Goal: Task Accomplishment & Management: Use online tool/utility

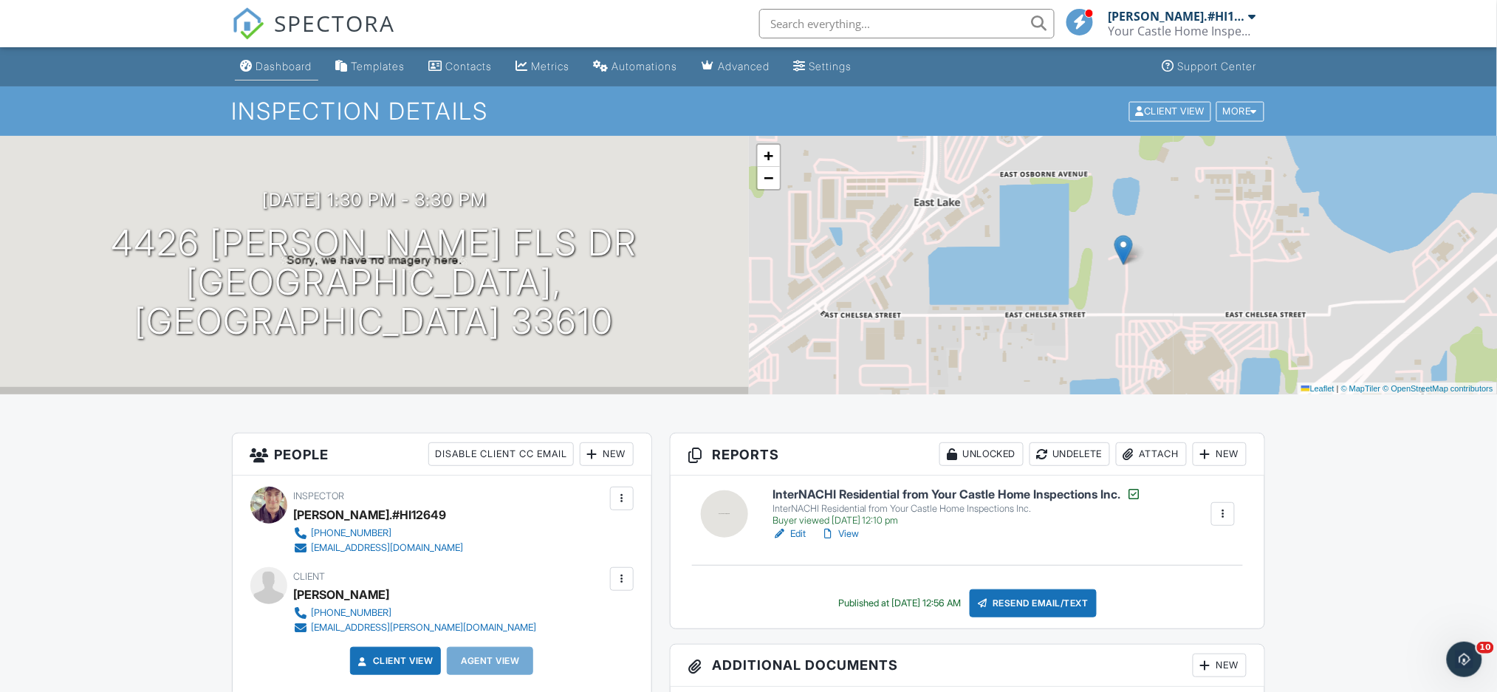
click at [294, 66] on div "Dashboard" at bounding box center [284, 66] width 56 height 13
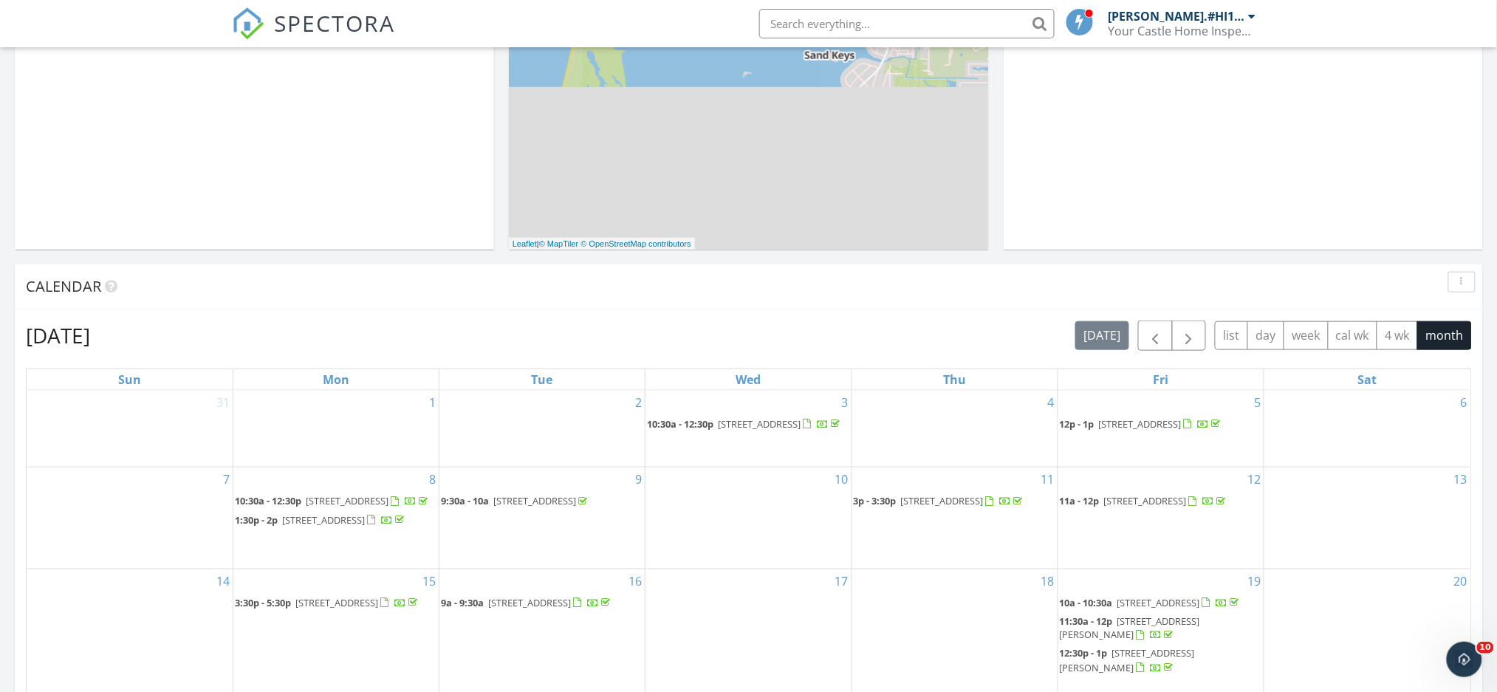
scroll to position [689, 0]
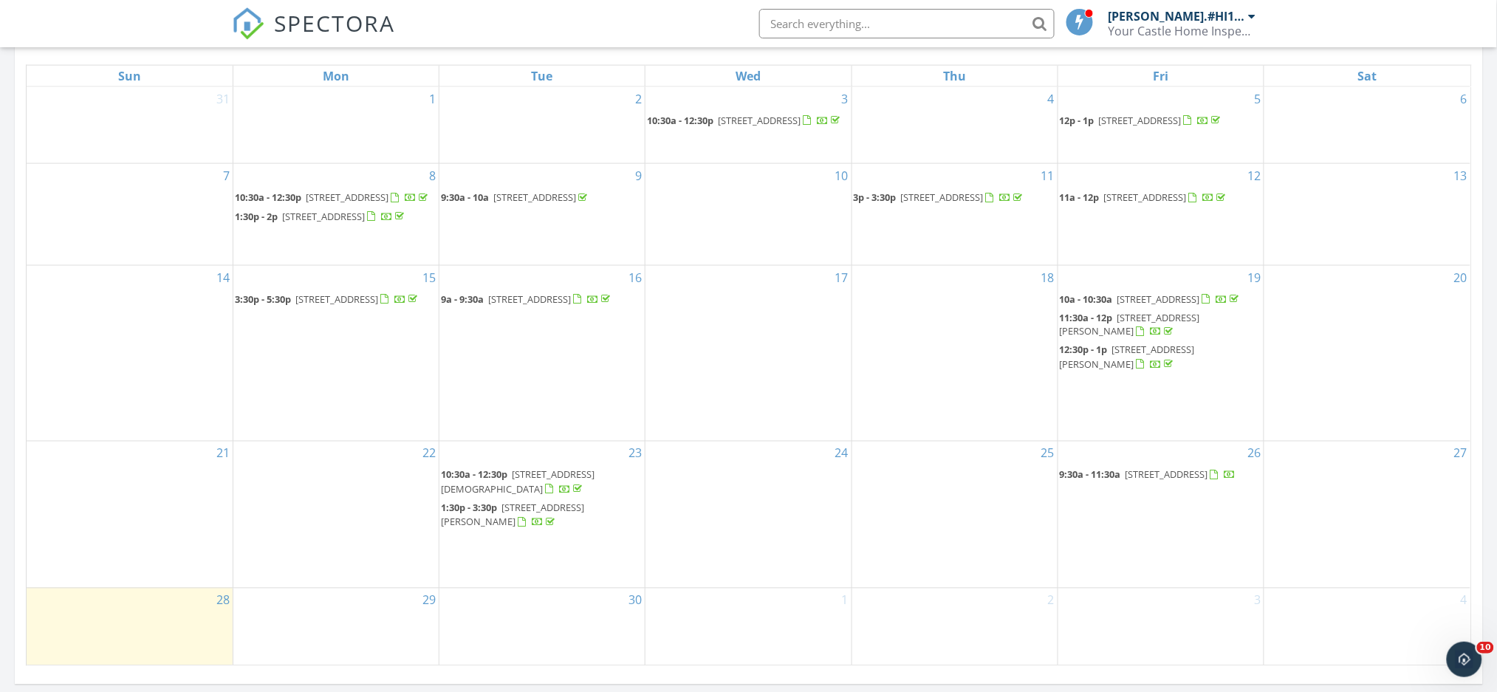
click at [1195, 482] on span "1050 Lake Shore Ranch Dr, Seffner 33584" at bounding box center [1167, 474] width 83 height 13
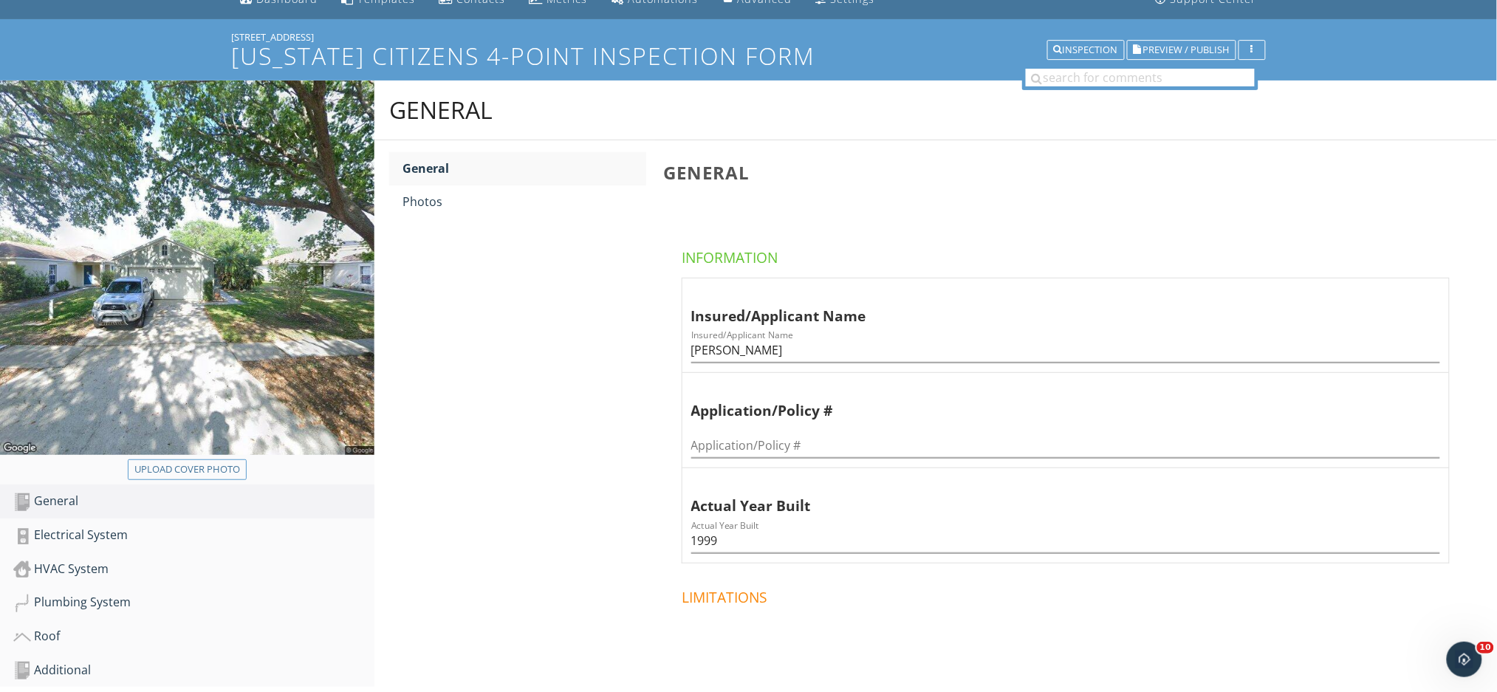
scroll to position [98, 0]
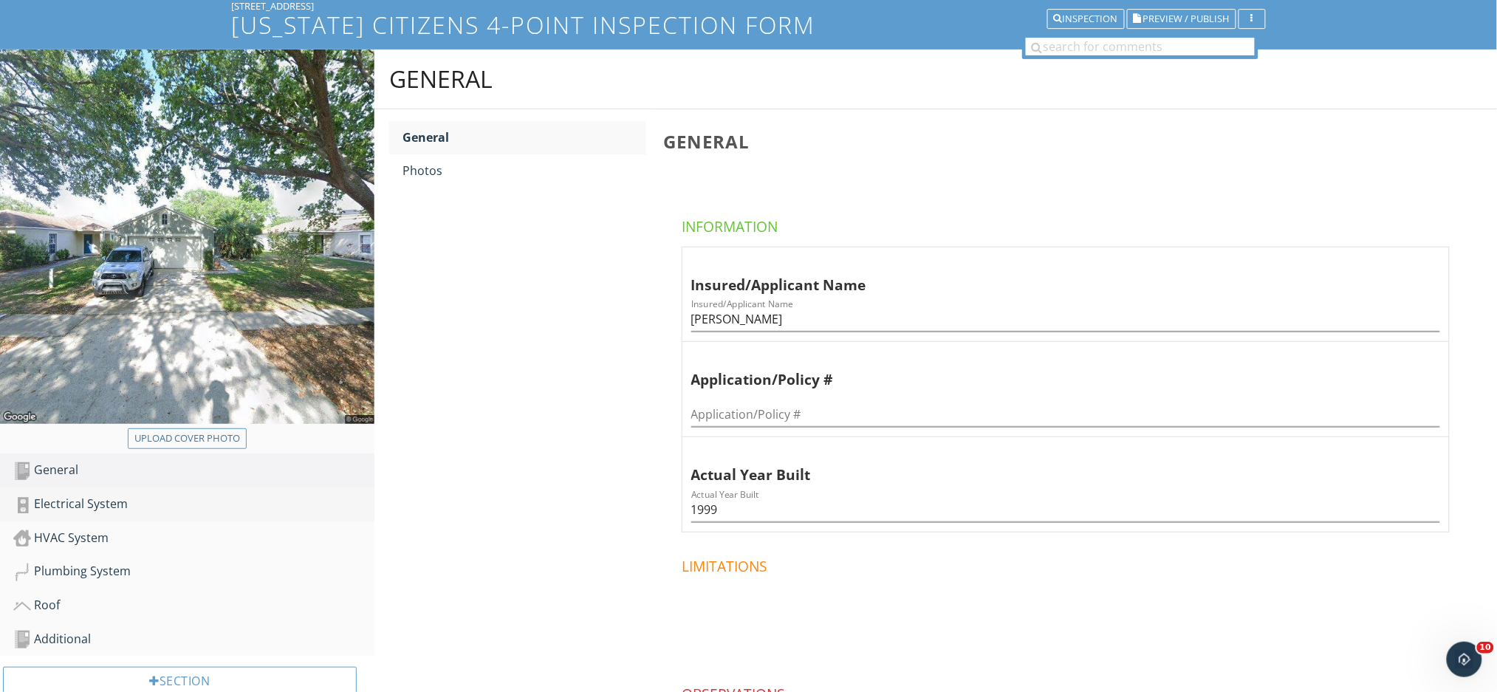
click at [171, 505] on div "Electrical System" at bounding box center [193, 504] width 361 height 19
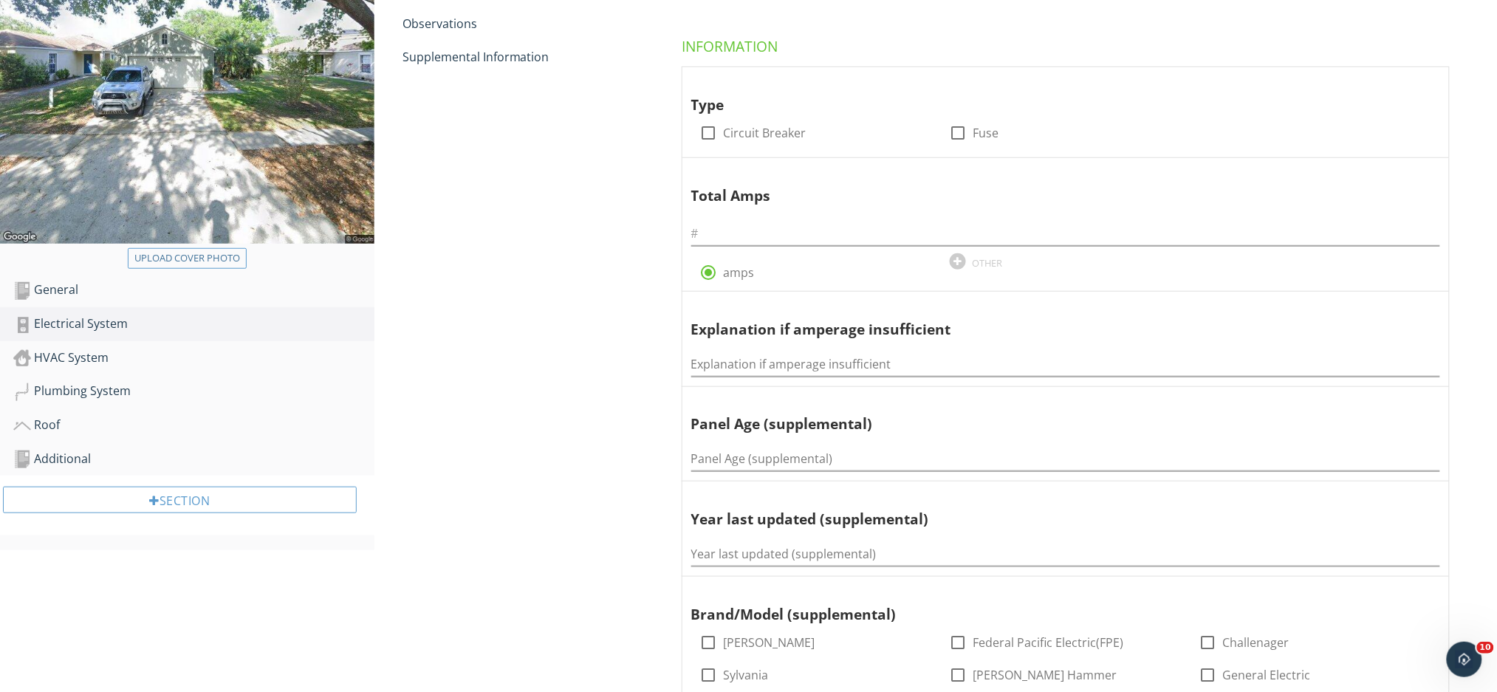
scroll to position [295, 0]
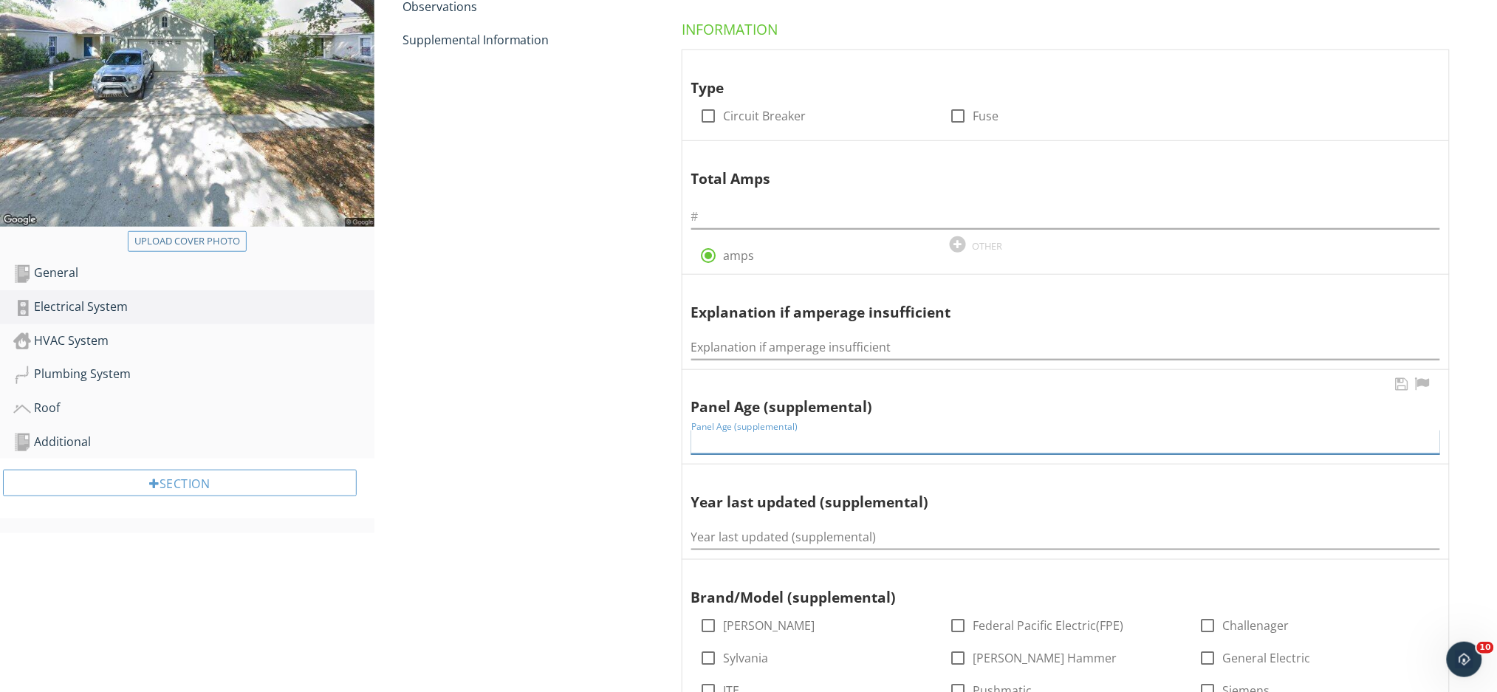
click at [774, 448] on input "Panel Age (supplemental)" at bounding box center [1065, 442] width 749 height 24
click at [788, 537] on input "Year last updated (supplemental)" at bounding box center [1065, 537] width 749 height 24
type input "2023"
click at [705, 454] on input "Panel Age (supplemental)" at bounding box center [1065, 442] width 749 height 24
type input "26"
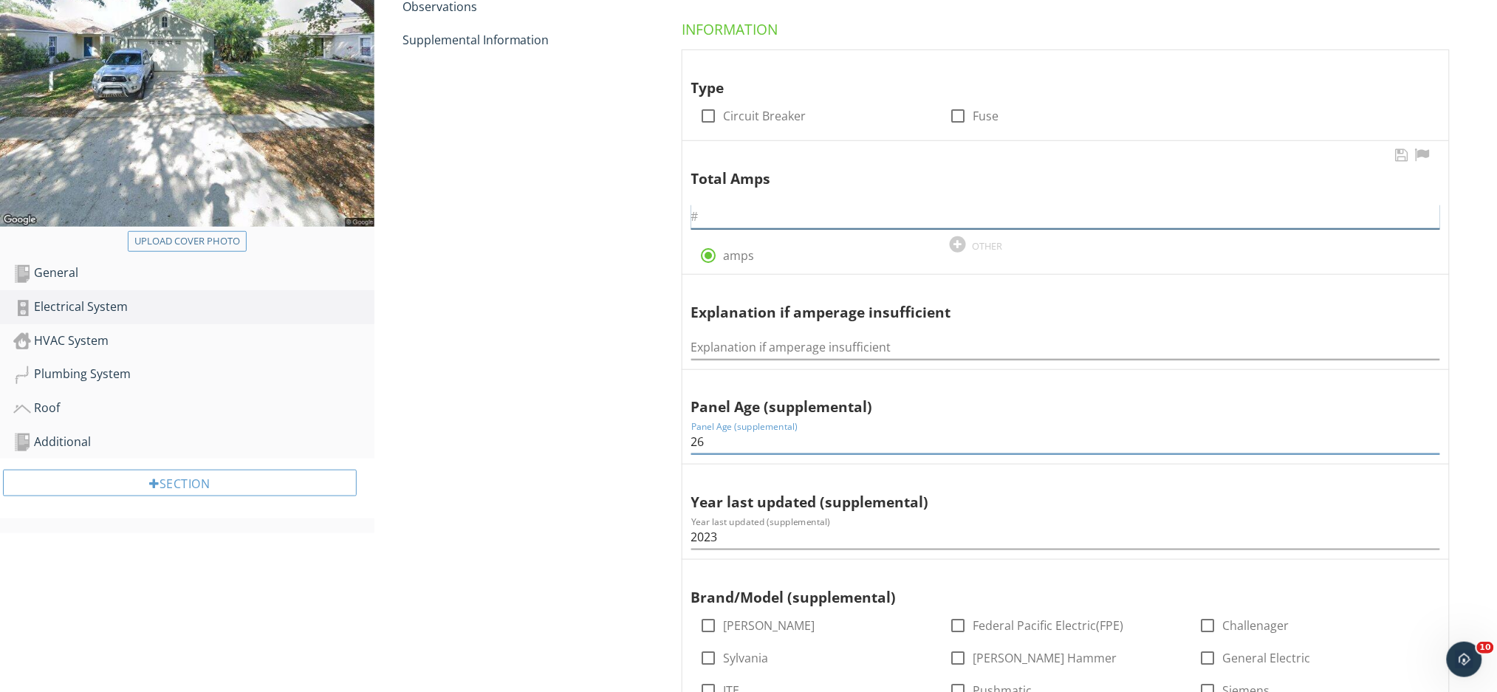
click at [749, 218] on input "text" at bounding box center [1065, 217] width 749 height 24
type input "200"
click at [709, 116] on div at bounding box center [708, 115] width 25 height 25
checkbox input "true"
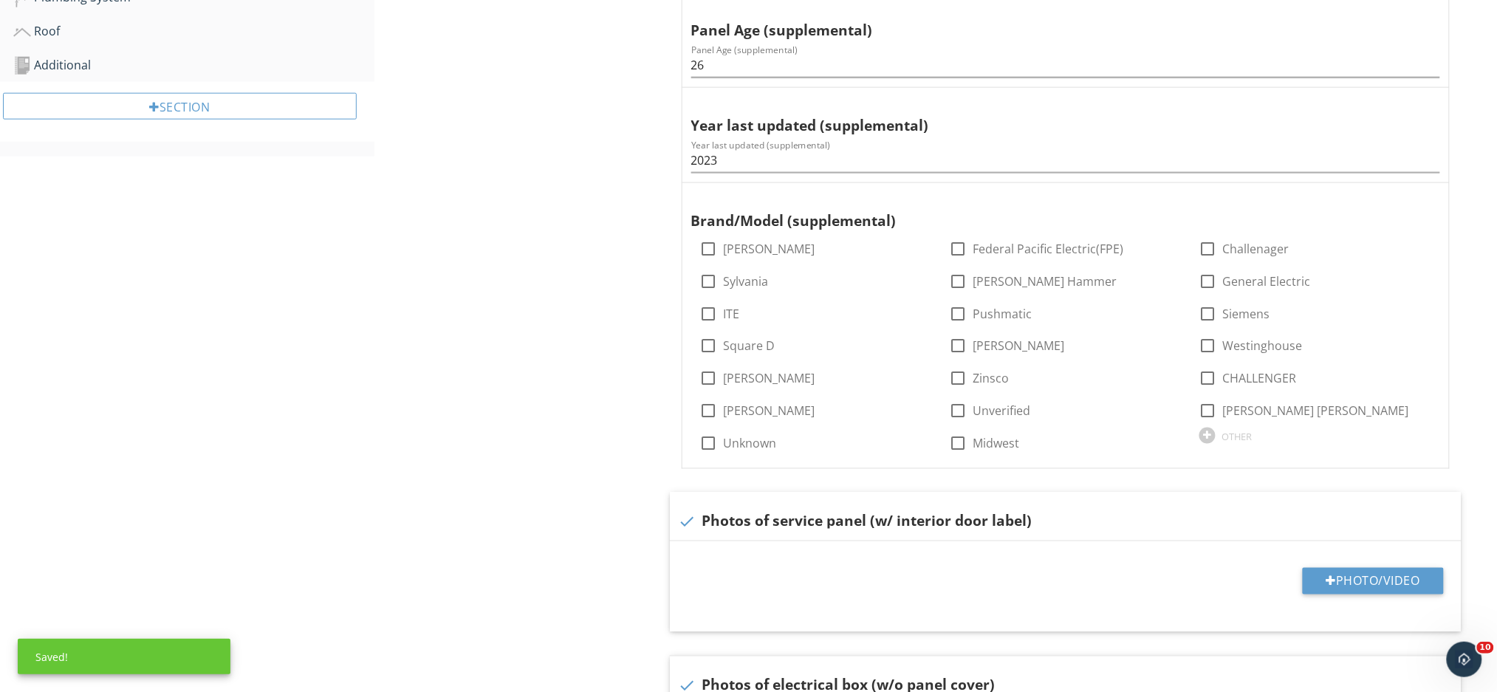
scroll to position [689, 0]
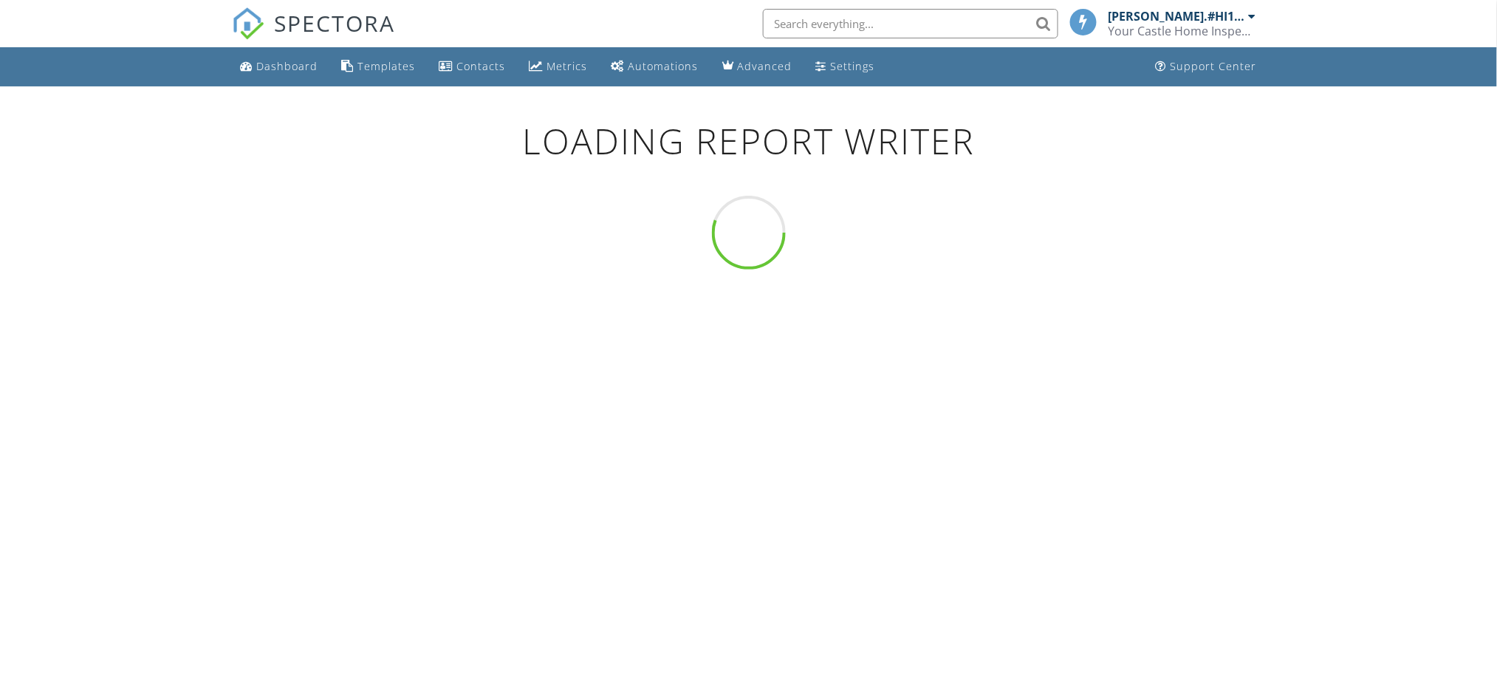
scroll to position [86, 0]
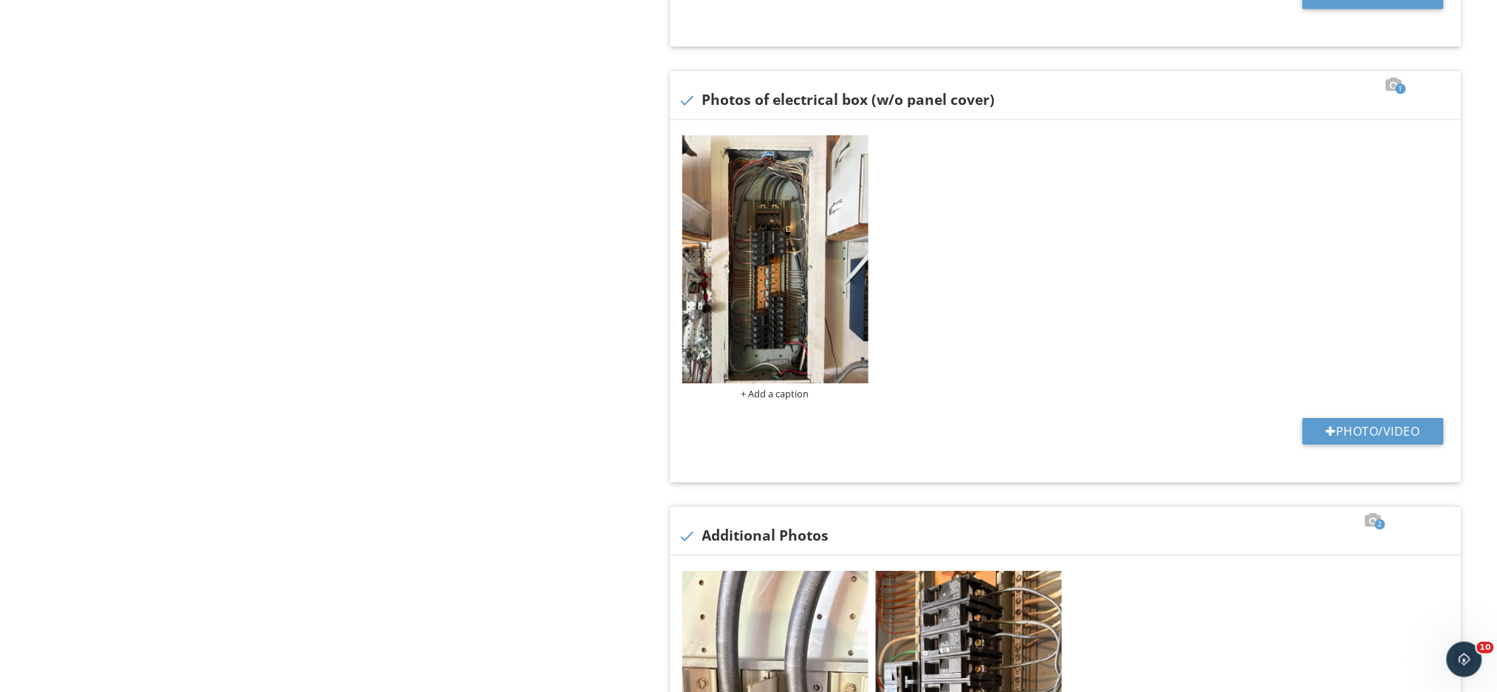
scroll to position [1575, 0]
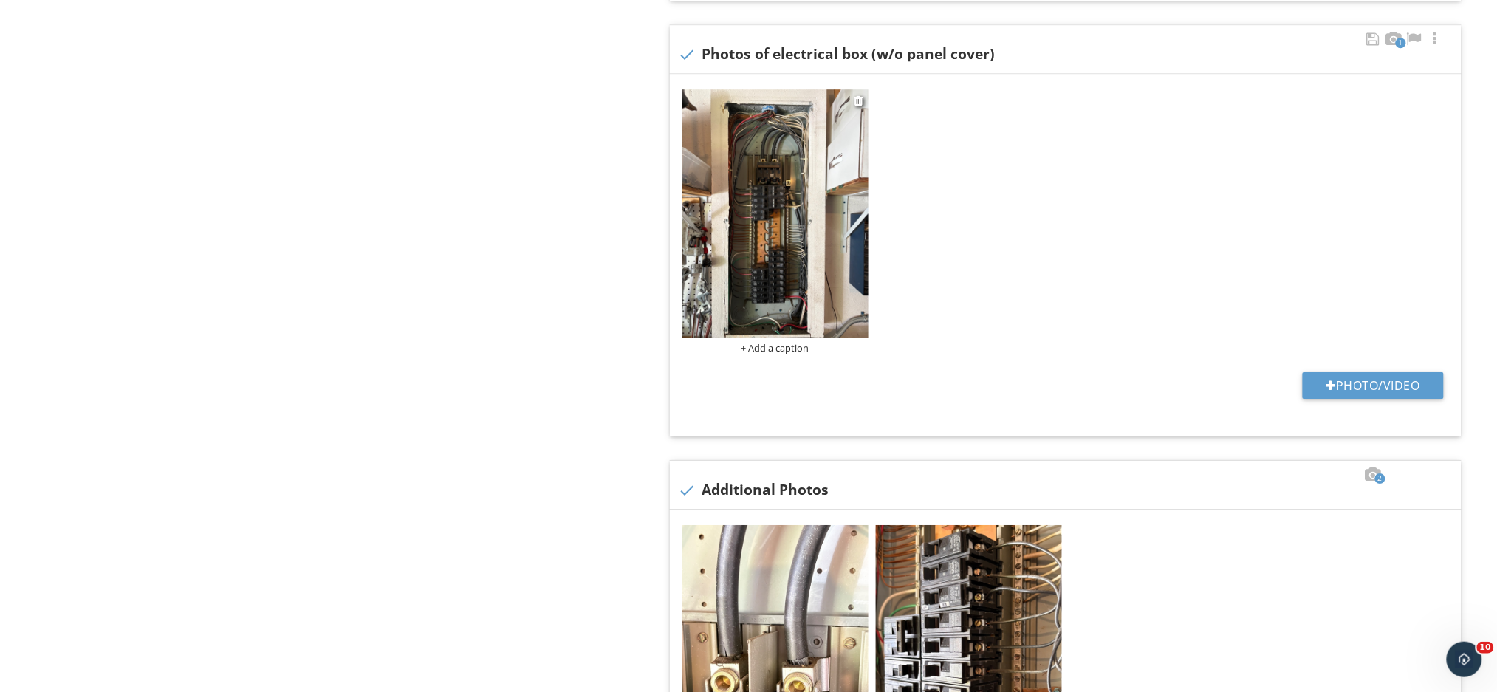
click at [759, 267] on img at bounding box center [775, 213] width 186 height 248
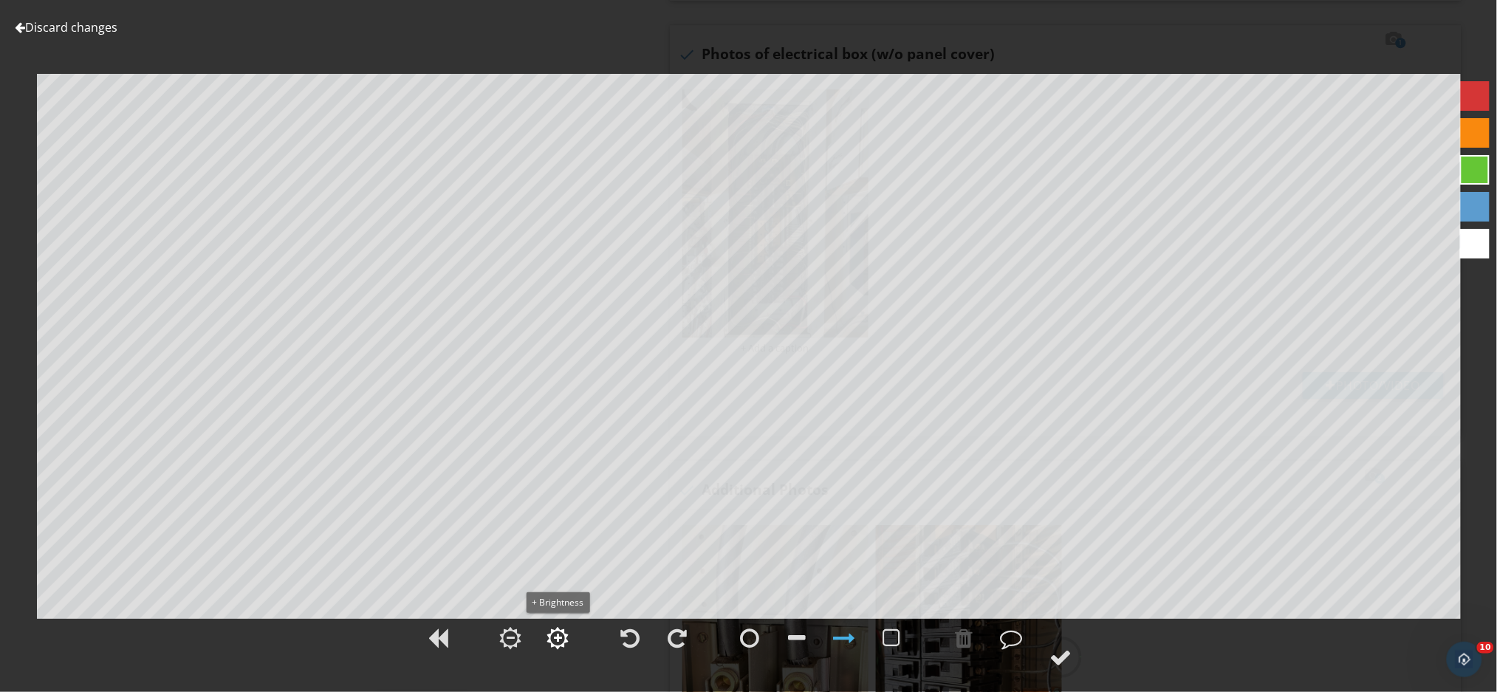
click at [559, 637] on div at bounding box center [558, 638] width 8 height 10
click at [558, 637] on div at bounding box center [558, 638] width 8 height 10
click at [1064, 662] on div at bounding box center [1061, 657] width 22 height 22
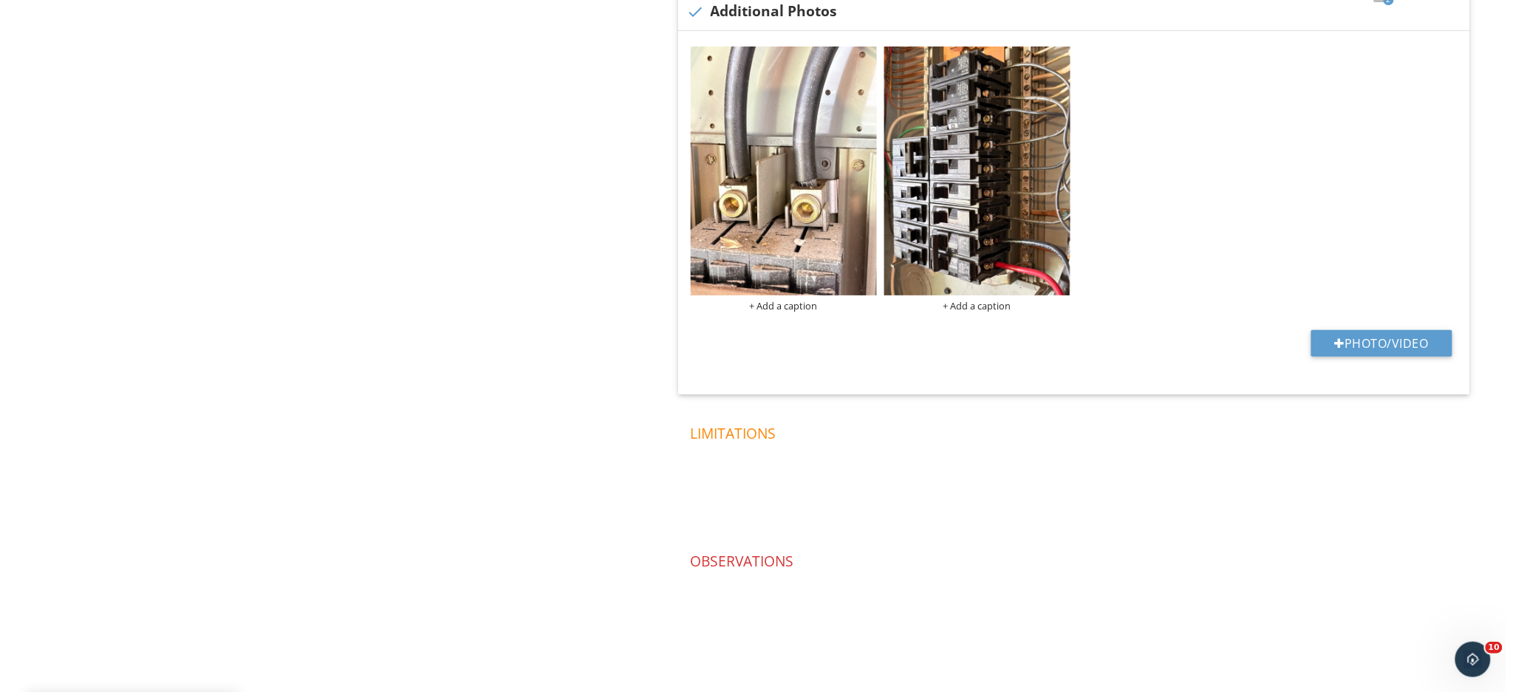
scroll to position [1956, 0]
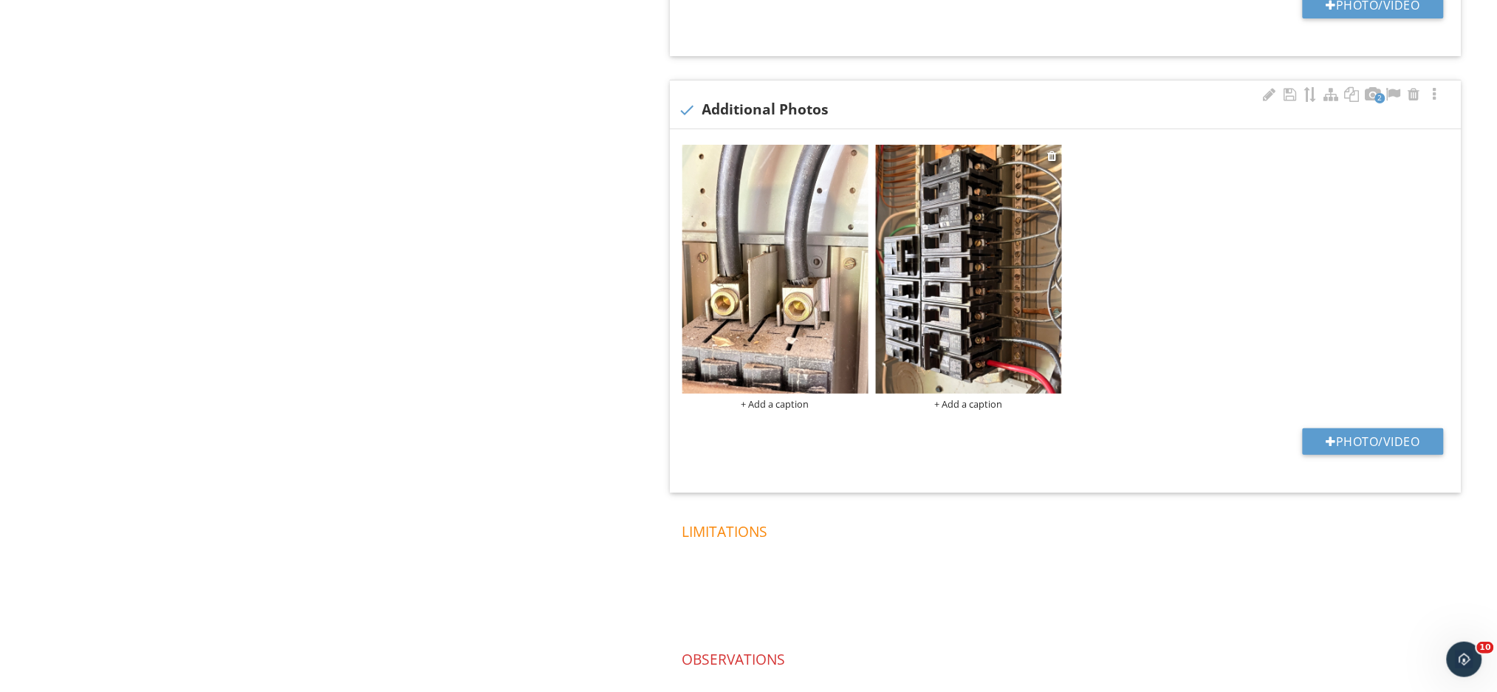
click at [969, 295] on img at bounding box center [969, 269] width 186 height 248
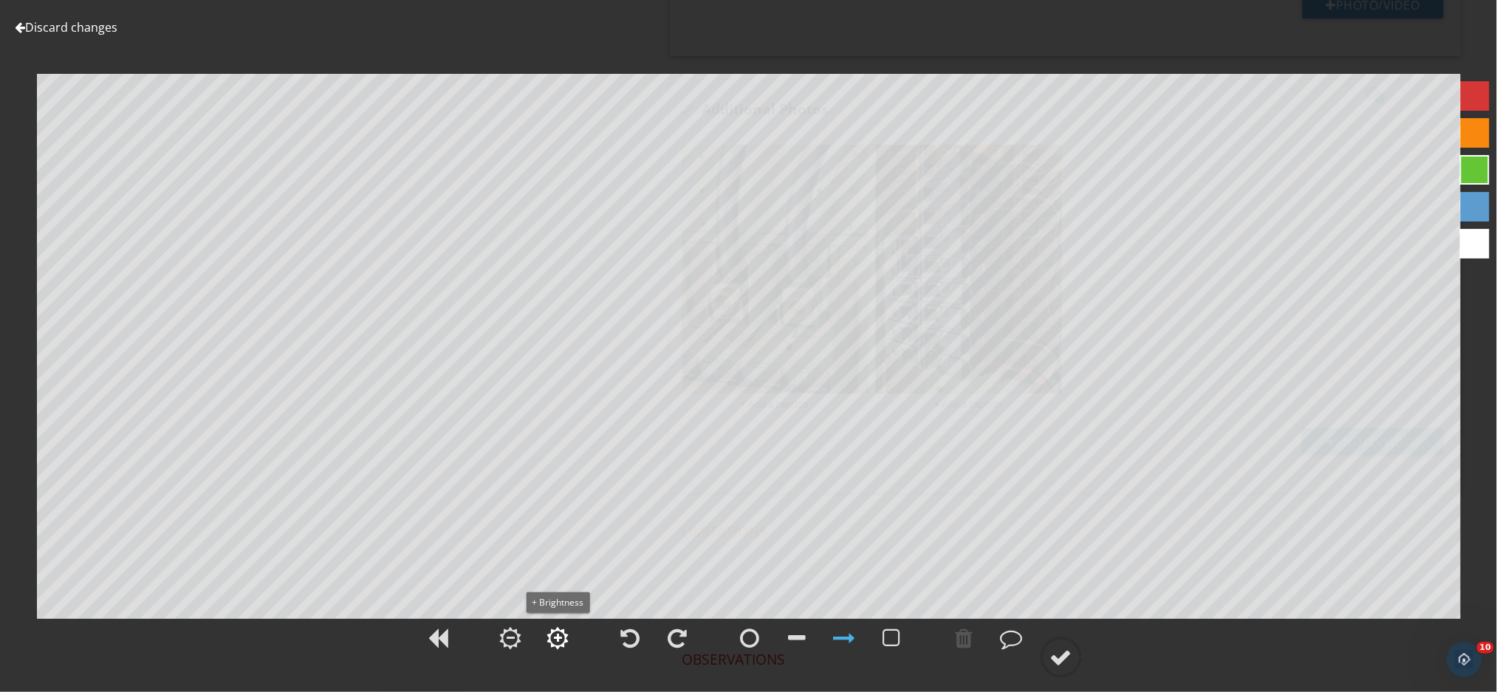
click at [555, 641] on div at bounding box center [558, 638] width 8 height 10
click at [1058, 665] on div at bounding box center [1061, 657] width 22 height 22
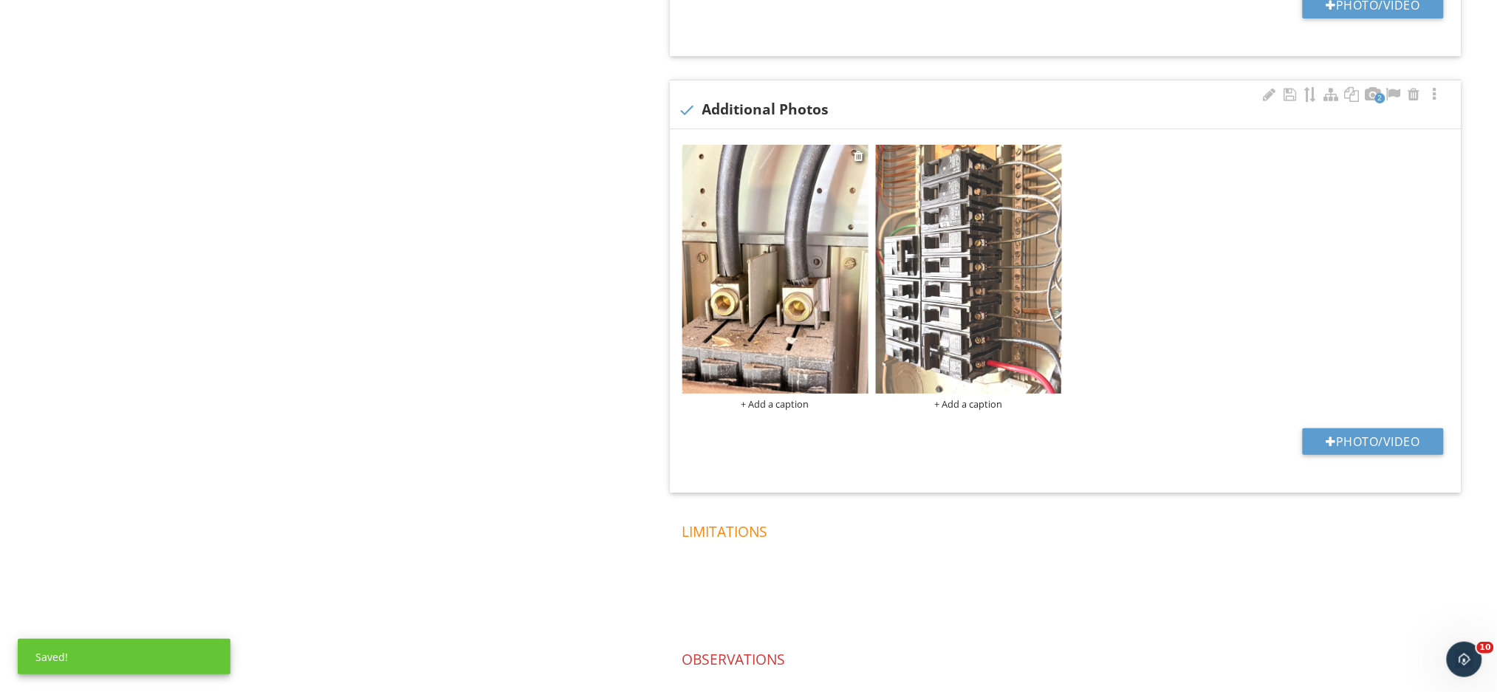
click at [772, 406] on div "+ Add a caption" at bounding box center [775, 404] width 186 height 12
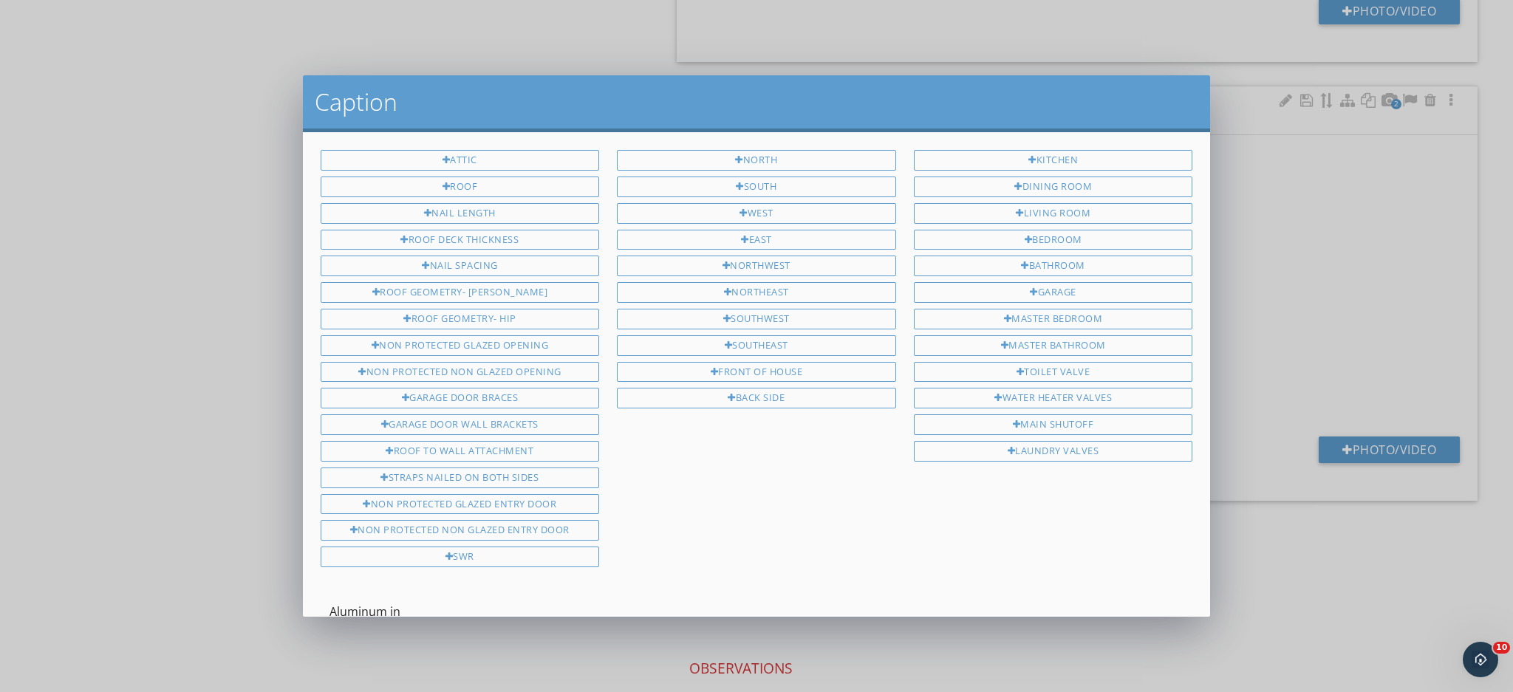
scroll to position [93, 0]
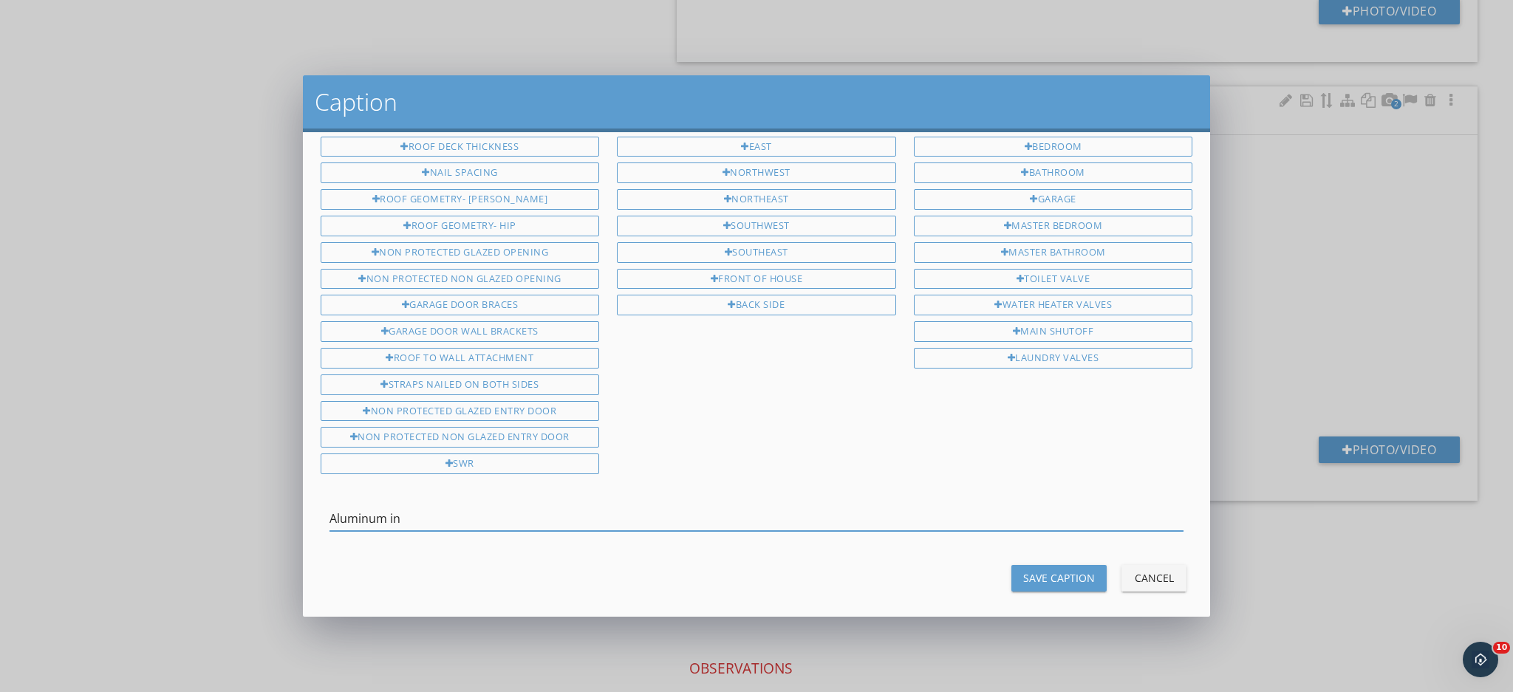
type input "Aluminum in"
click at [1027, 570] on div "Save Caption" at bounding box center [1059, 578] width 72 height 16
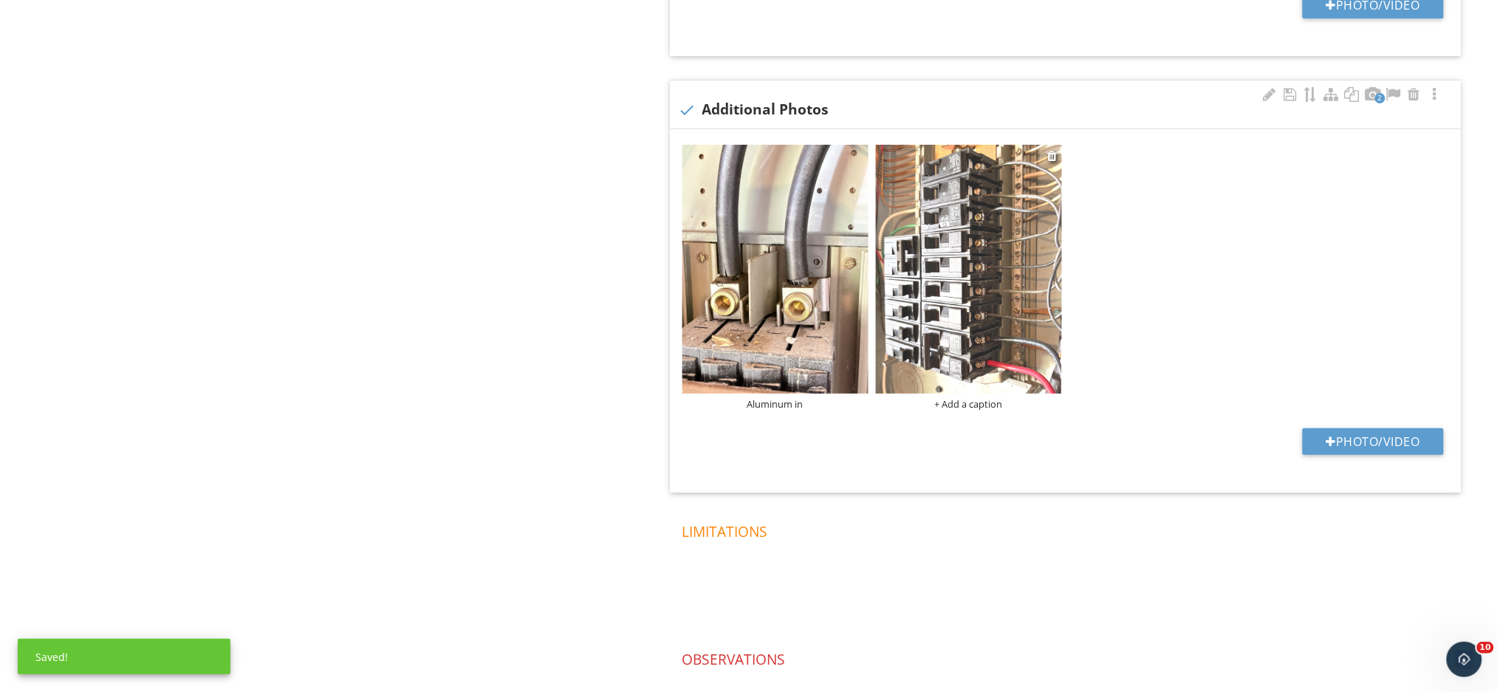
click at [961, 408] on div "+ Add a caption" at bounding box center [969, 404] width 186 height 12
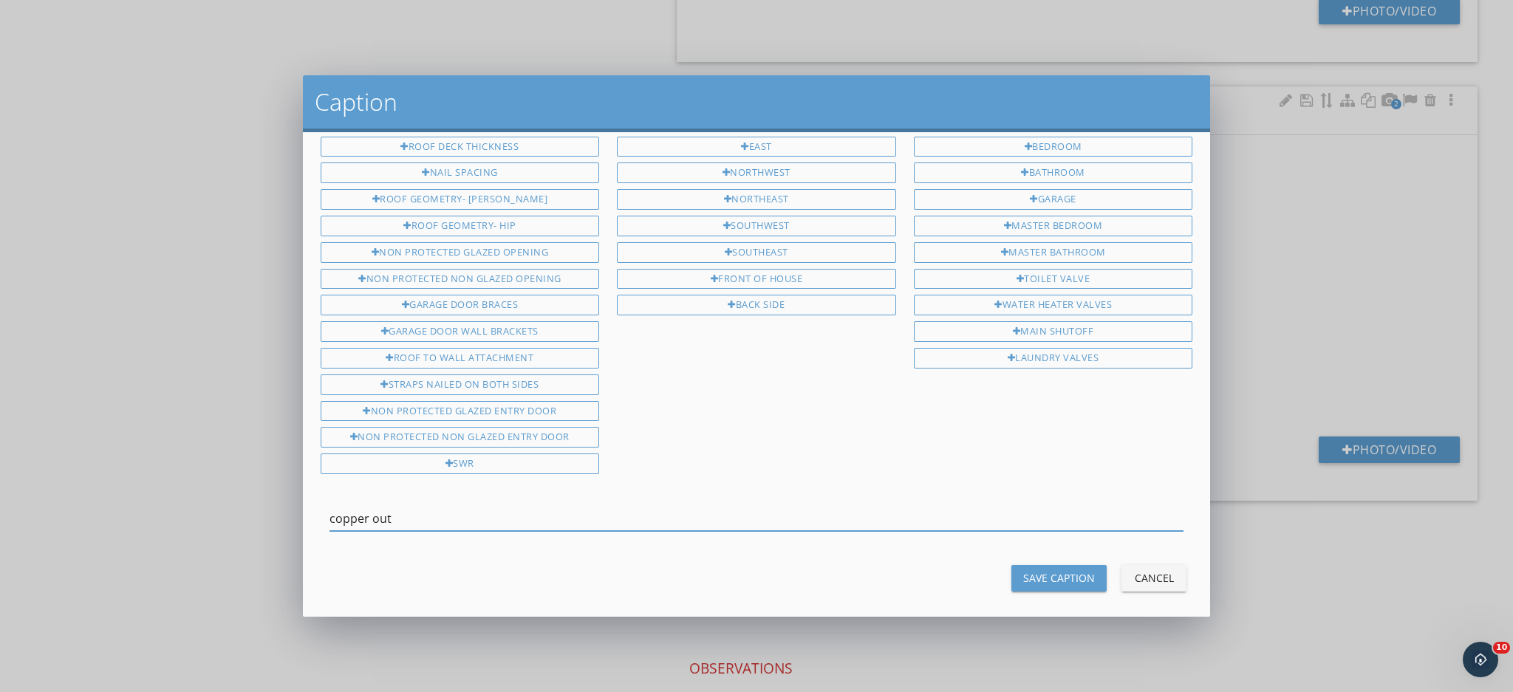
type input "copper out"
click at [1023, 570] on div "Save Caption" at bounding box center [1059, 578] width 72 height 16
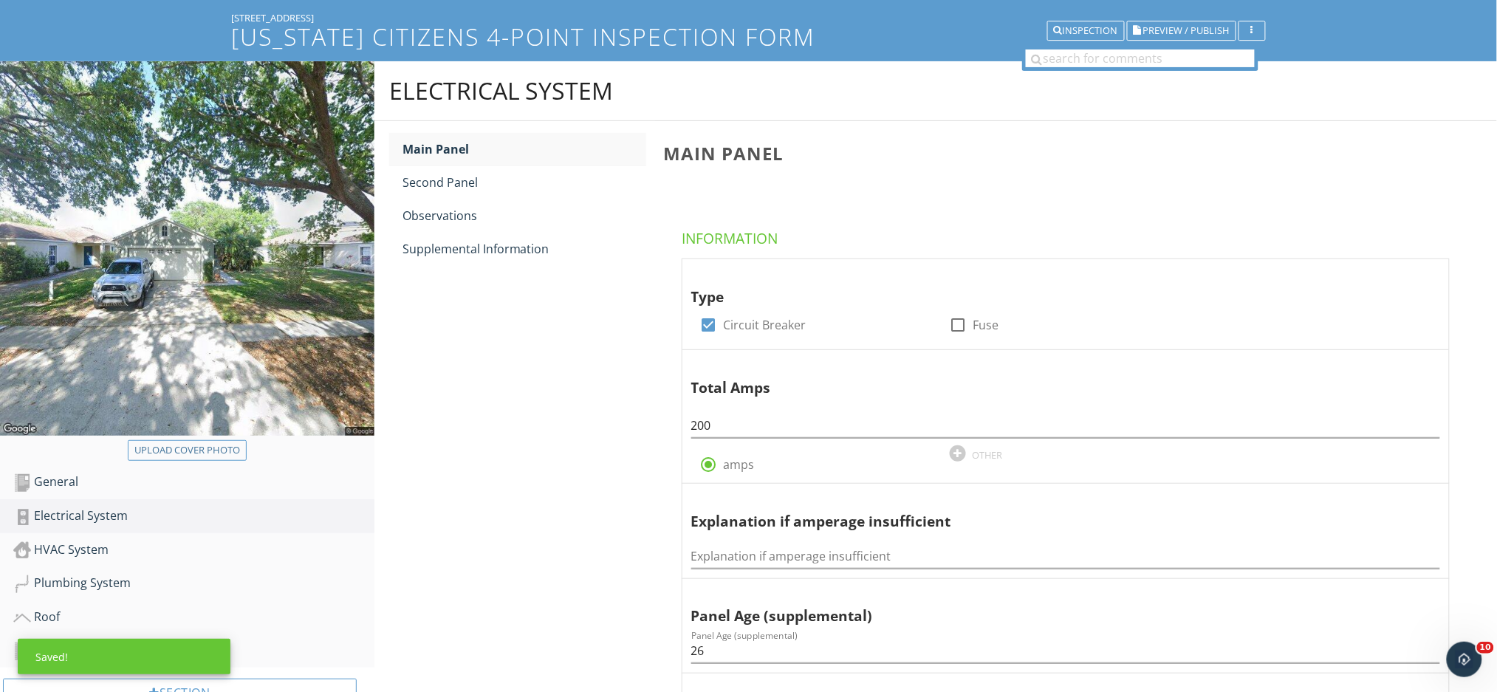
scroll to position [85, 0]
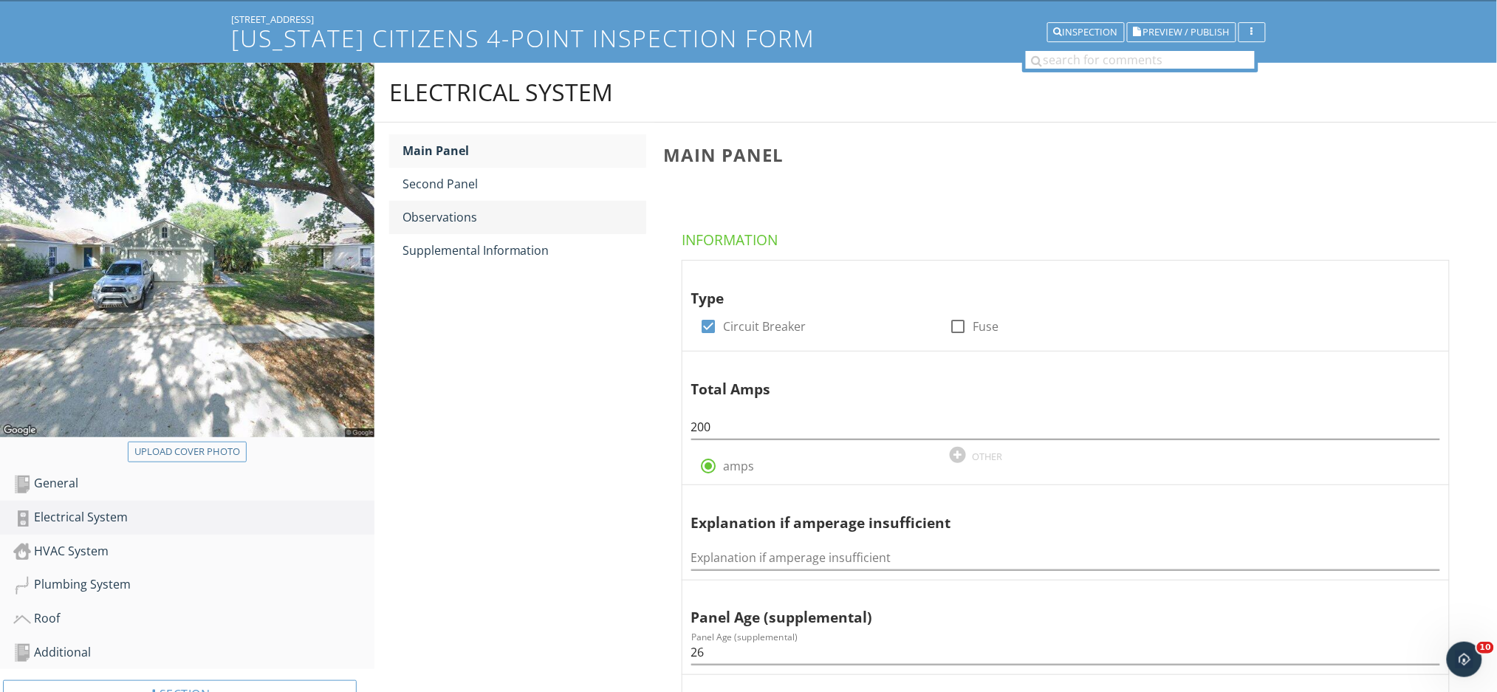
click at [464, 219] on div "Observations" at bounding box center [525, 217] width 244 height 18
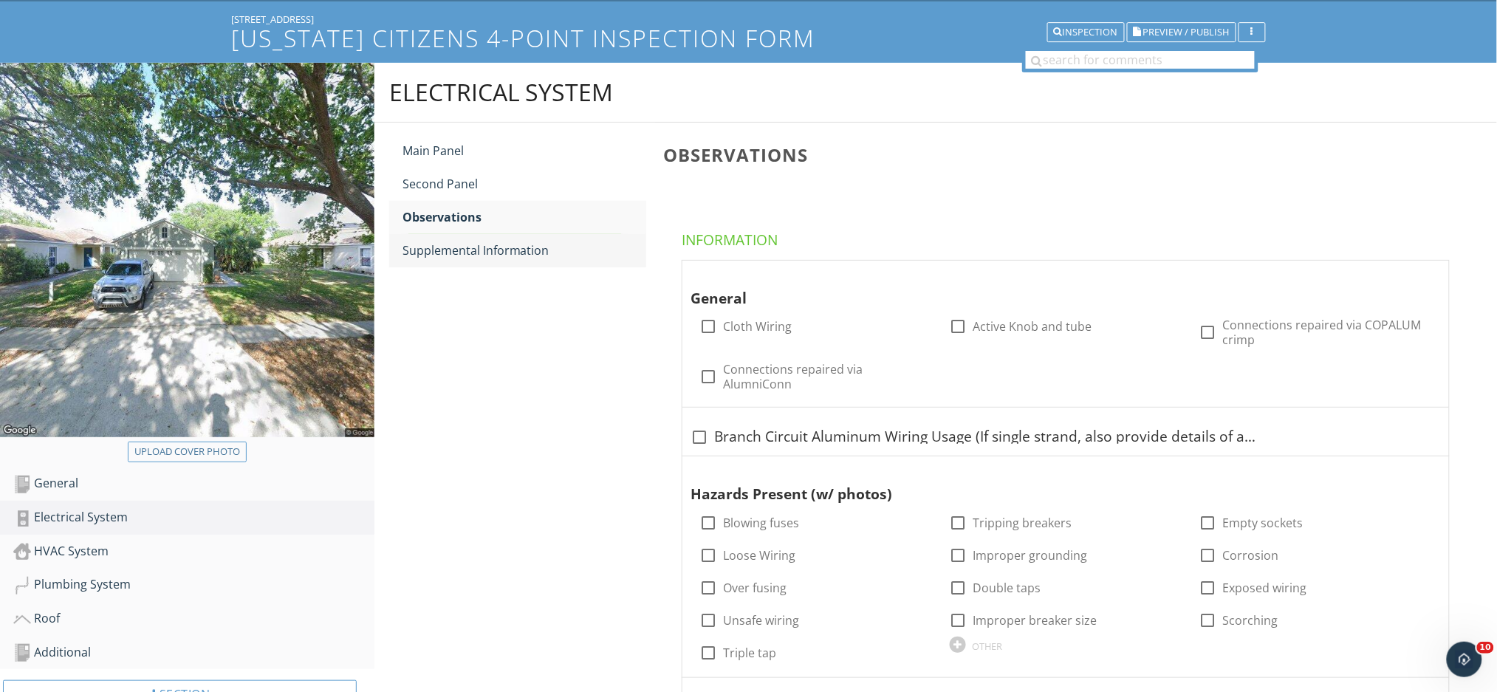
click at [465, 242] on div "Supplemental Information" at bounding box center [525, 251] width 244 height 18
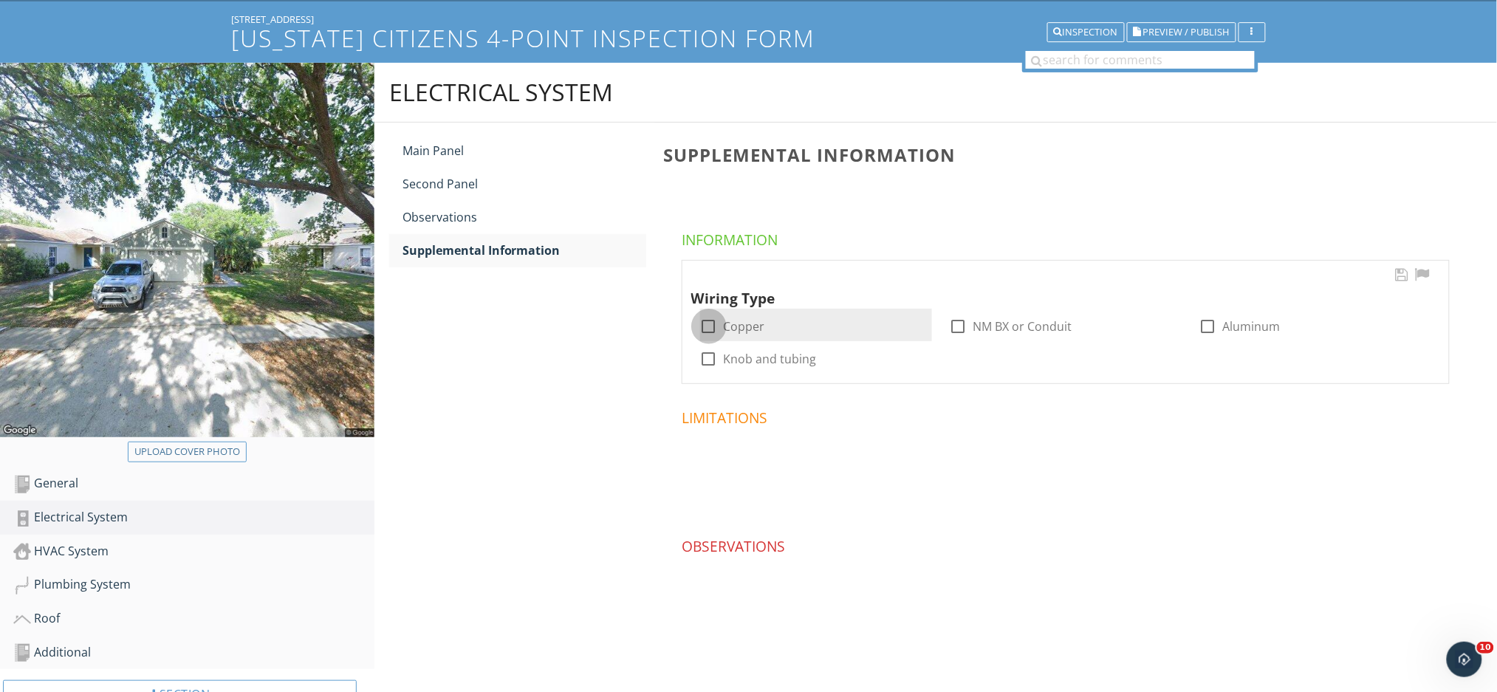
click at [709, 328] on div at bounding box center [708, 326] width 25 height 25
checkbox input "true"
click at [949, 324] on div at bounding box center [958, 326] width 25 height 25
checkbox input "true"
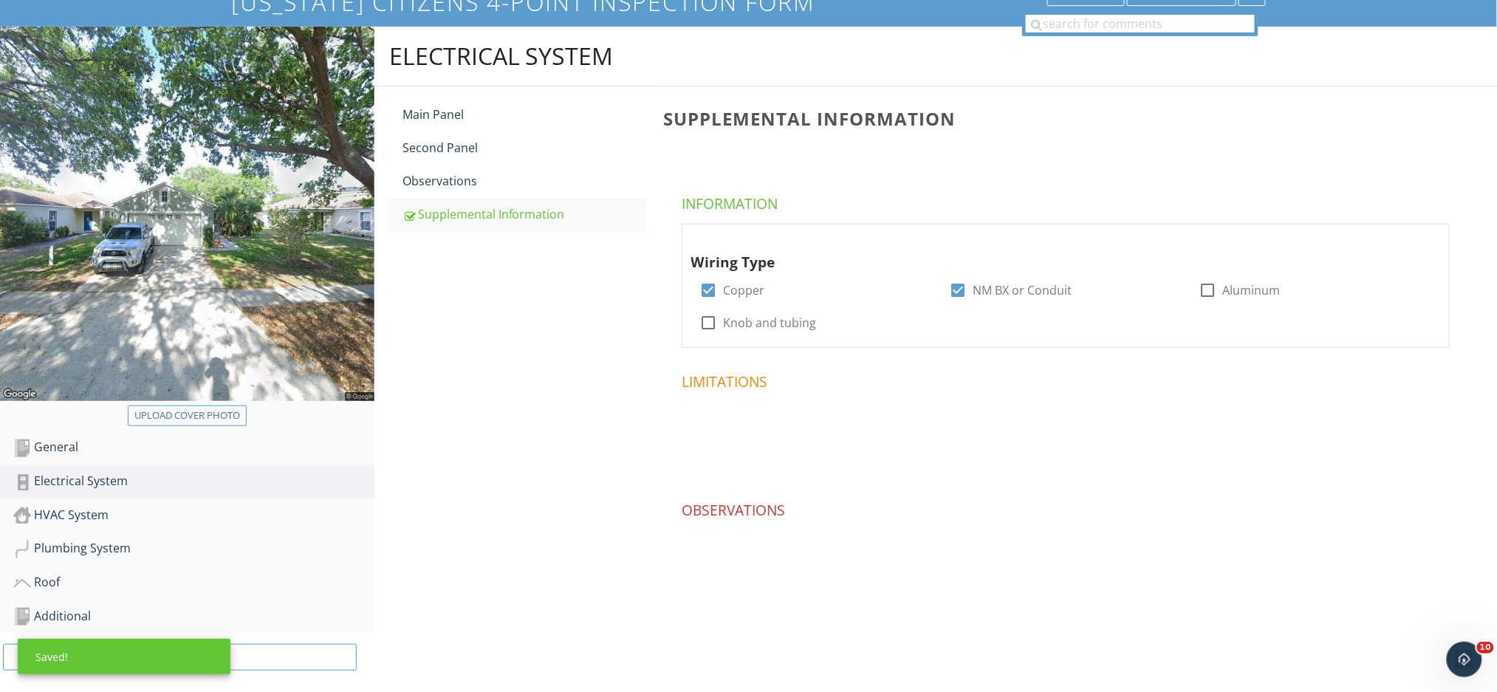
scroll to position [137, 0]
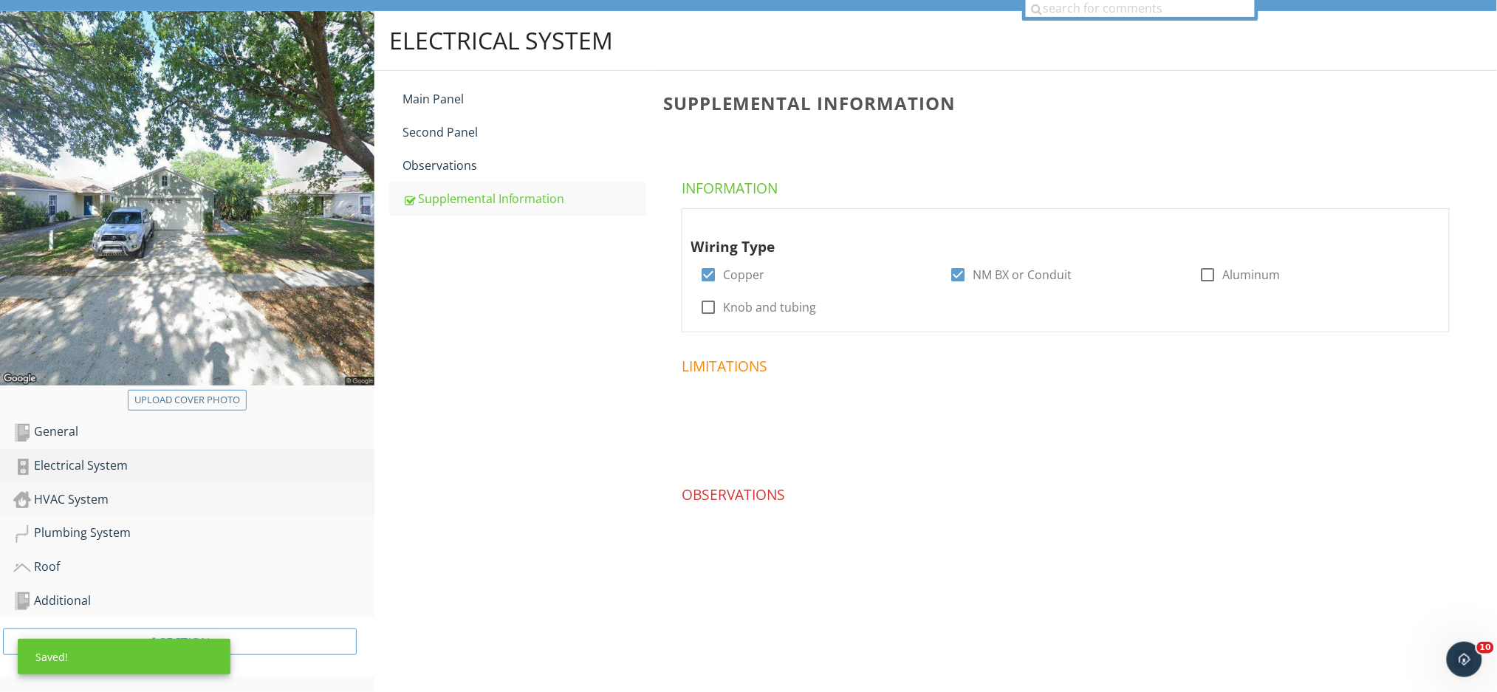
click at [143, 510] on link "HVAC System" at bounding box center [193, 500] width 361 height 34
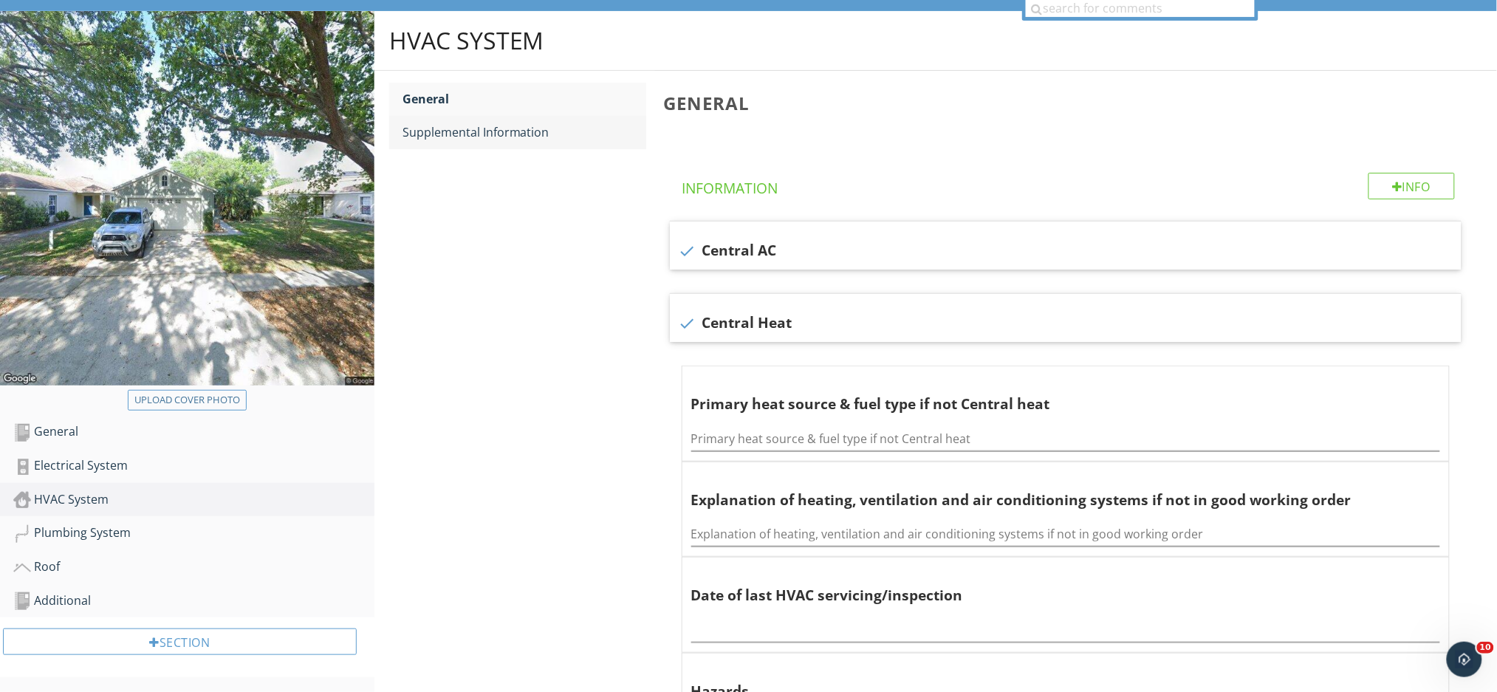
click at [505, 134] on div "Supplemental Information" at bounding box center [525, 132] width 244 height 18
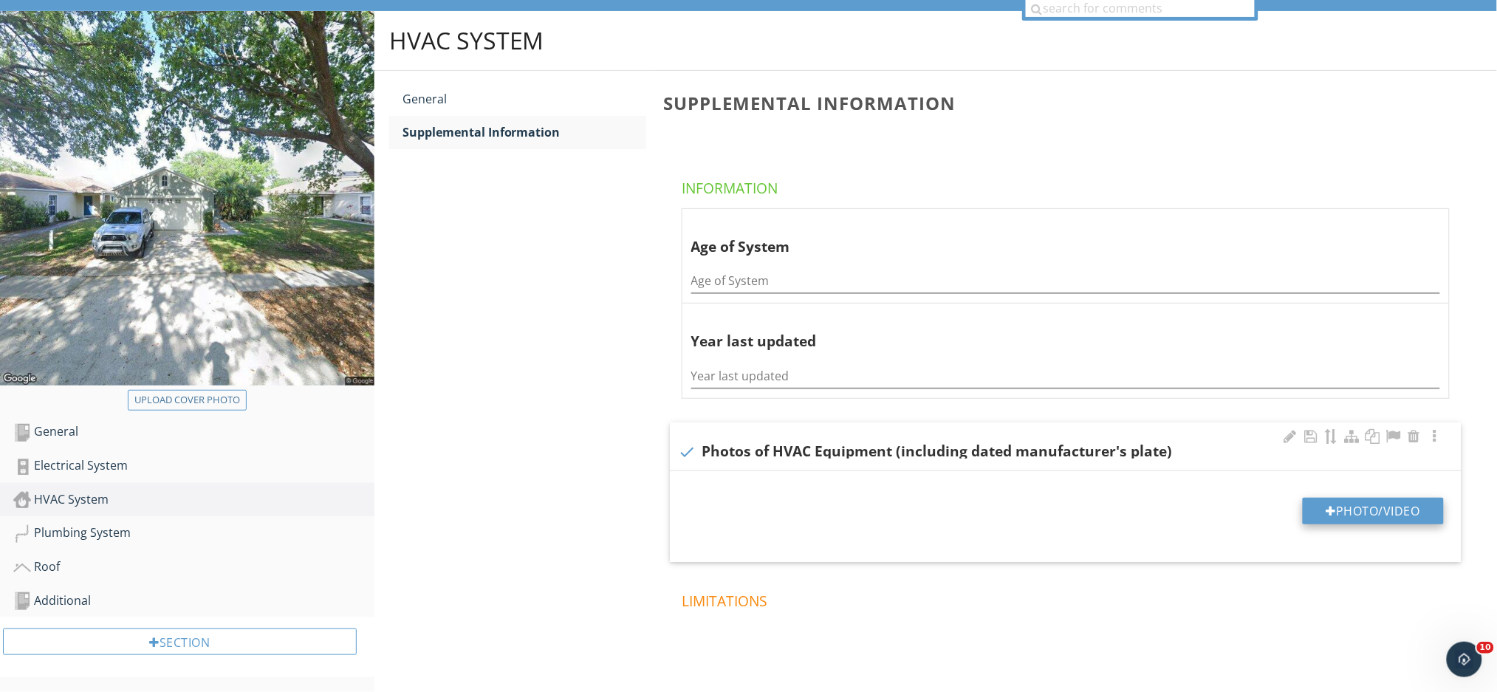
click at [1365, 514] on button "Photo/Video" at bounding box center [1373, 511] width 141 height 27
type input "C:\fakepath\IMG_1067.JPG"
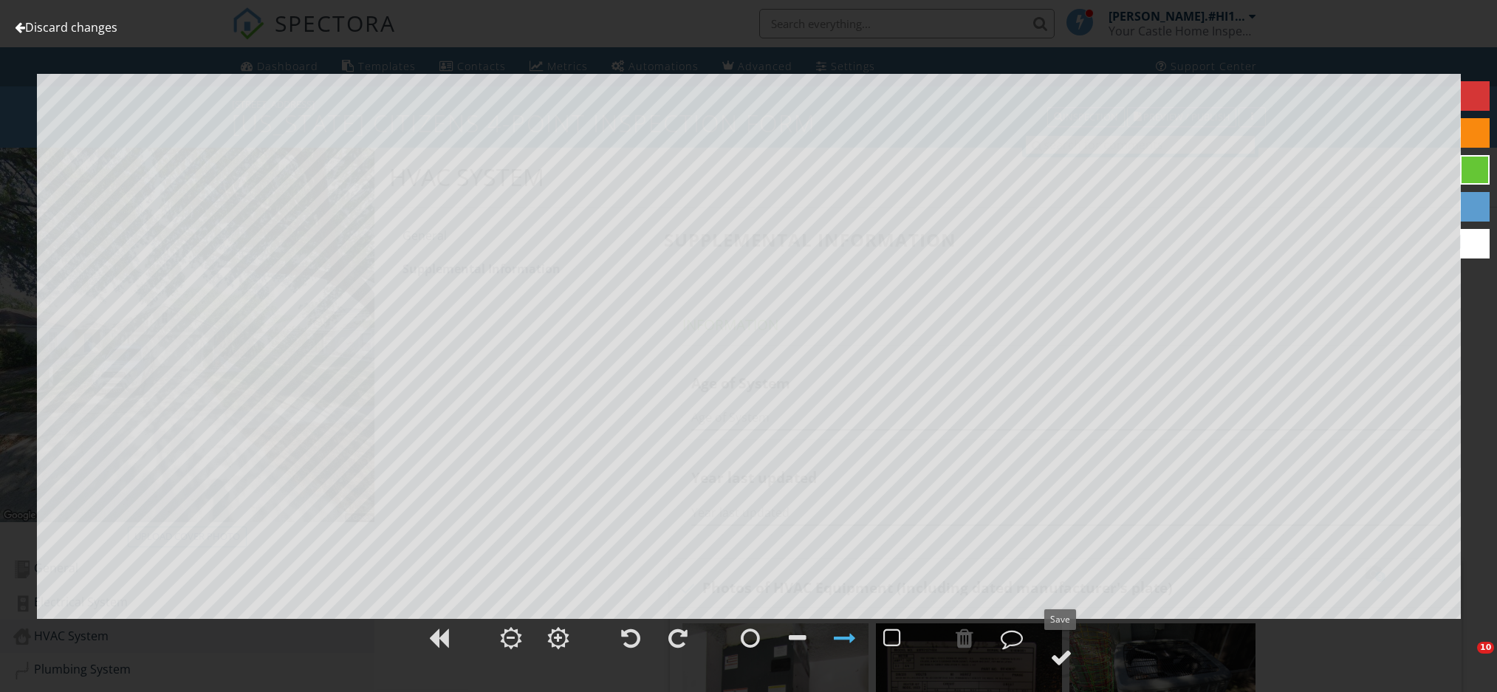
scroll to position [334, 0]
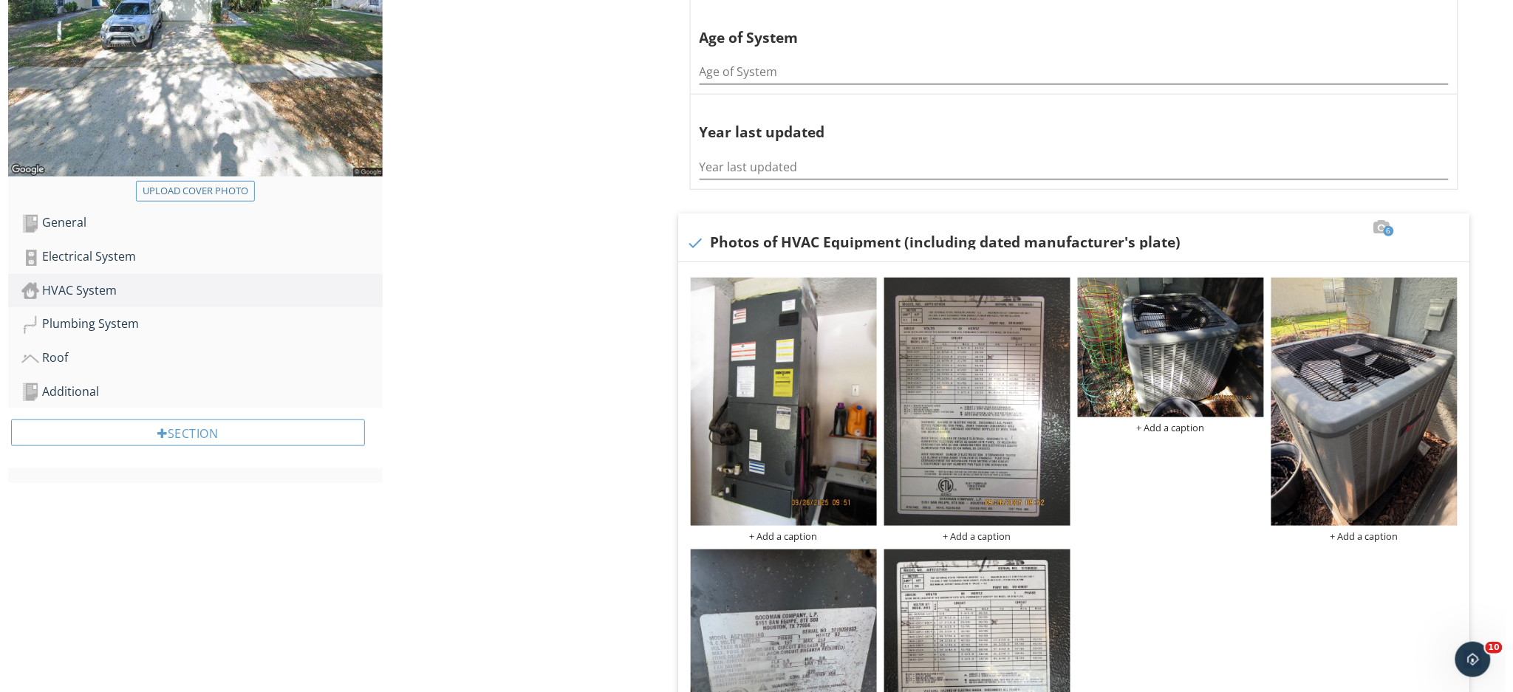
scroll to position [394, 0]
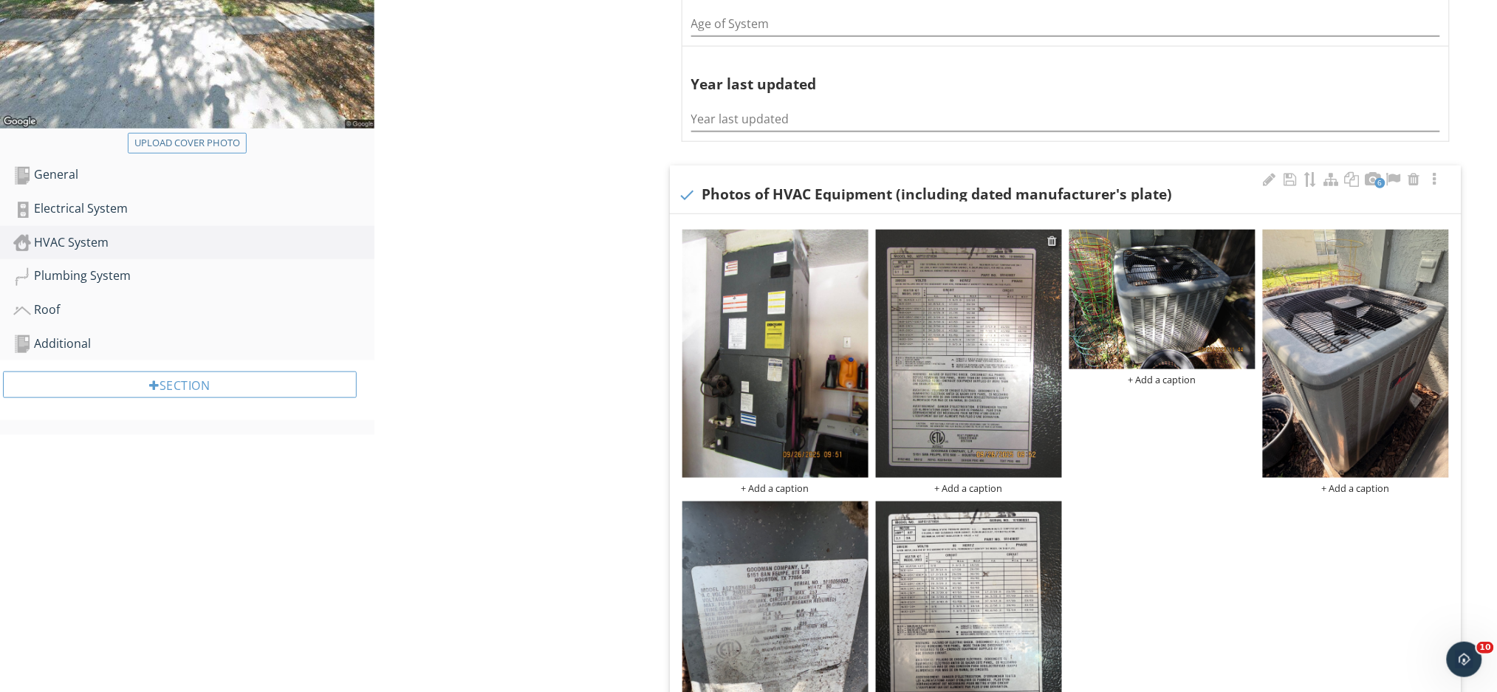
click at [1050, 241] on div at bounding box center [1053, 241] width 10 height 12
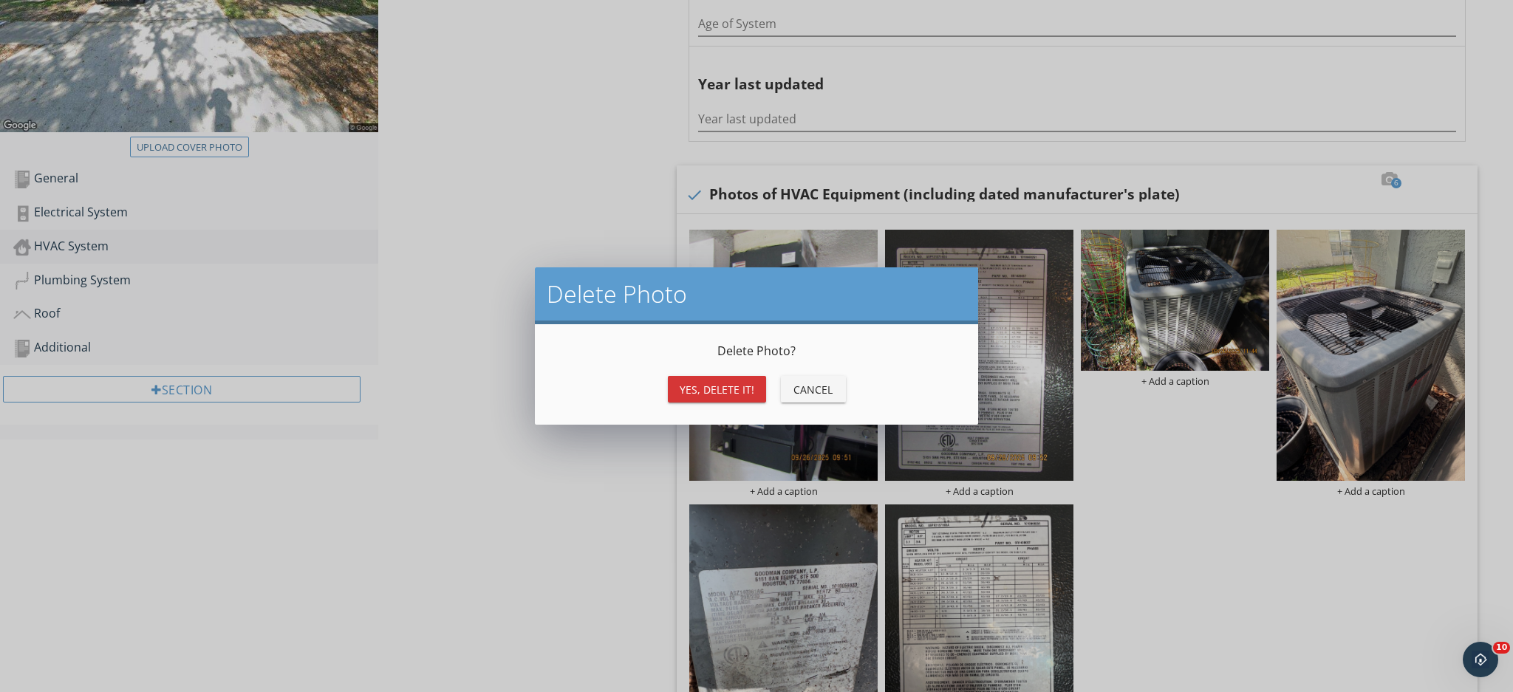
click at [692, 388] on div "Yes, Delete it!" at bounding box center [716, 390] width 75 height 16
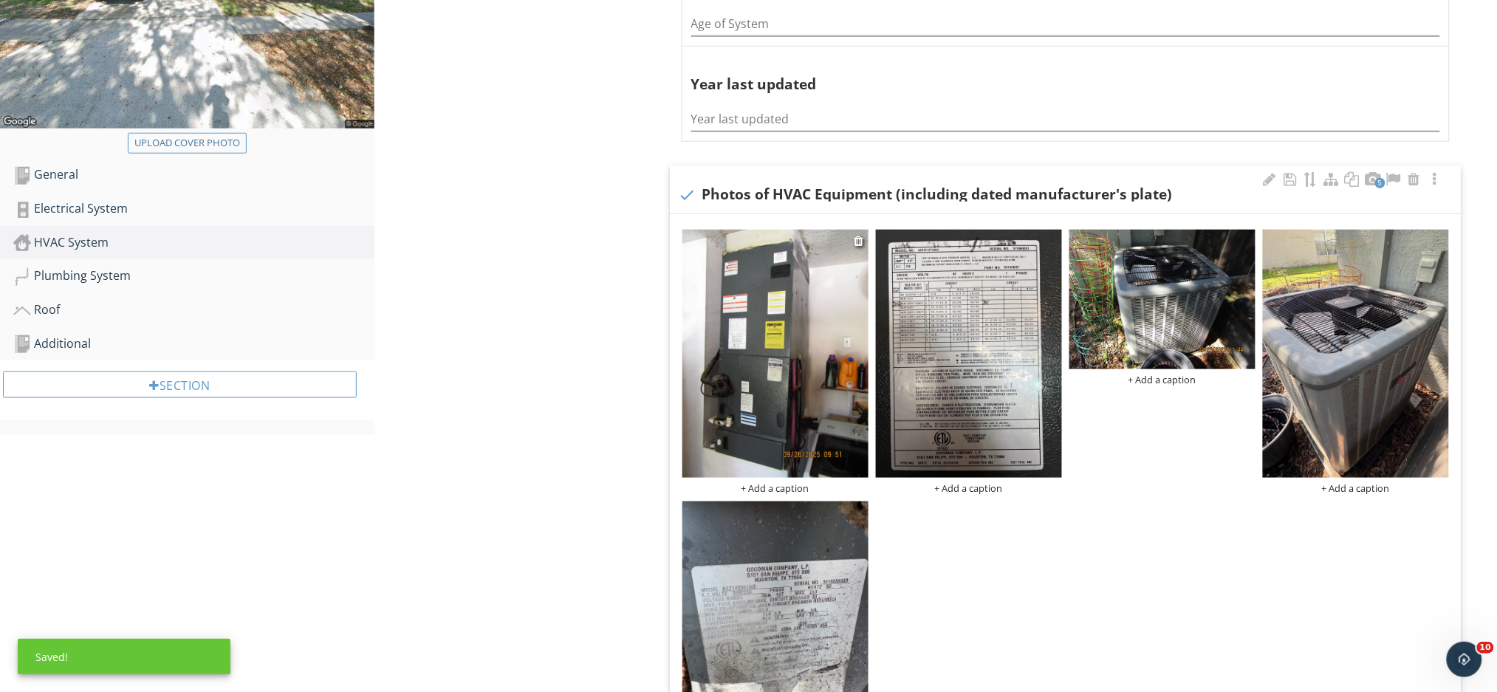
click at [784, 490] on div "+ Add a caption" at bounding box center [775, 488] width 186 height 12
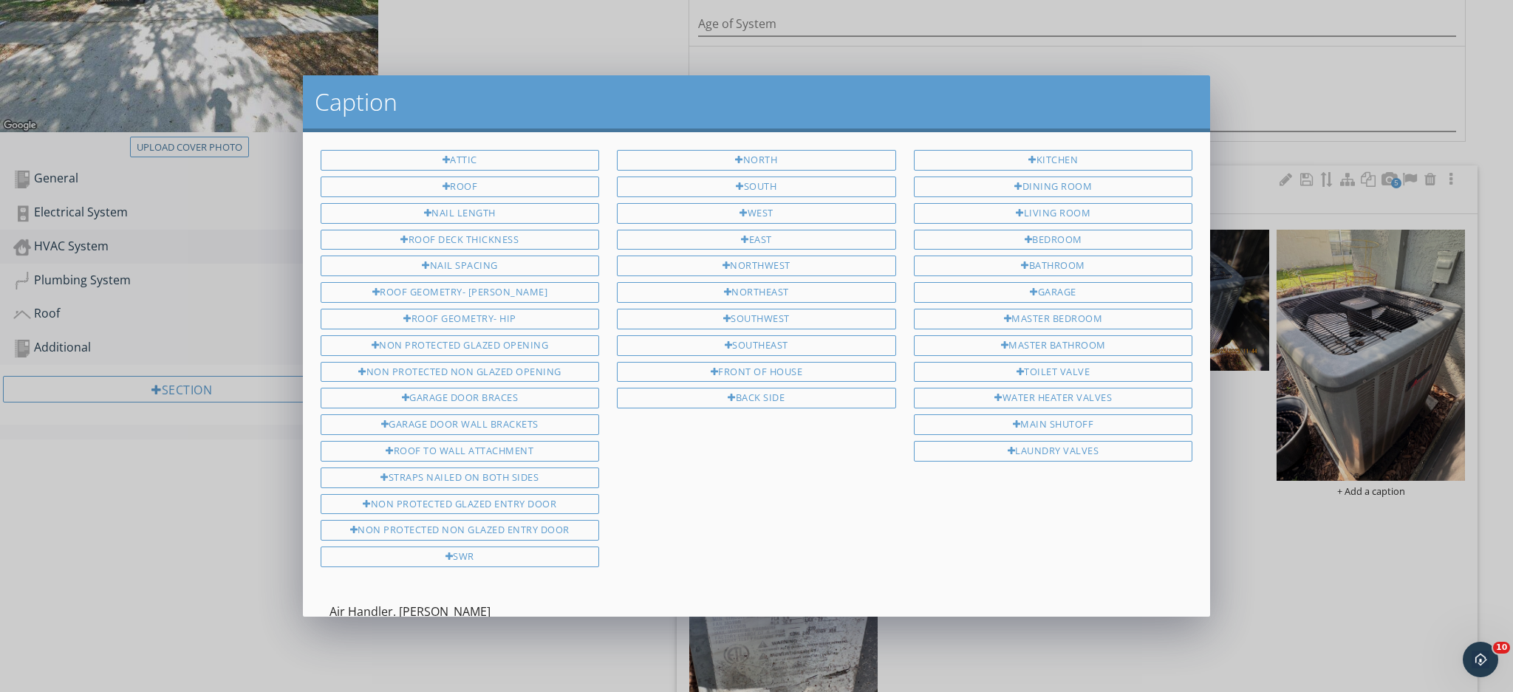
type input "Air Handler. Goodman"
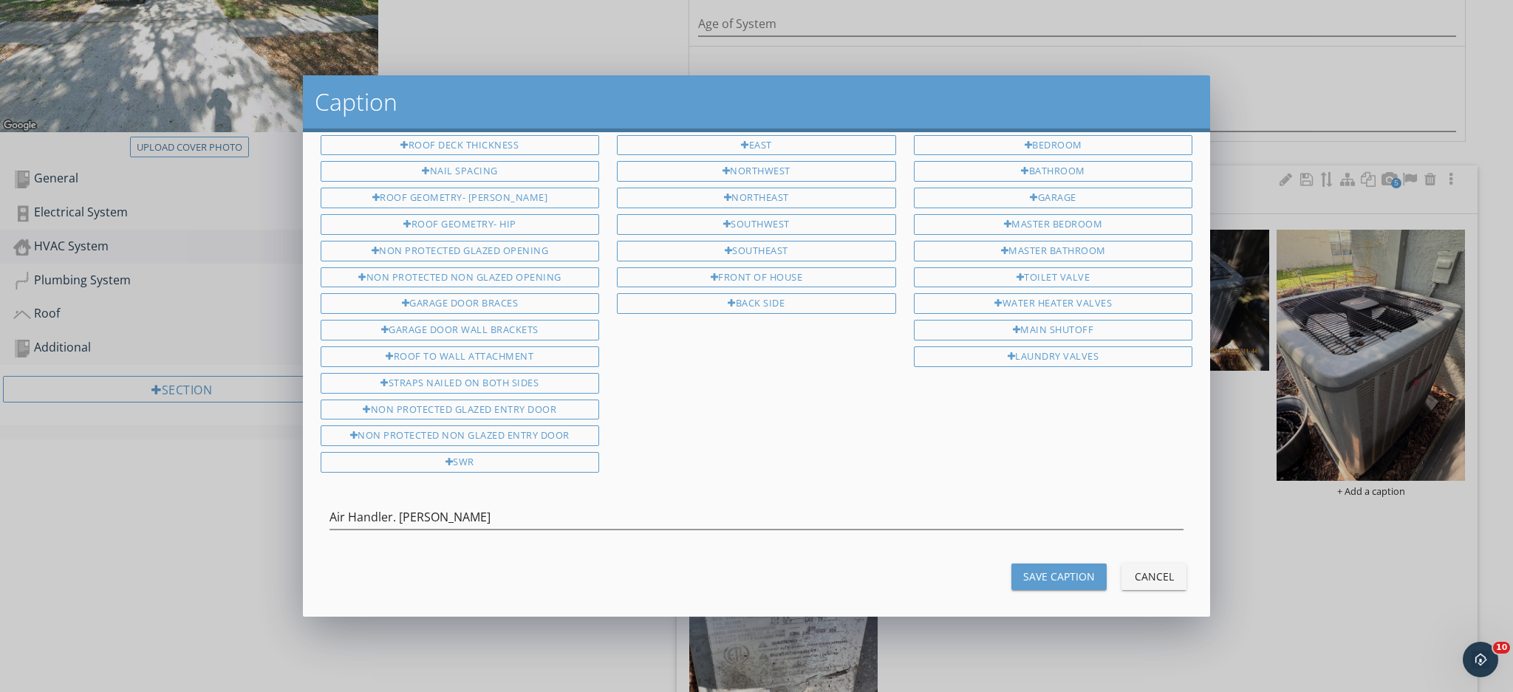
click at [1033, 569] on div "Save Caption" at bounding box center [1059, 577] width 72 height 16
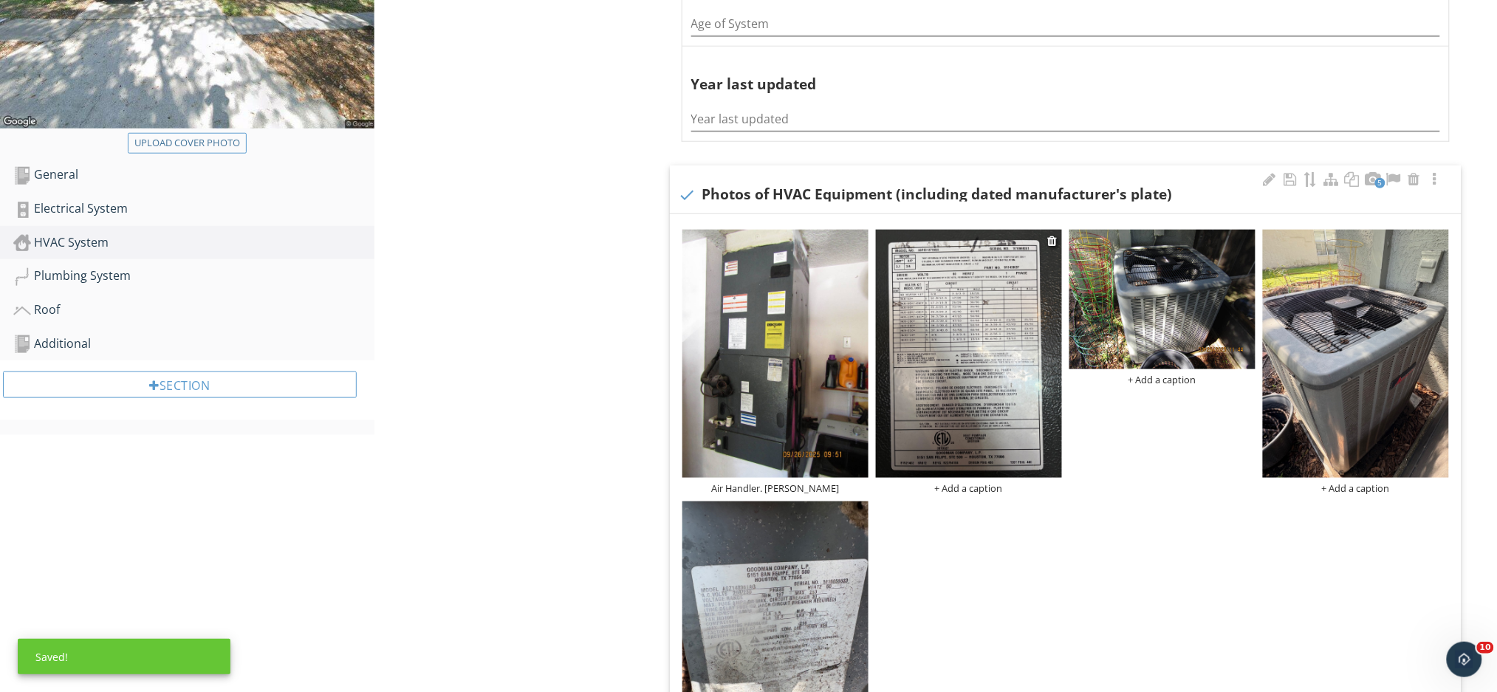
click at [976, 485] on div "+ Add a caption" at bounding box center [969, 488] width 186 height 12
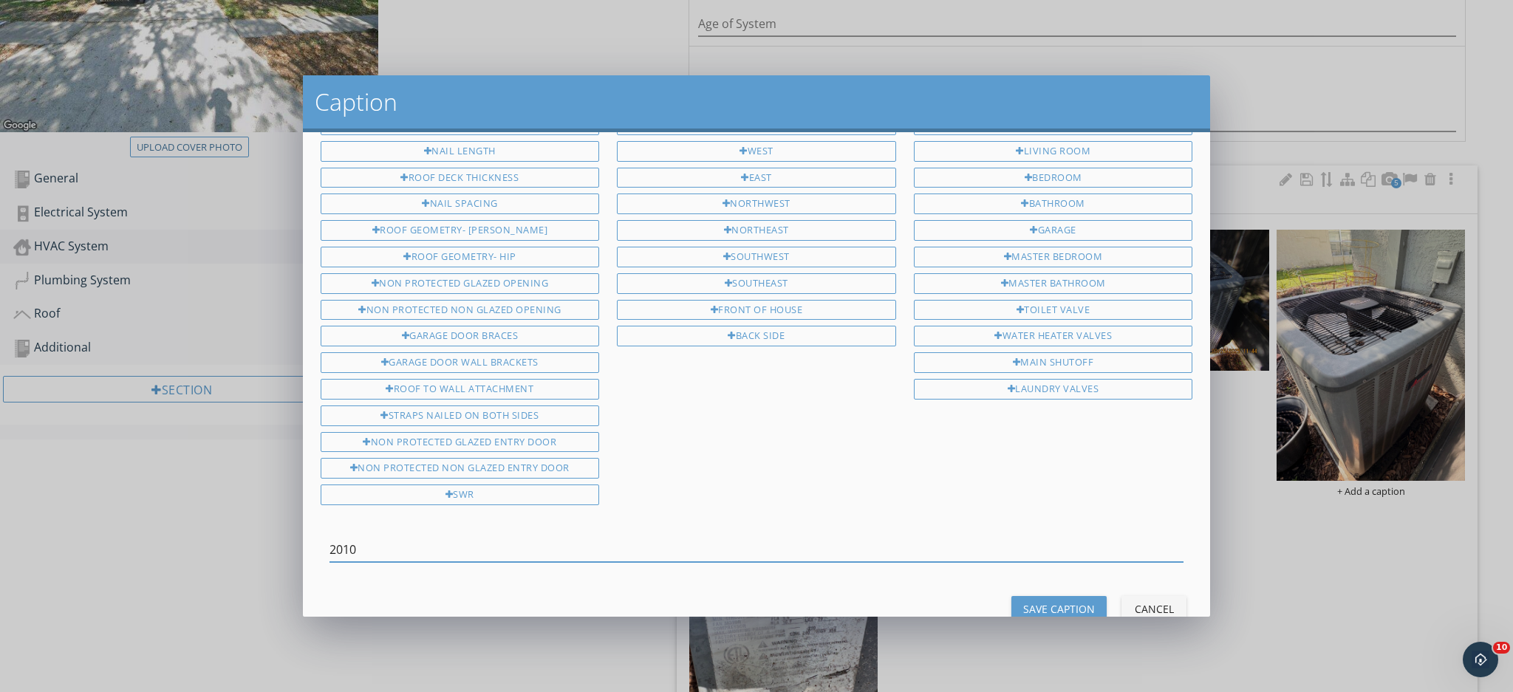
scroll to position [93, 0]
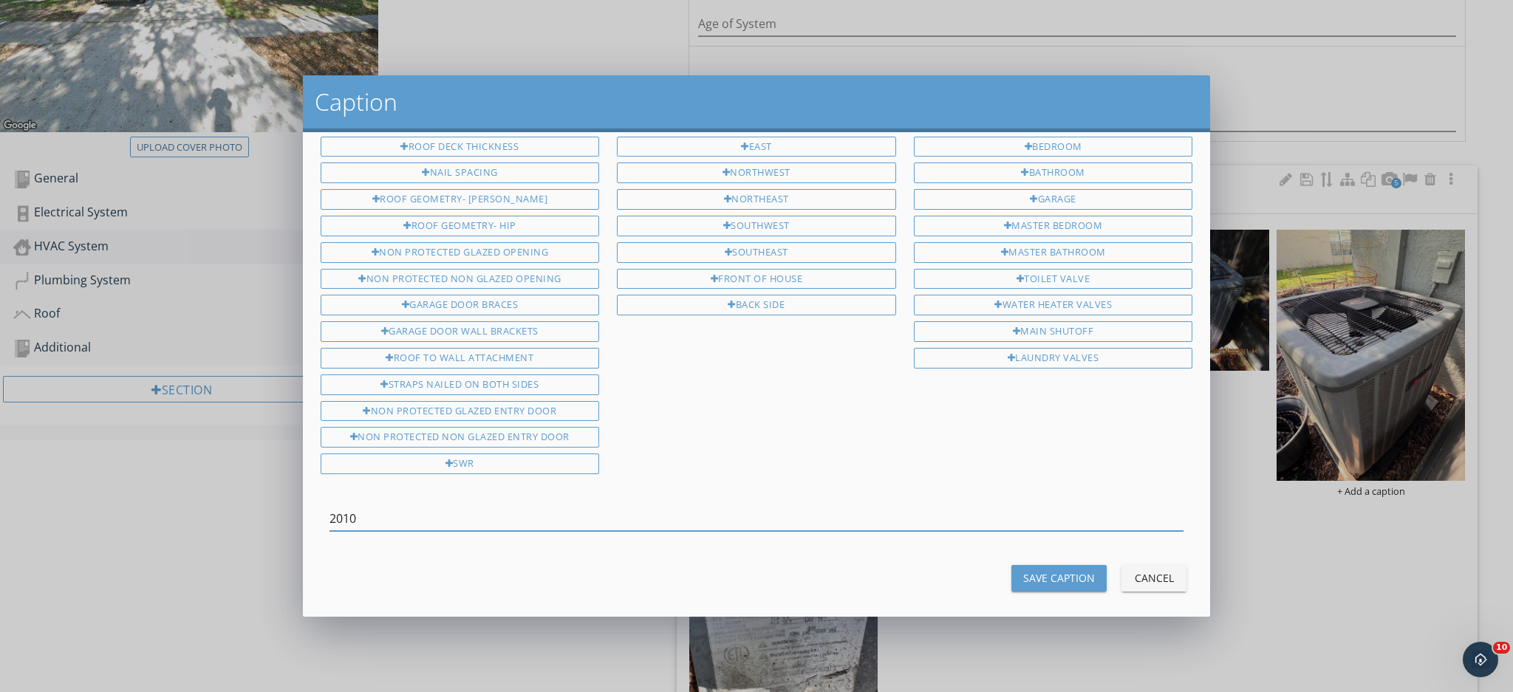
type input "2010"
click at [1023, 573] on div "Save Caption" at bounding box center [1059, 578] width 72 height 16
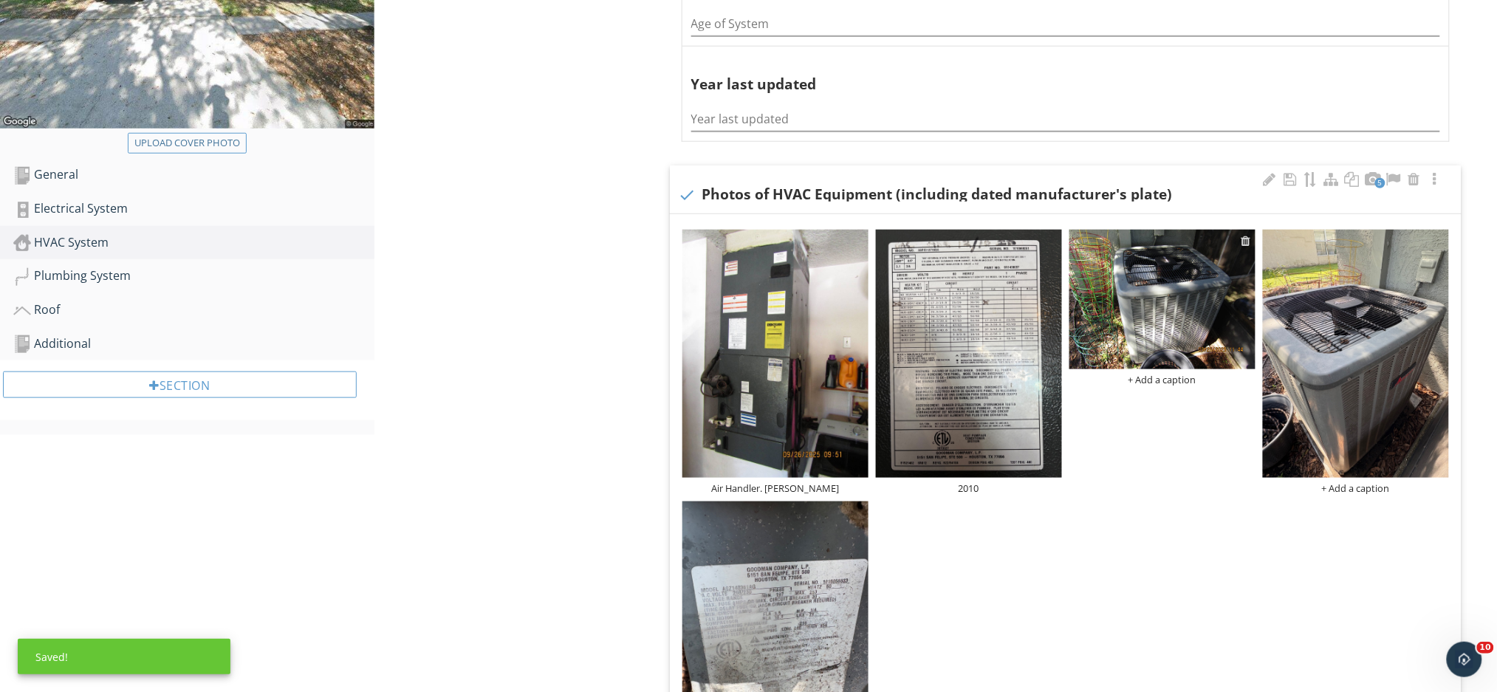
click at [1246, 243] on div at bounding box center [1247, 241] width 10 height 12
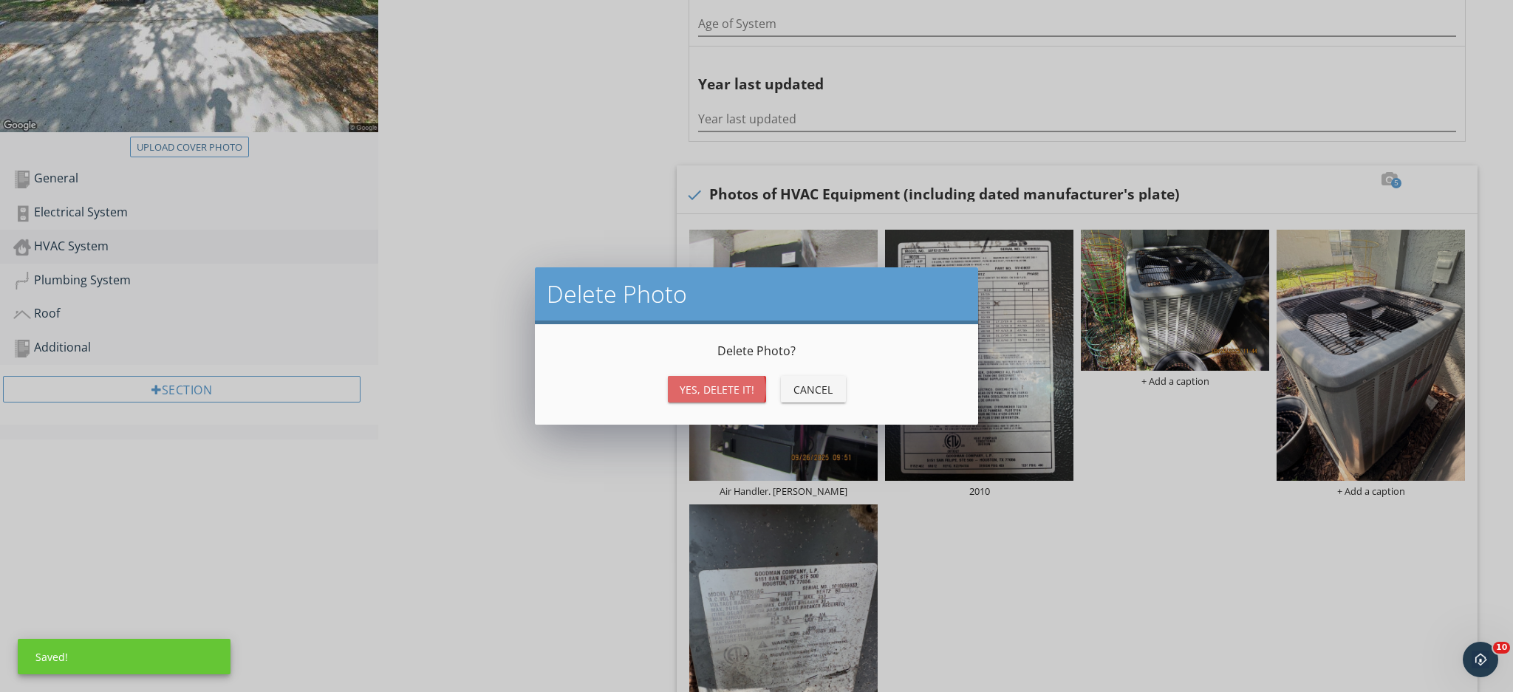
click at [709, 390] on div "Yes, Delete it!" at bounding box center [716, 390] width 75 height 16
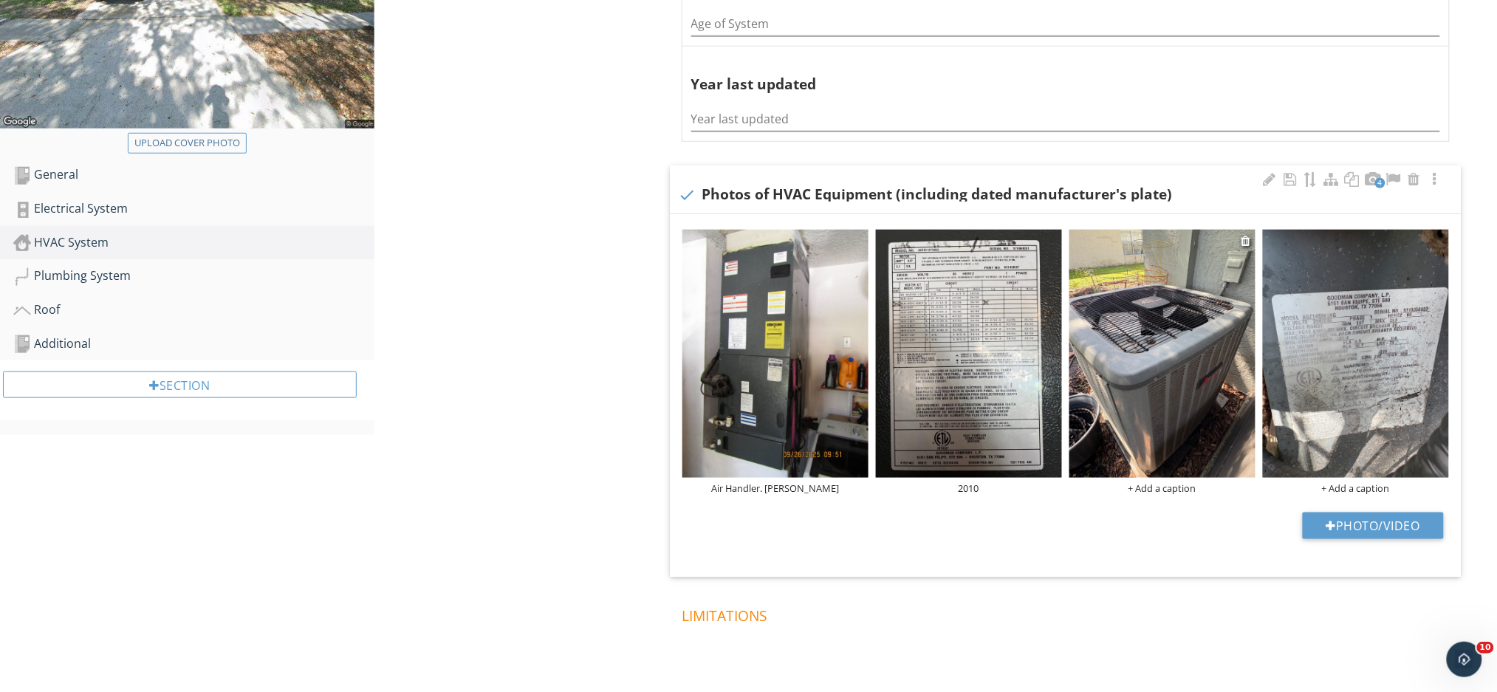
click at [1163, 487] on div "+ Add a caption" at bounding box center [1162, 488] width 186 height 12
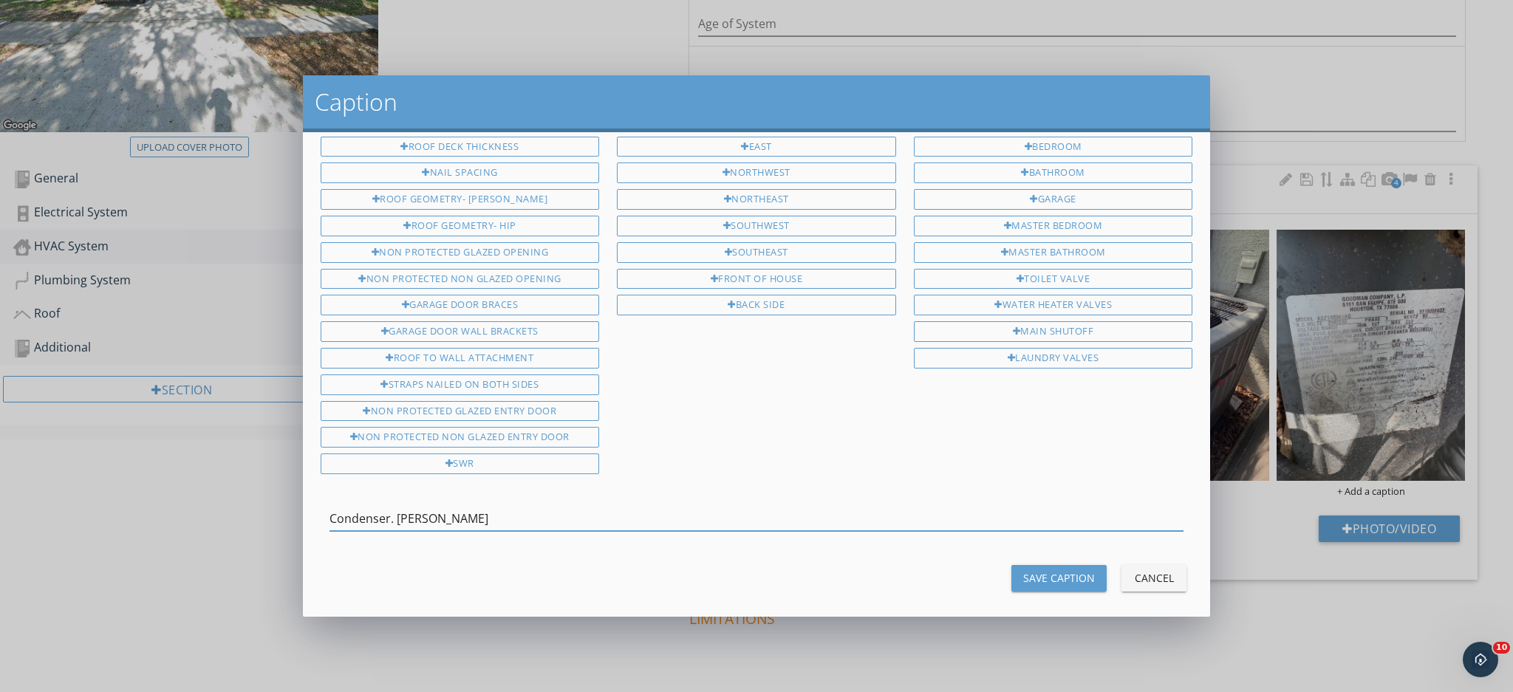
type input "Condenser. Goodman"
click at [1029, 570] on div "Save Caption" at bounding box center [1059, 578] width 72 height 16
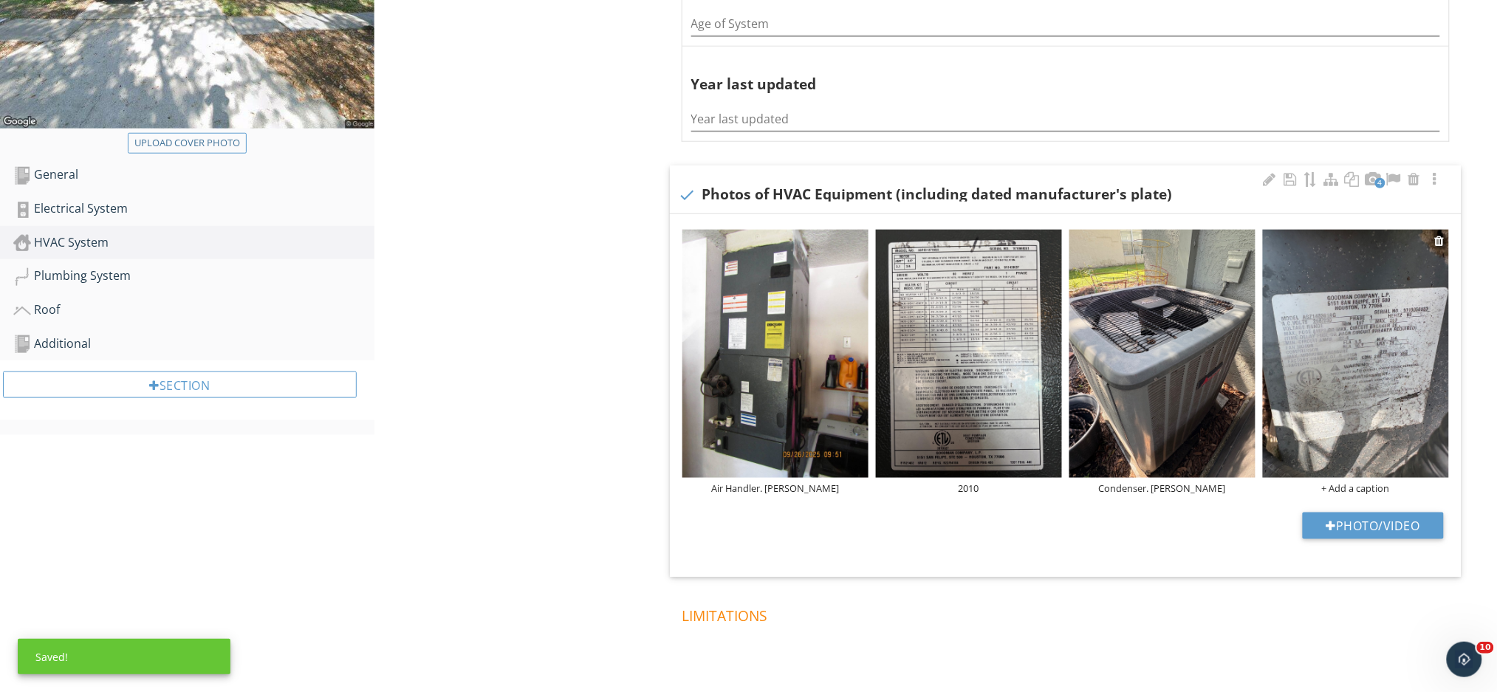
click at [1337, 486] on div "+ Add a caption" at bounding box center [1356, 488] width 186 height 12
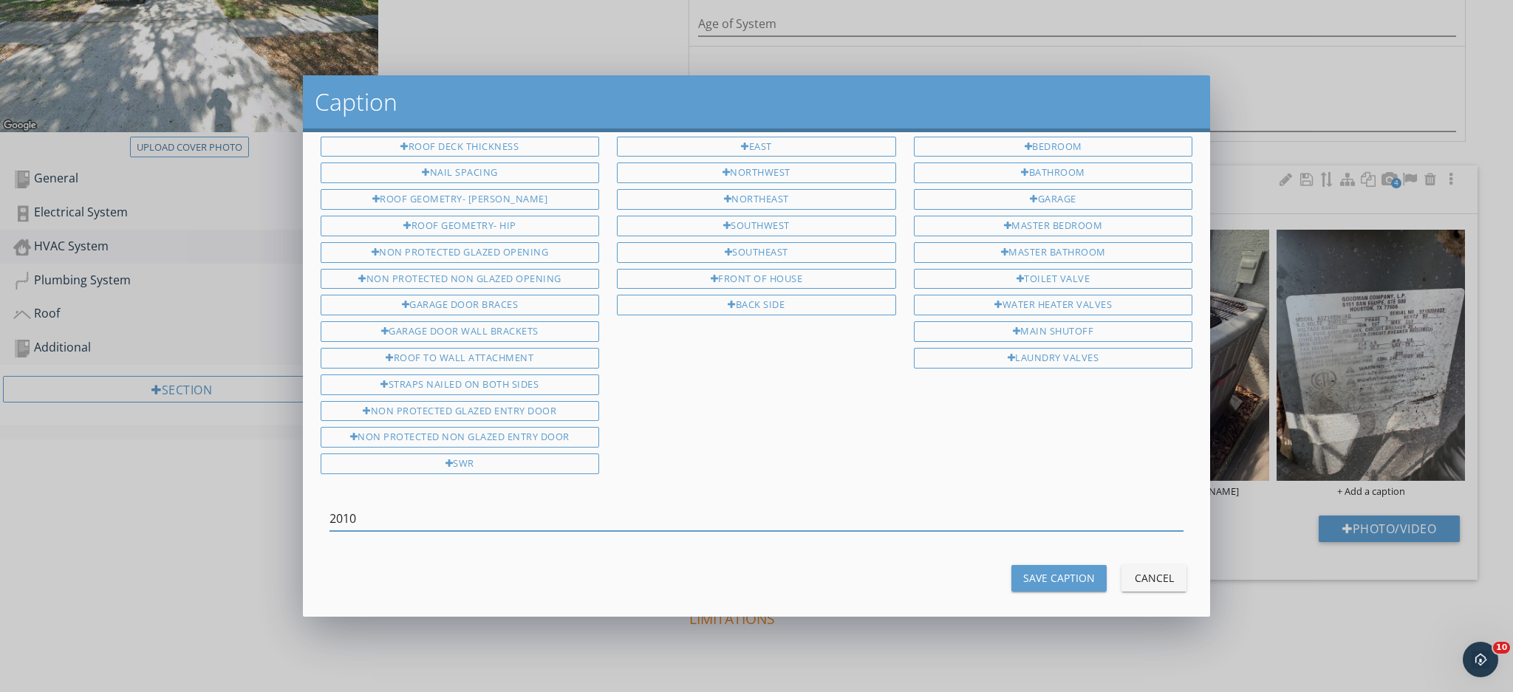
type input "2010"
click at [1044, 570] on div "Save Caption" at bounding box center [1059, 578] width 72 height 16
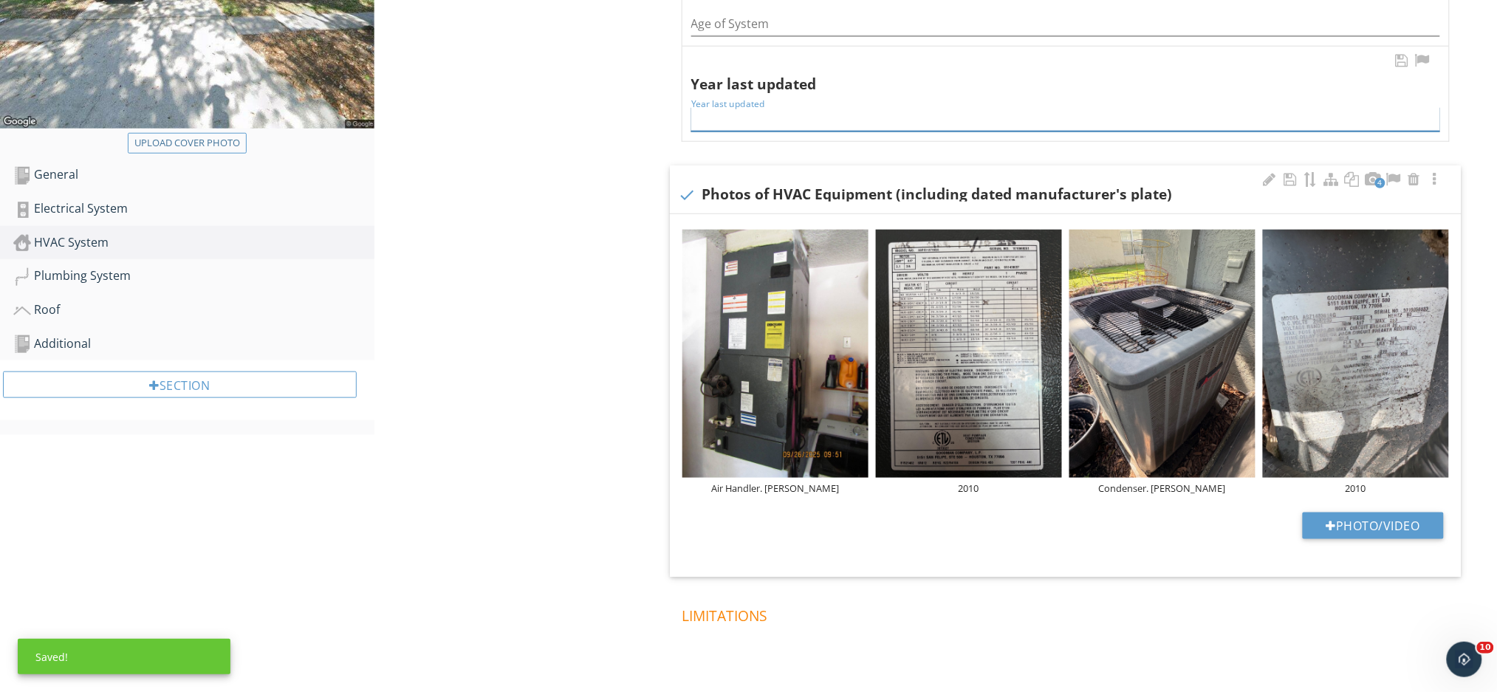
click at [858, 116] on input "Year last updated" at bounding box center [1065, 119] width 749 height 24
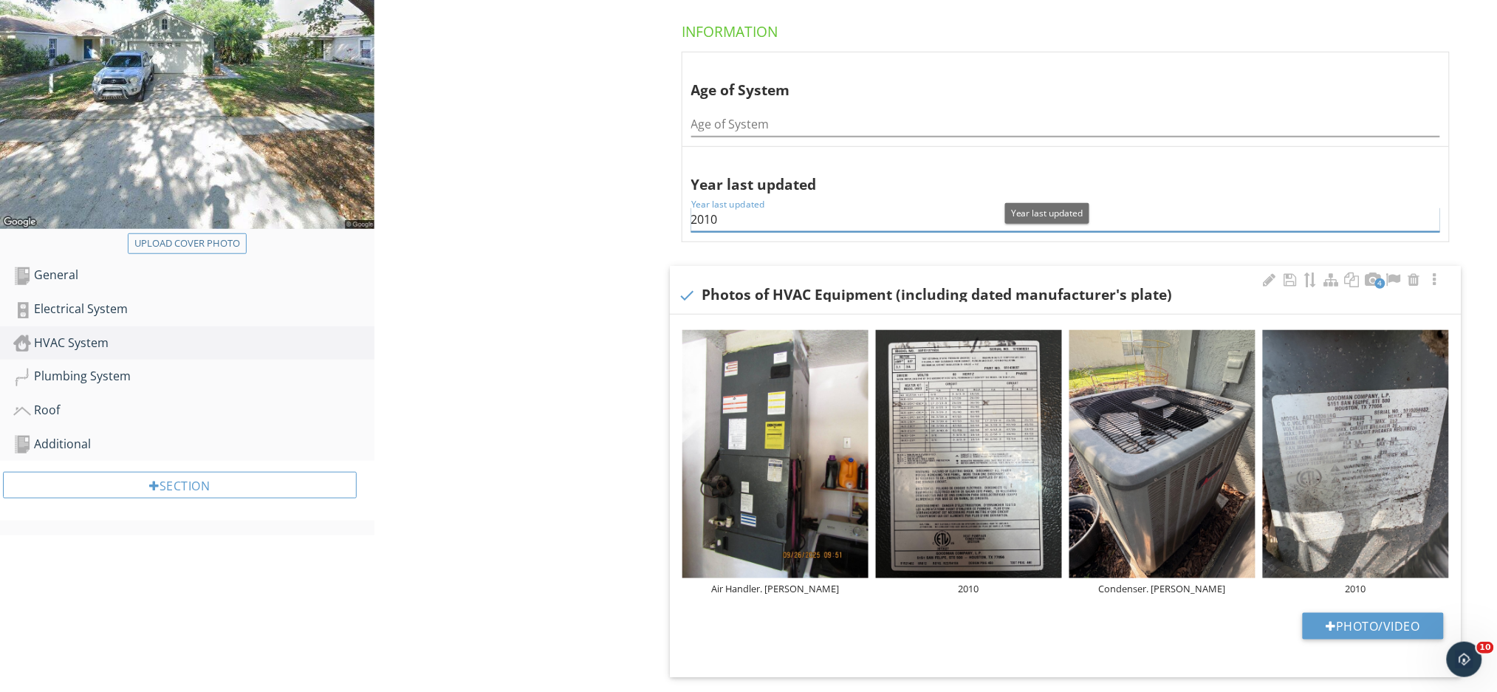
scroll to position [196, 0]
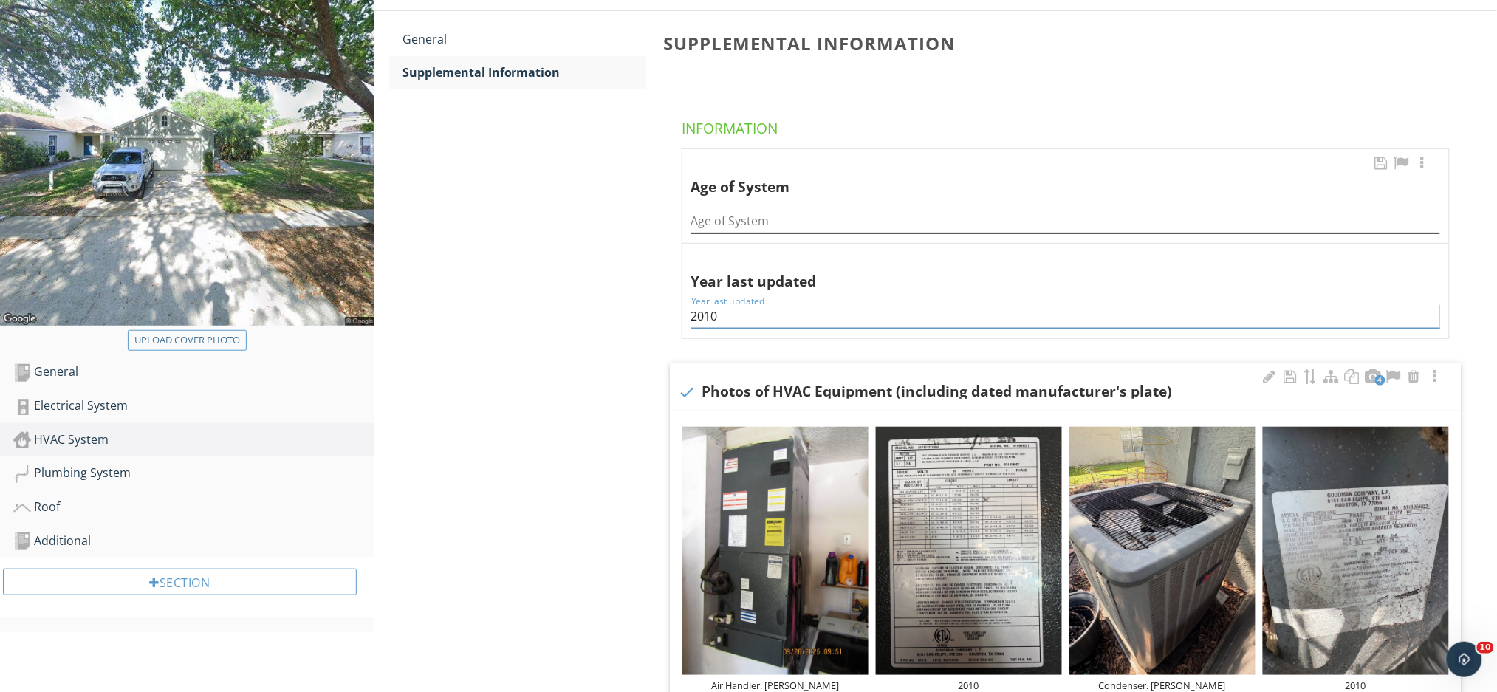
type input "2010"
click at [719, 224] on input "Age of System" at bounding box center [1065, 221] width 749 height 24
type input "15"
click at [470, 41] on div "General" at bounding box center [525, 39] width 244 height 18
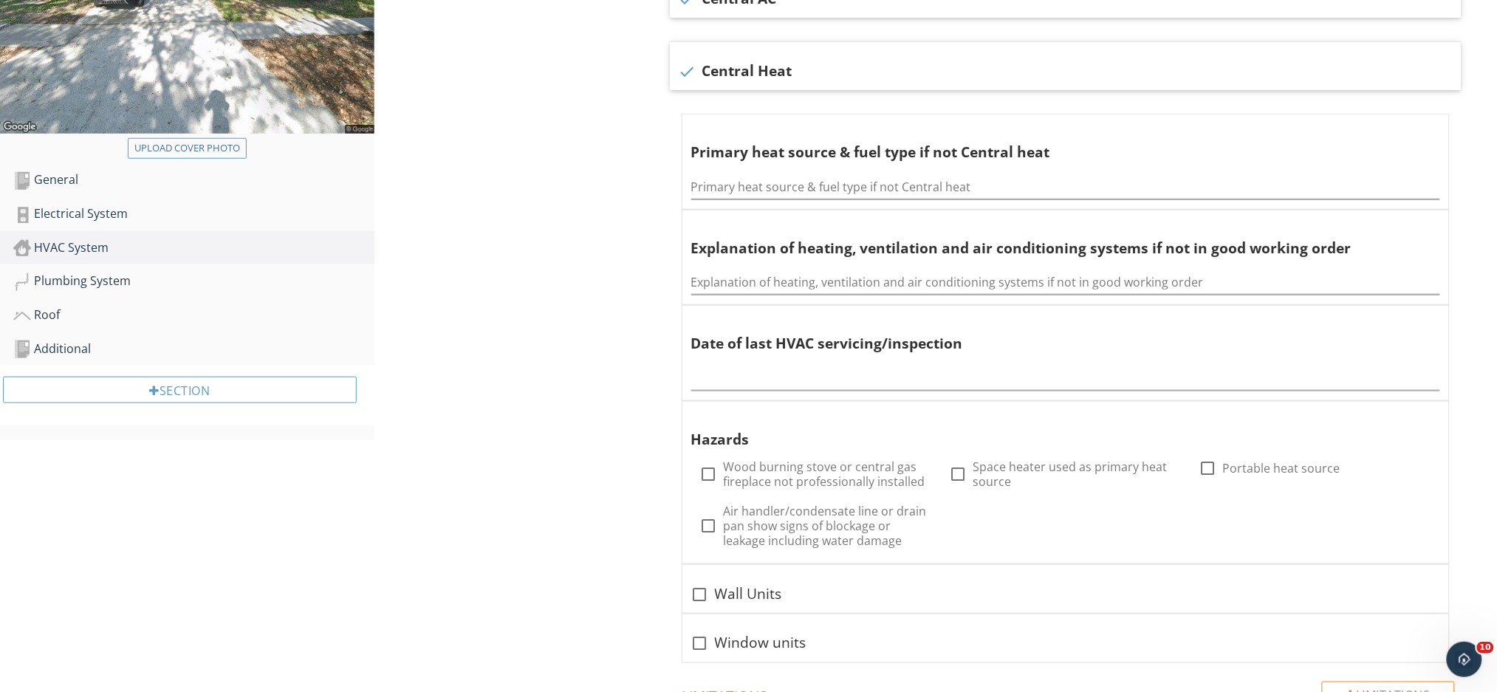
scroll to position [394, 0]
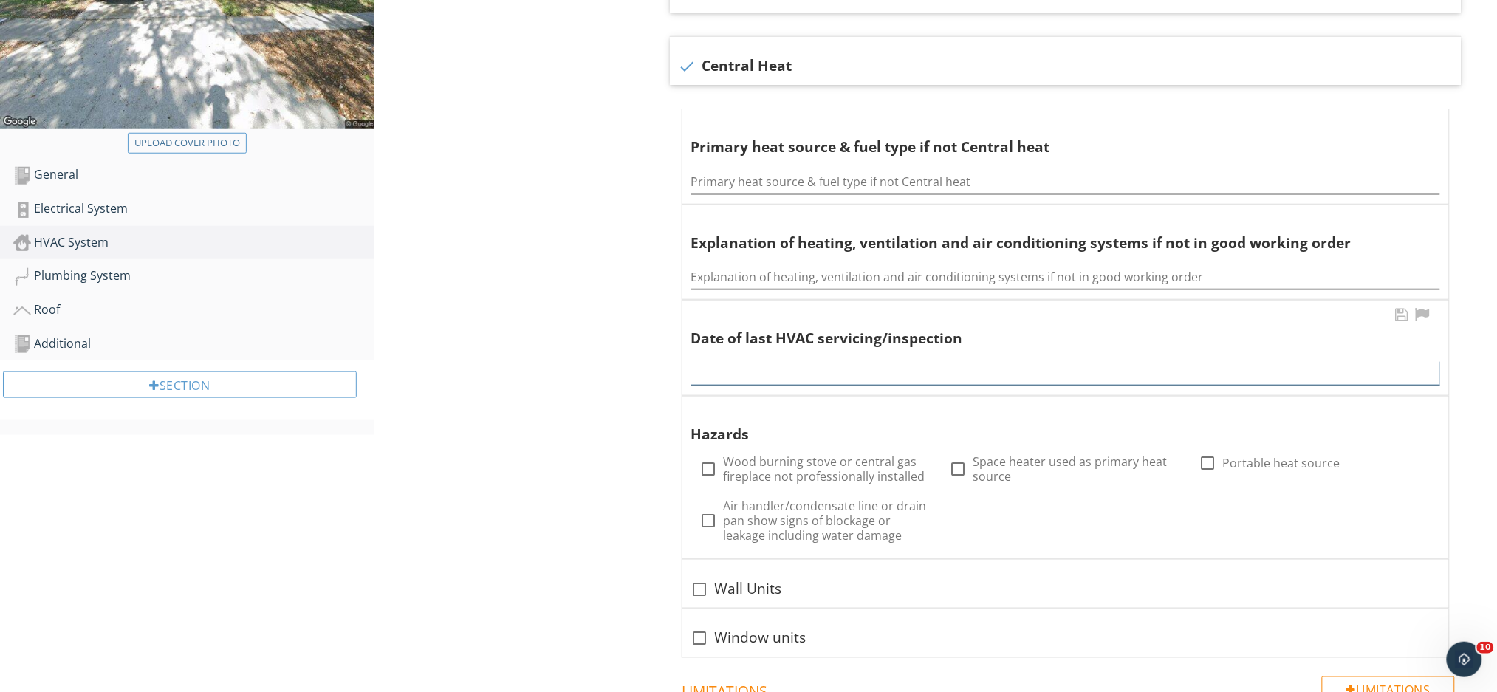
click at [756, 383] on div at bounding box center [1065, 368] width 749 height 33
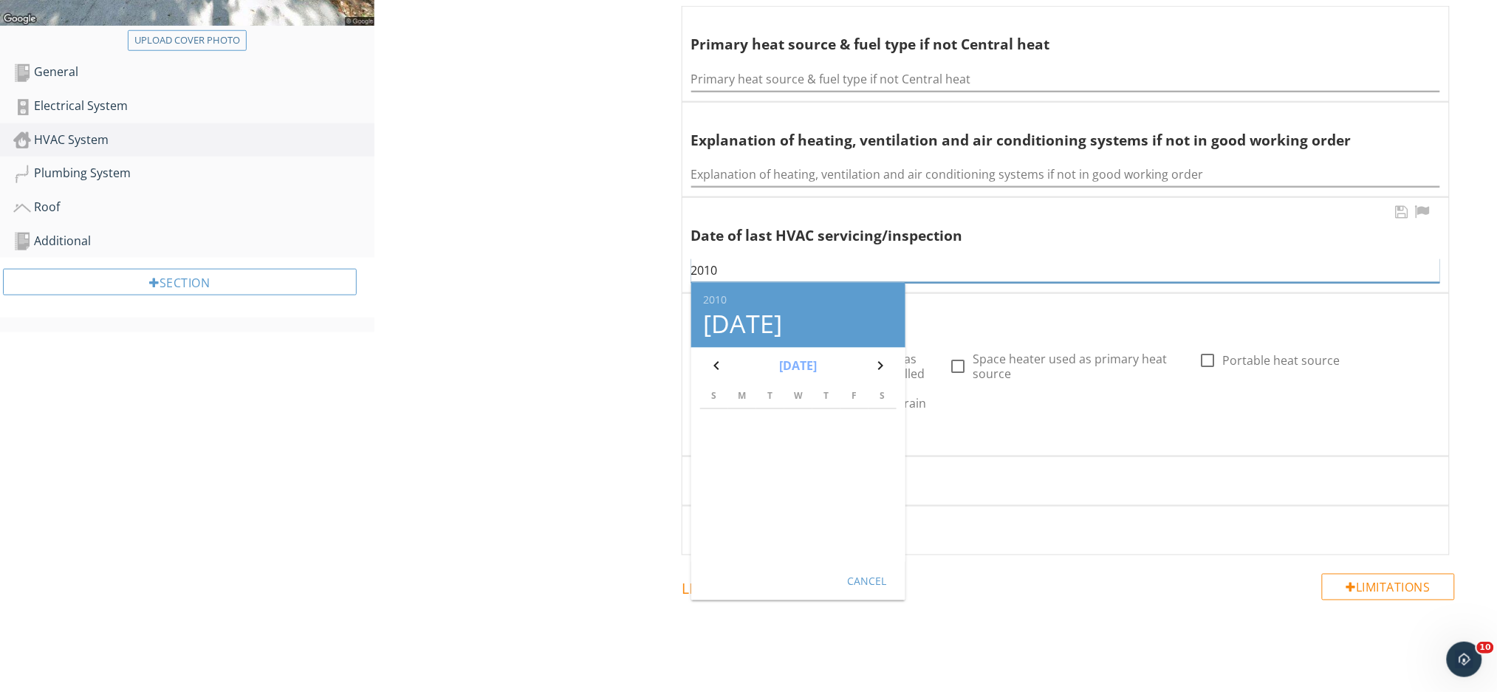
scroll to position [591, 0]
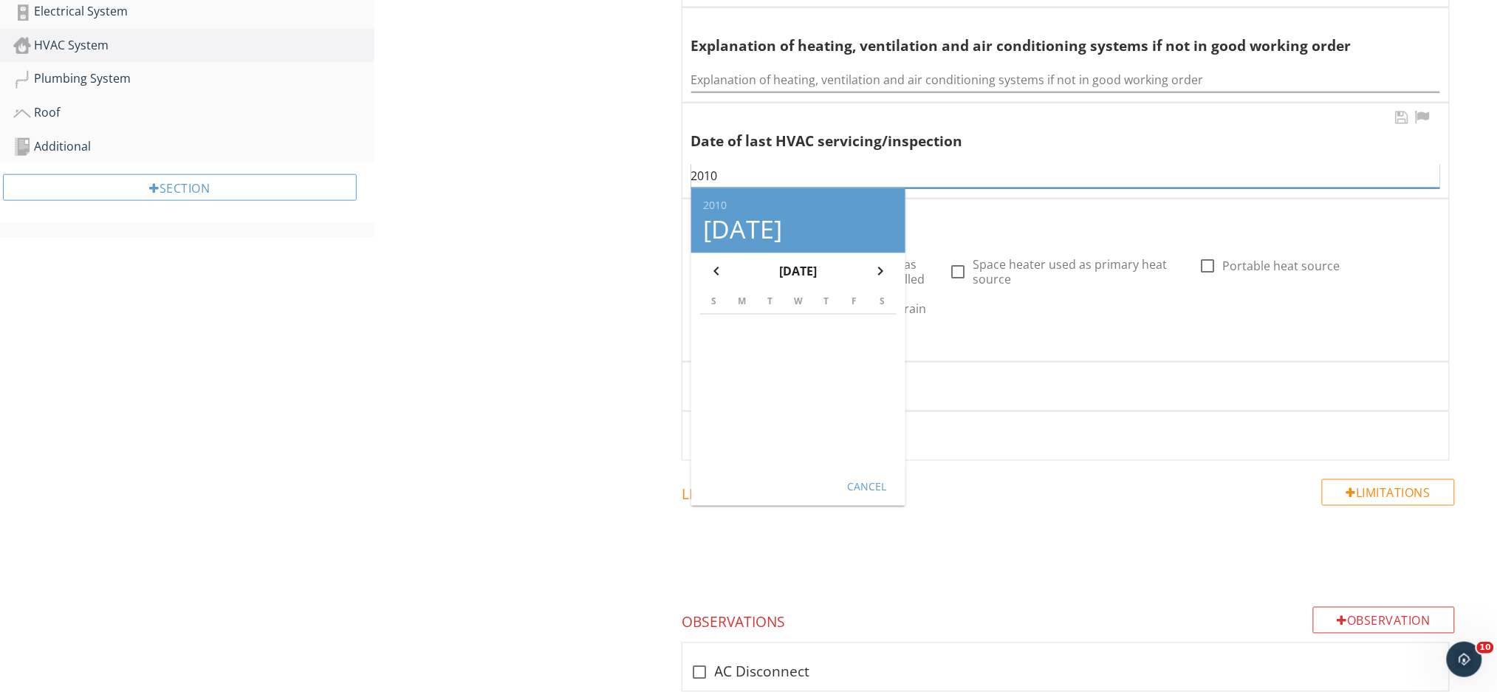
type input "2010"
click at [863, 482] on div "Cancel" at bounding box center [866, 487] width 41 height 16
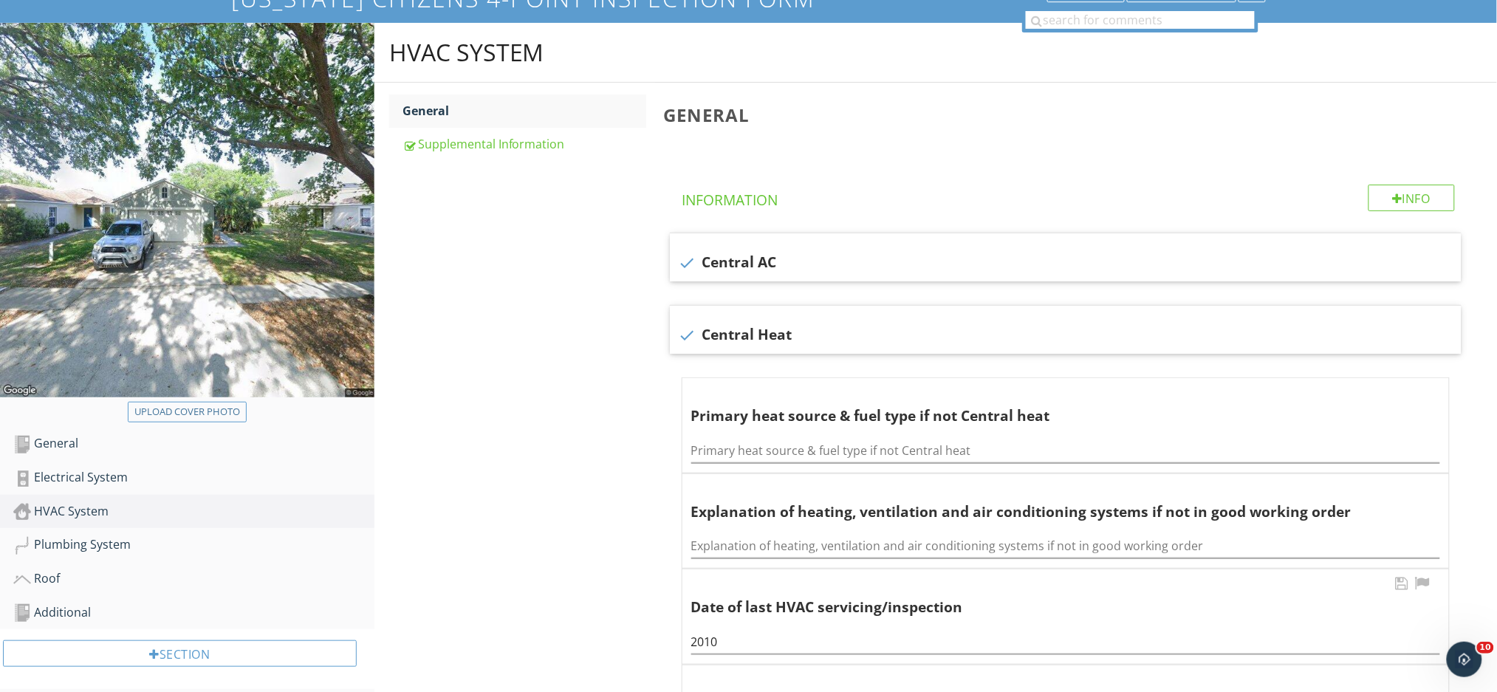
scroll to position [98, 0]
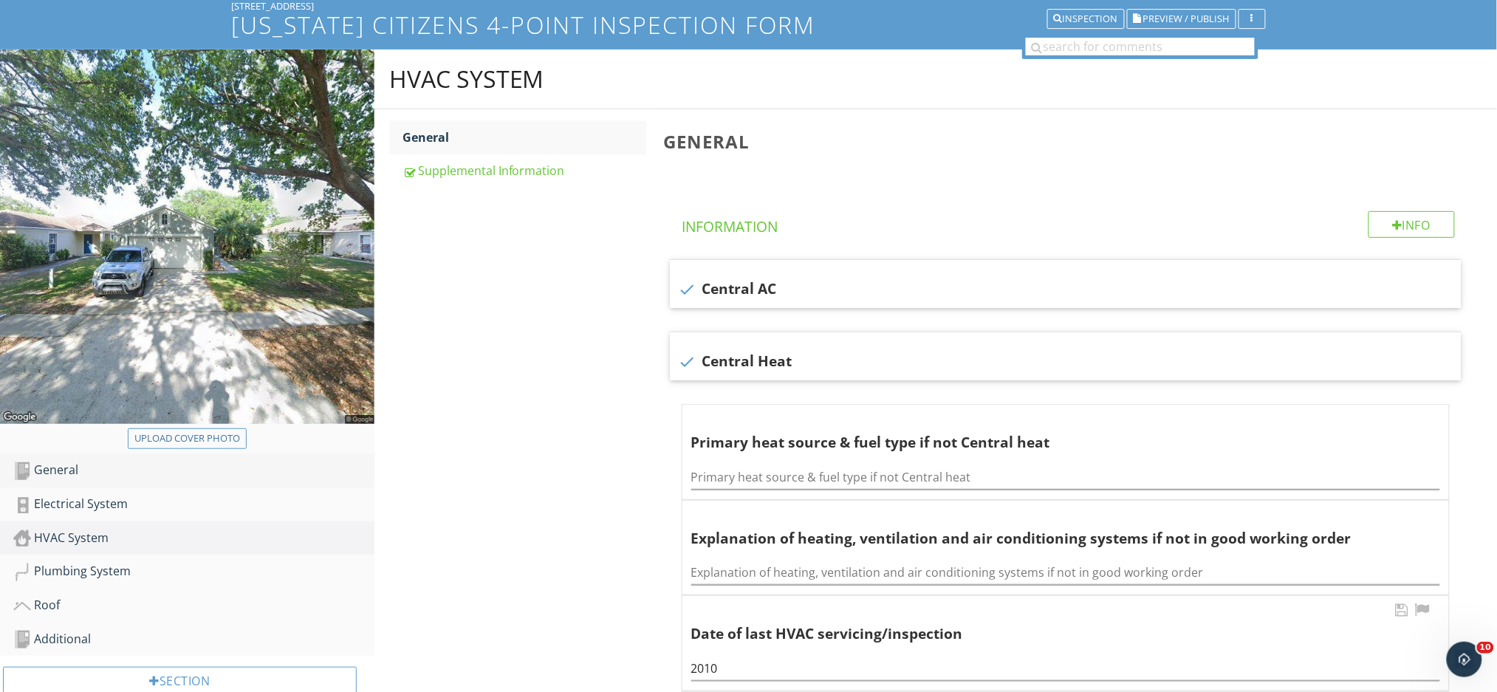
click at [61, 473] on div "General" at bounding box center [193, 470] width 361 height 19
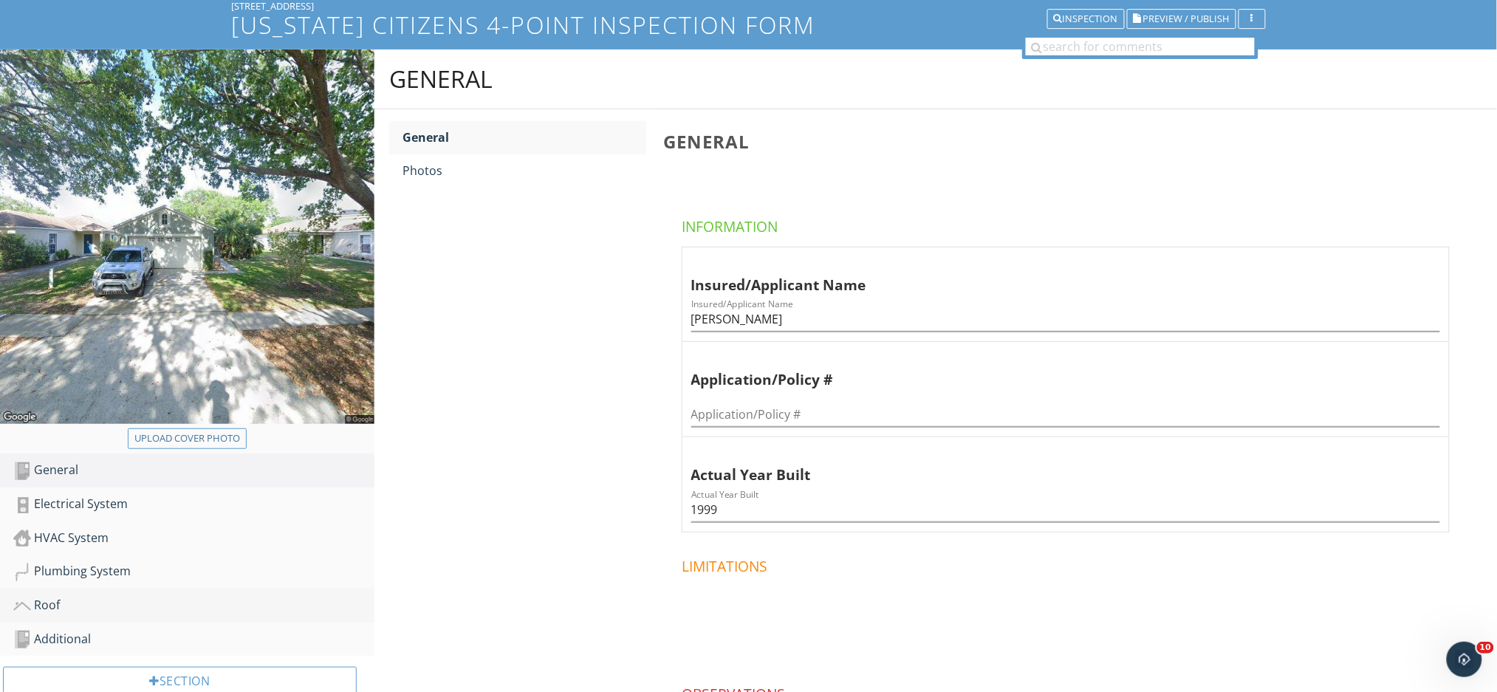
click at [123, 611] on div "Roof" at bounding box center [193, 605] width 361 height 19
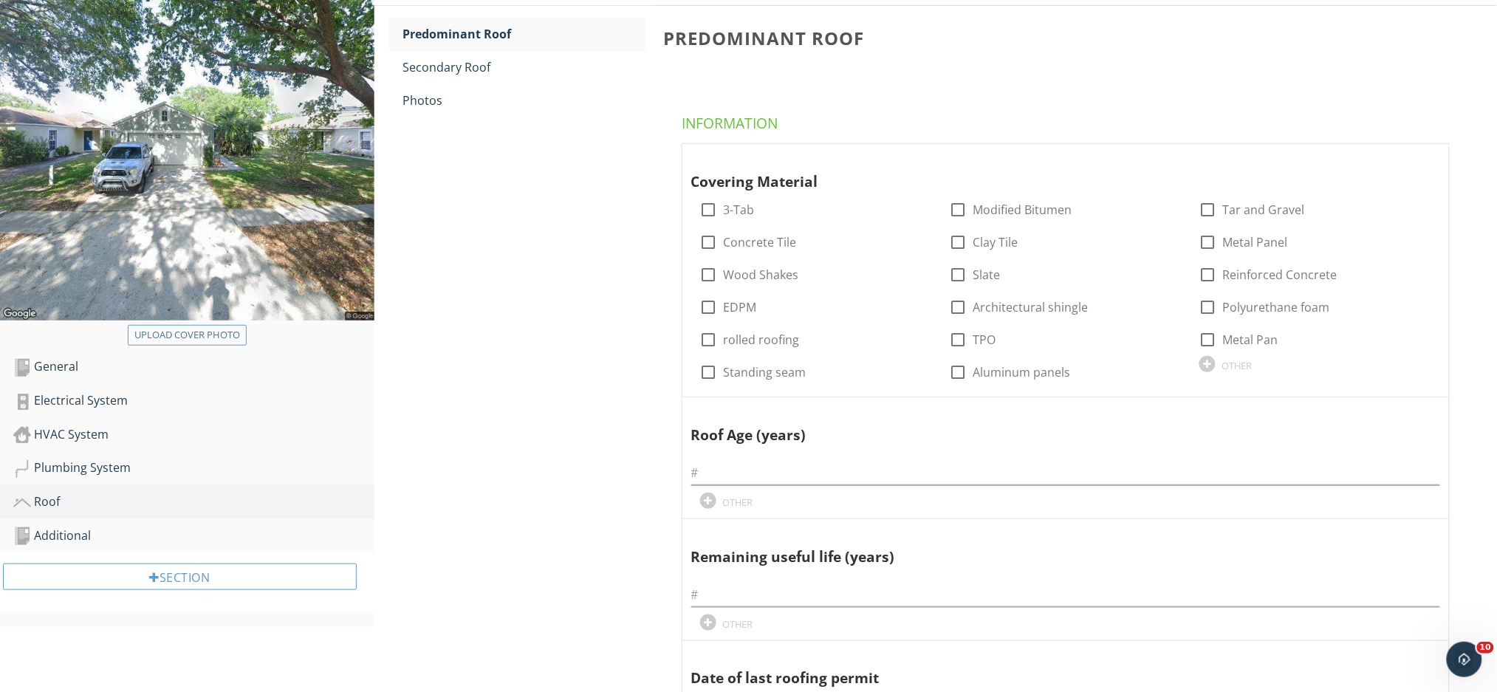
scroll to position [394, 0]
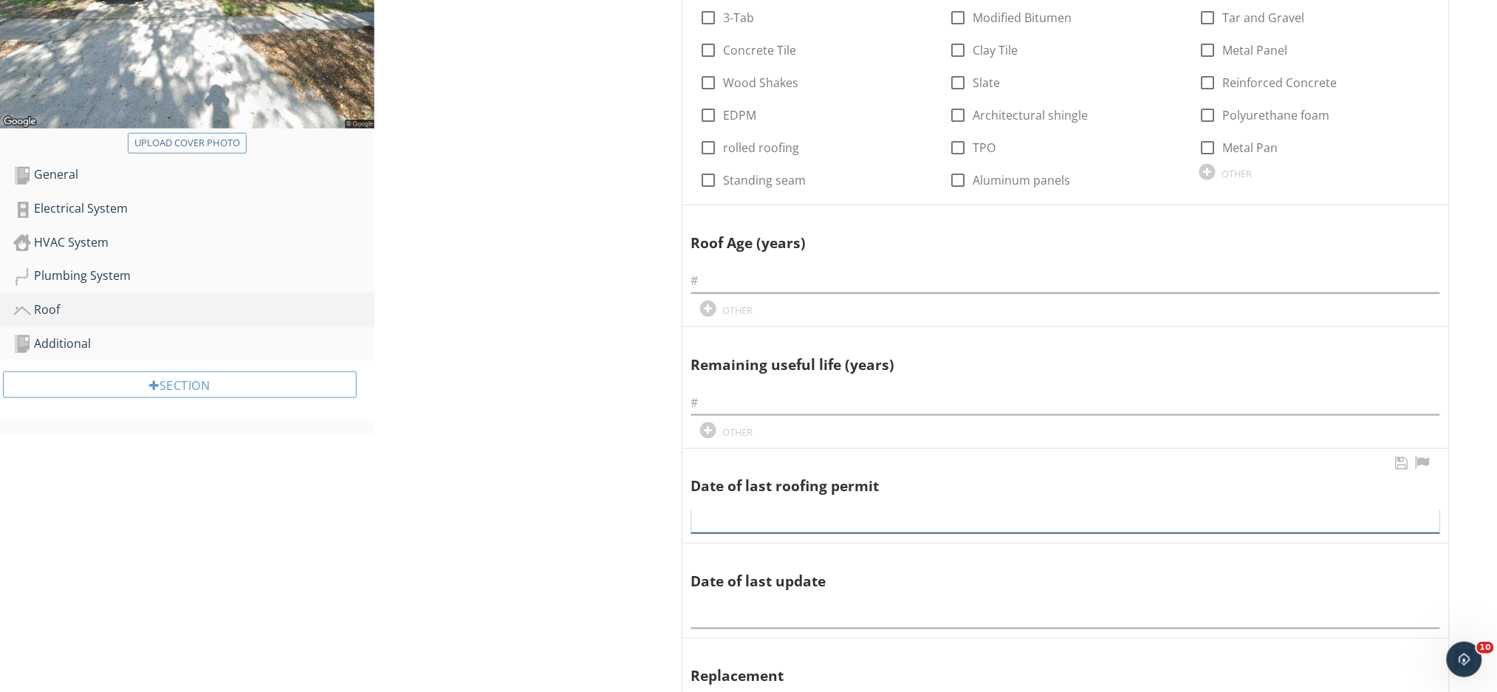
click at [719, 525] on input "text" at bounding box center [1065, 521] width 749 height 24
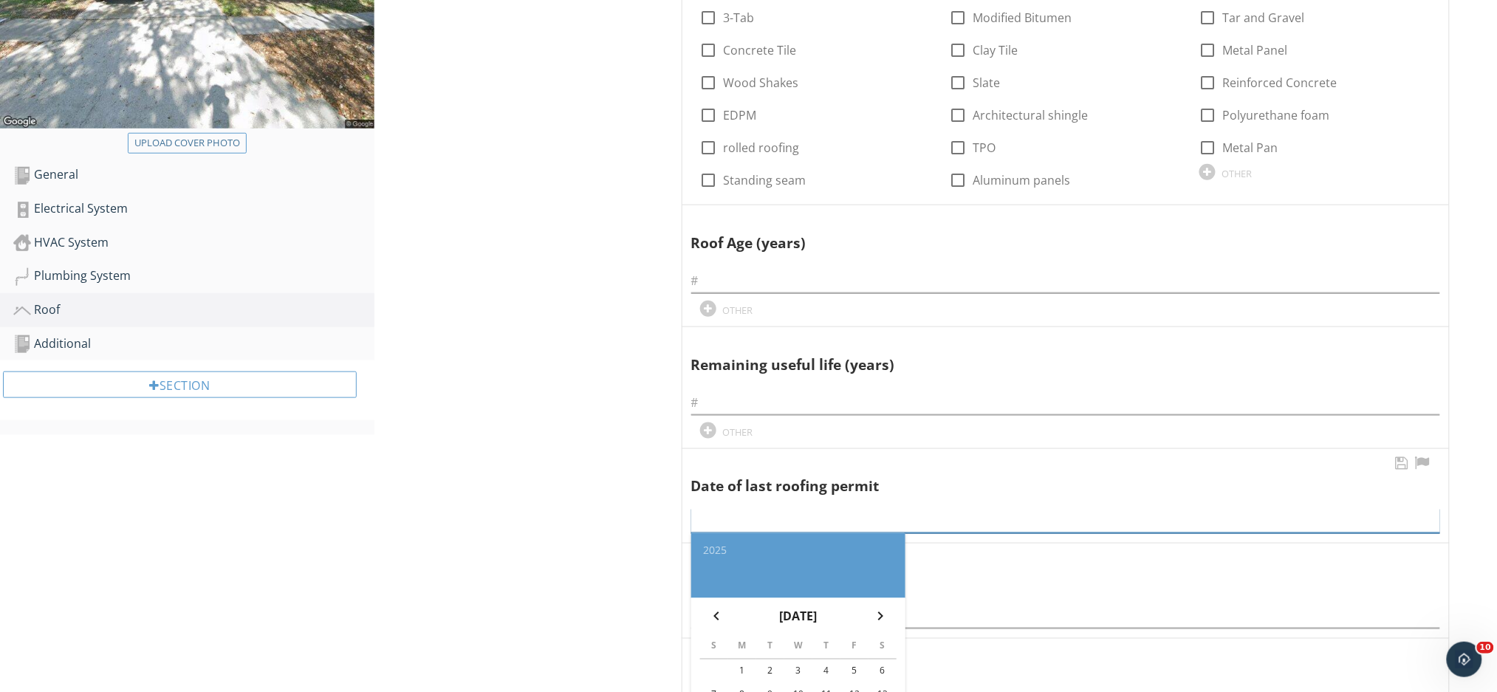
paste input "12/7/2020"
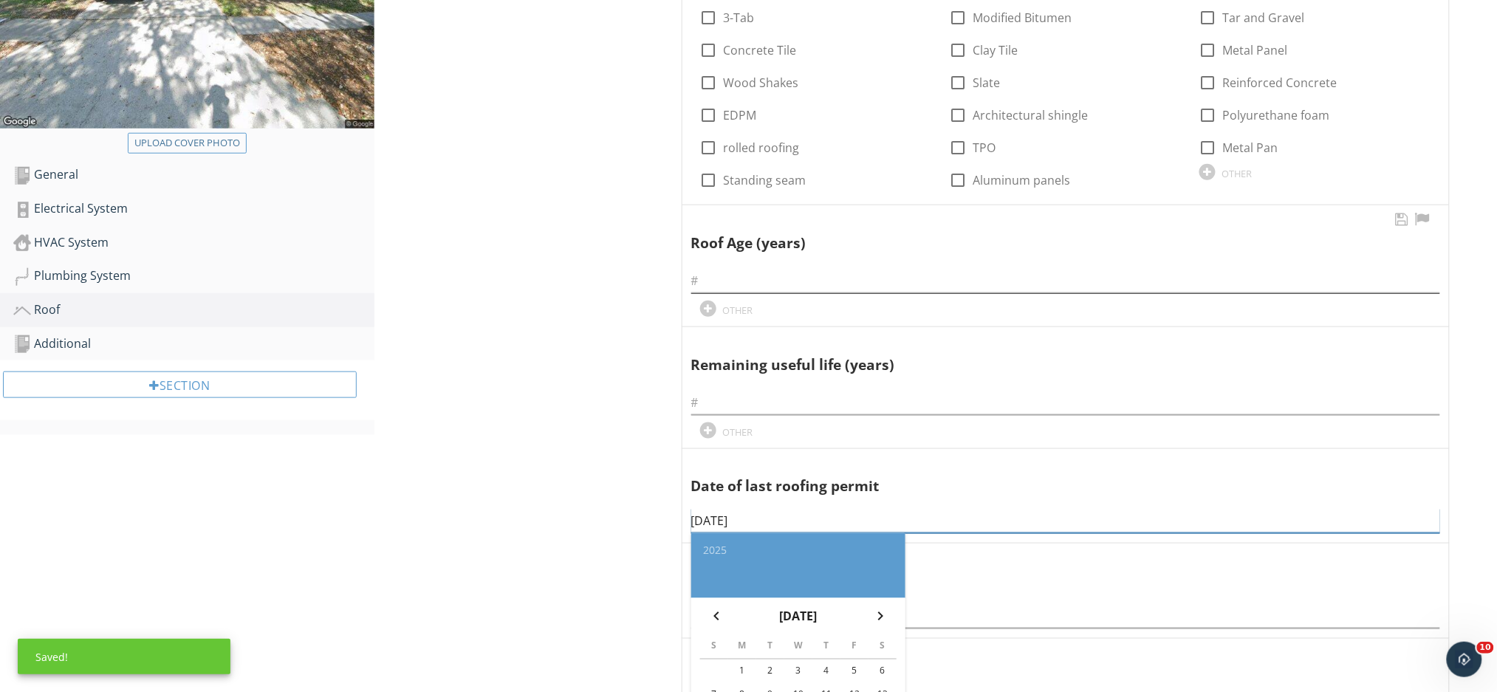
type input "12/7/2020"
click at [773, 288] on input "text" at bounding box center [1065, 281] width 749 height 24
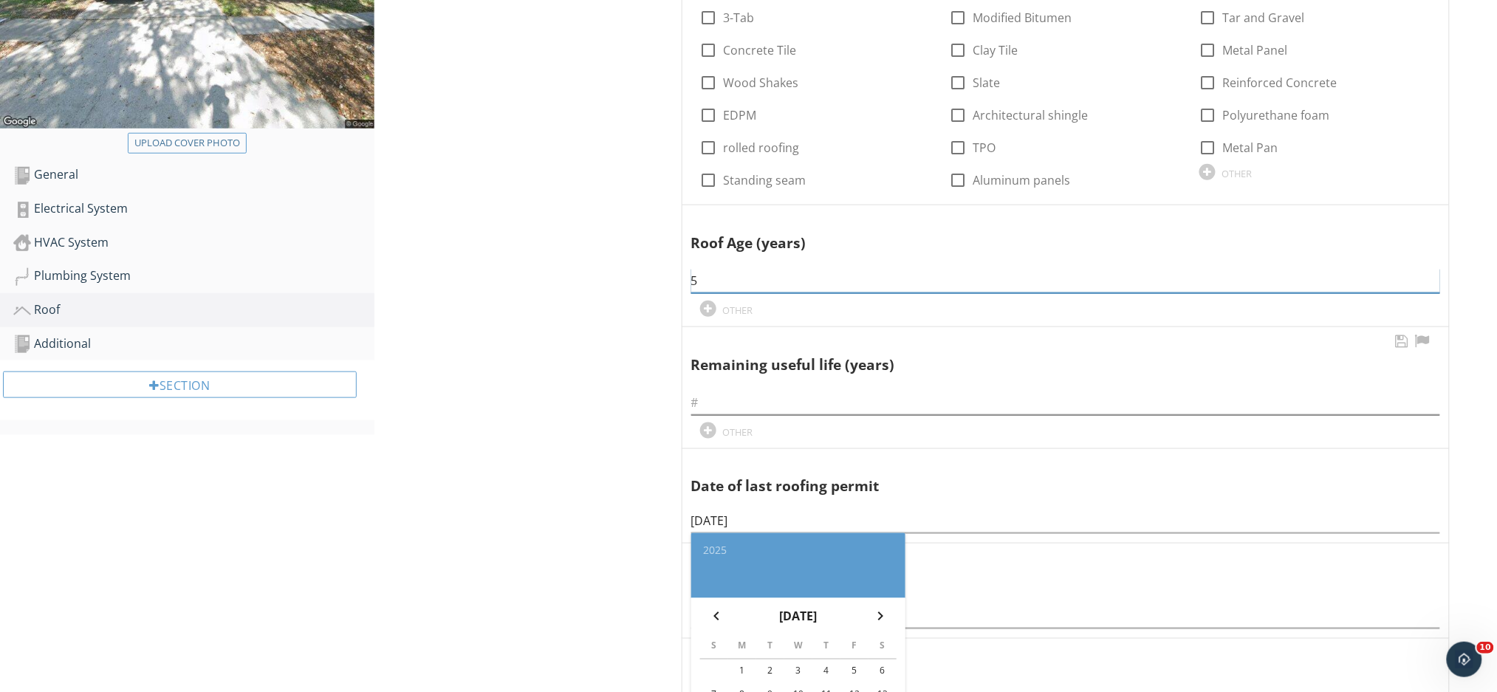
type input "5"
click at [795, 409] on input "text" at bounding box center [1065, 403] width 749 height 24
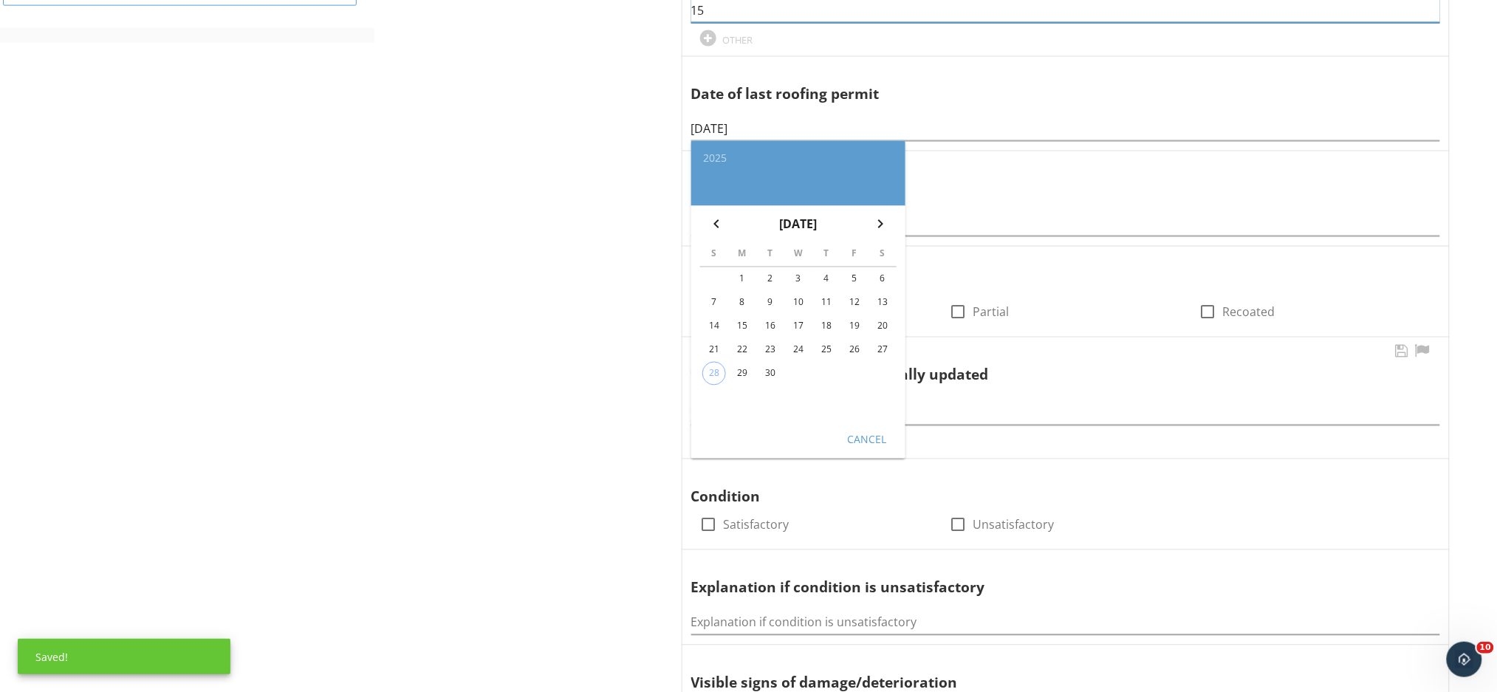
scroll to position [787, 0]
type input "15"
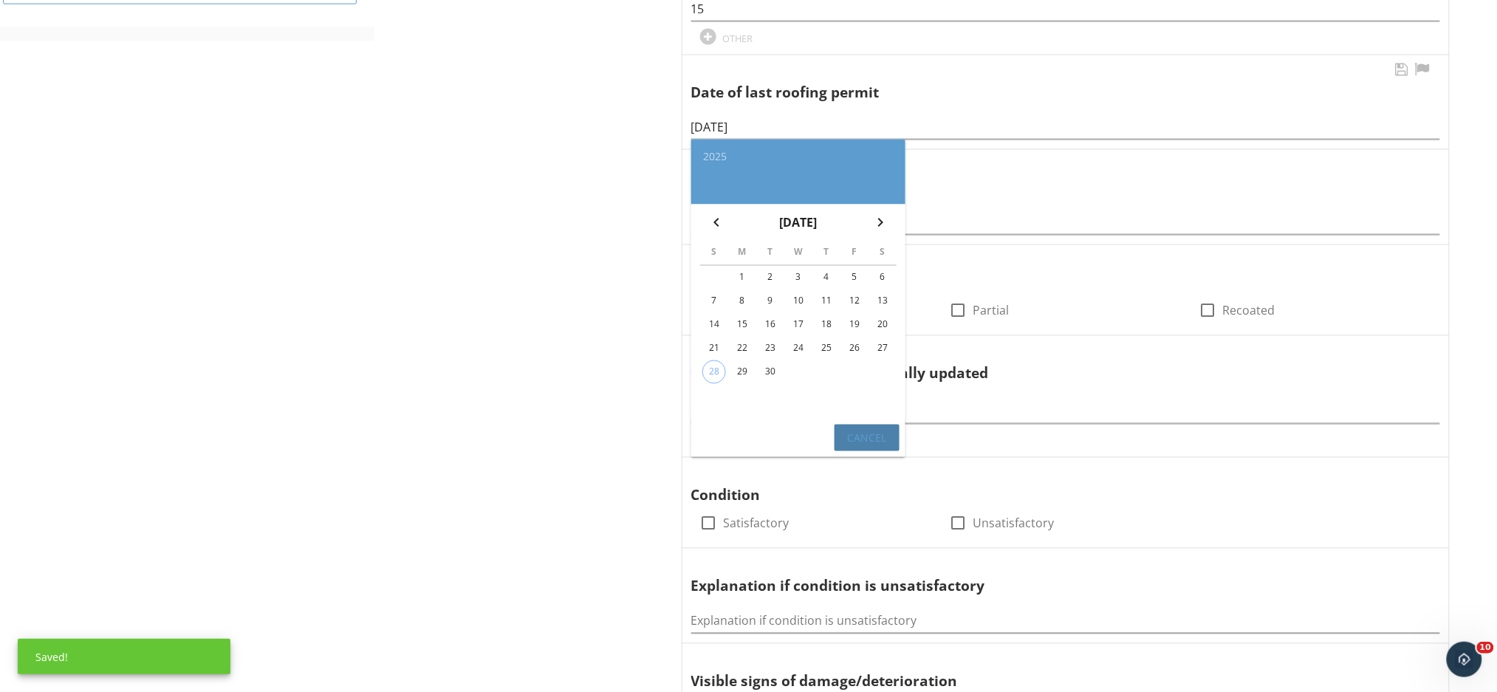
click at [889, 436] on button "Cancel" at bounding box center [867, 438] width 65 height 27
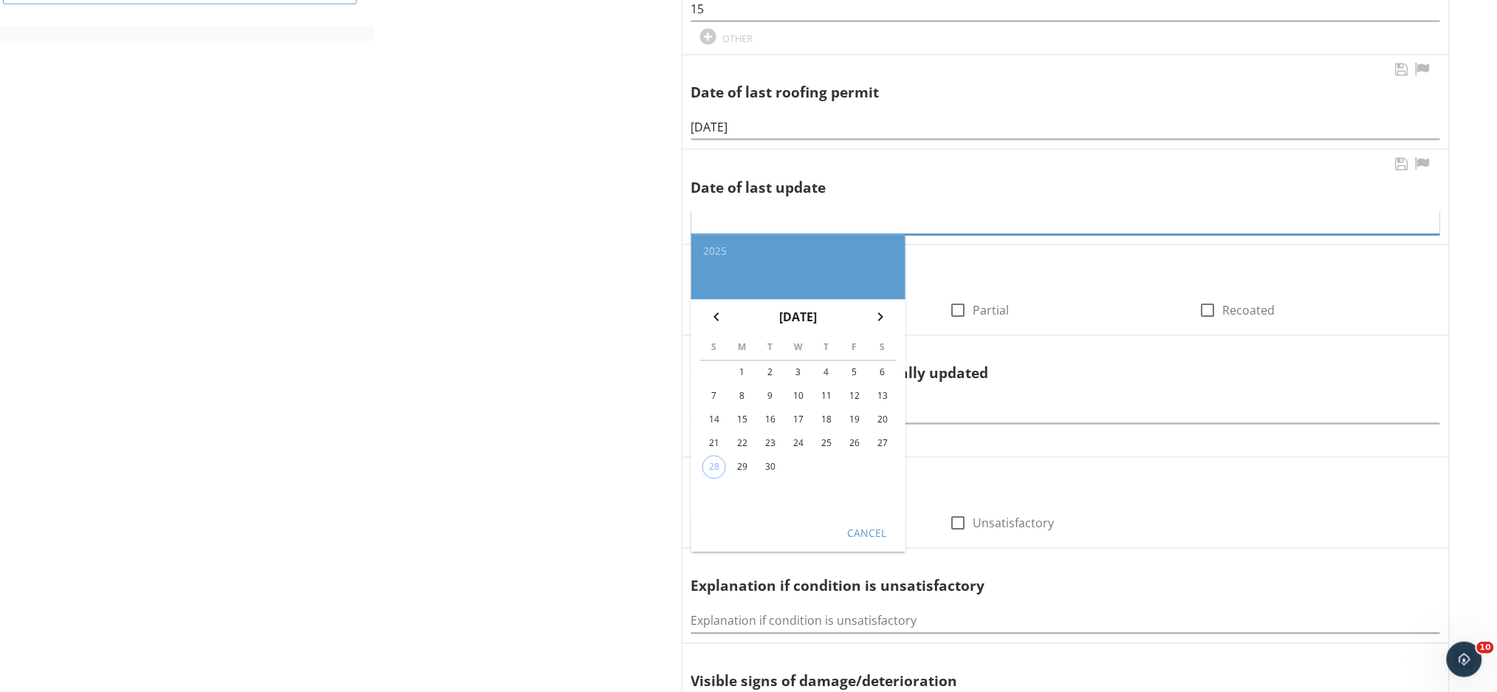
click at [786, 226] on input "text" at bounding box center [1065, 222] width 749 height 24
type input "2020"
click at [859, 526] on div "Cancel" at bounding box center [866, 533] width 41 height 16
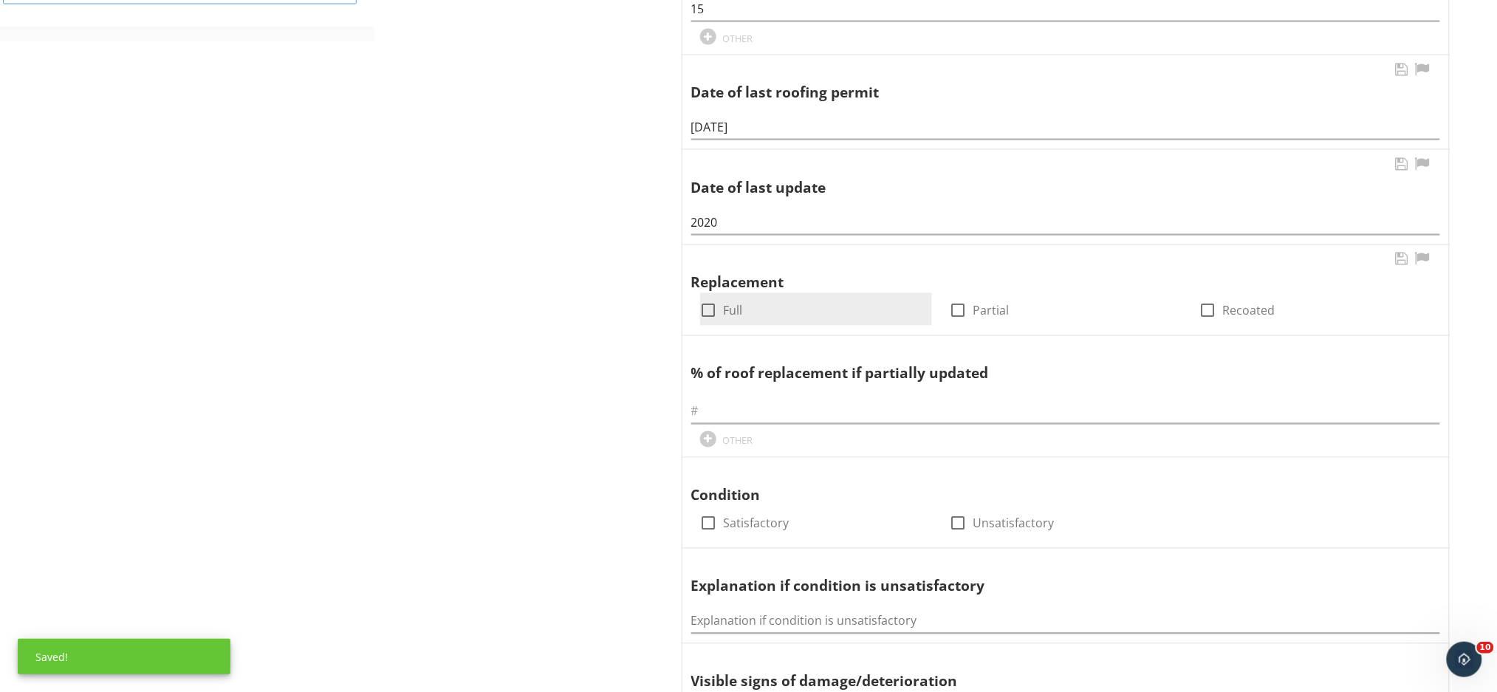
click at [704, 314] on div at bounding box center [708, 310] width 25 height 25
checkbox input "true"
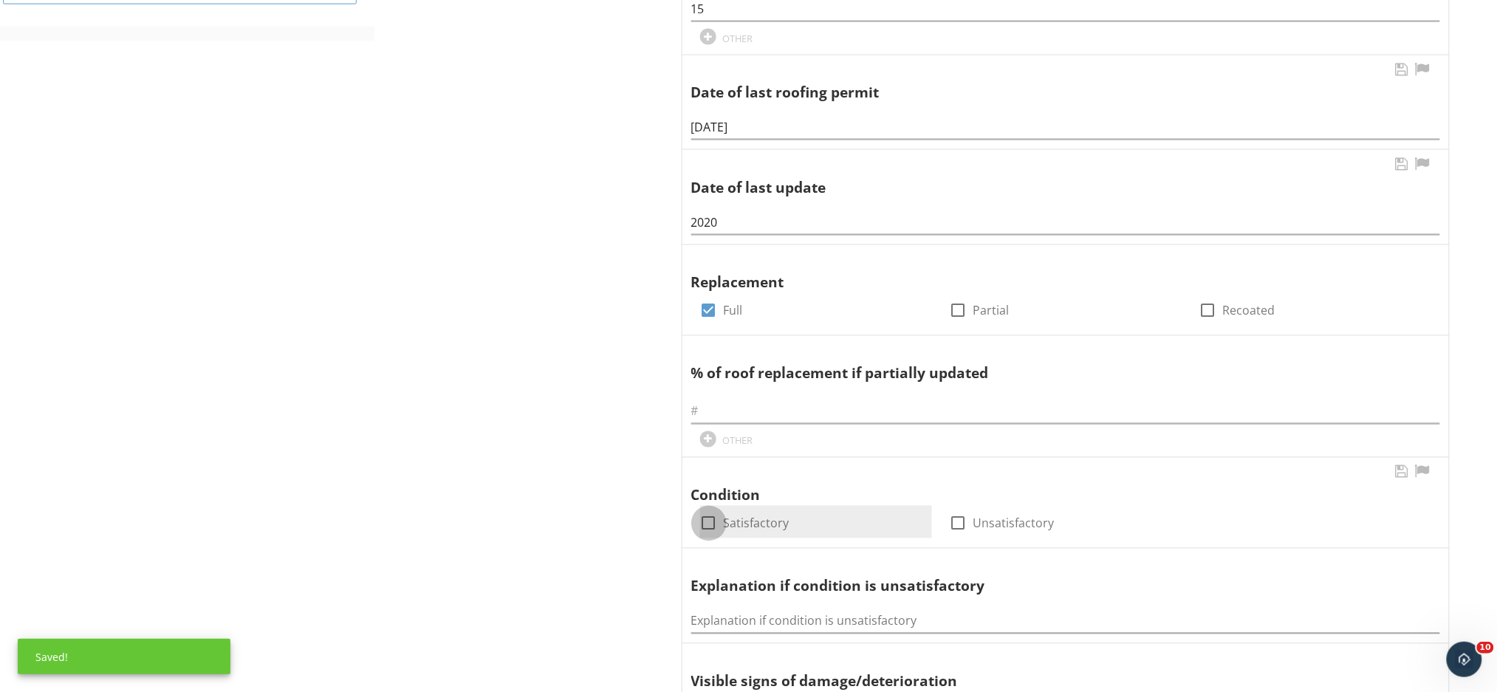
click at [711, 527] on div at bounding box center [708, 523] width 25 height 25
checkbox input "true"
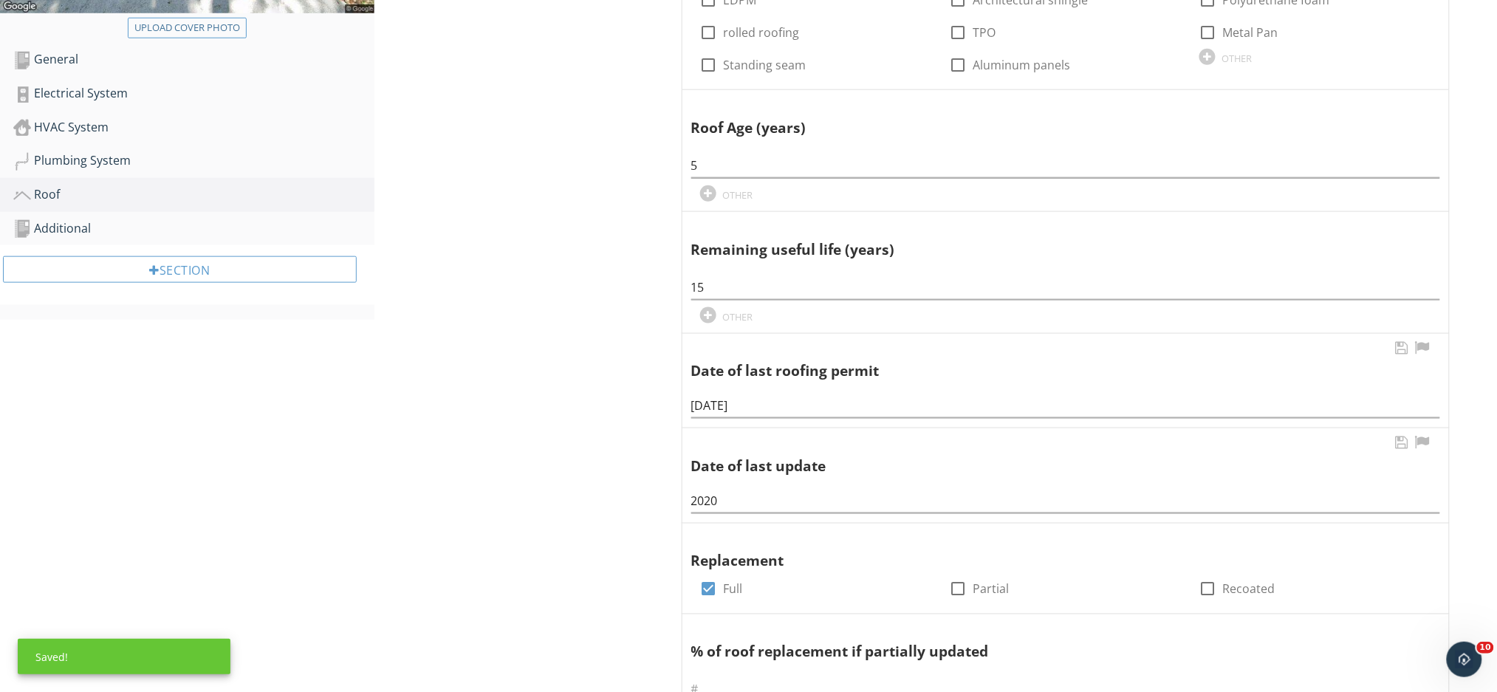
scroll to position [295, 0]
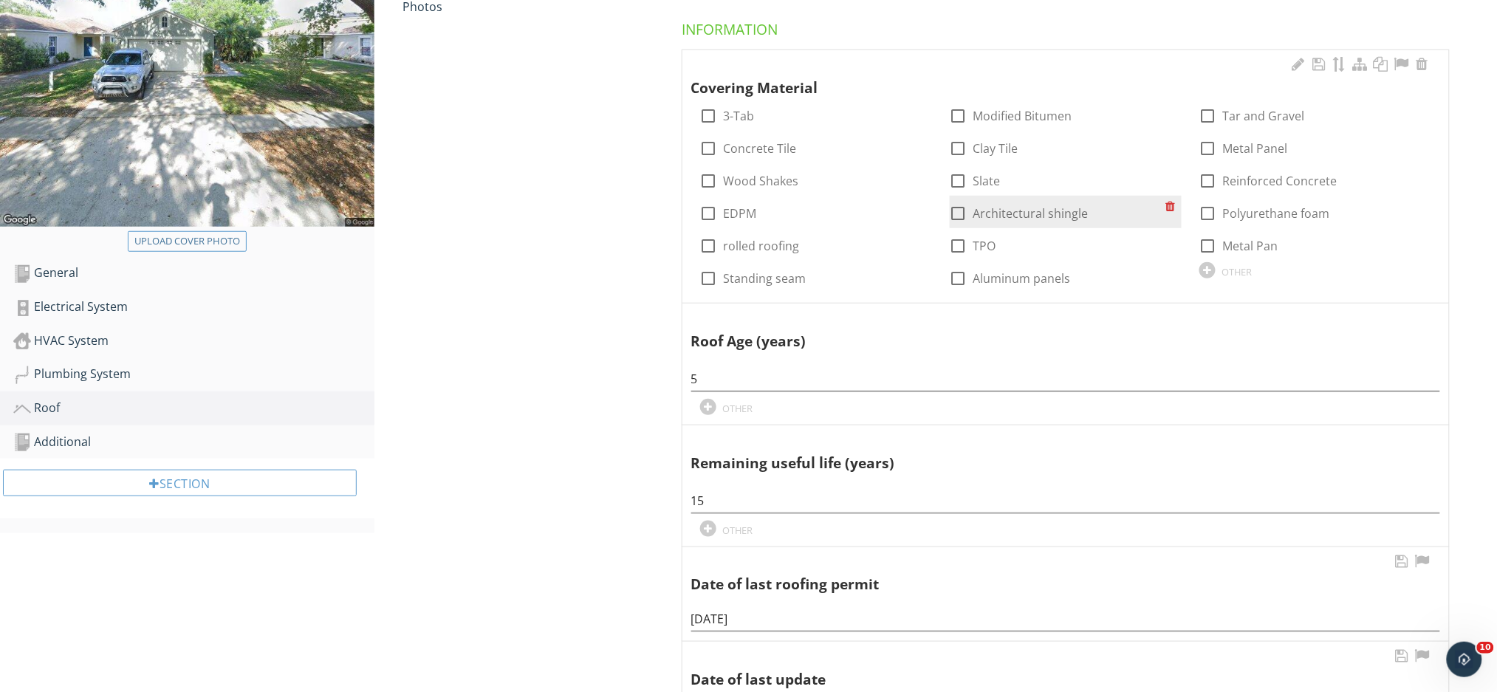
click at [982, 207] on label "Architectural shingle" at bounding box center [1030, 213] width 115 height 15
checkbox input "true"
click at [99, 273] on div "General" at bounding box center [193, 273] width 361 height 19
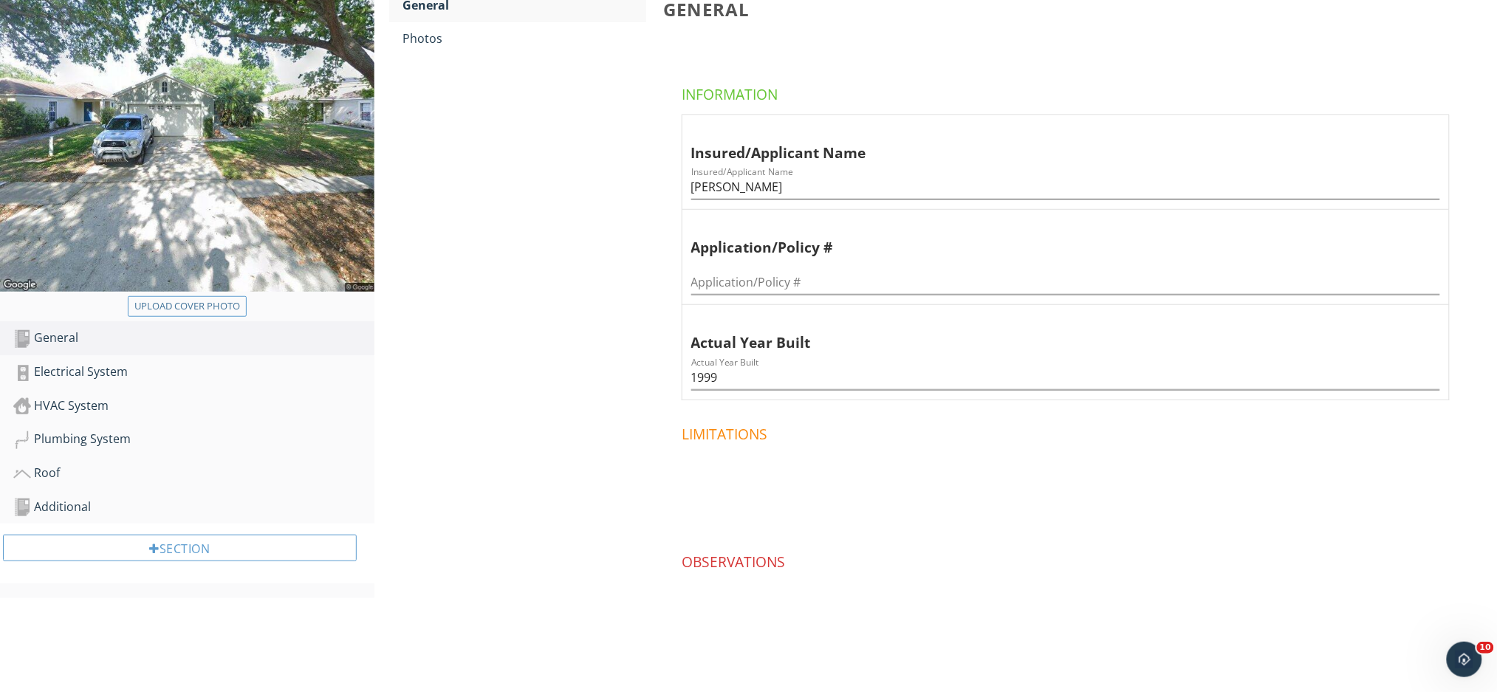
scroll to position [132, 0]
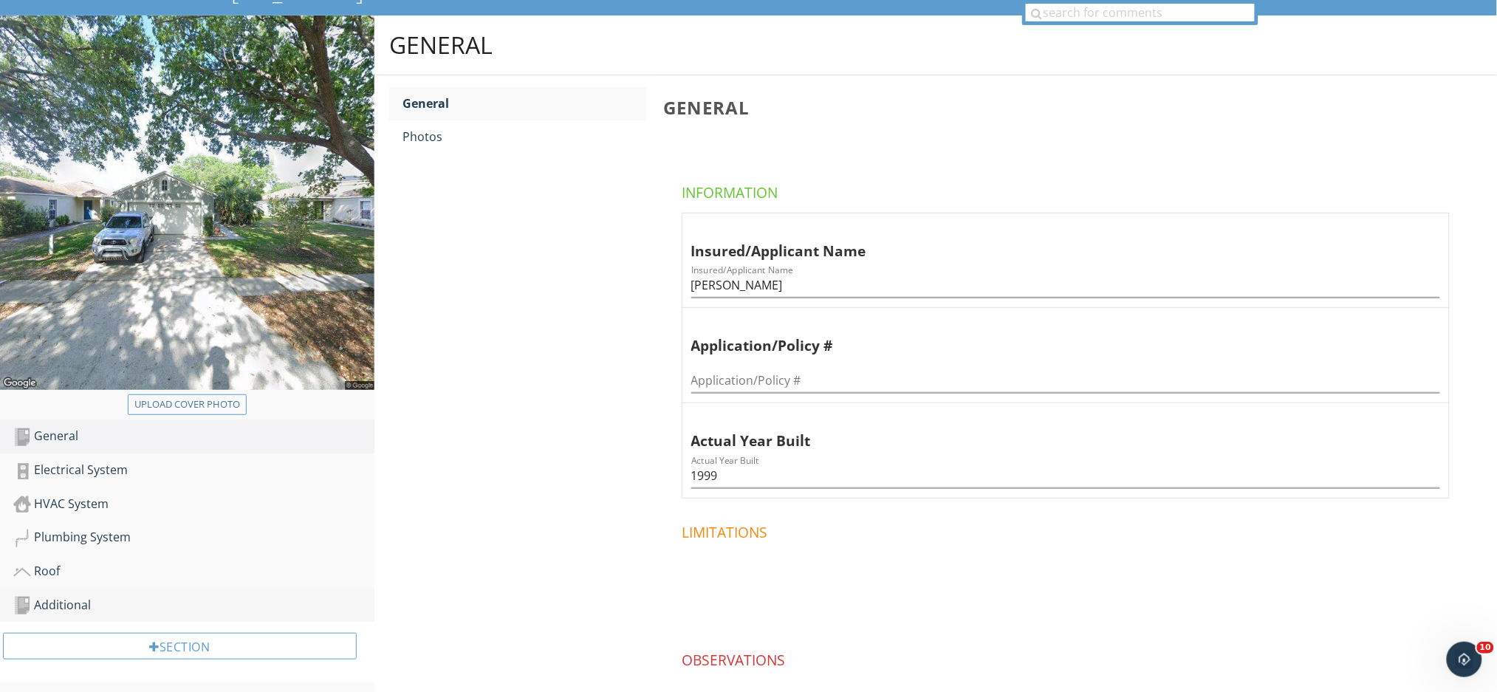
click at [273, 610] on div "Additional" at bounding box center [193, 605] width 361 height 19
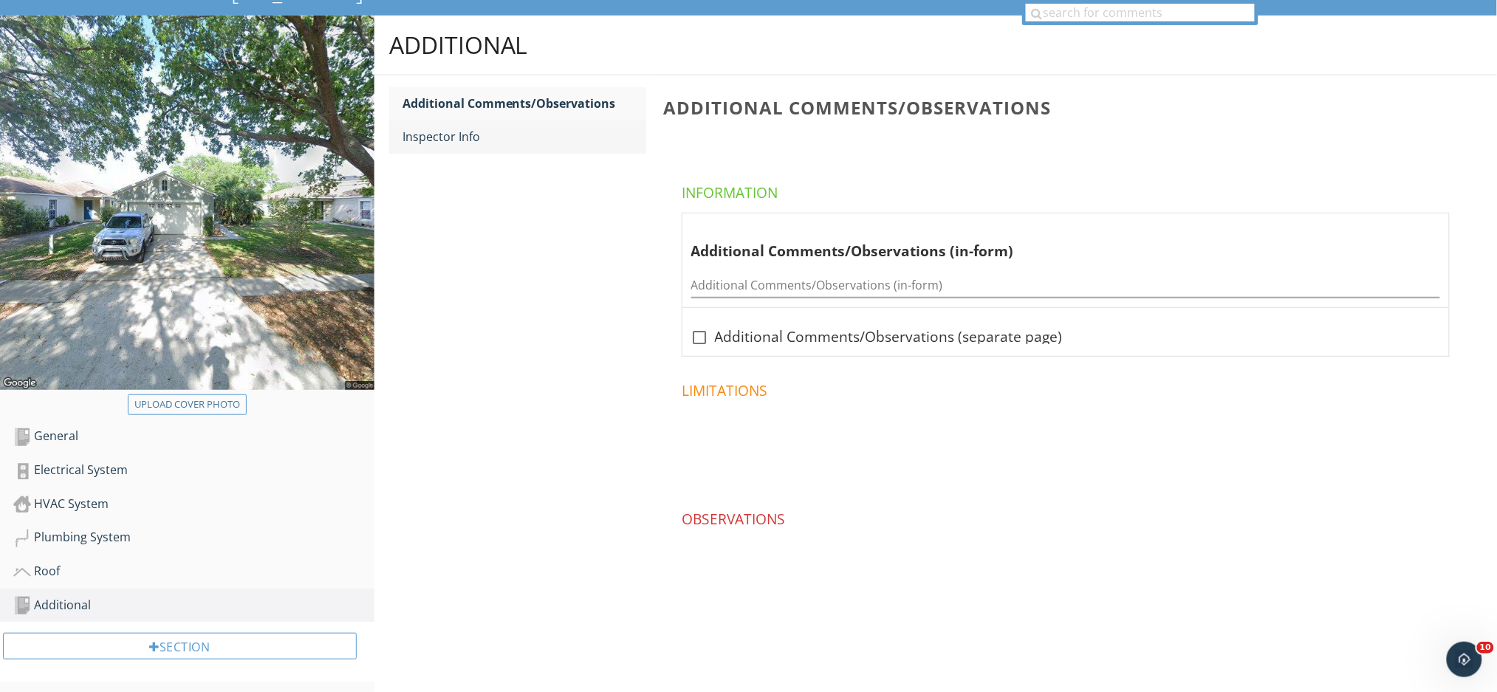
click at [438, 135] on div "Inspector Info" at bounding box center [525, 137] width 244 height 18
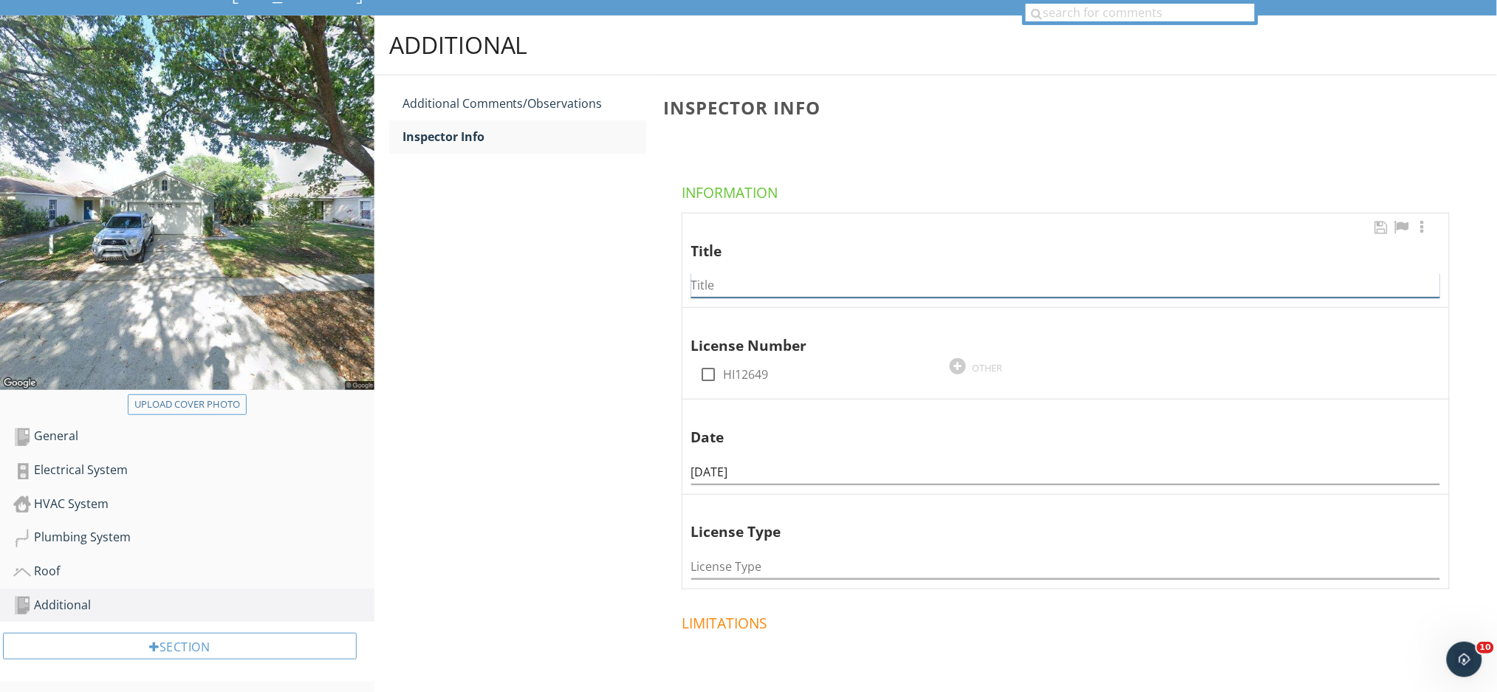
click at [757, 285] on input "Title" at bounding box center [1065, 285] width 749 height 24
type input "Seth Martin"
click at [712, 377] on div at bounding box center [708, 374] width 25 height 25
checkbox input "true"
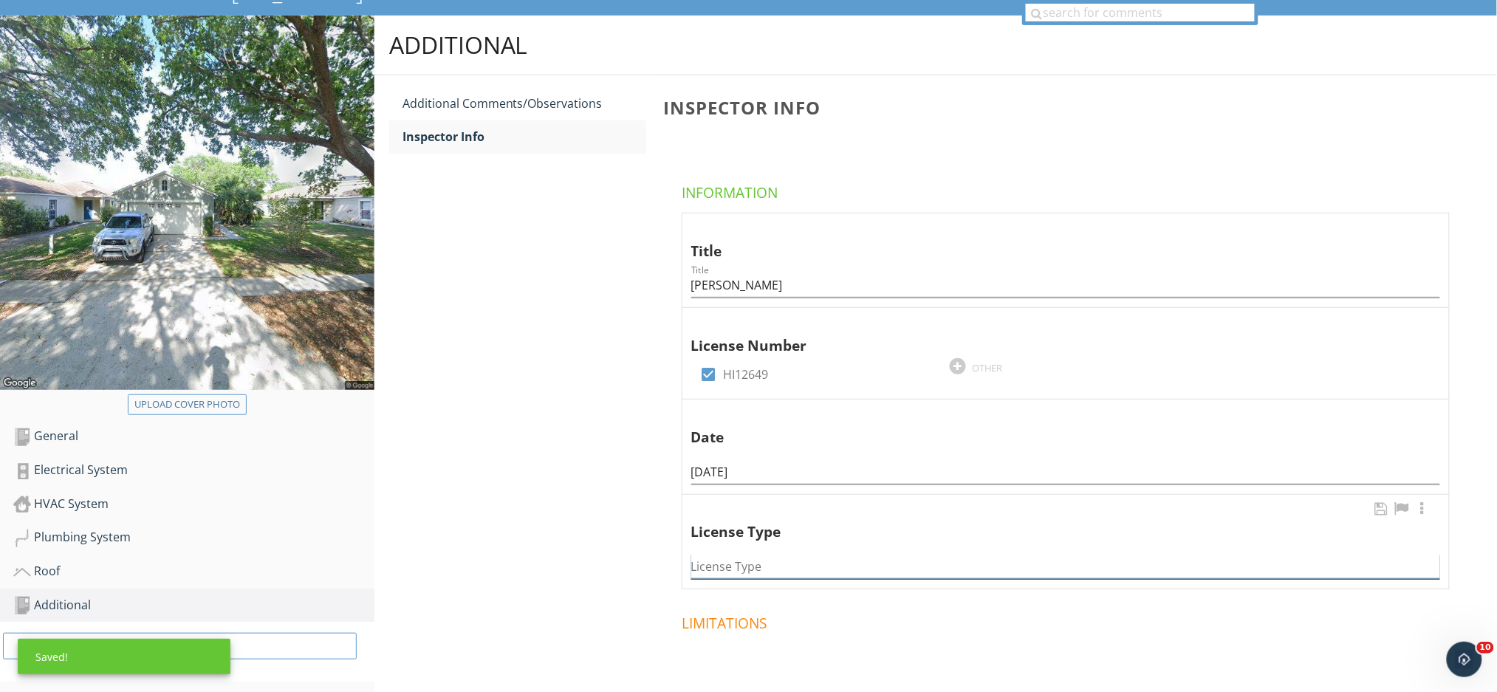
click at [753, 564] on input "License Type" at bounding box center [1065, 567] width 749 height 24
type input "Home Inspection"
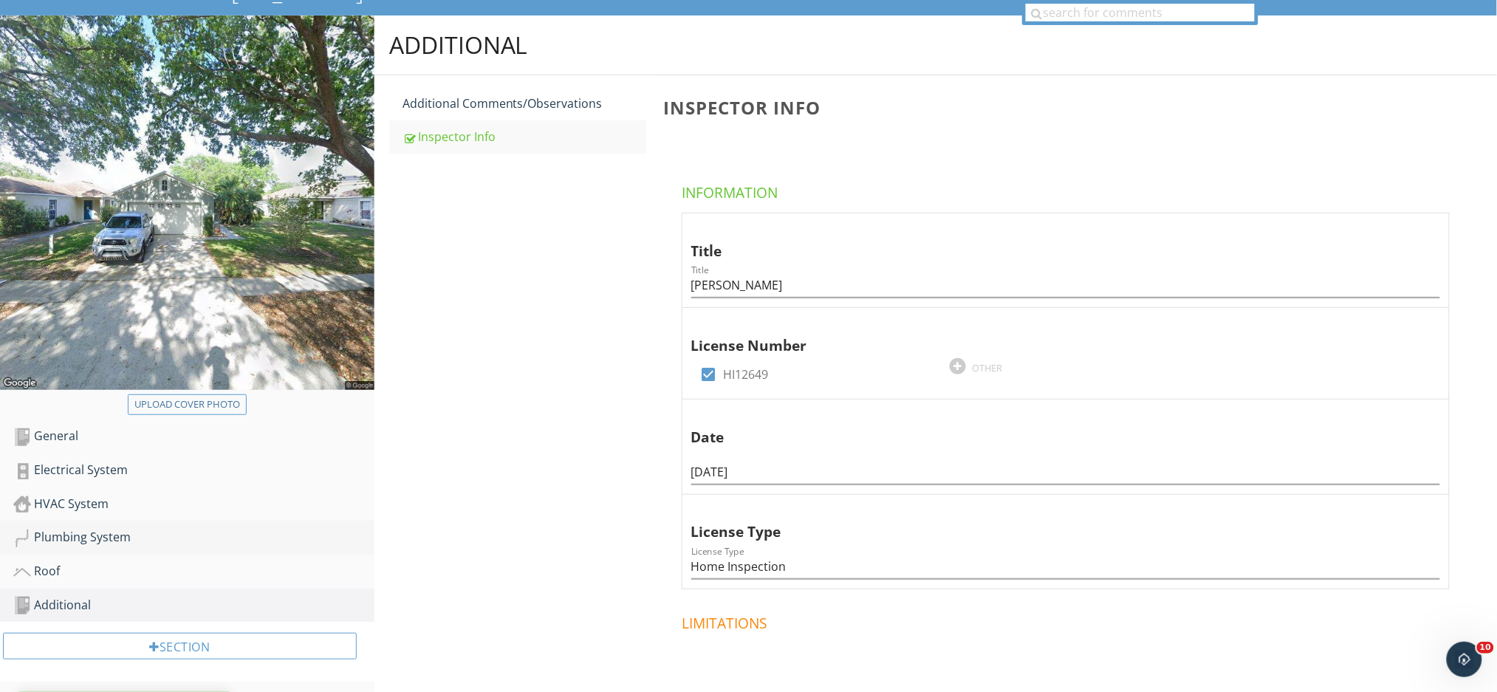
click at [87, 540] on div "Plumbing System" at bounding box center [193, 537] width 361 height 19
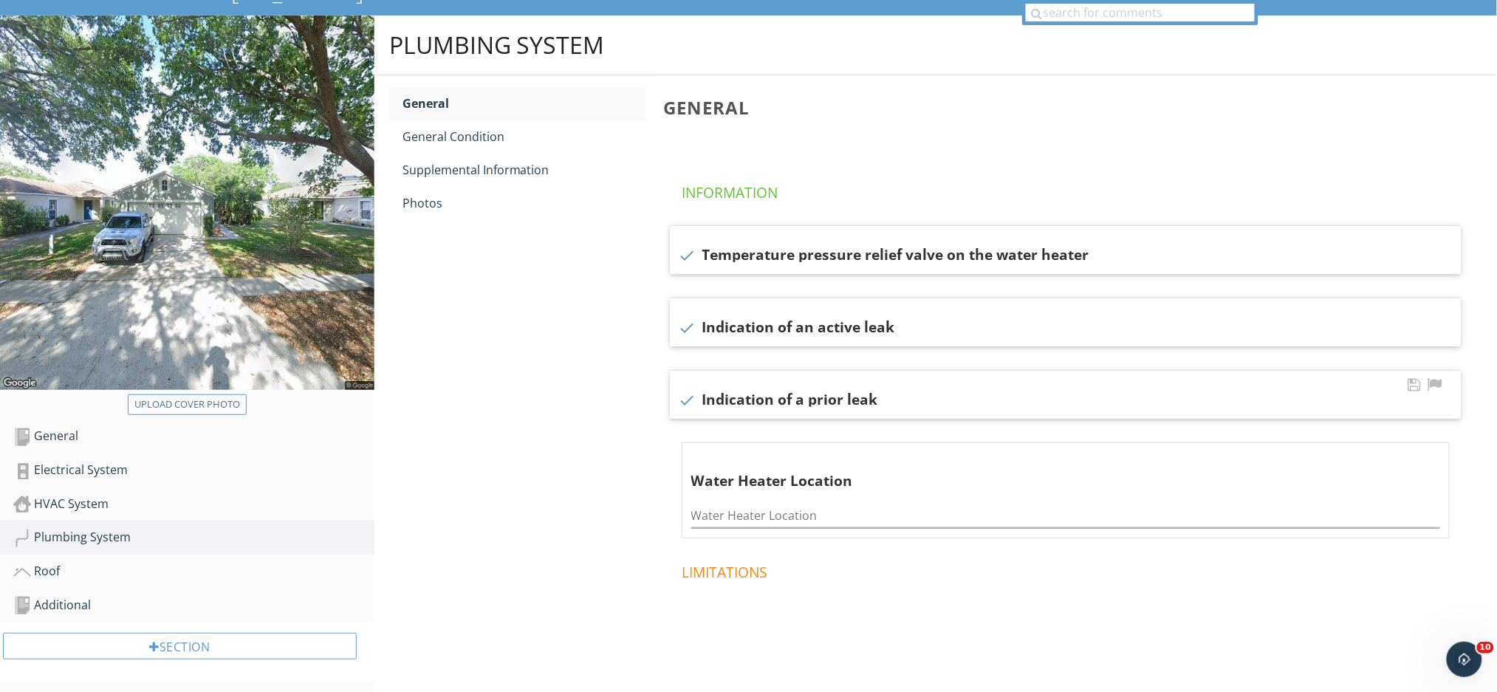
click at [715, 397] on div "check Indication of a prior leak" at bounding box center [1066, 400] width 774 height 18
checkbox input "false"
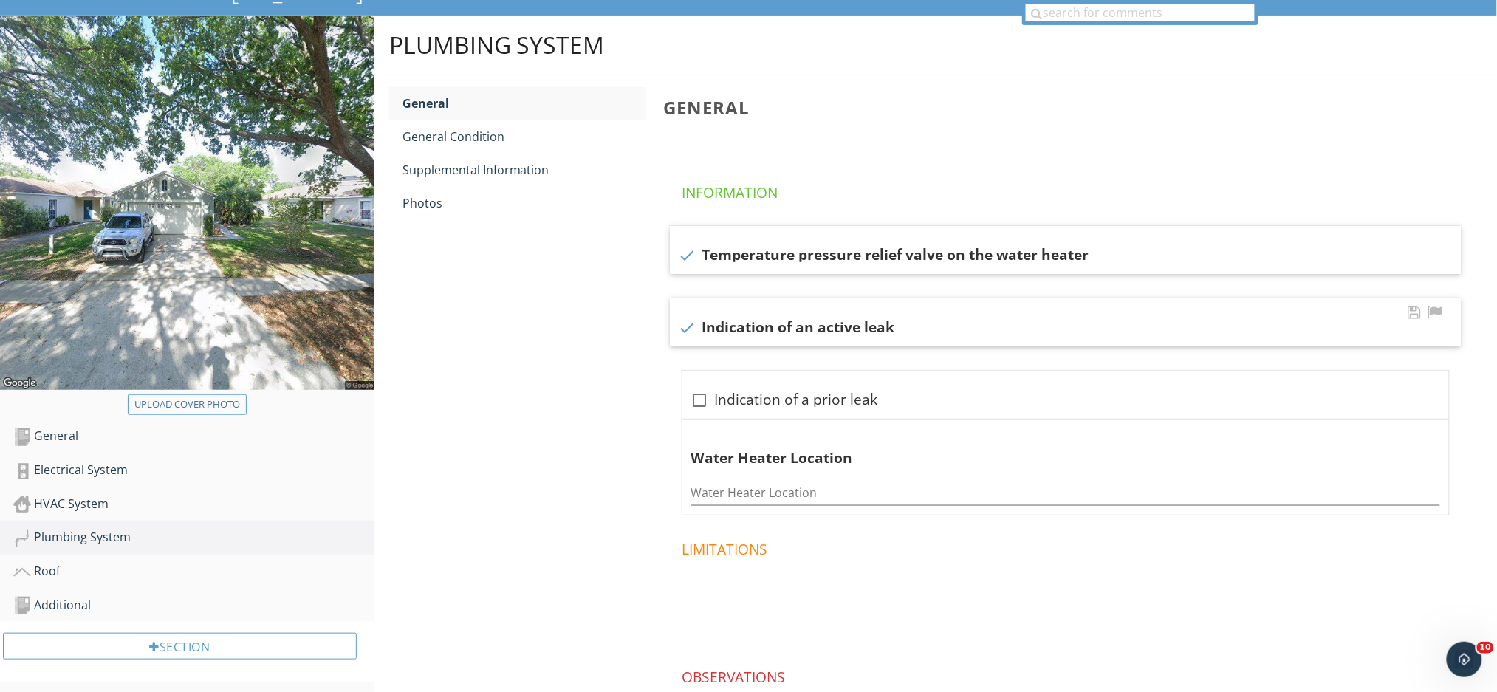
click at [688, 322] on div at bounding box center [687, 327] width 25 height 25
checkbox input "false"
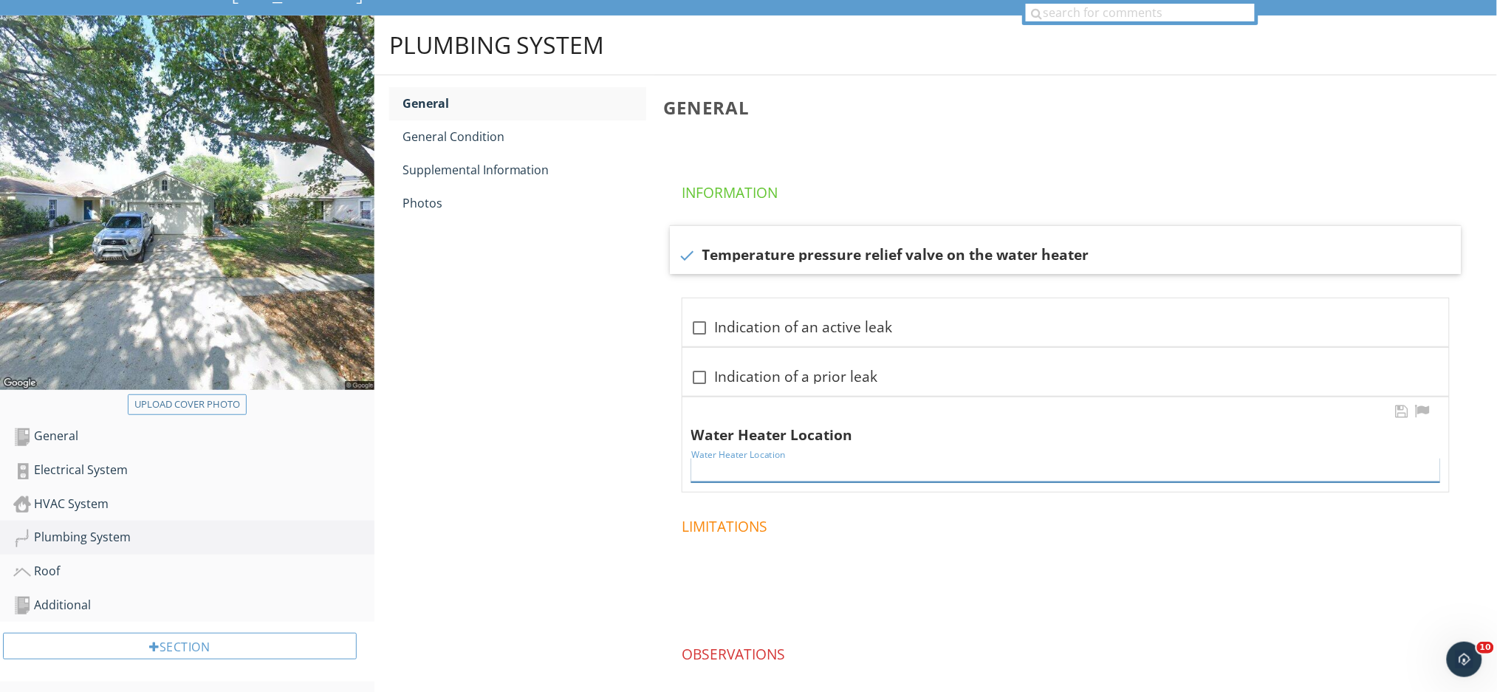
click at [754, 472] on input "Water Heater Location" at bounding box center [1065, 470] width 749 height 24
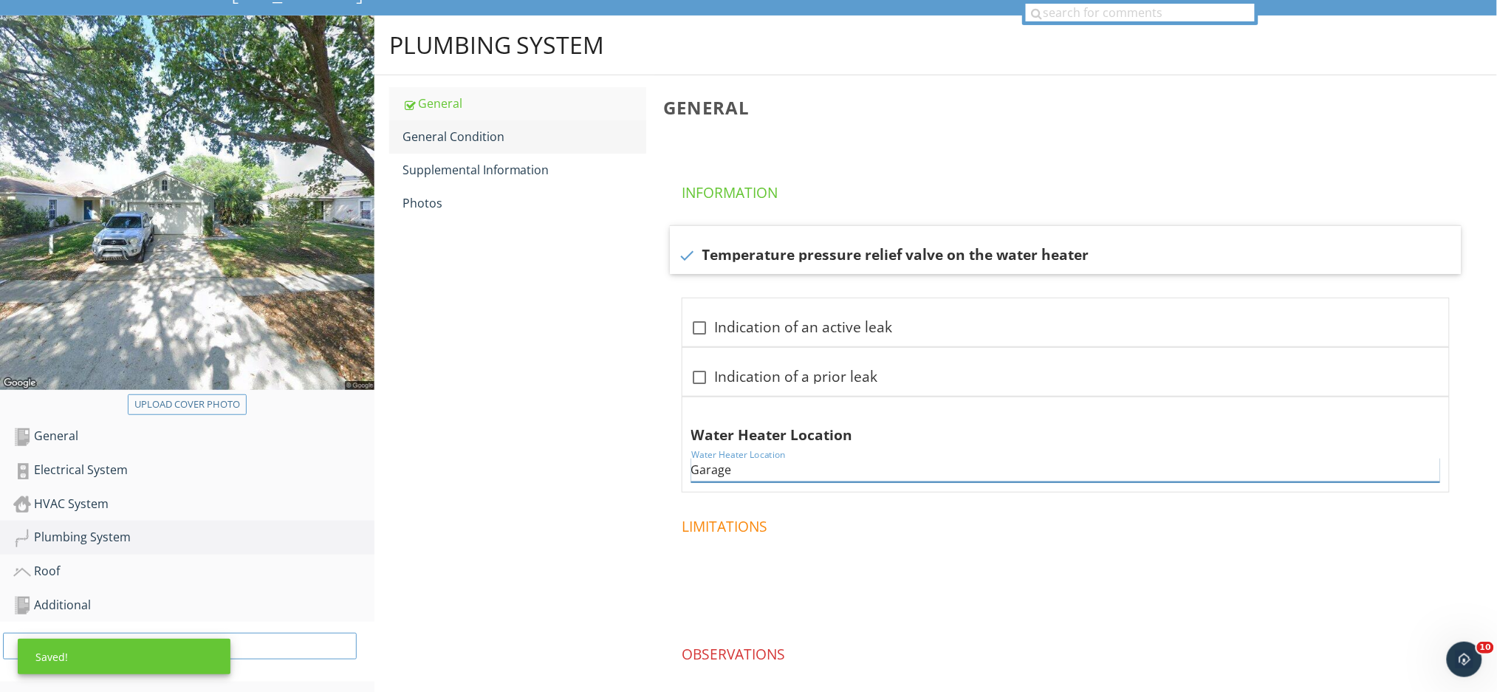
type input "Garage"
click at [487, 133] on div "General Condition" at bounding box center [525, 137] width 244 height 18
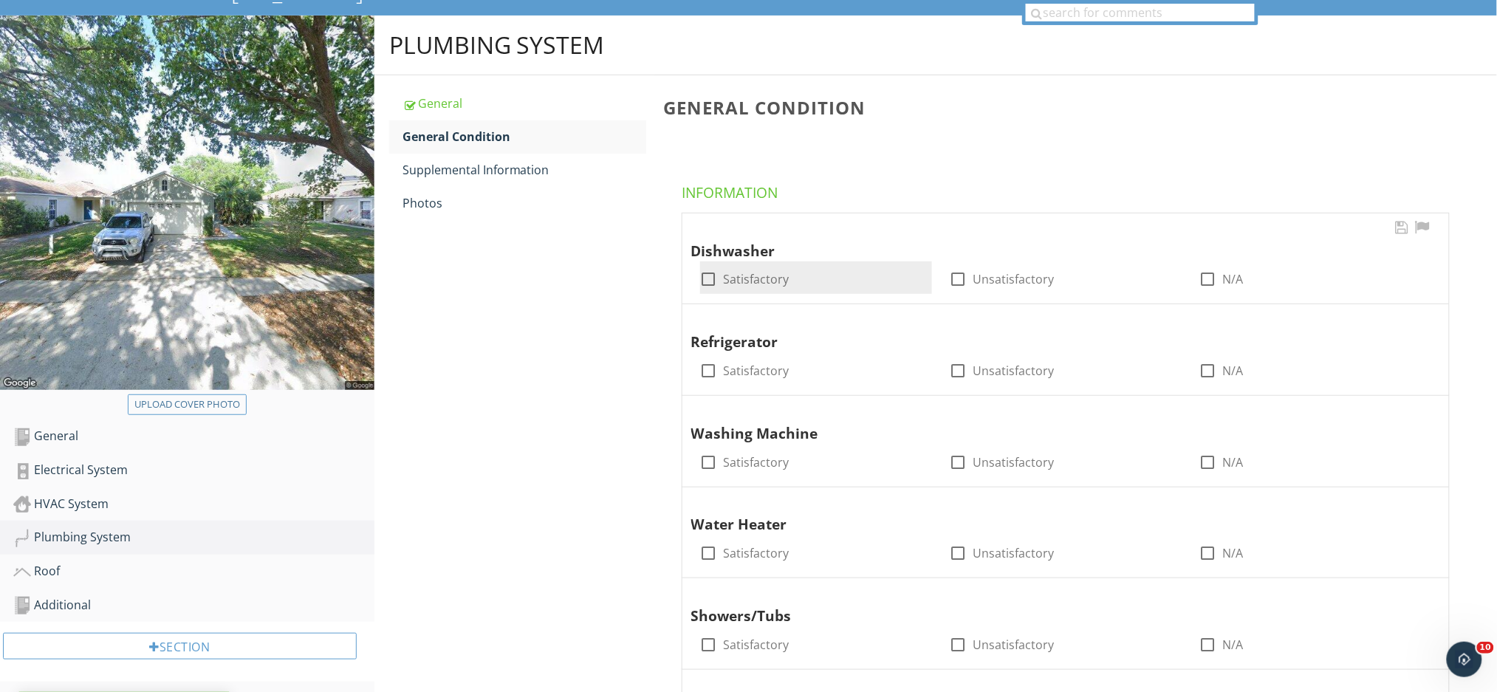
click at [713, 276] on div at bounding box center [708, 279] width 25 height 25
checkbox input "true"
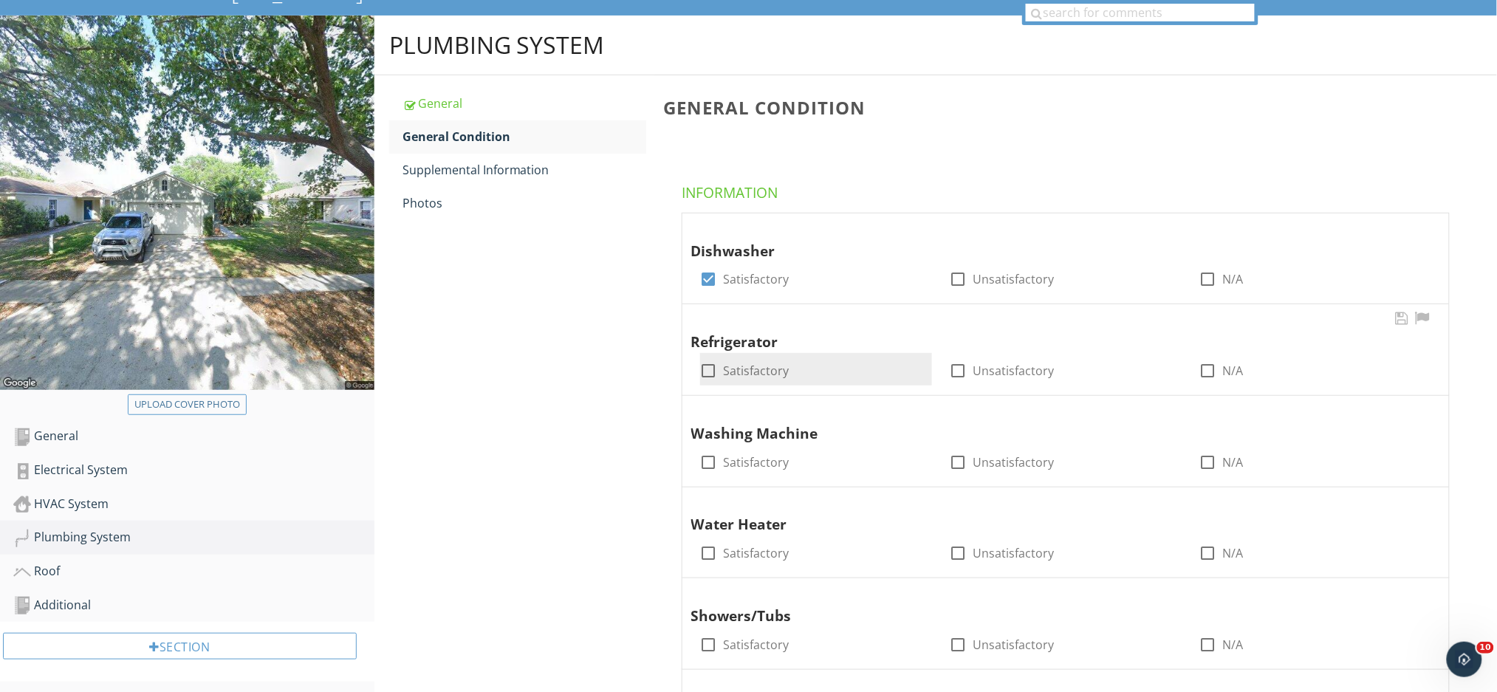
click at [706, 366] on div at bounding box center [708, 370] width 25 height 25
checkbox input "true"
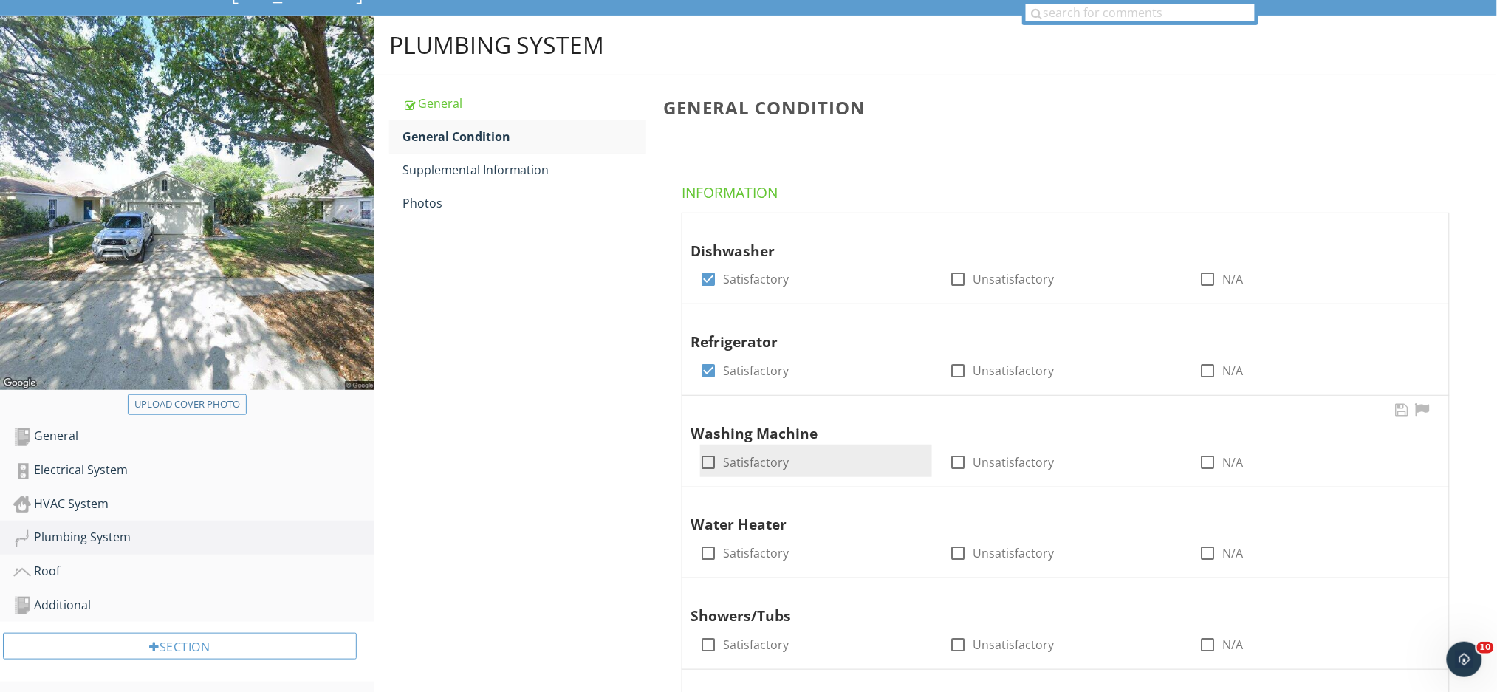
click at [710, 459] on div at bounding box center [708, 462] width 25 height 25
checkbox input "true"
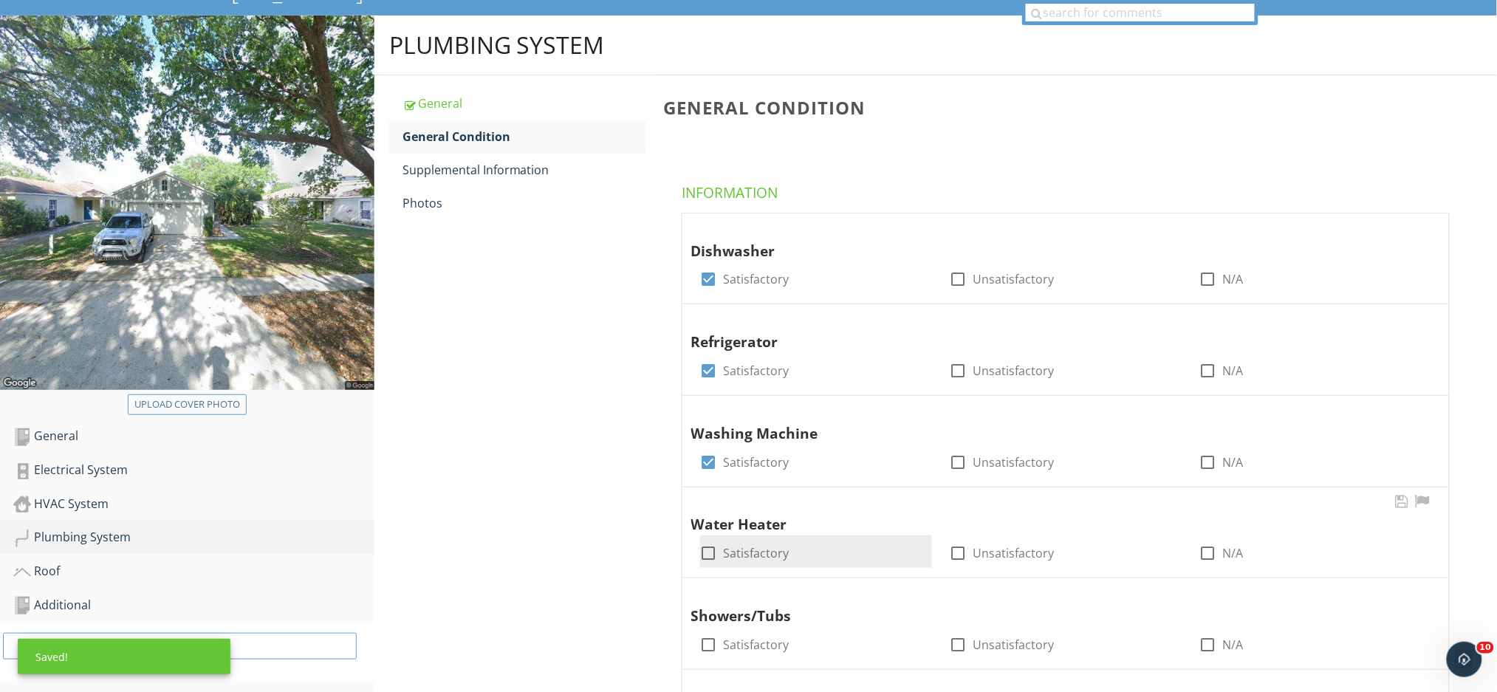
click at [711, 559] on div at bounding box center [708, 553] width 25 height 25
checkbox input "true"
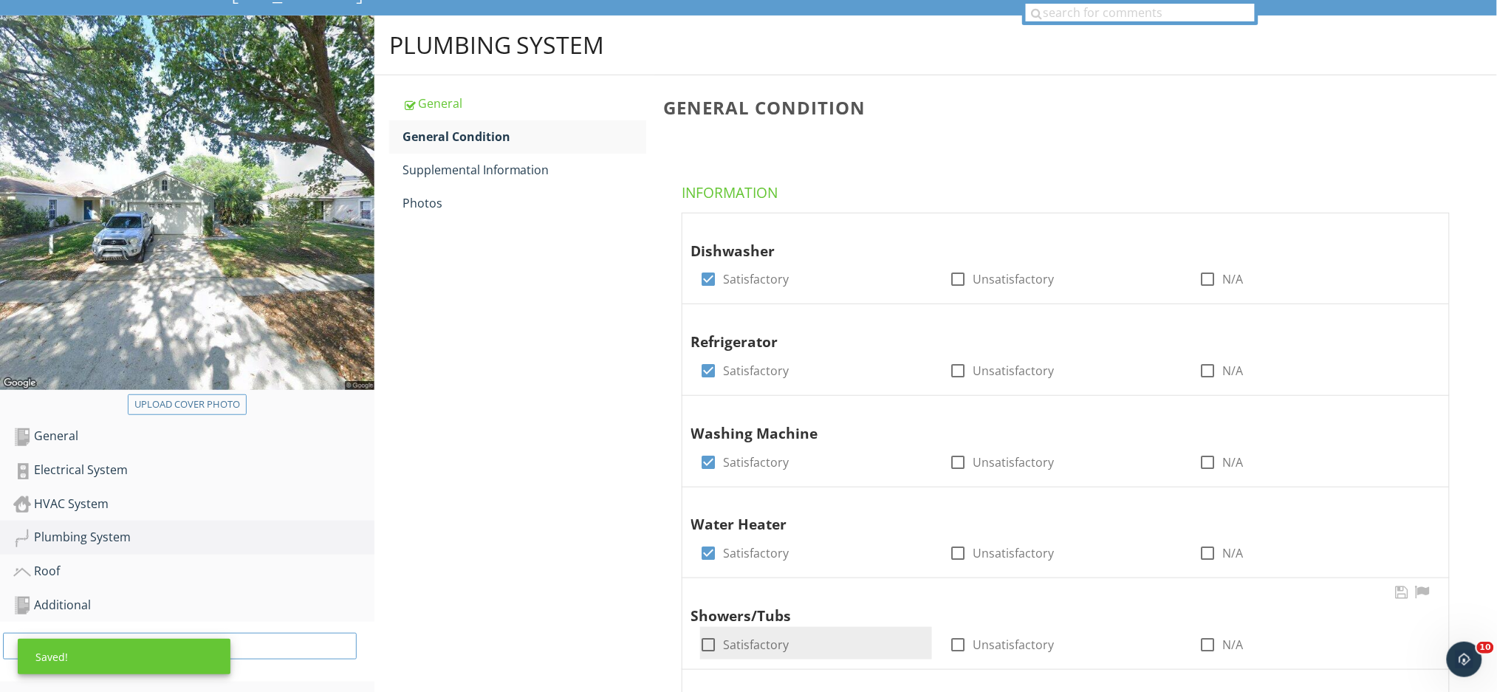
click at [711, 641] on div at bounding box center [708, 644] width 25 height 25
checkbox input "true"
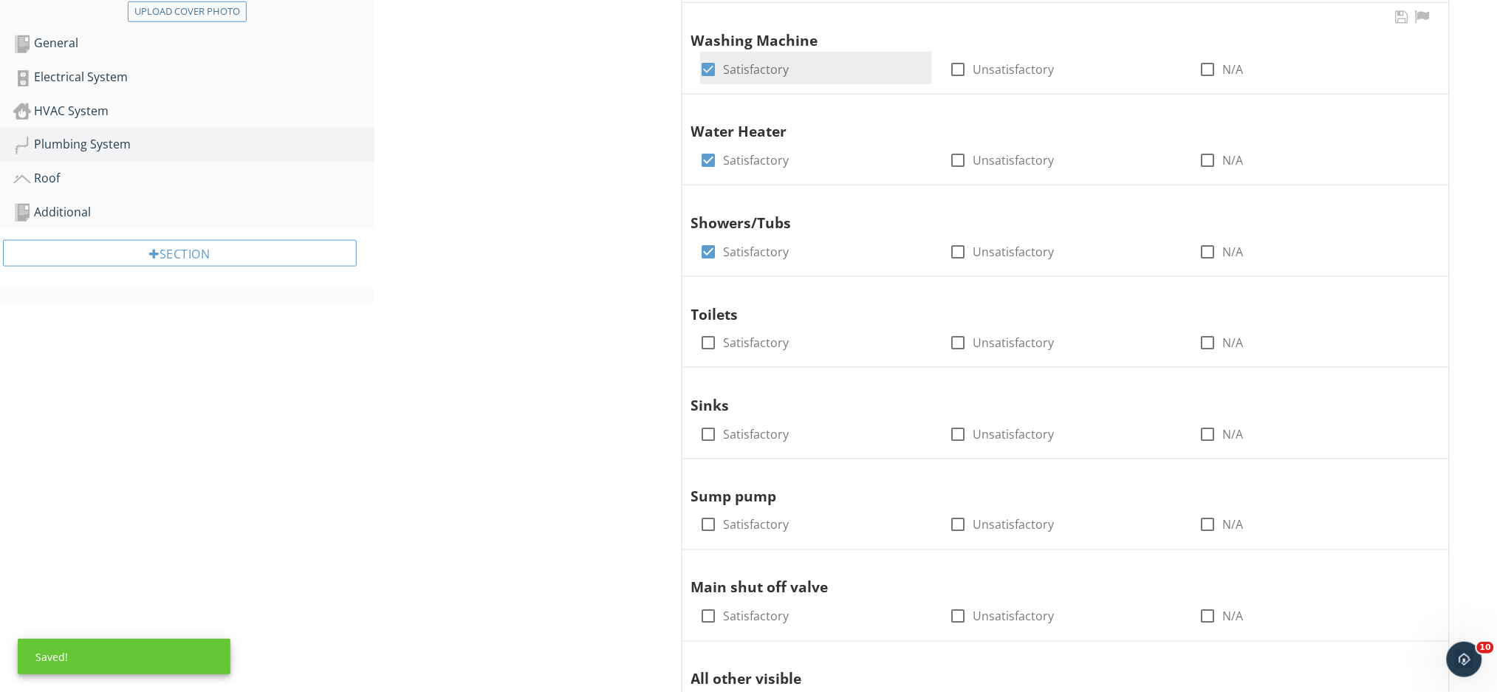
scroll to position [526, 0]
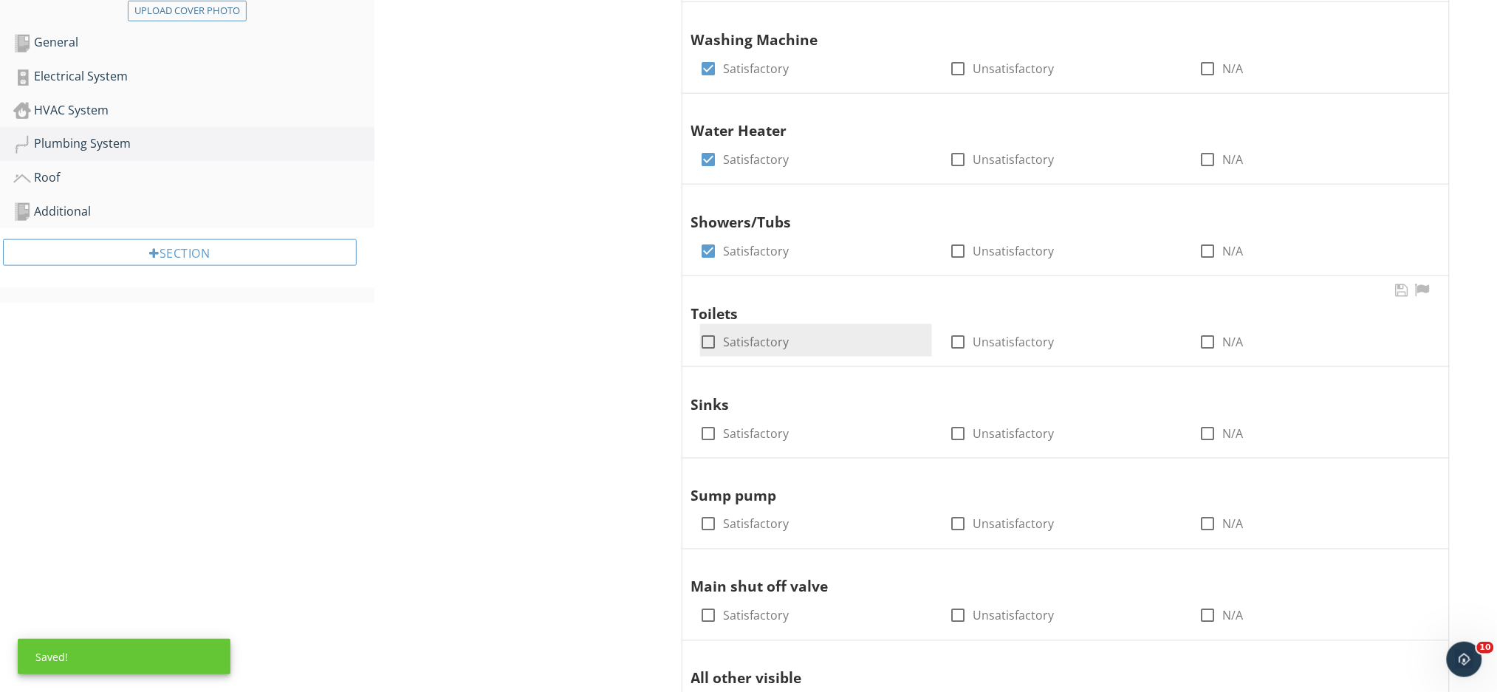
click at [713, 340] on div at bounding box center [708, 341] width 25 height 25
checkbox input "true"
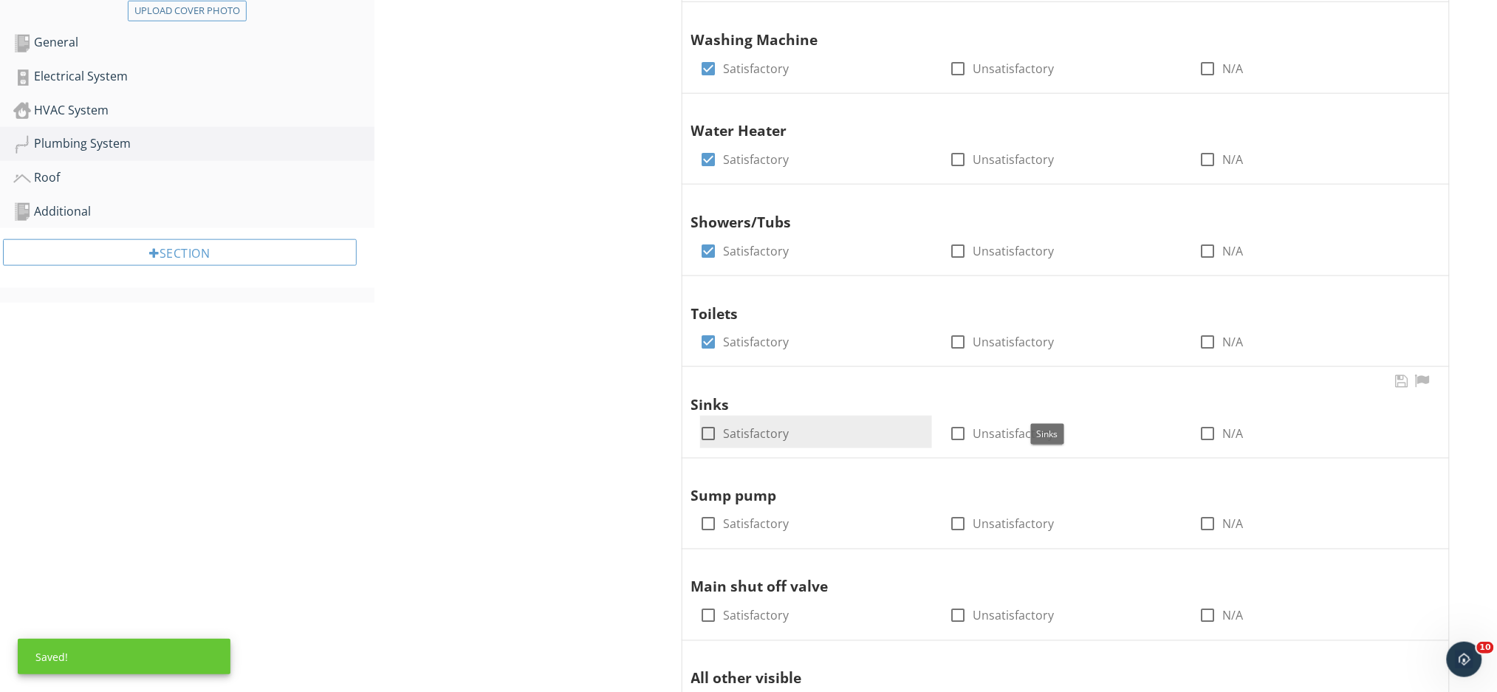
click at [708, 422] on div at bounding box center [708, 433] width 25 height 25
checkbox input "true"
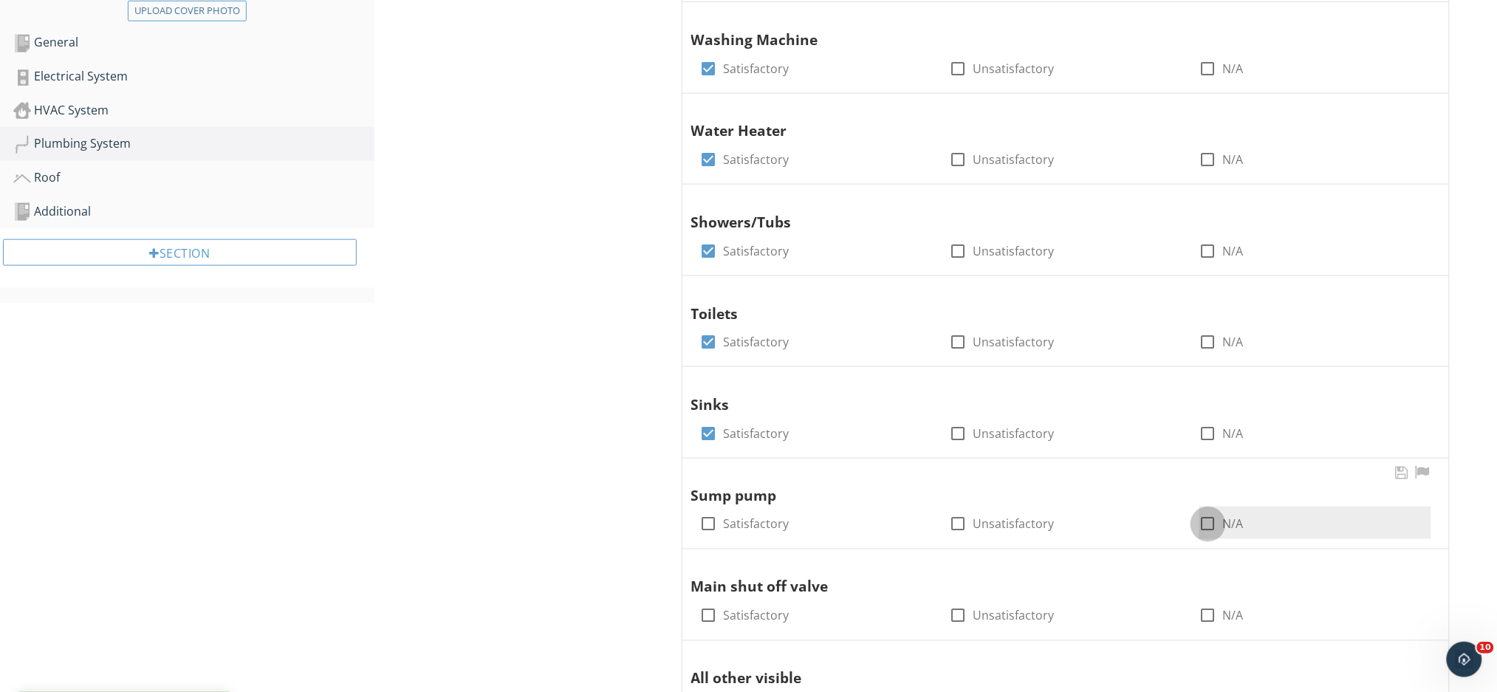
click at [1210, 525] on div at bounding box center [1208, 524] width 25 height 25
checkbox input "true"
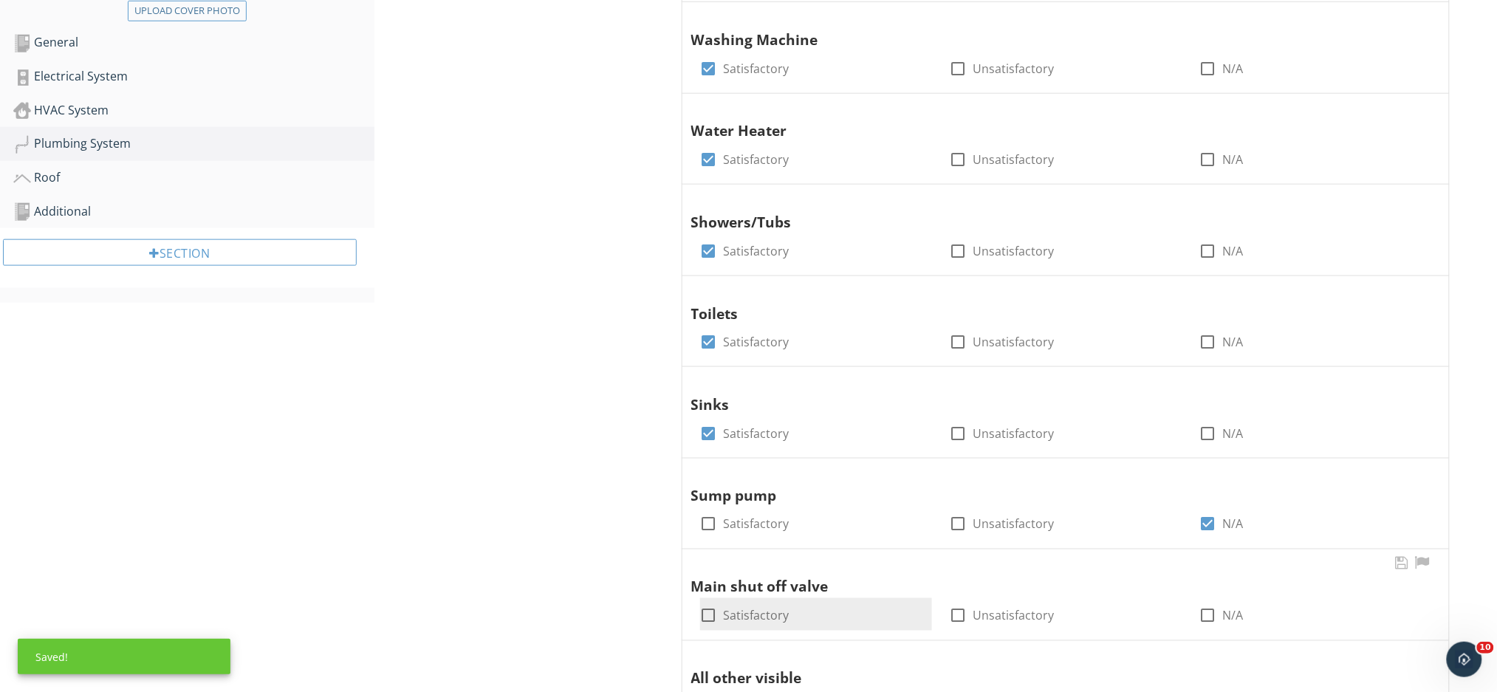
click at [709, 615] on div at bounding box center [708, 615] width 25 height 25
checkbox input "true"
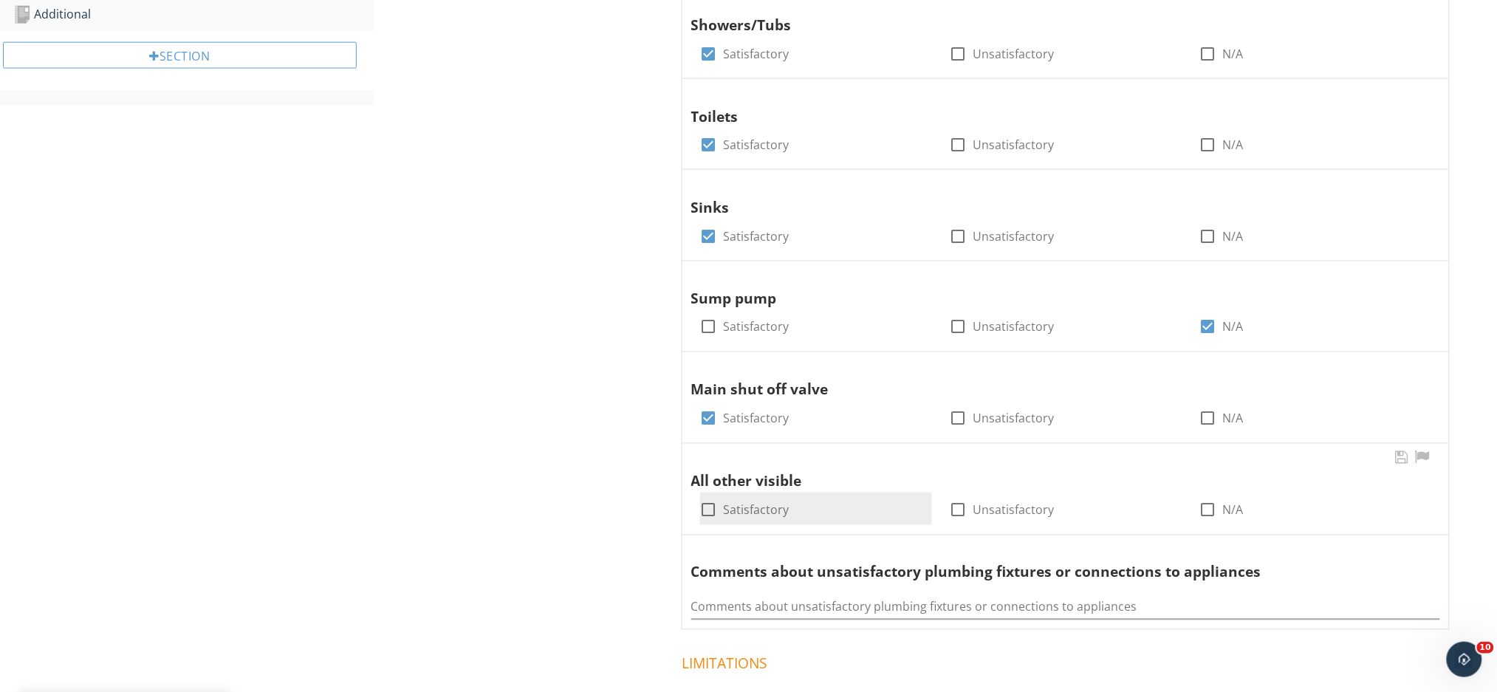
click at [711, 505] on div at bounding box center [708, 510] width 25 height 25
checkbox input "true"
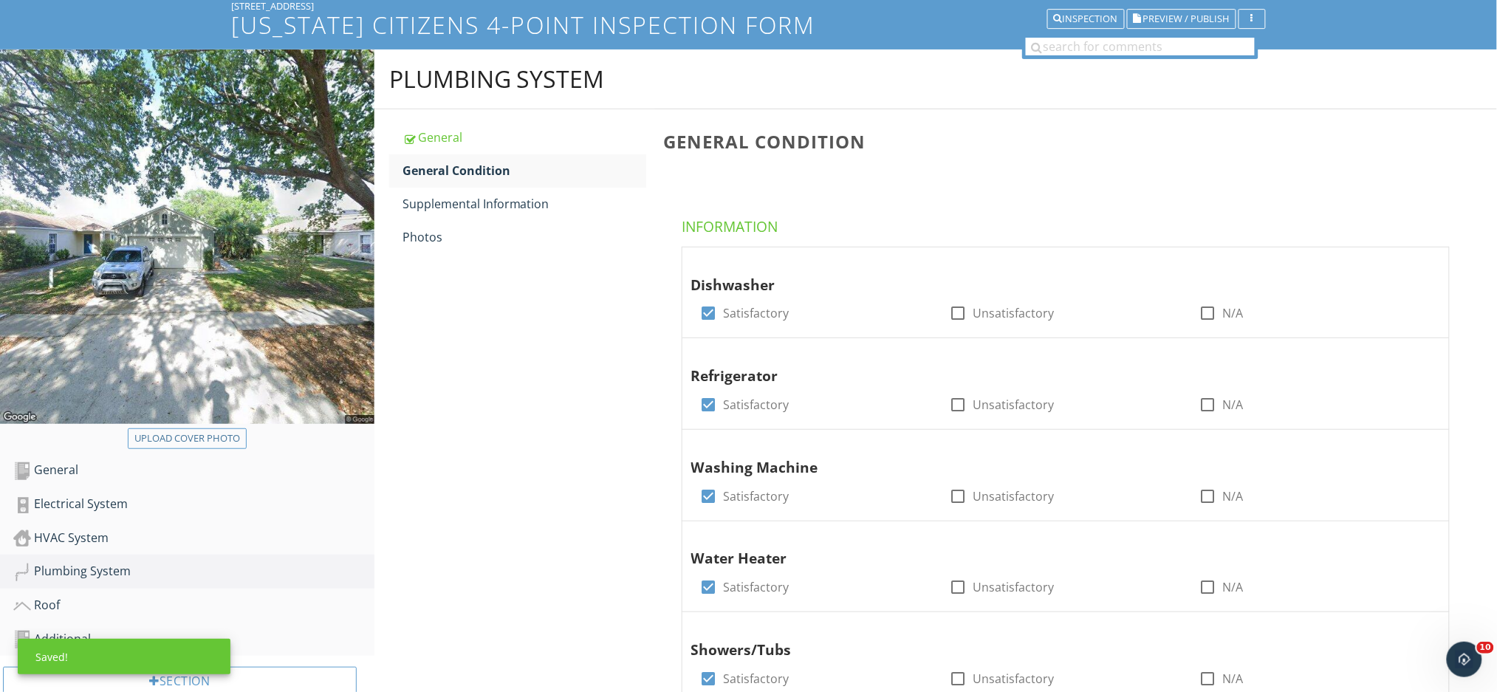
scroll to position [67, 0]
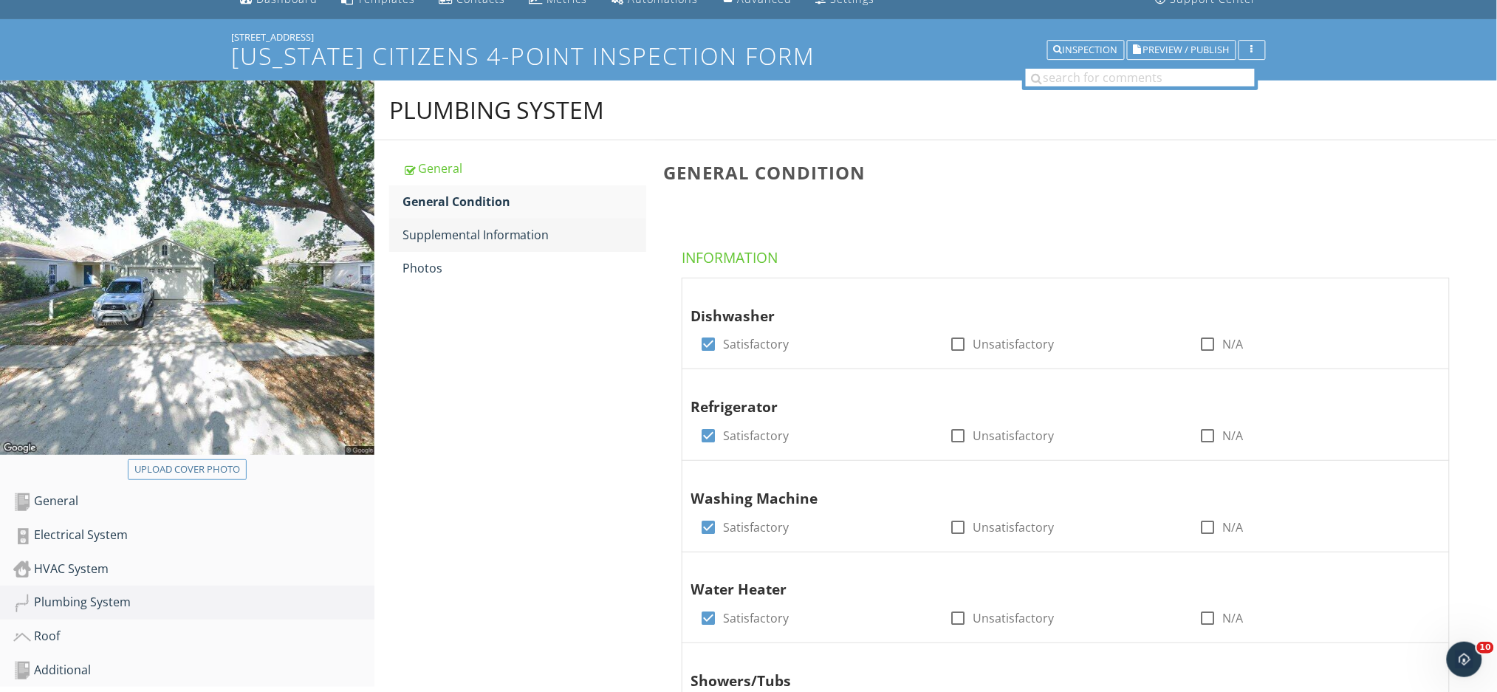
click at [493, 244] on link "Supplemental Information" at bounding box center [525, 235] width 244 height 32
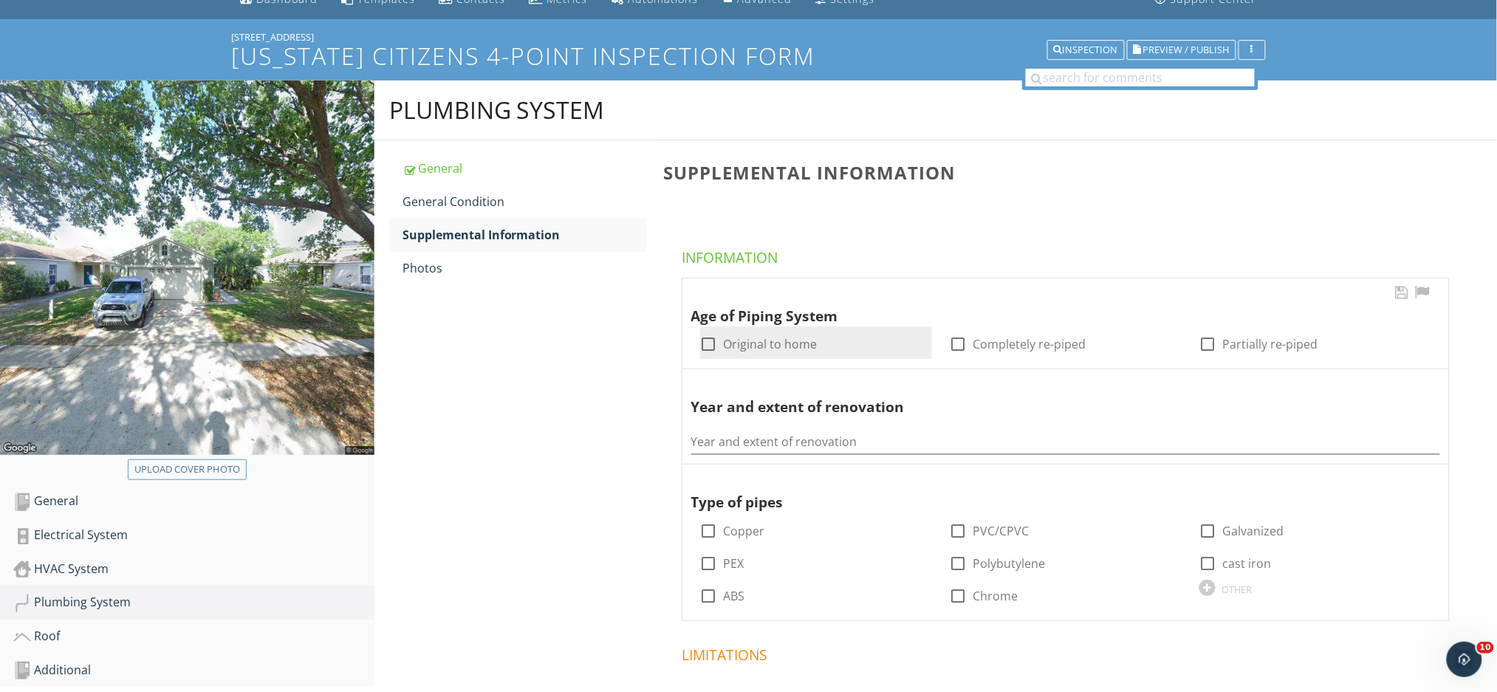
click at [708, 343] on div at bounding box center [708, 344] width 25 height 25
checkbox input "true"
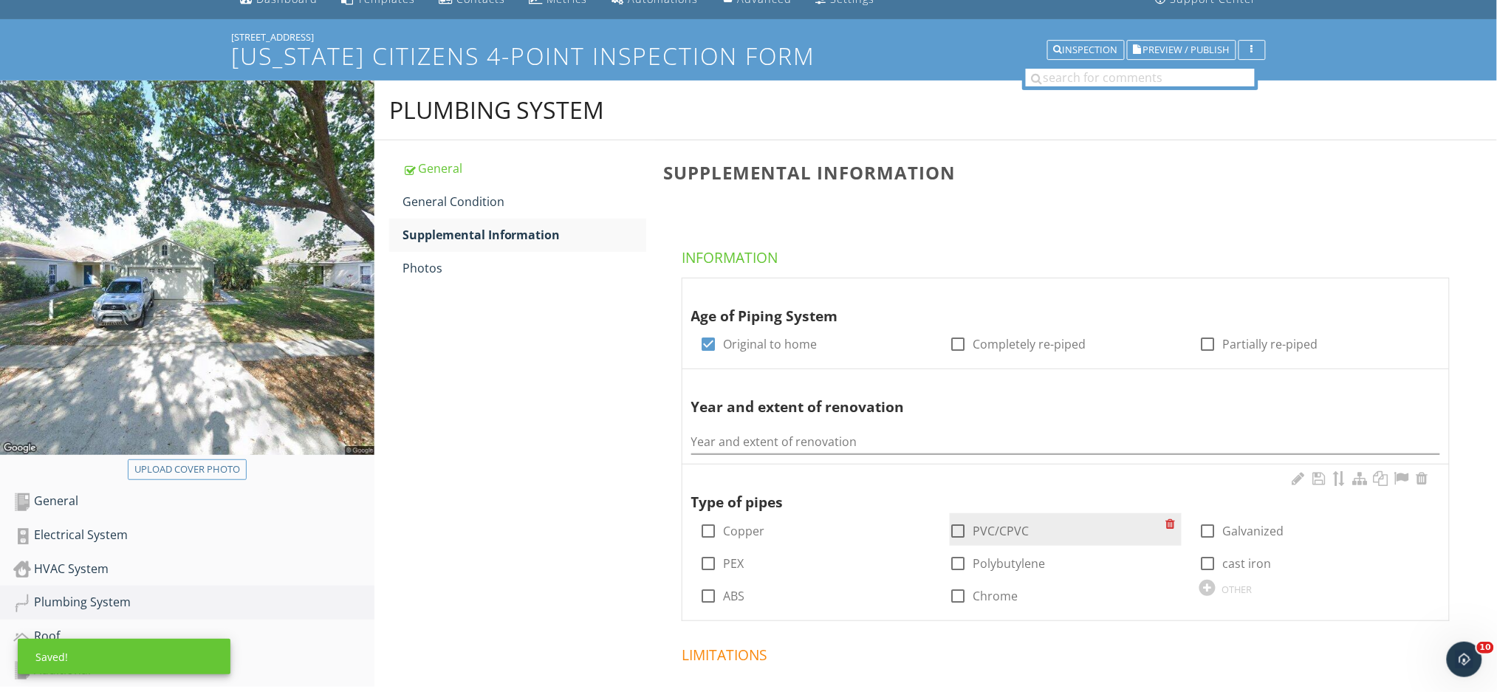
click at [957, 532] on div at bounding box center [958, 530] width 25 height 25
checkbox input "true"
click at [466, 266] on div "Photos" at bounding box center [525, 268] width 244 height 18
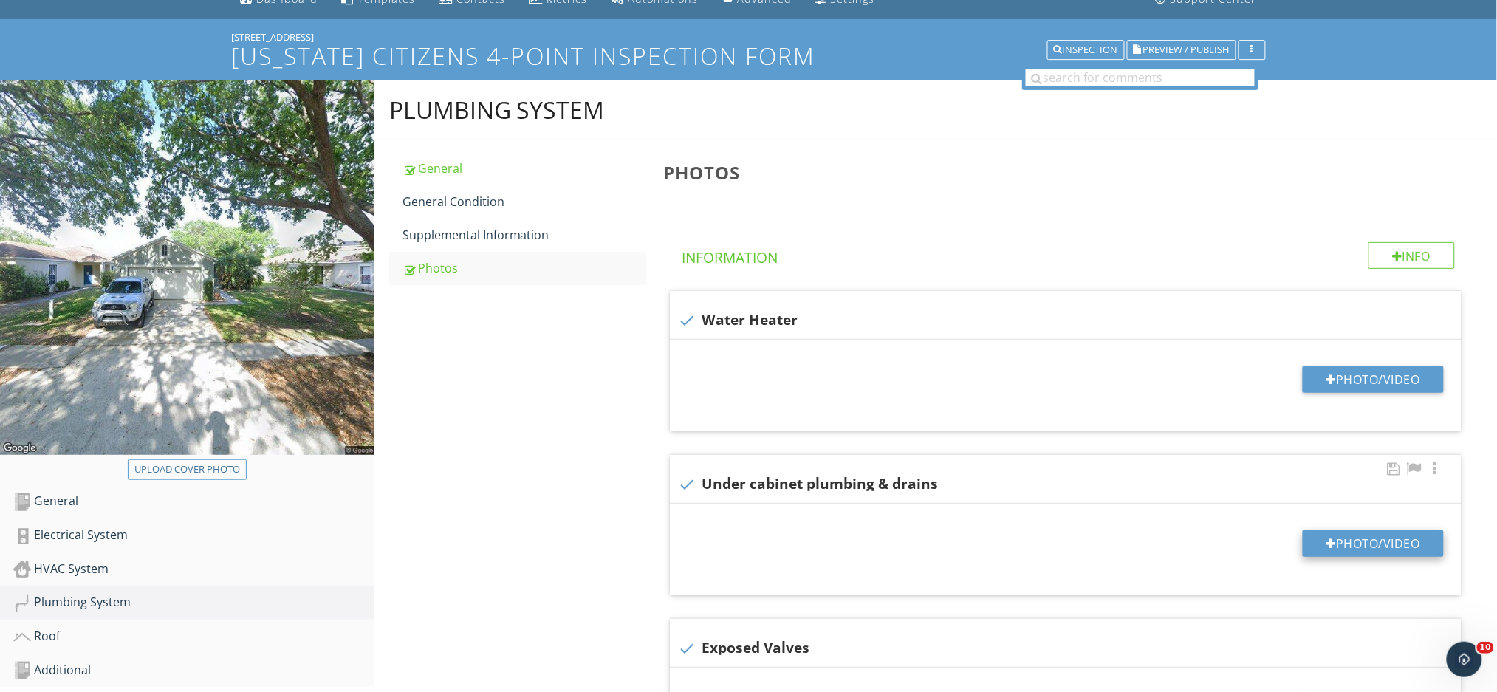
click at [1326, 545] on div at bounding box center [1331, 544] width 10 height 12
type input "C:\fakepath\IMG_1106.JPG"
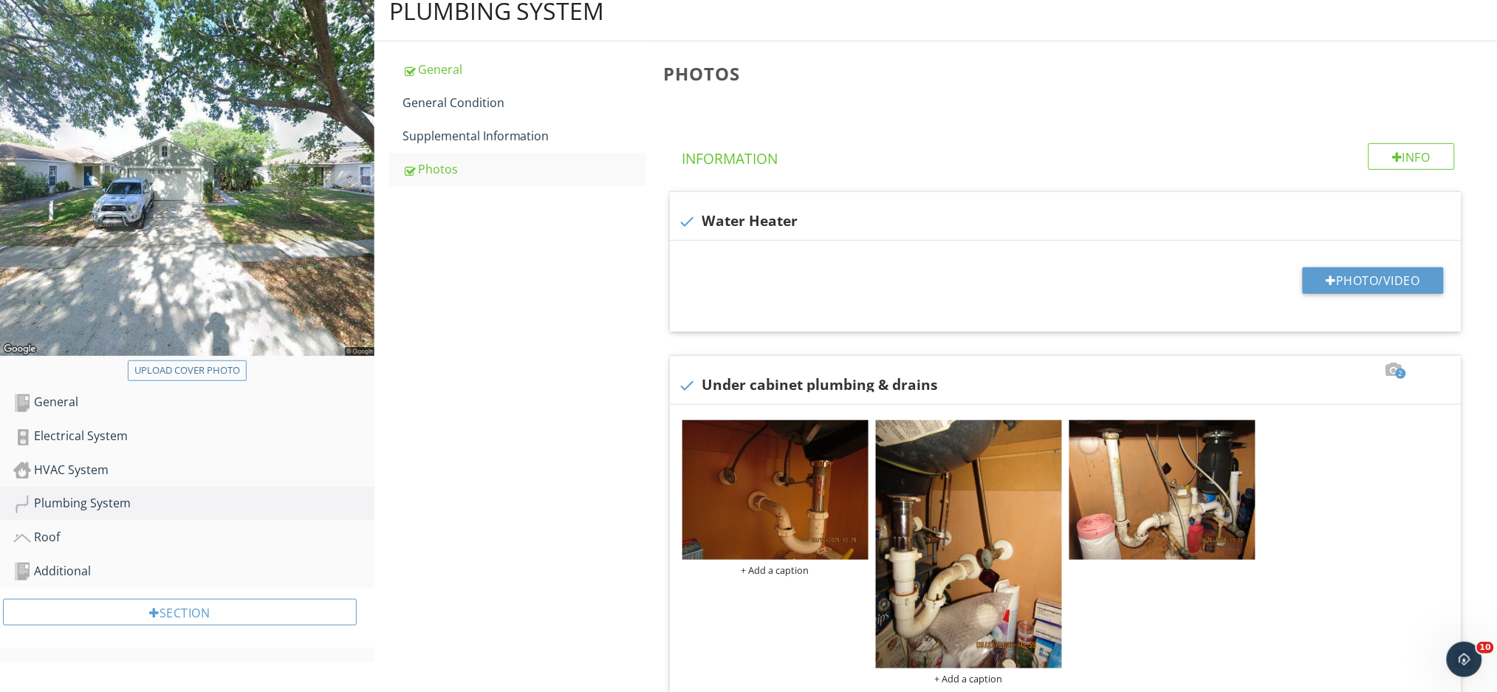
scroll to position [363, 0]
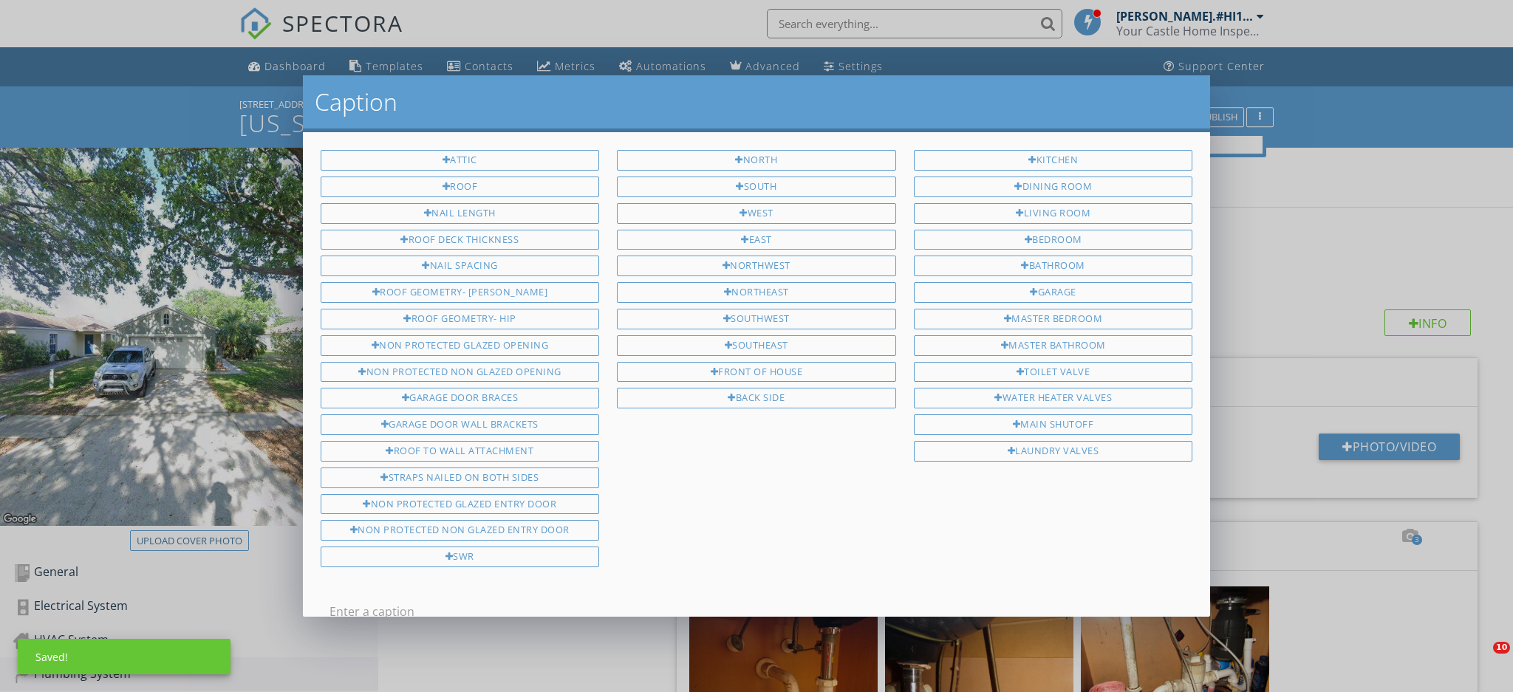
scroll to position [855, 0]
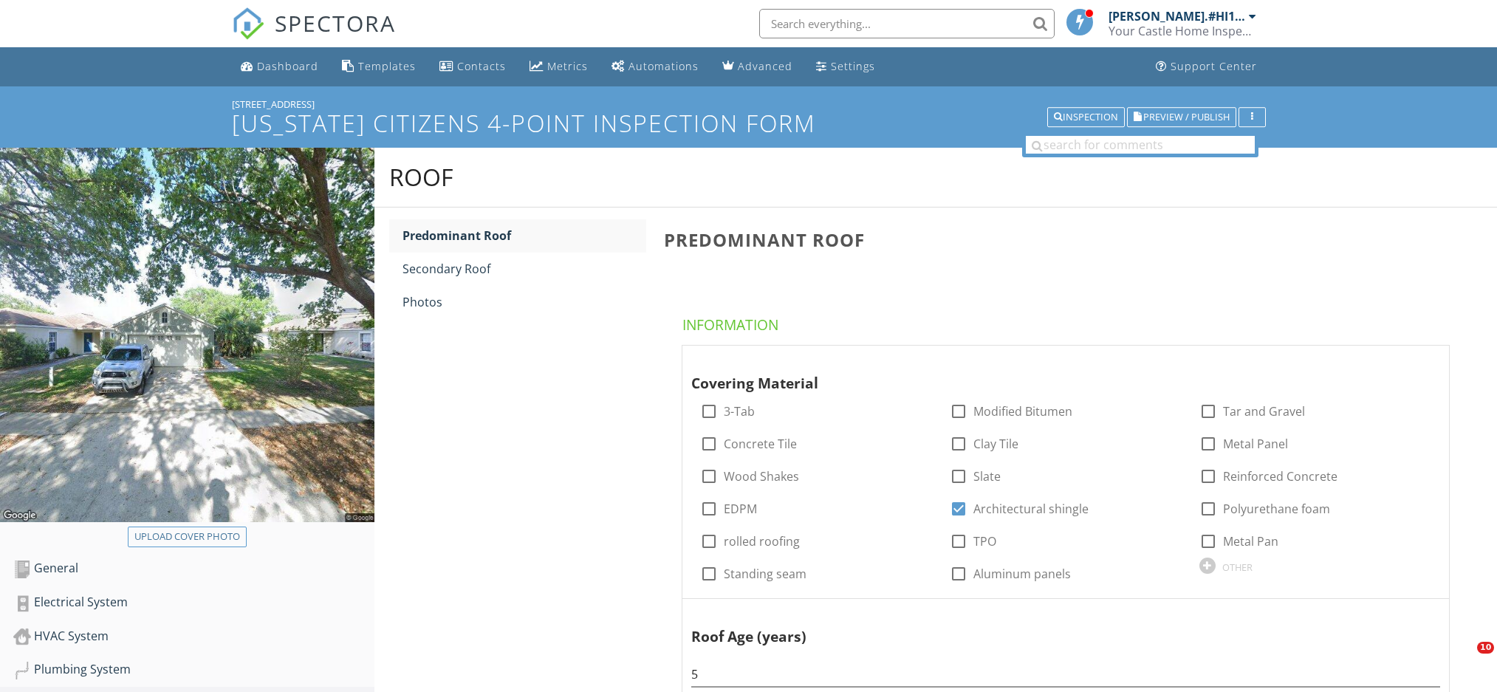
scroll to position [166, 0]
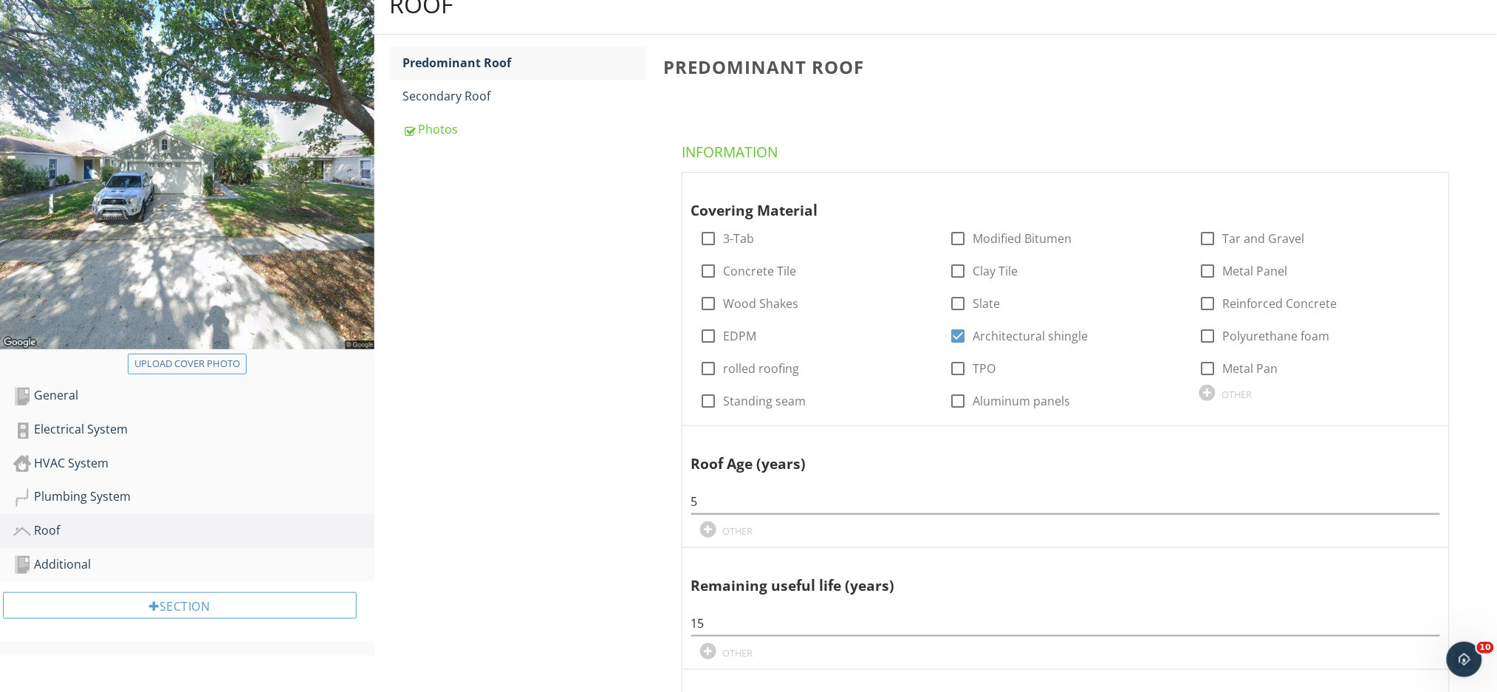
scroll to position [138, 0]
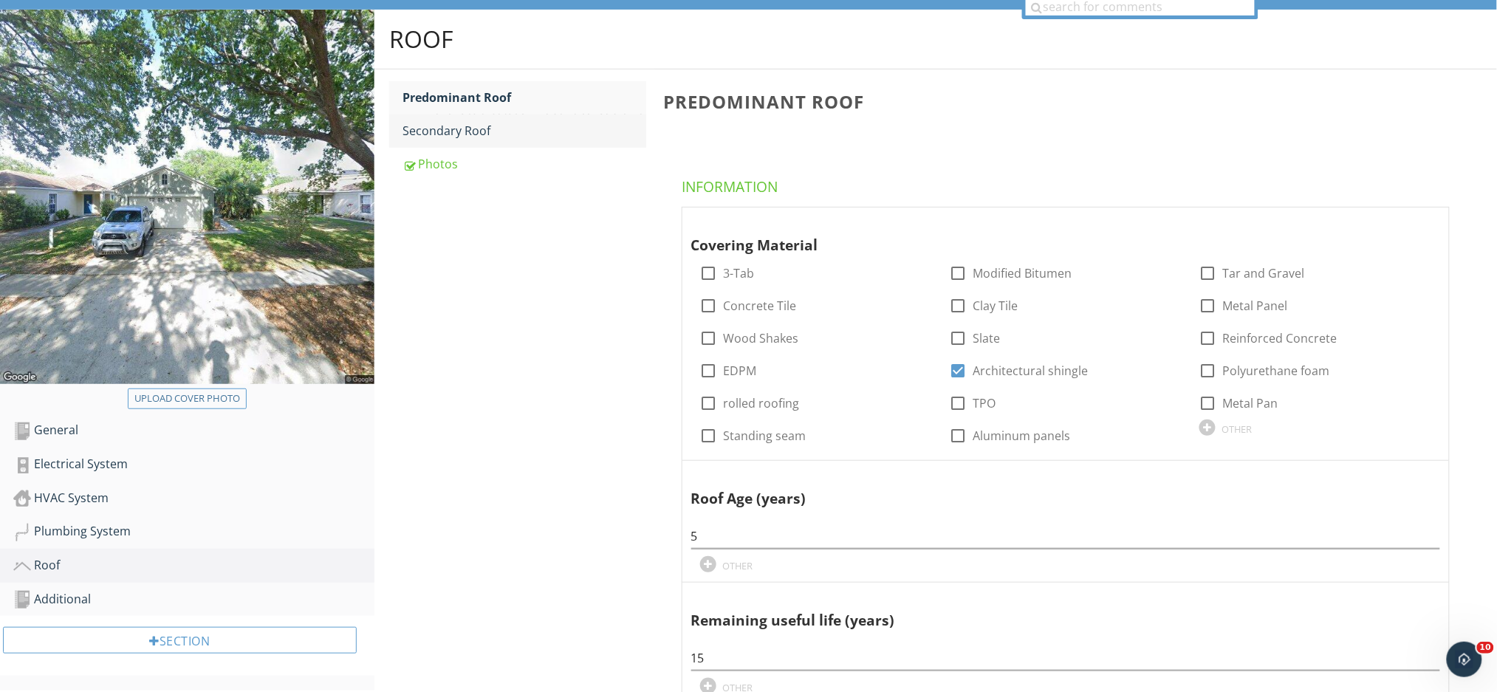
click at [444, 126] on div "Secondary Roof" at bounding box center [525, 131] width 244 height 18
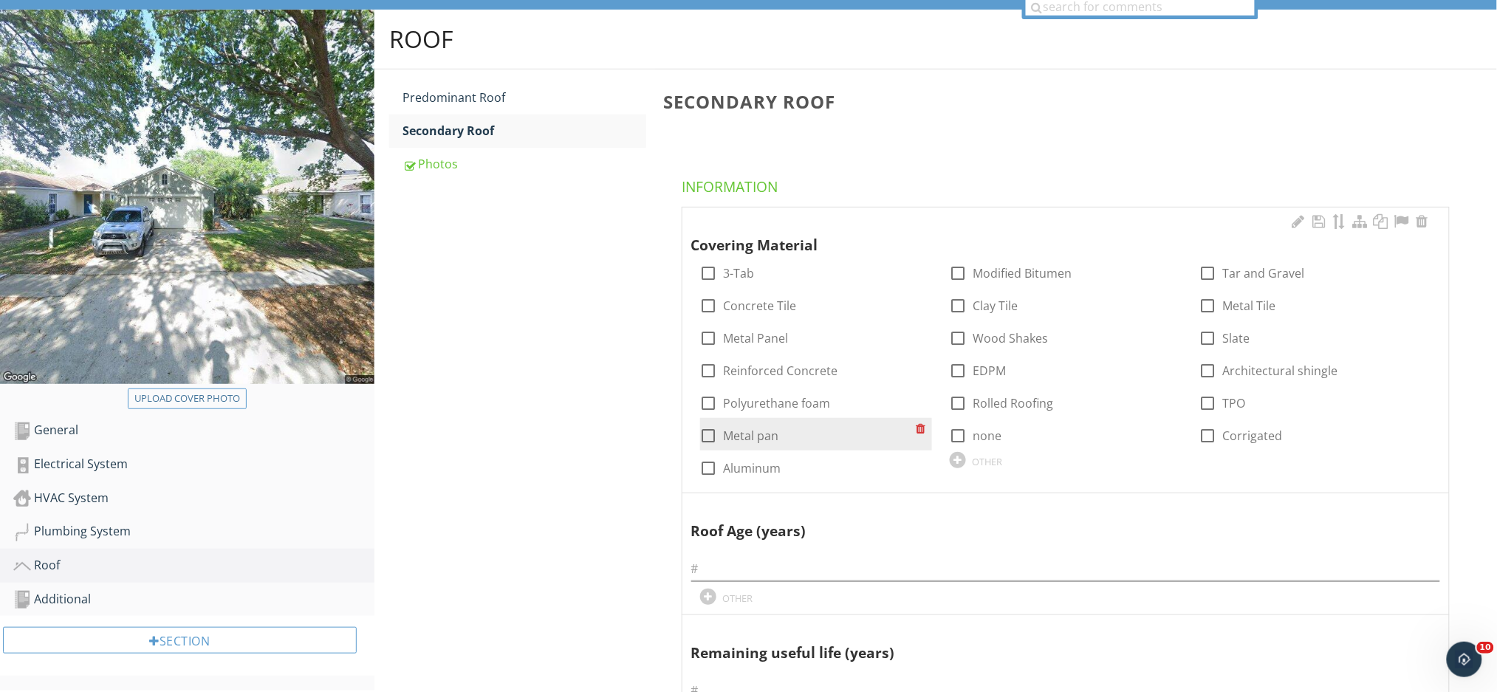
click at [761, 433] on label "Metal pan" at bounding box center [751, 435] width 55 height 15
checkbox input "true"
click at [770, 560] on input "text" at bounding box center [1065, 569] width 749 height 24
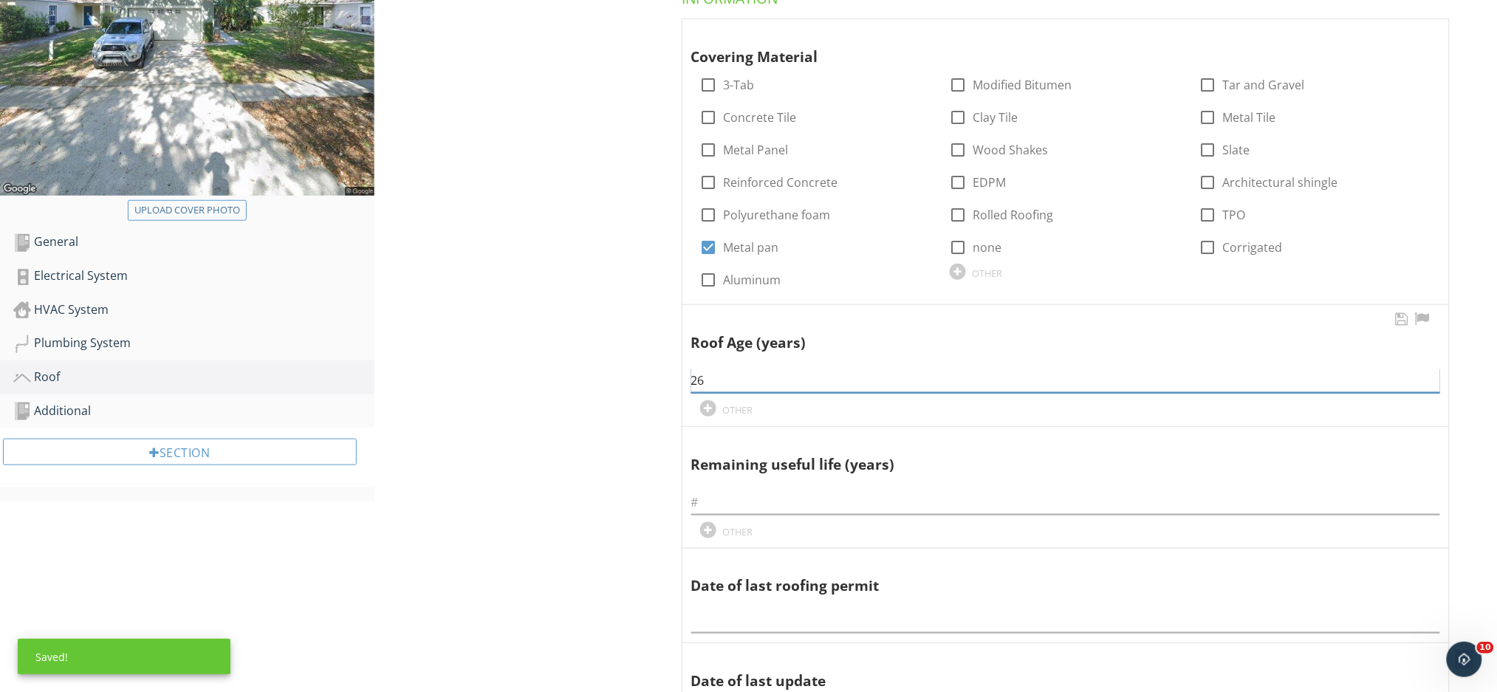
scroll to position [335, 0]
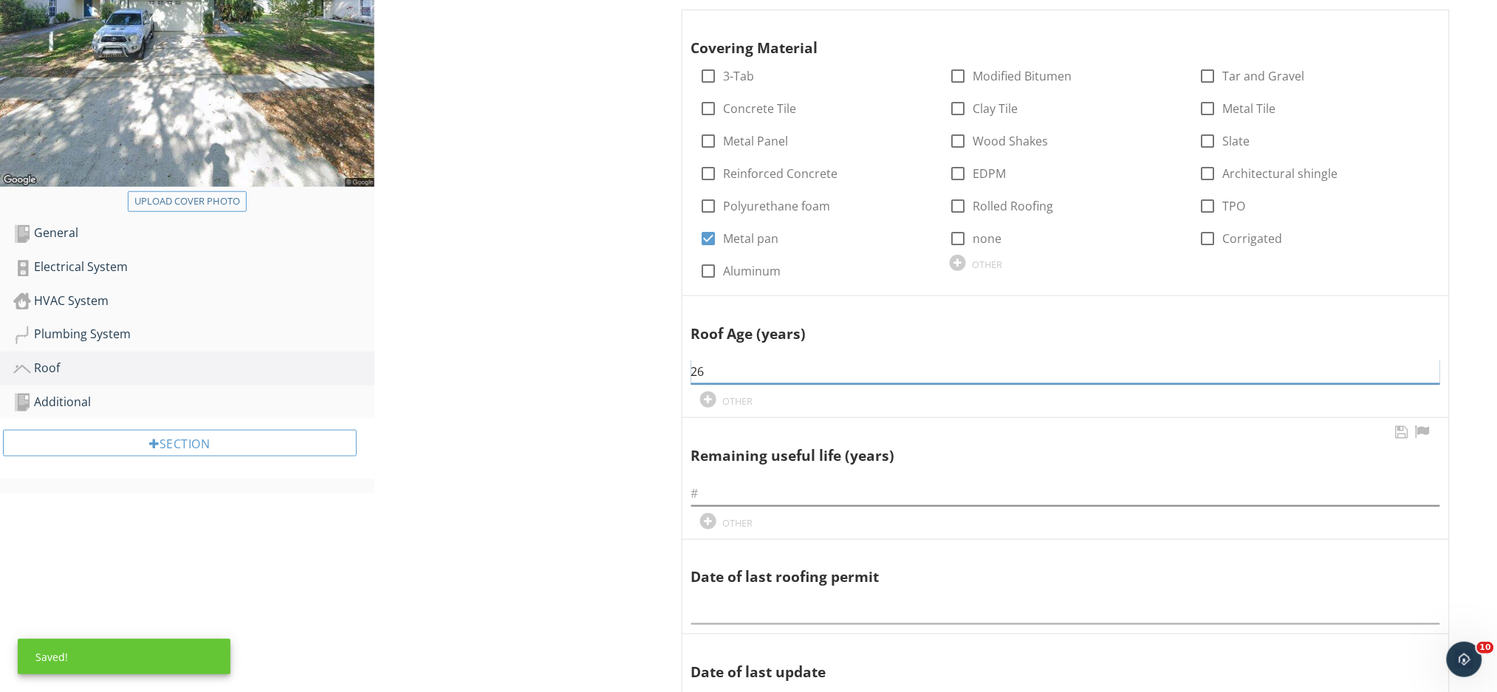
type input "26"
click at [775, 494] on input "text" at bounding box center [1065, 494] width 749 height 24
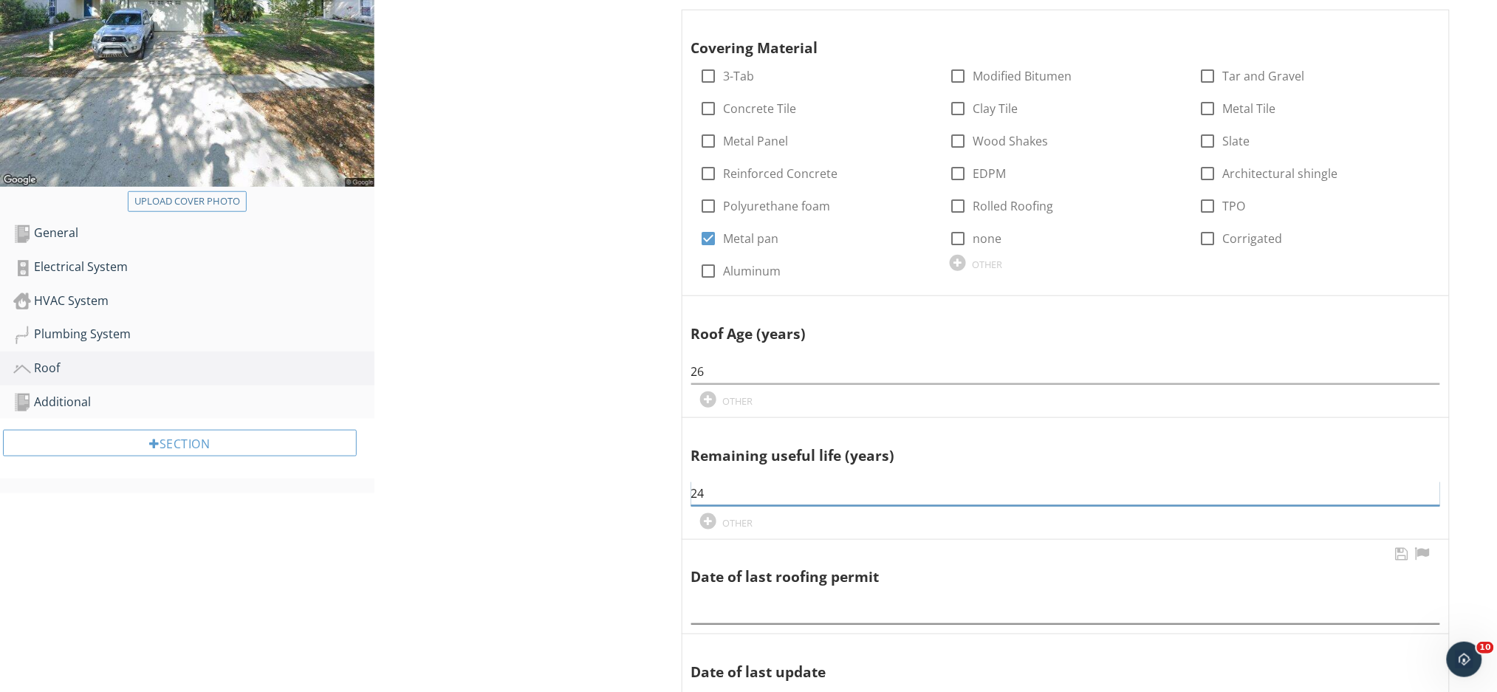
type input "24"
click at [801, 616] on div at bounding box center [1065, 607] width 749 height 33
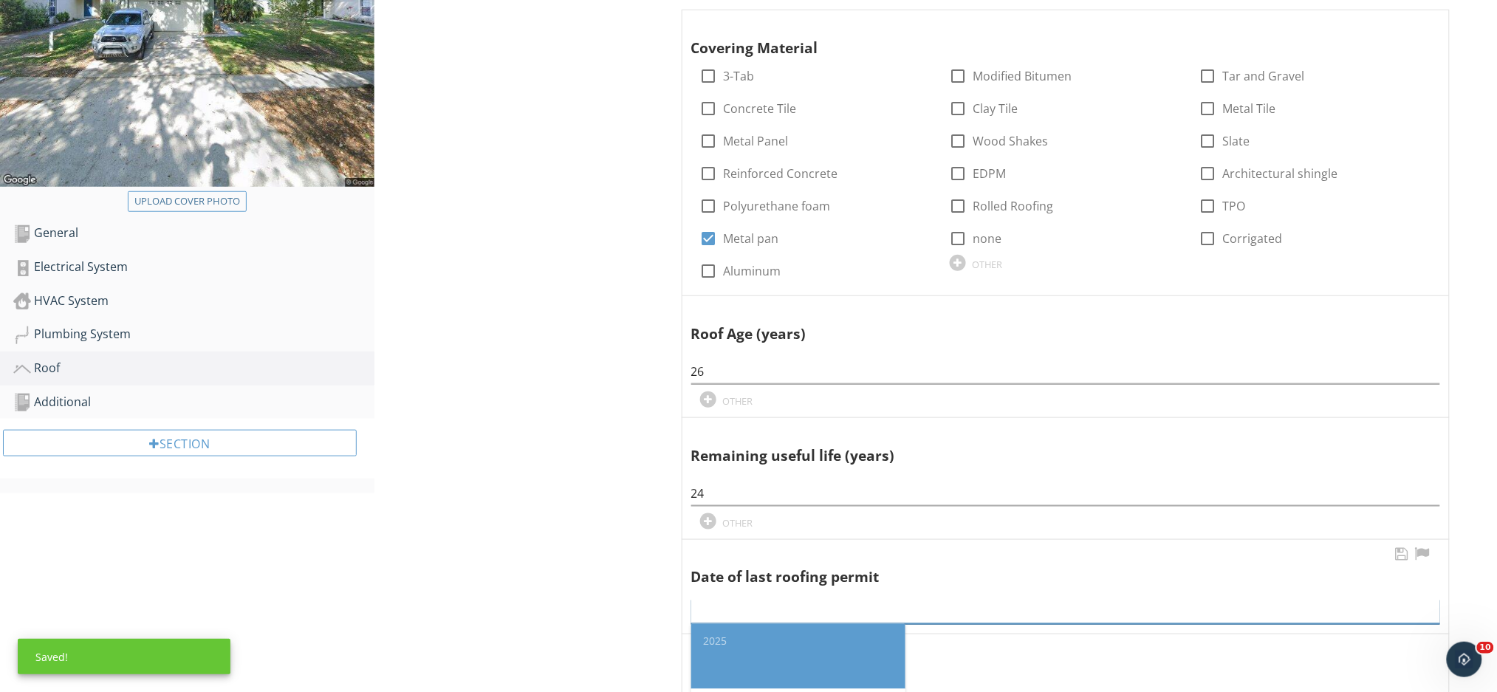
type input "1"
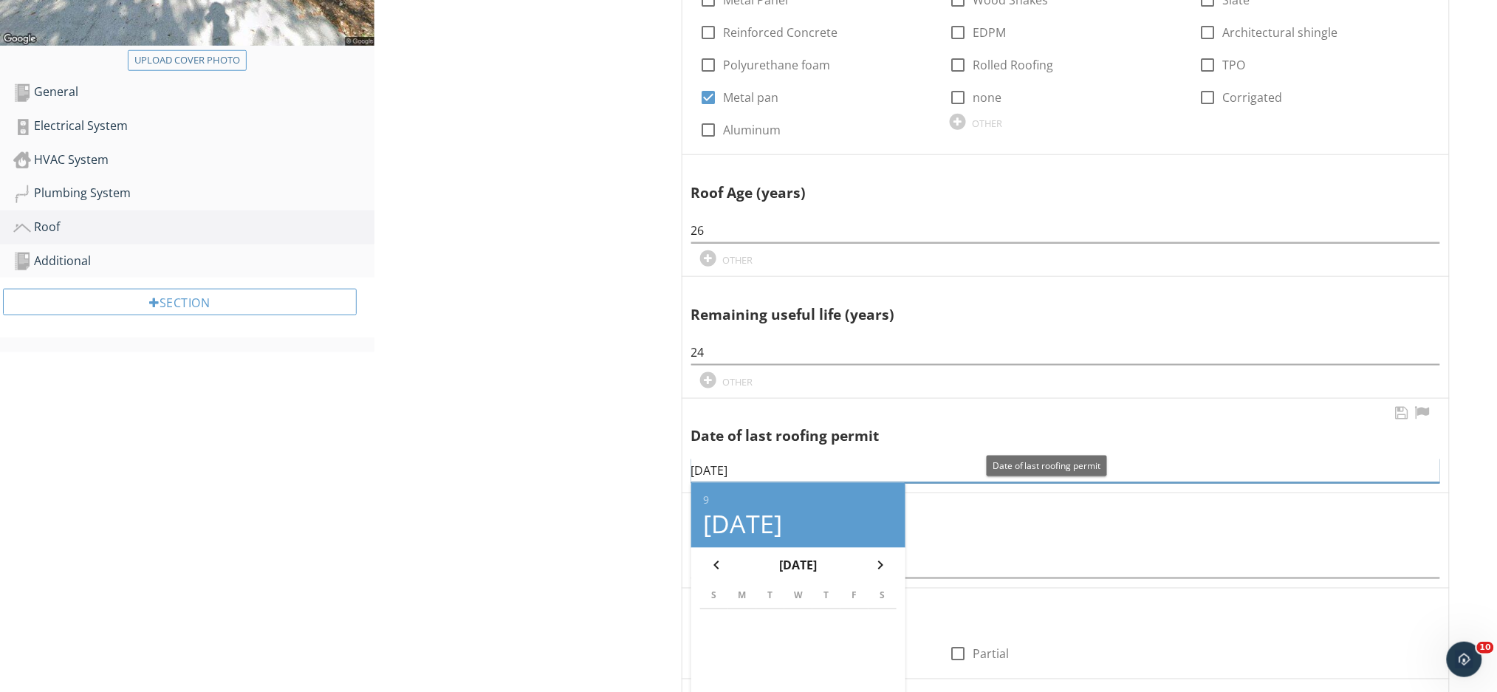
scroll to position [631, 0]
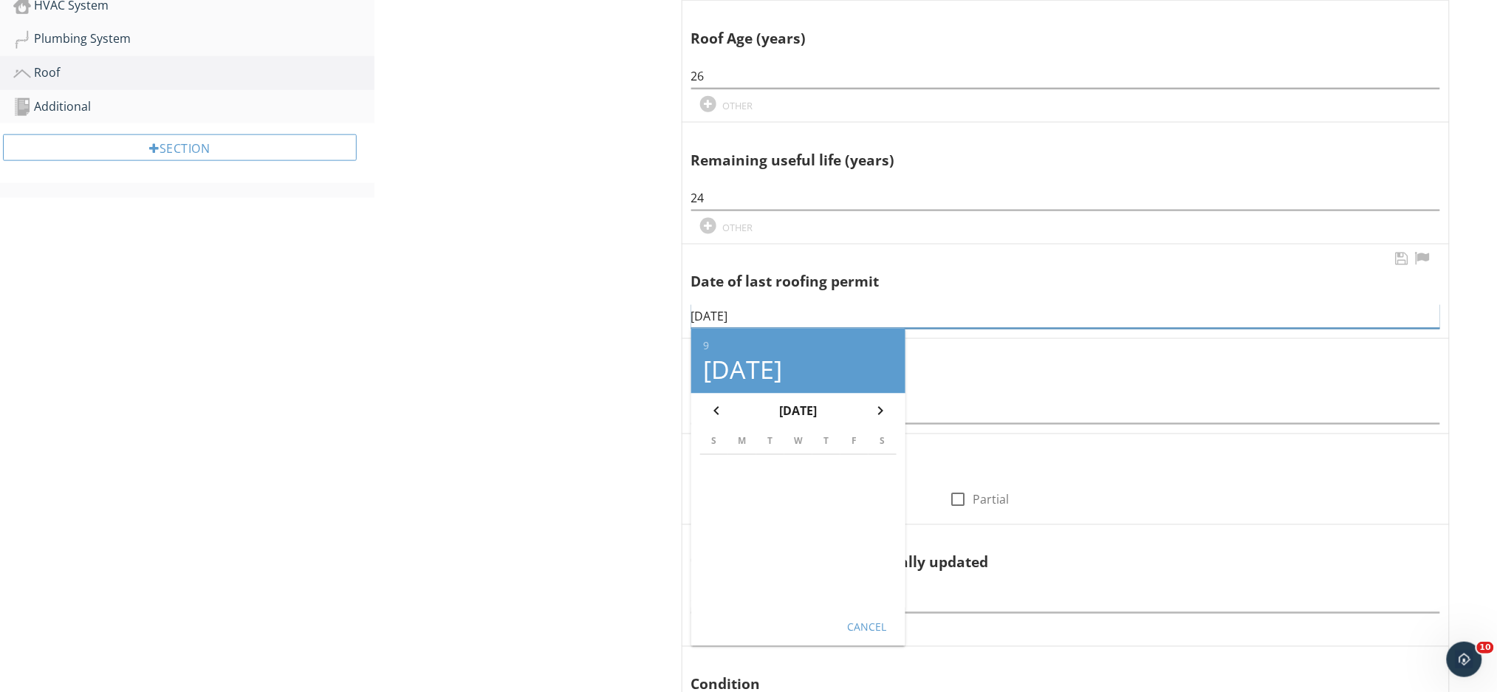
type input "9/3/1989"
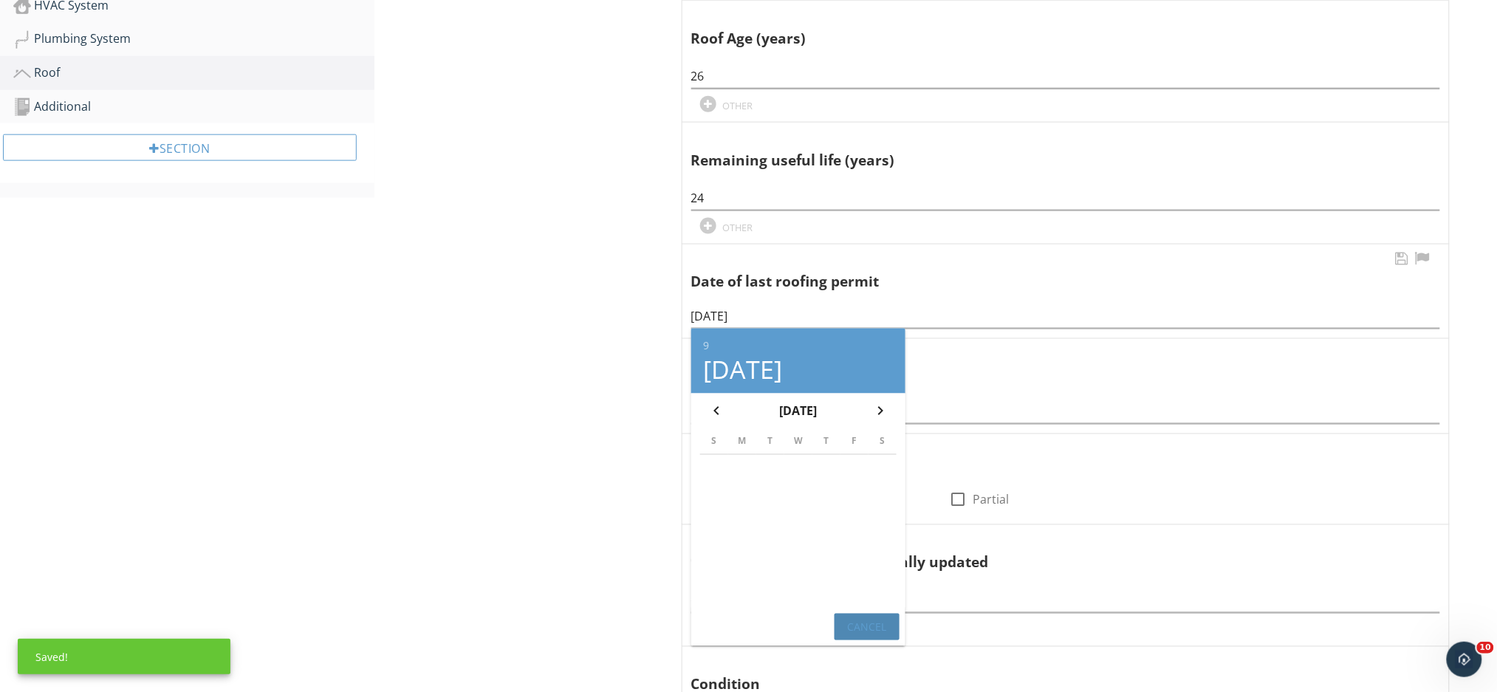
click at [883, 630] on div "Cancel" at bounding box center [866, 628] width 41 height 16
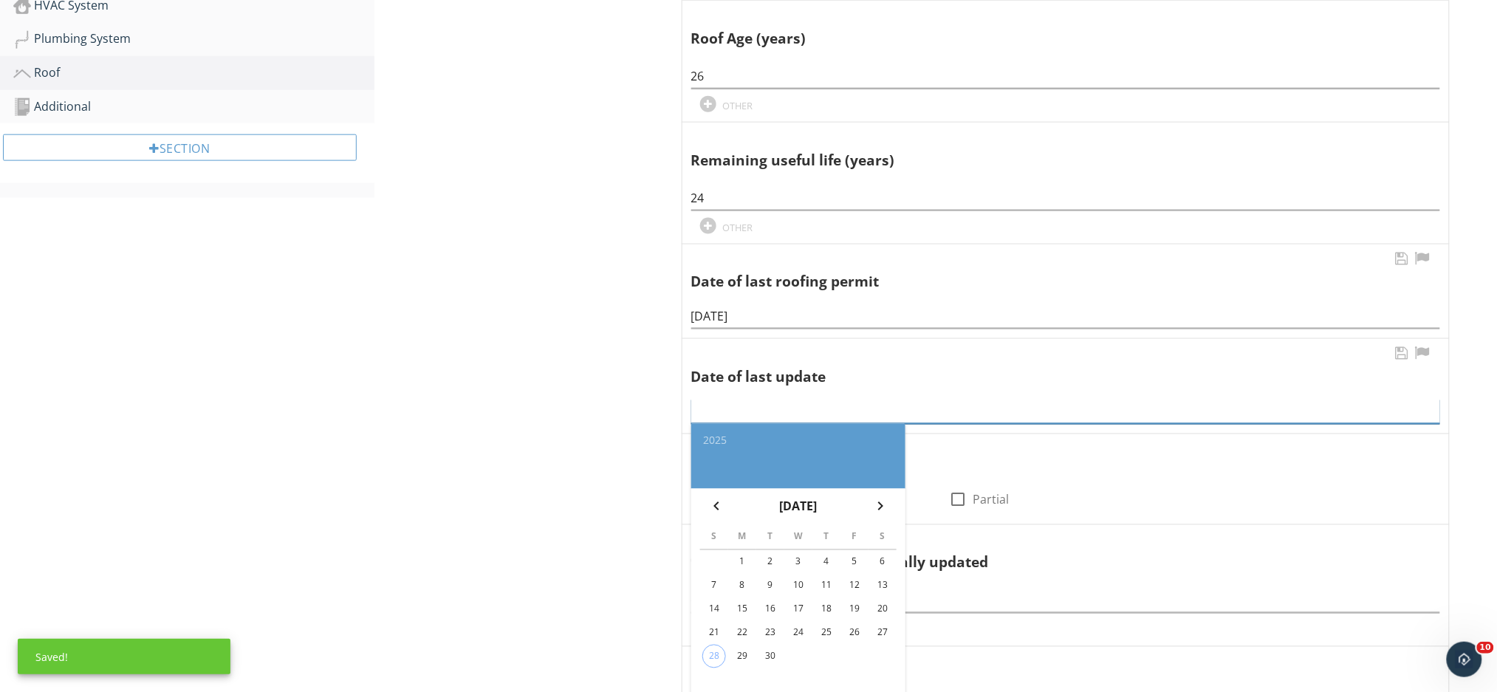
click at [845, 420] on div "2025 chevron_left September 2025 chevron_right S M T W T F S 1 2 3 4 5 6 7 8 9 …" at bounding box center [1065, 407] width 749 height 33
type input "19"
click at [741, 312] on input "9/3/1989" at bounding box center [1065, 316] width 749 height 24
type input "9/3/1998"
click at [729, 411] on input "19" at bounding box center [1065, 412] width 749 height 24
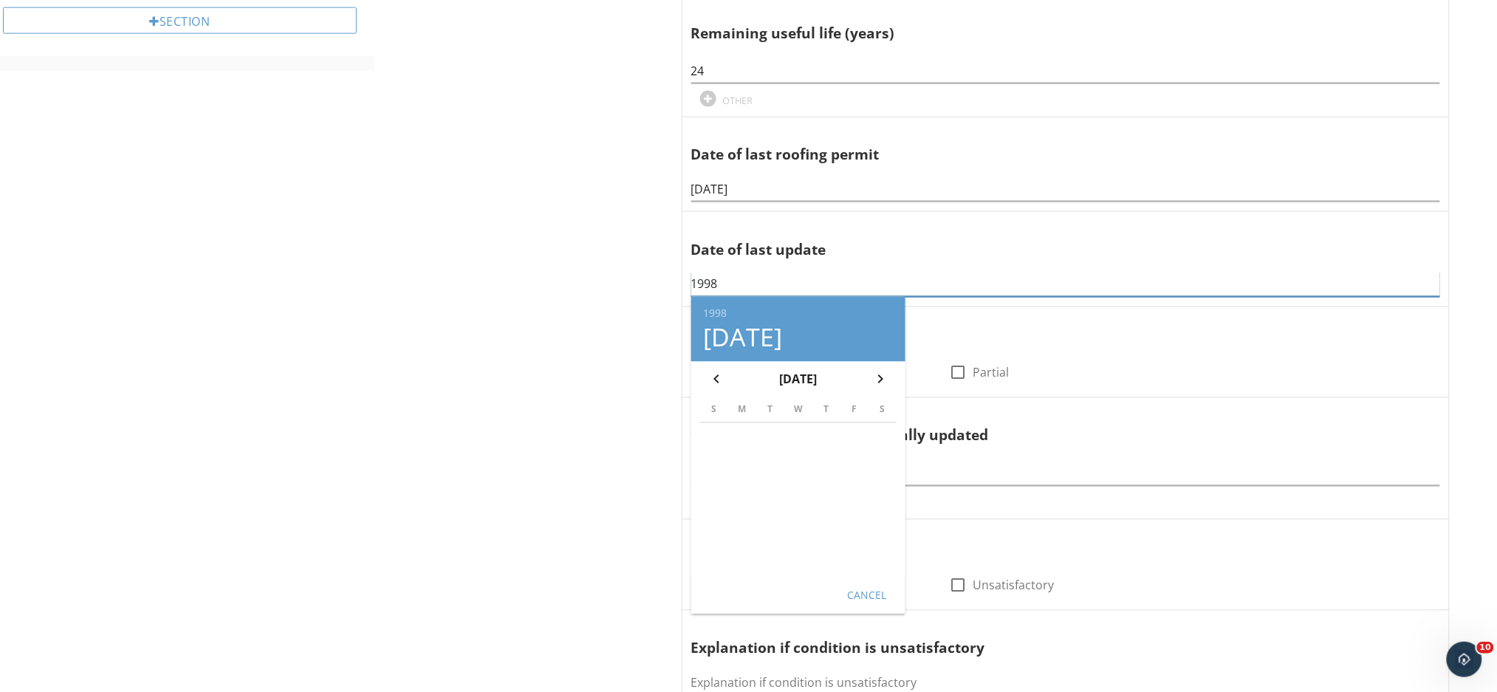
scroll to position [1024, 0]
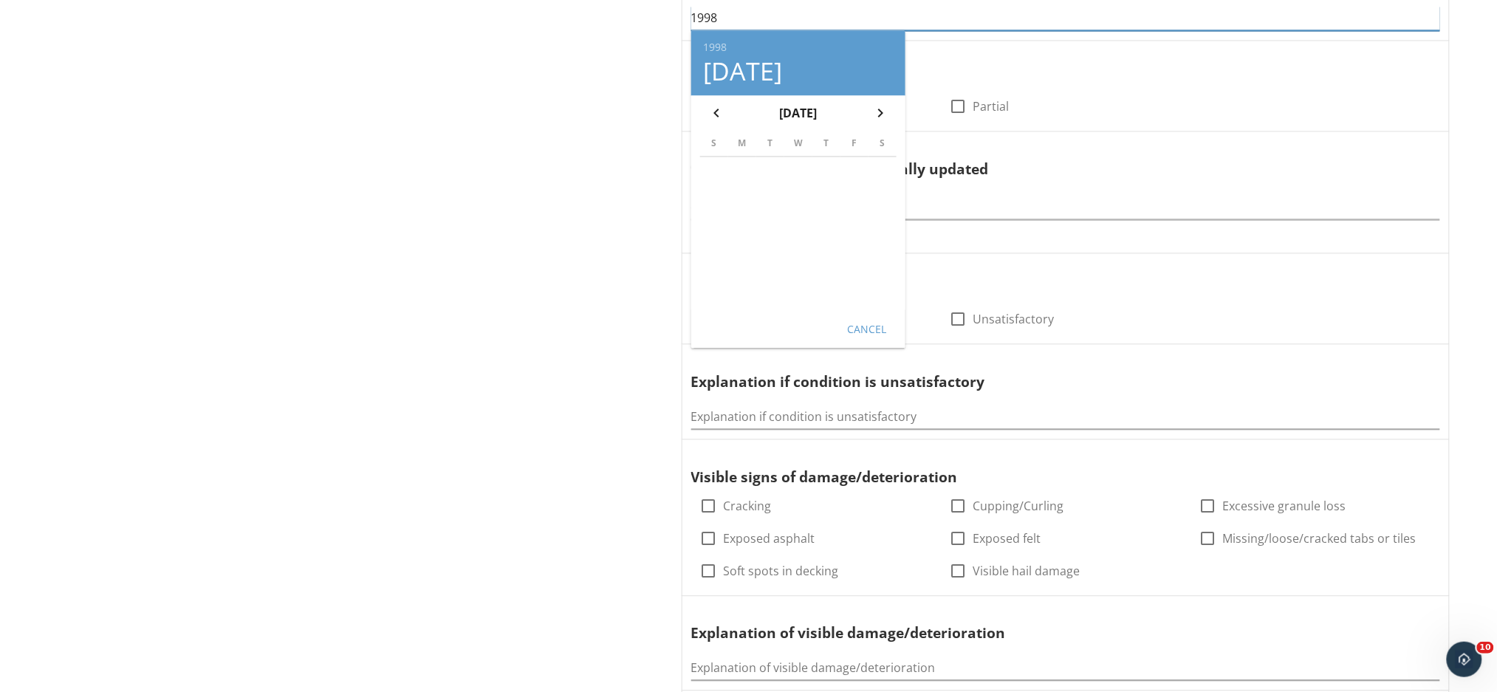
type input "1998"
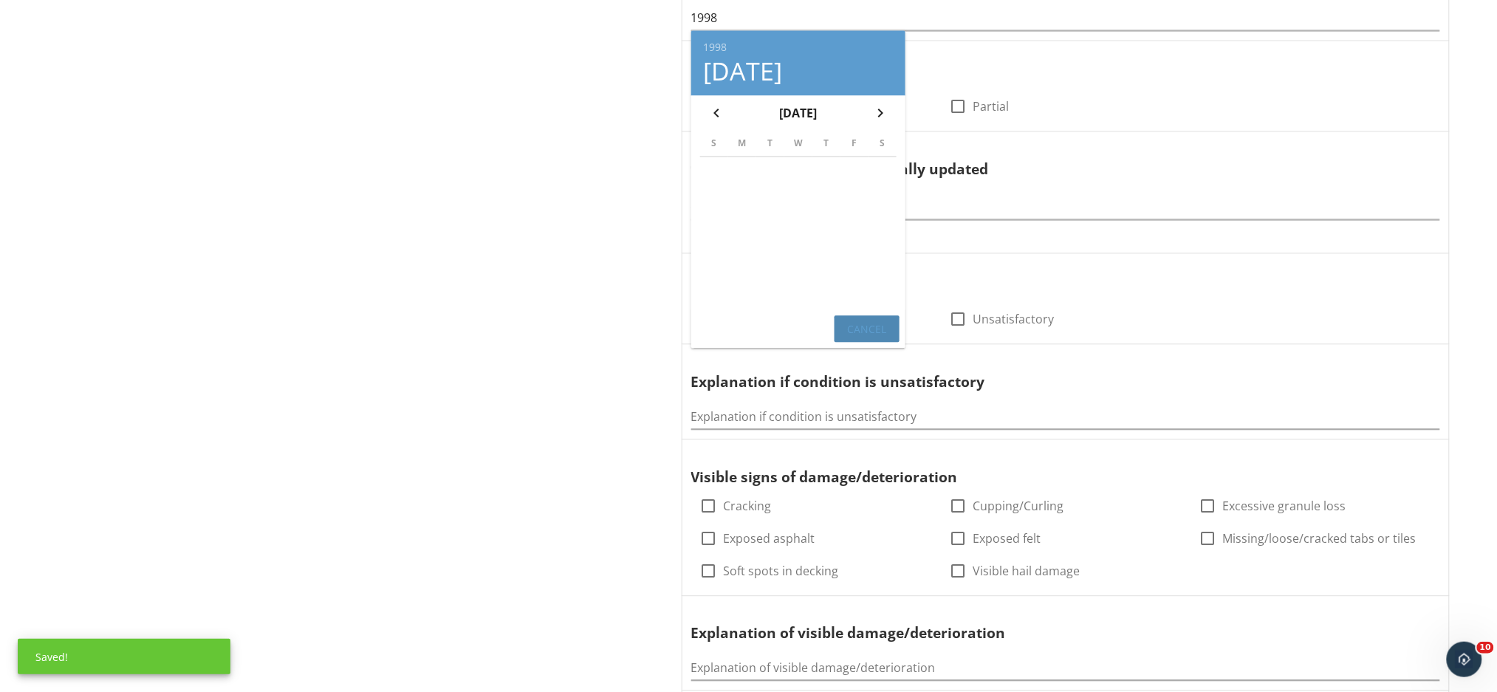
click at [873, 327] on div "Cancel" at bounding box center [866, 329] width 41 height 16
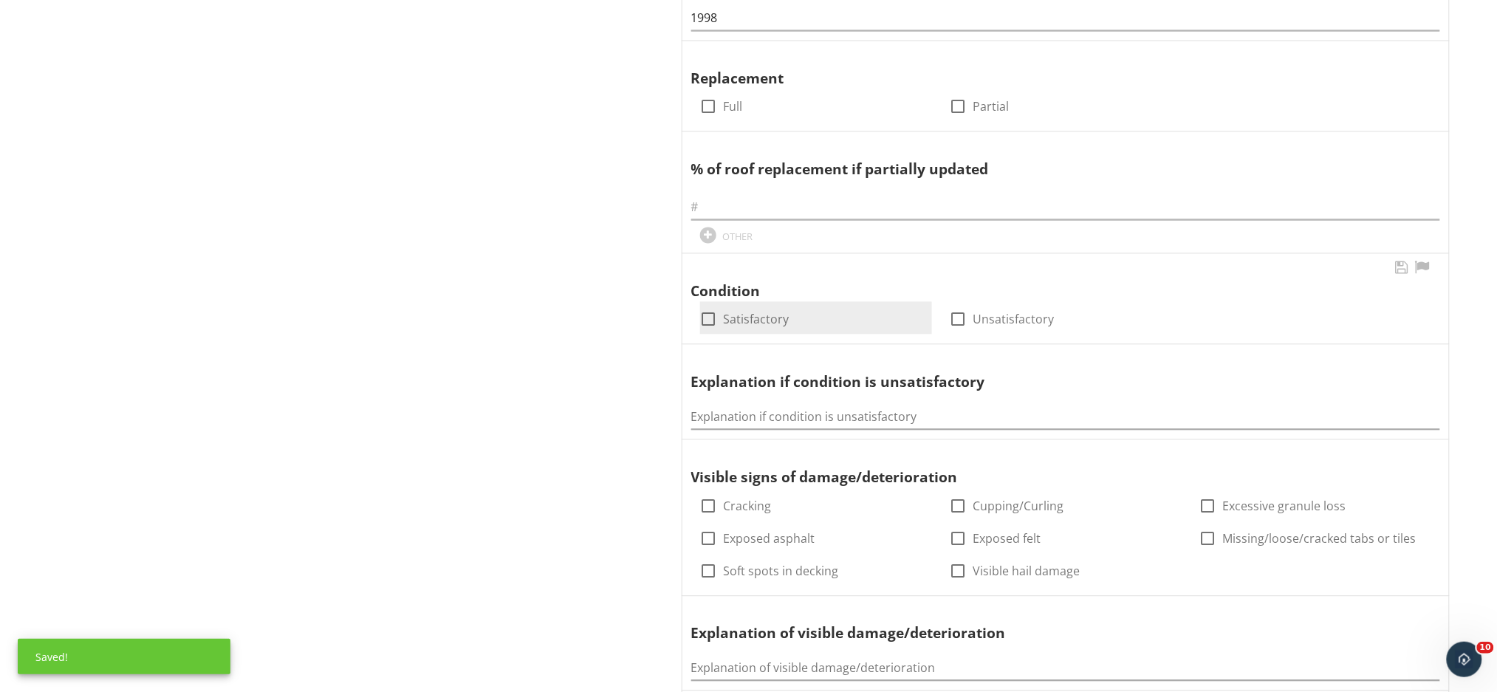
click at [705, 323] on div at bounding box center [708, 319] width 25 height 25
checkbox input "true"
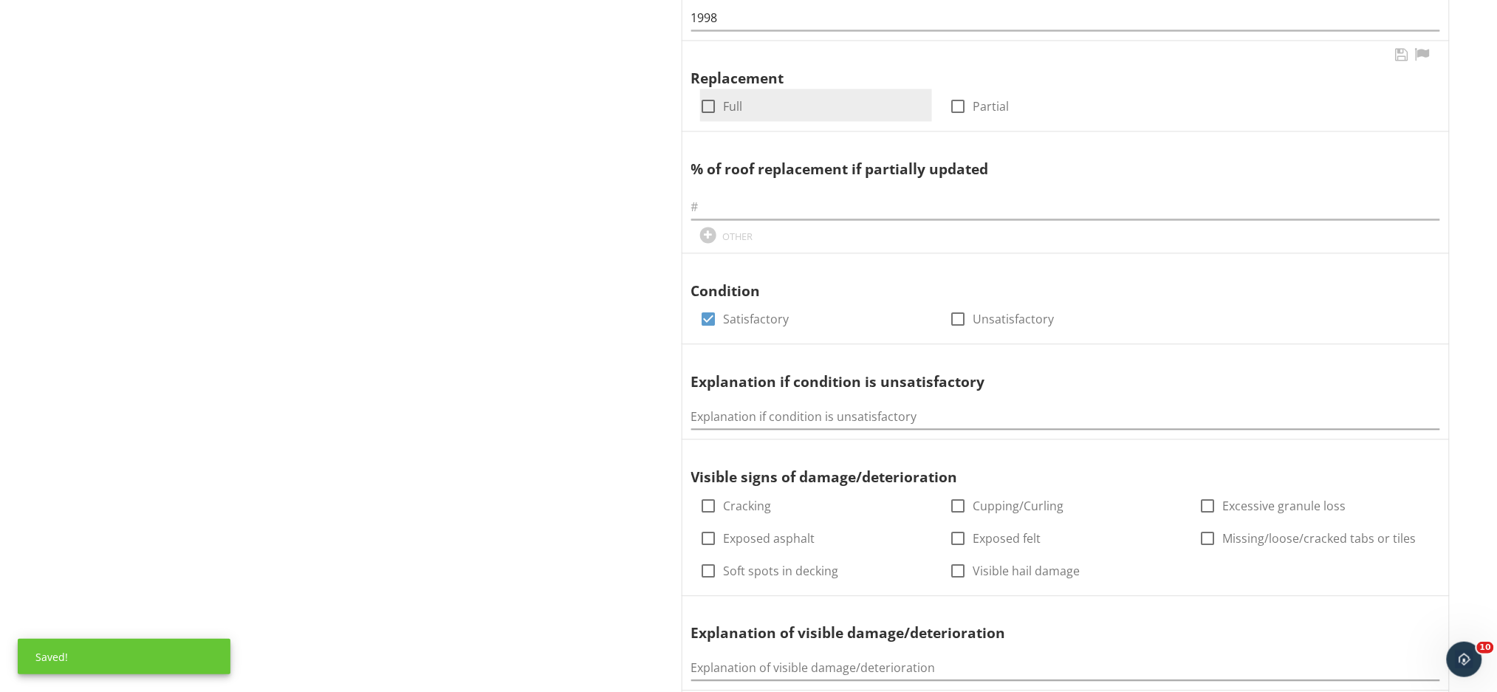
click at [711, 108] on div at bounding box center [708, 106] width 25 height 25
checkbox input "true"
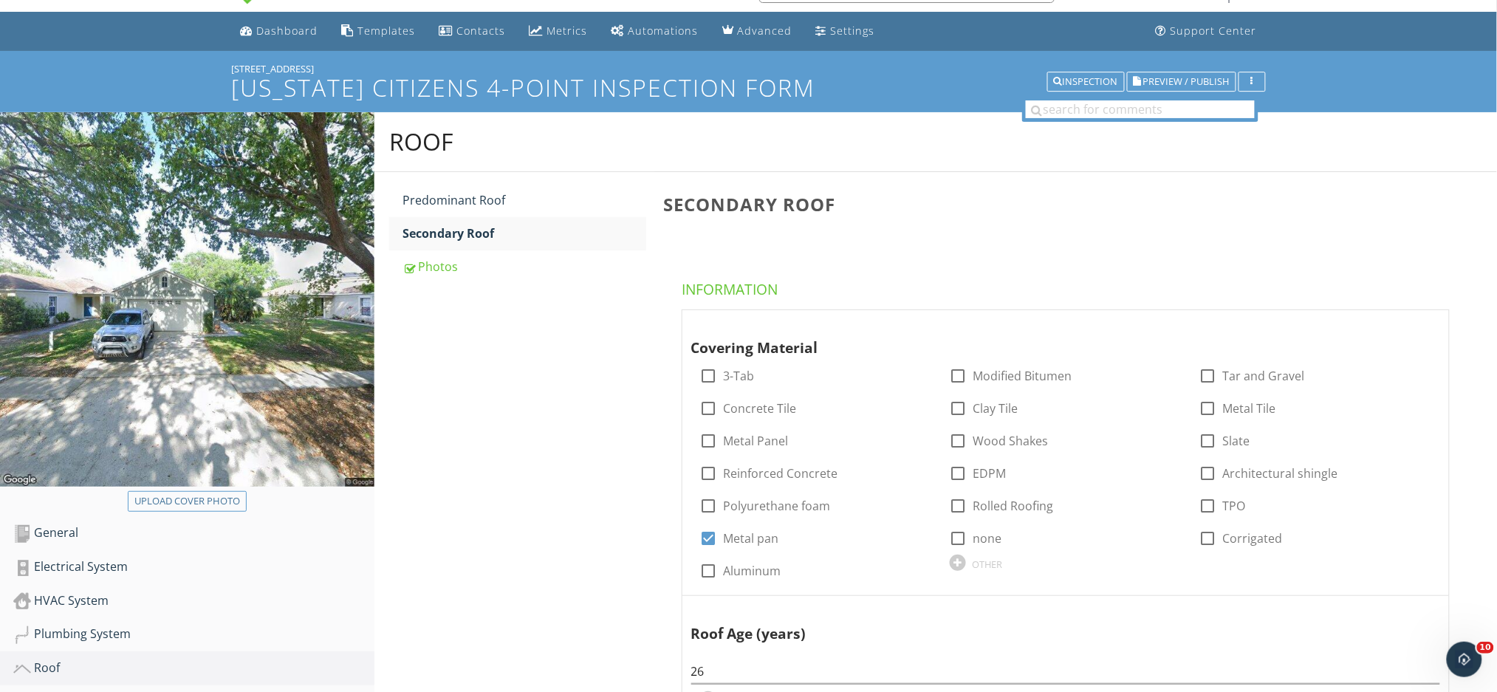
scroll to position [0, 0]
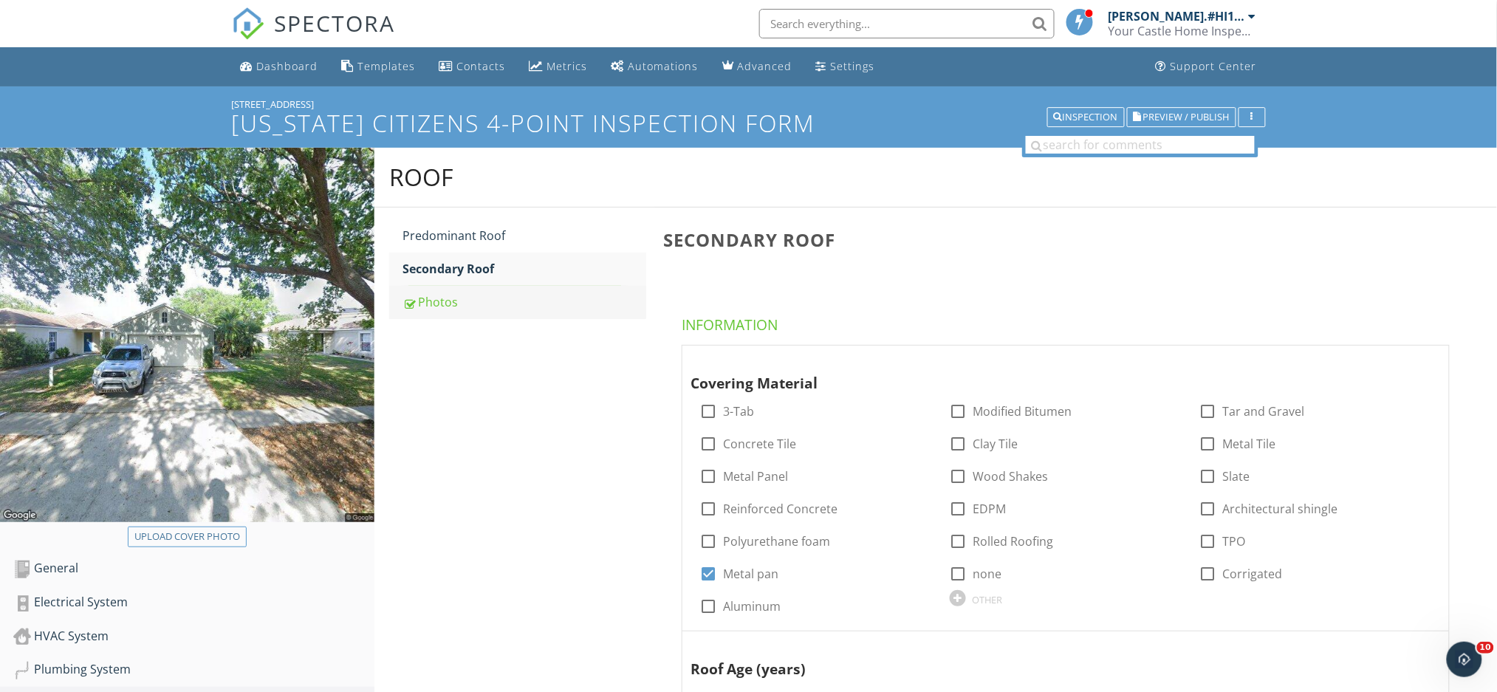
click at [518, 307] on div "Photos" at bounding box center [525, 302] width 244 height 18
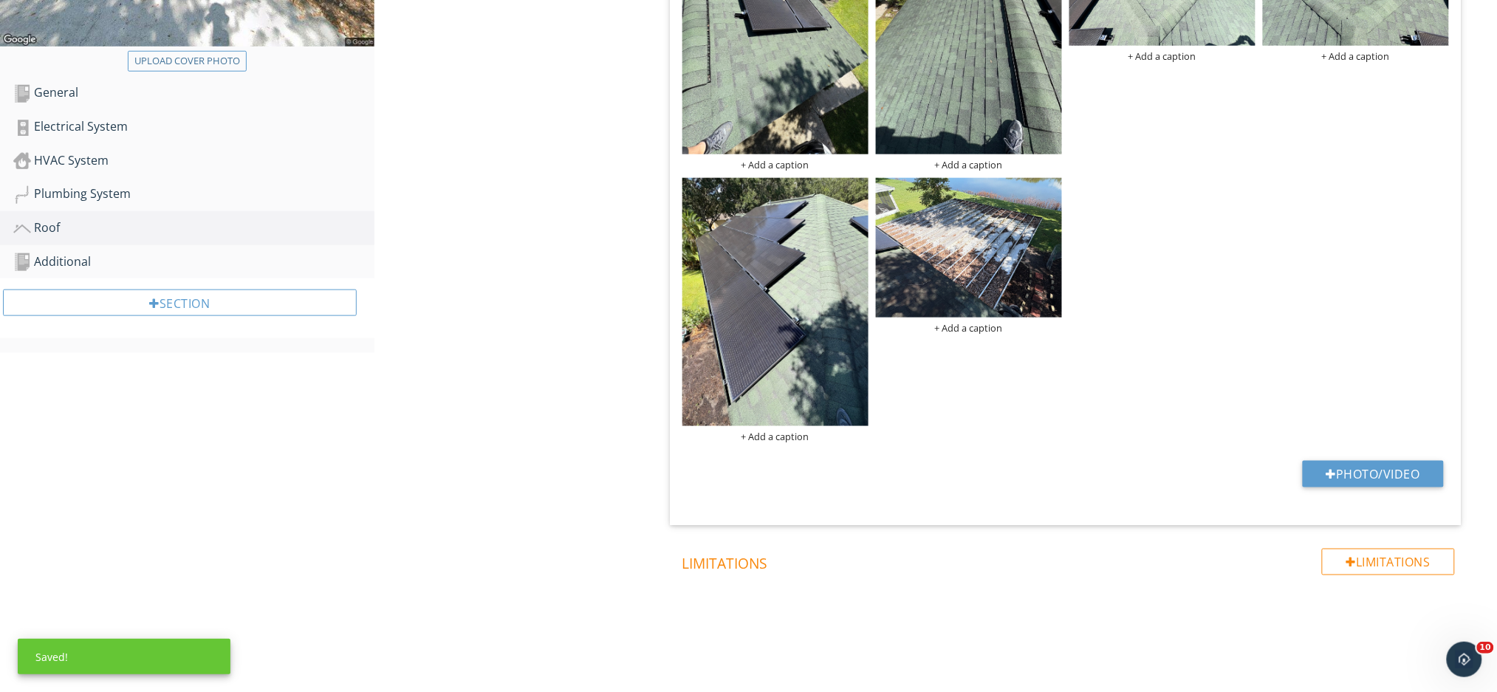
scroll to position [479, 0]
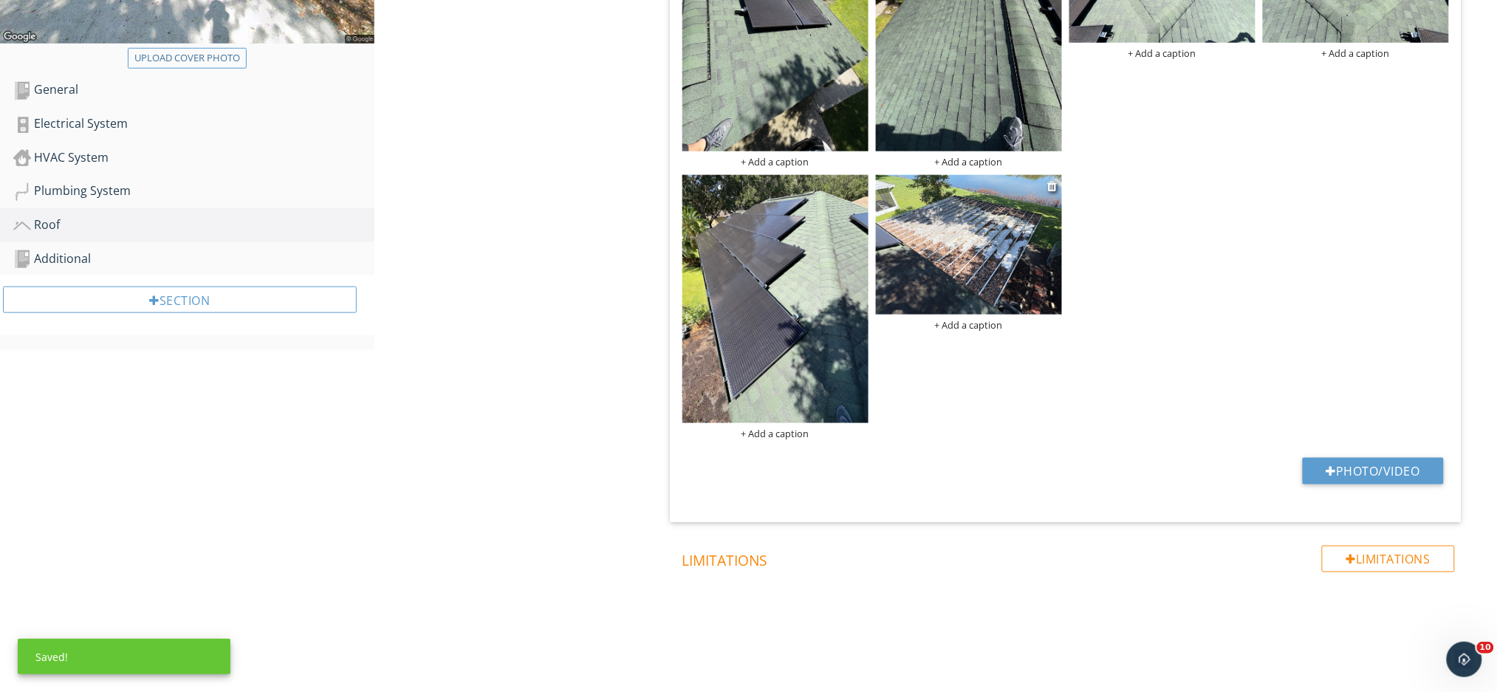
click at [983, 254] on img at bounding box center [969, 245] width 186 height 140
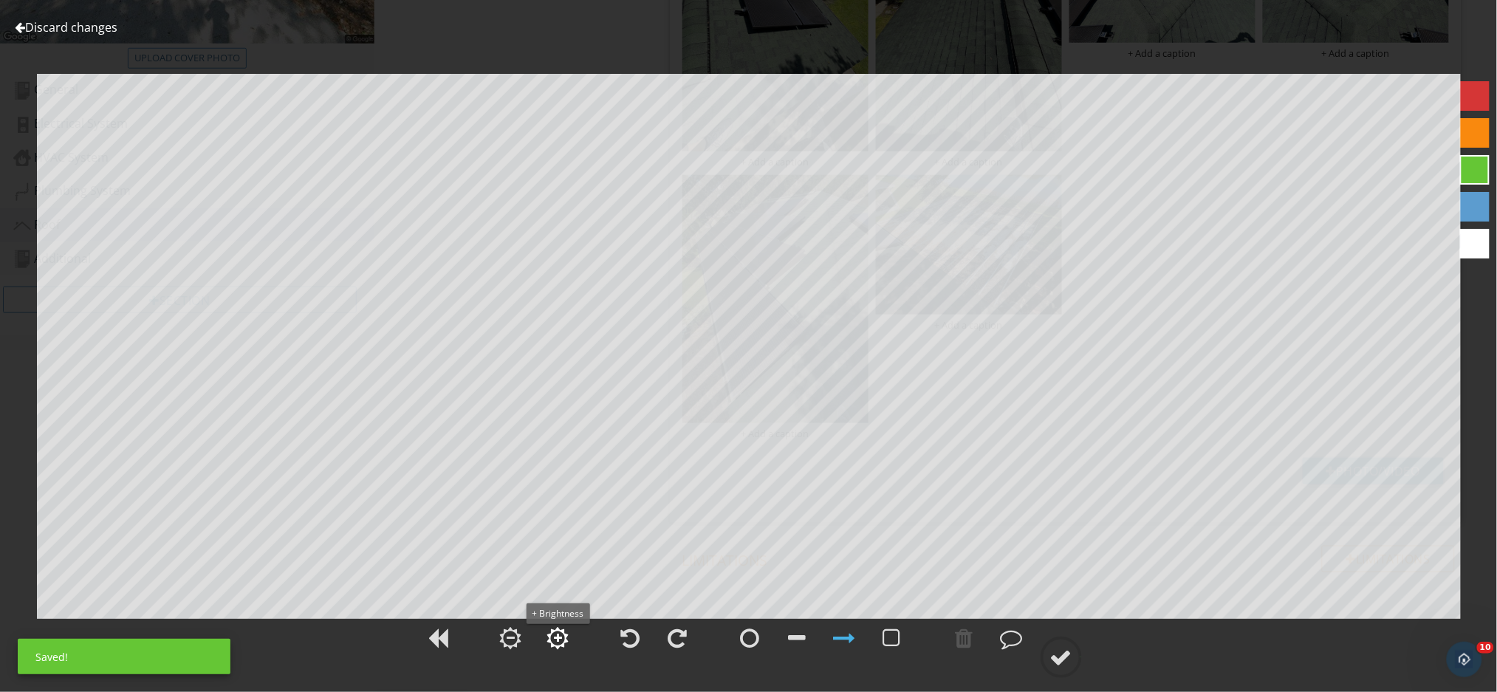
click at [554, 639] on div at bounding box center [558, 638] width 8 height 10
click at [1070, 657] on div at bounding box center [1061, 657] width 22 height 22
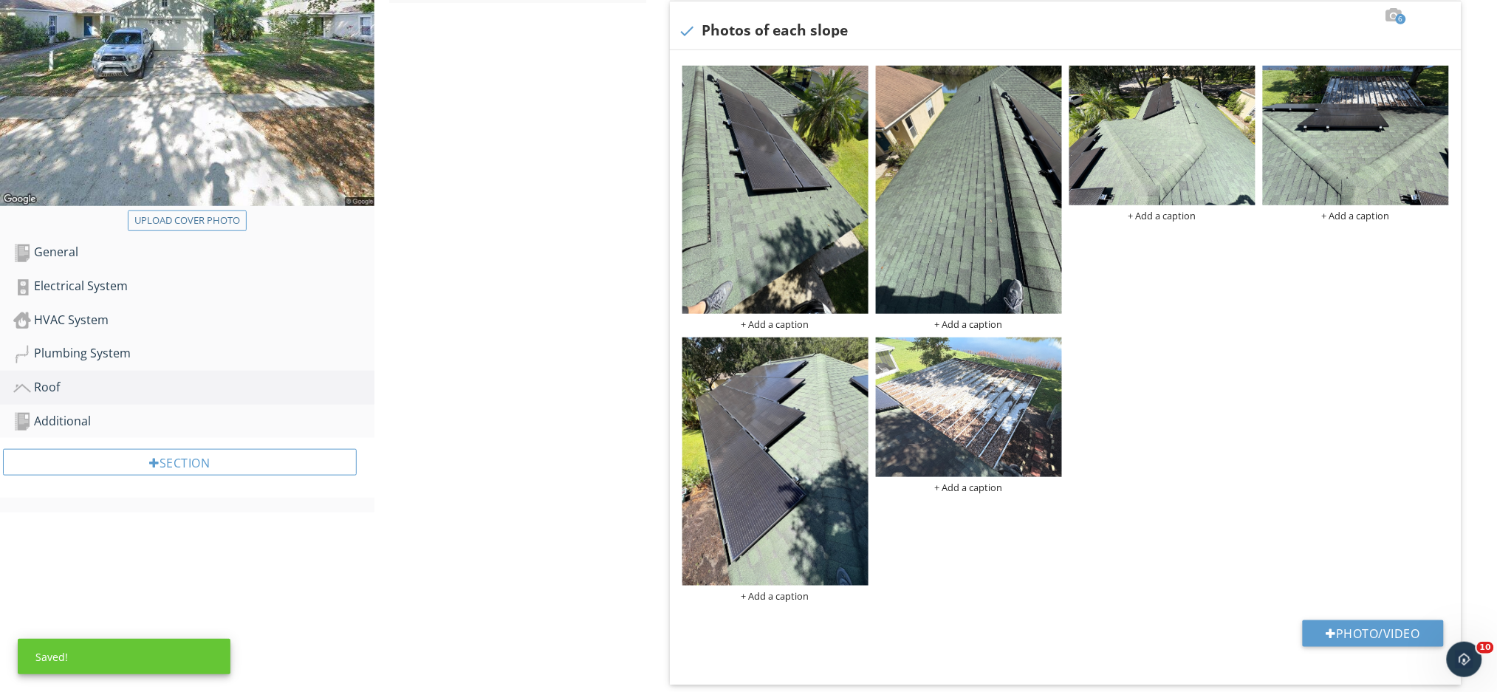
scroll to position [281, 0]
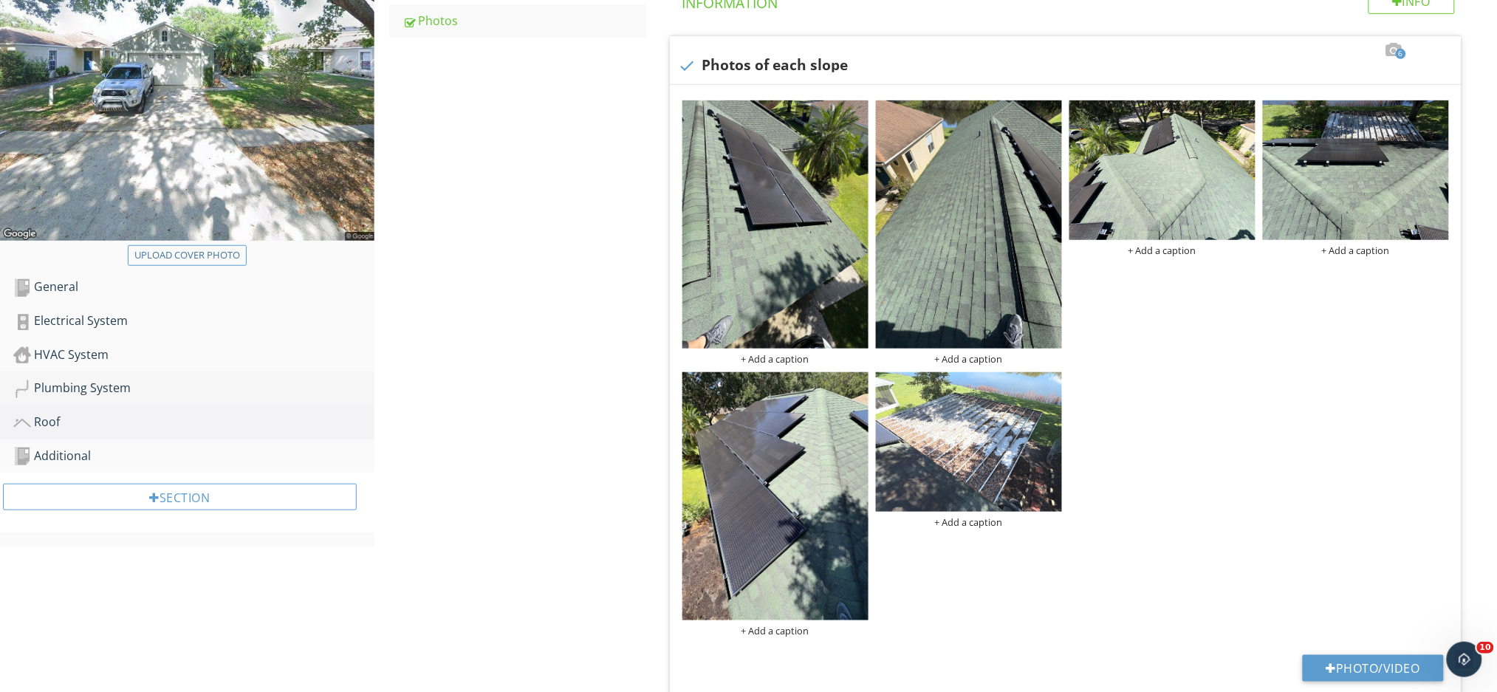
click at [78, 382] on div "Plumbing System" at bounding box center [193, 388] width 361 height 19
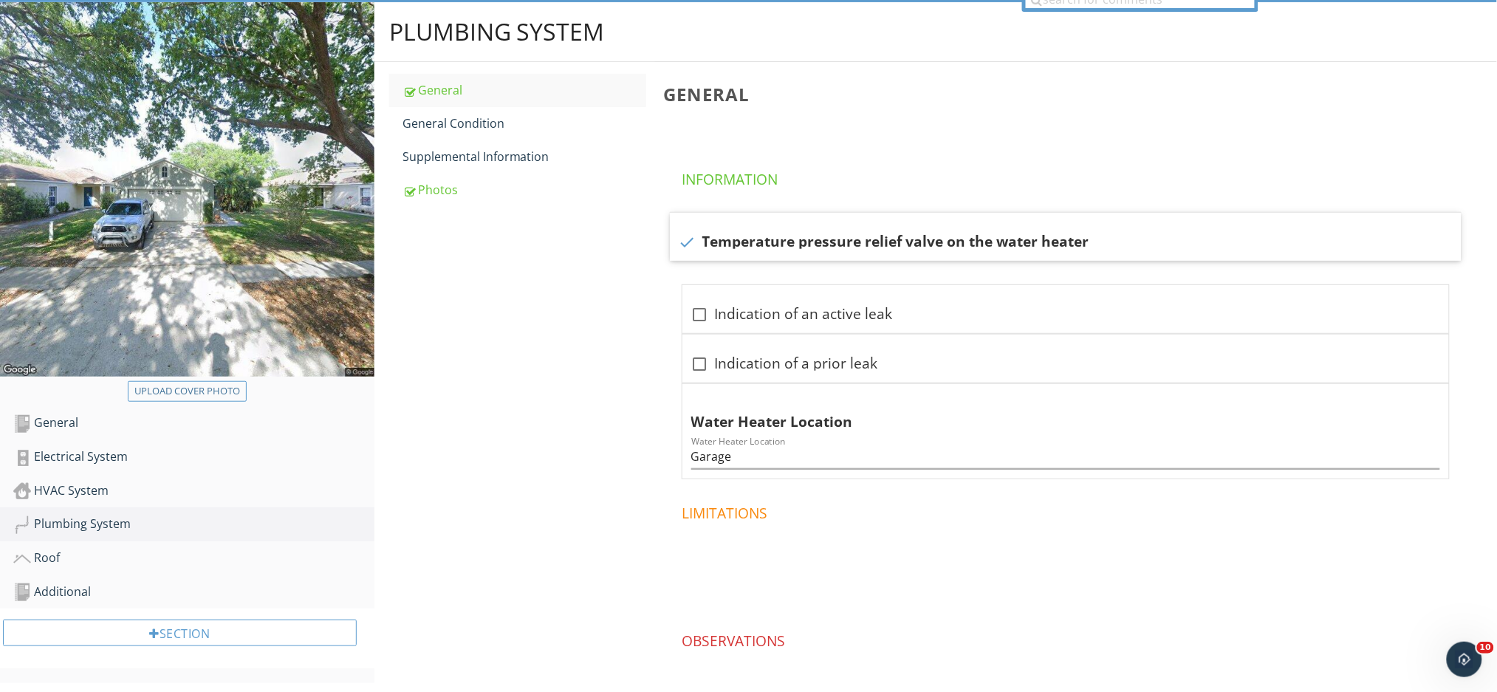
scroll to position [28, 0]
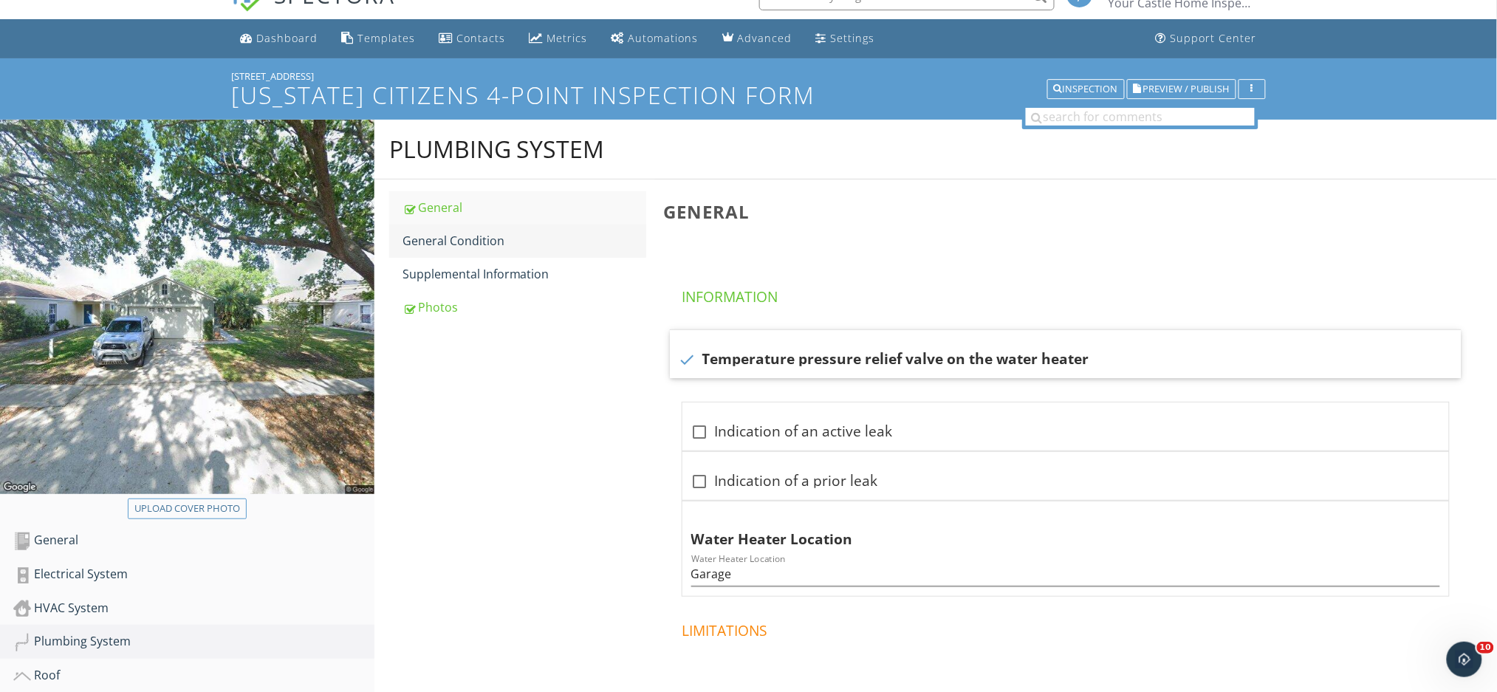
click at [499, 232] on div "General Condition" at bounding box center [525, 241] width 244 height 18
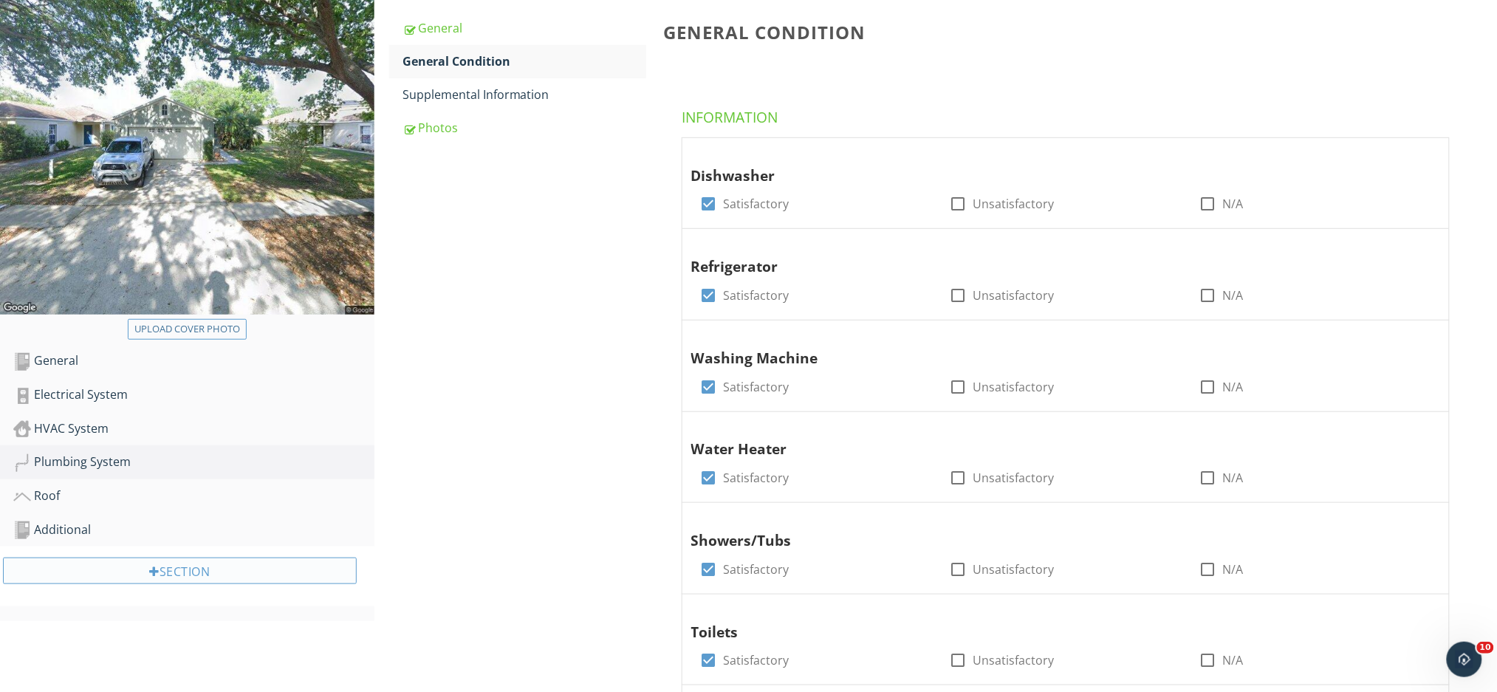
scroll to position [225, 0]
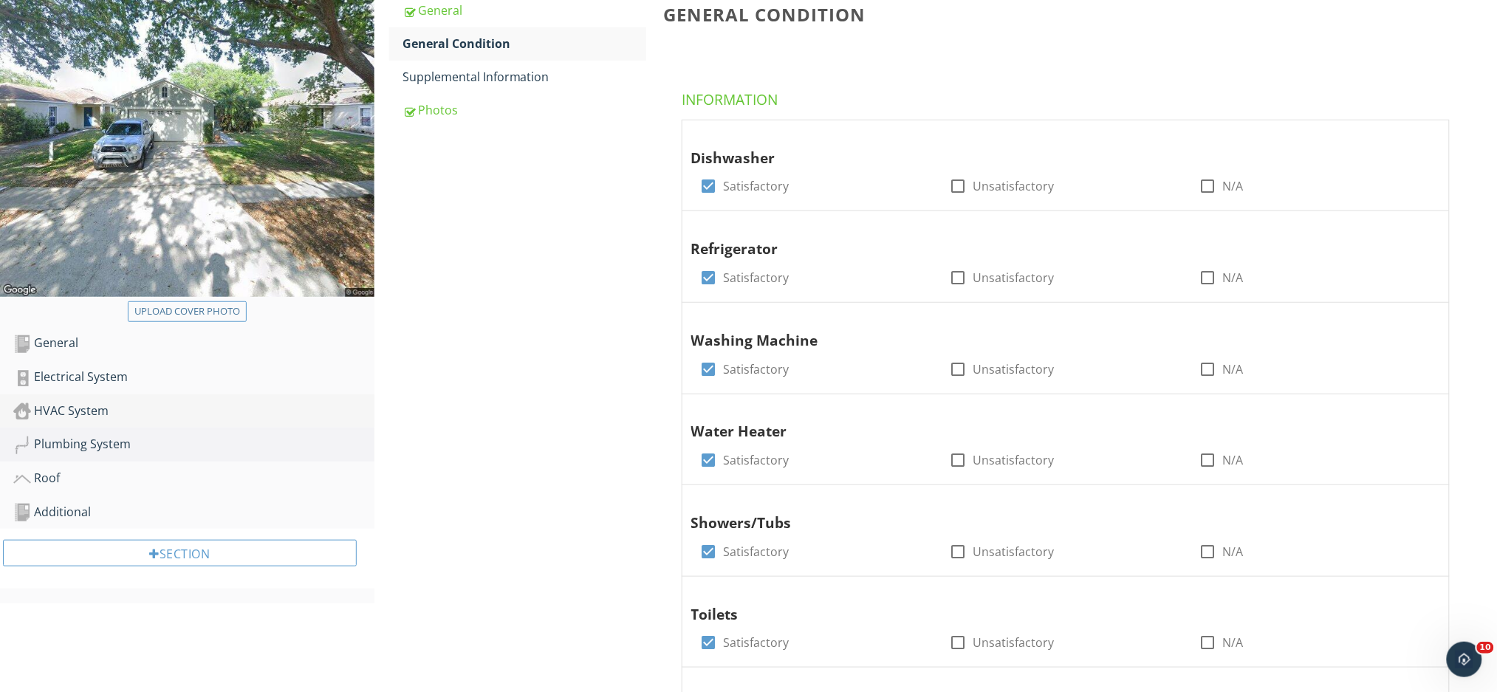
click at [75, 421] on link "HVAC System" at bounding box center [193, 411] width 361 height 34
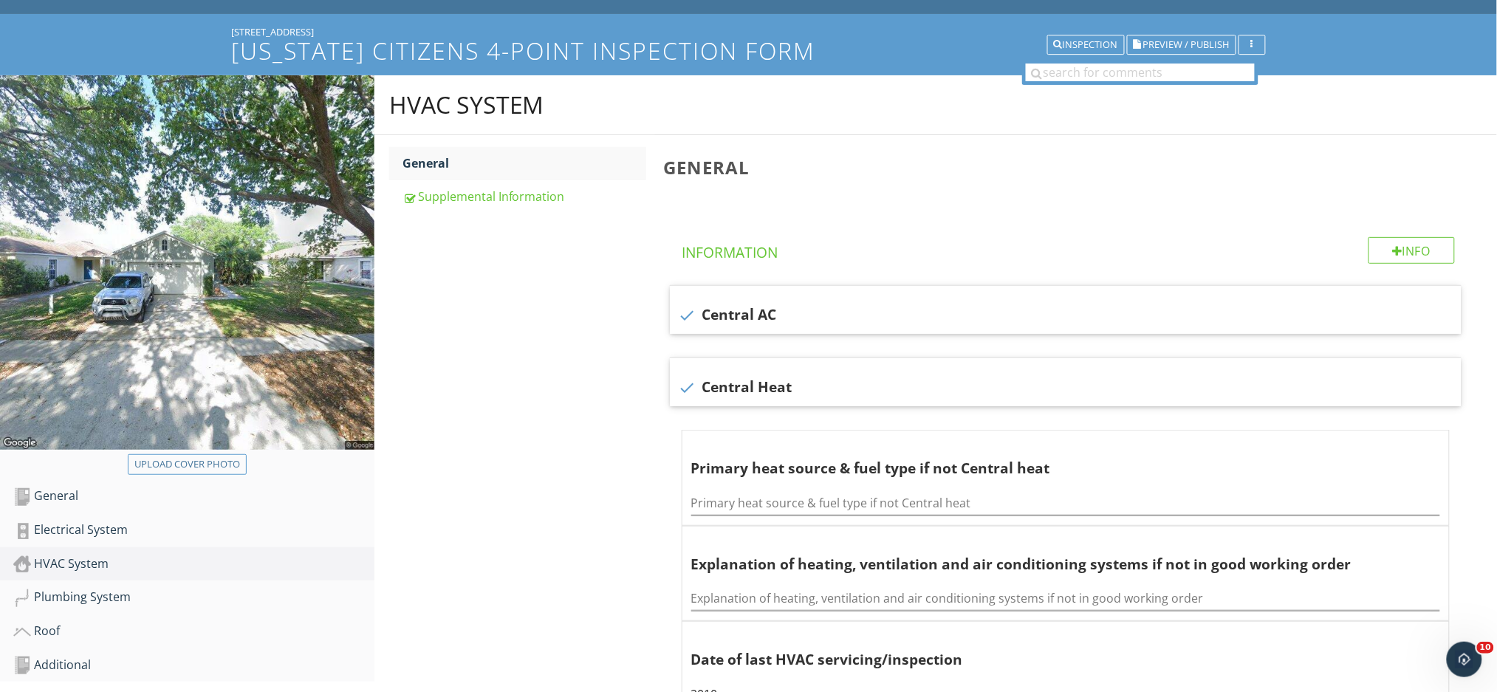
scroll to position [61, 0]
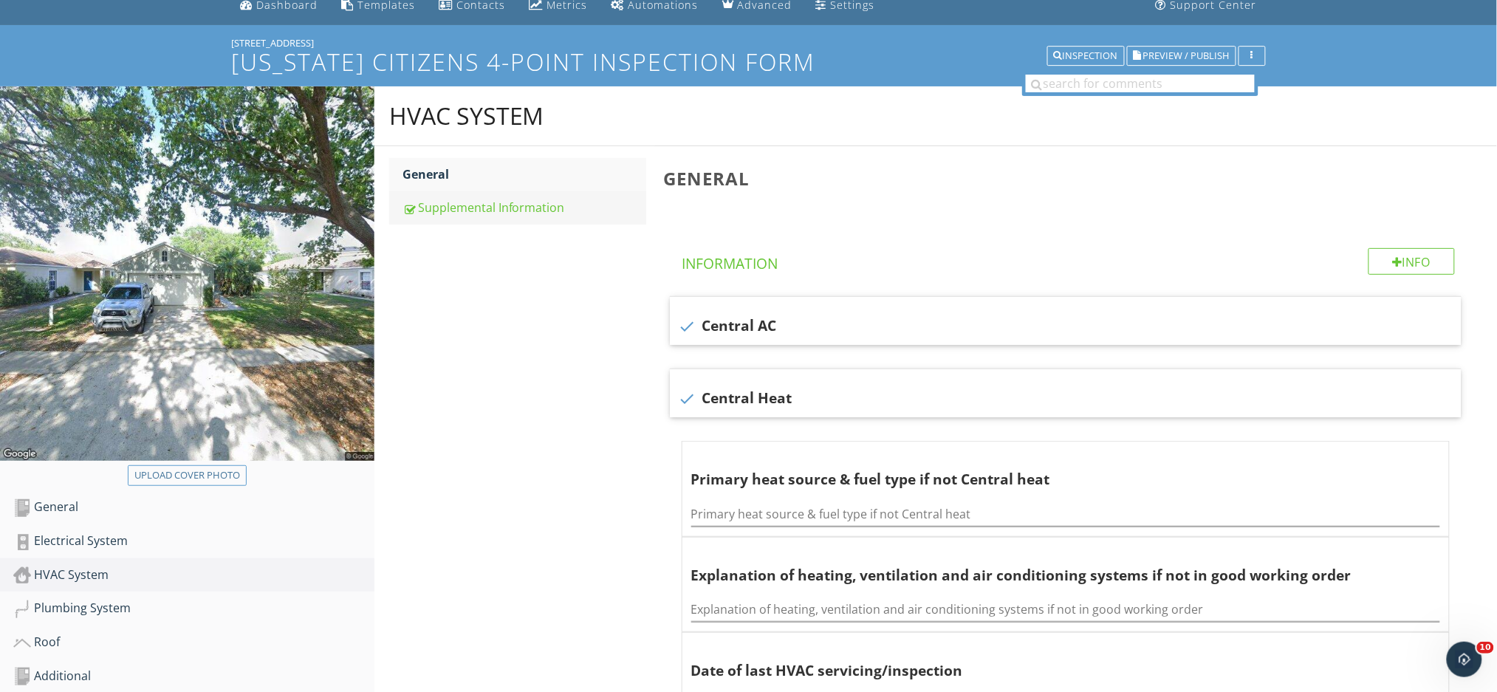
click at [463, 205] on div "Supplemental Information" at bounding box center [525, 208] width 244 height 18
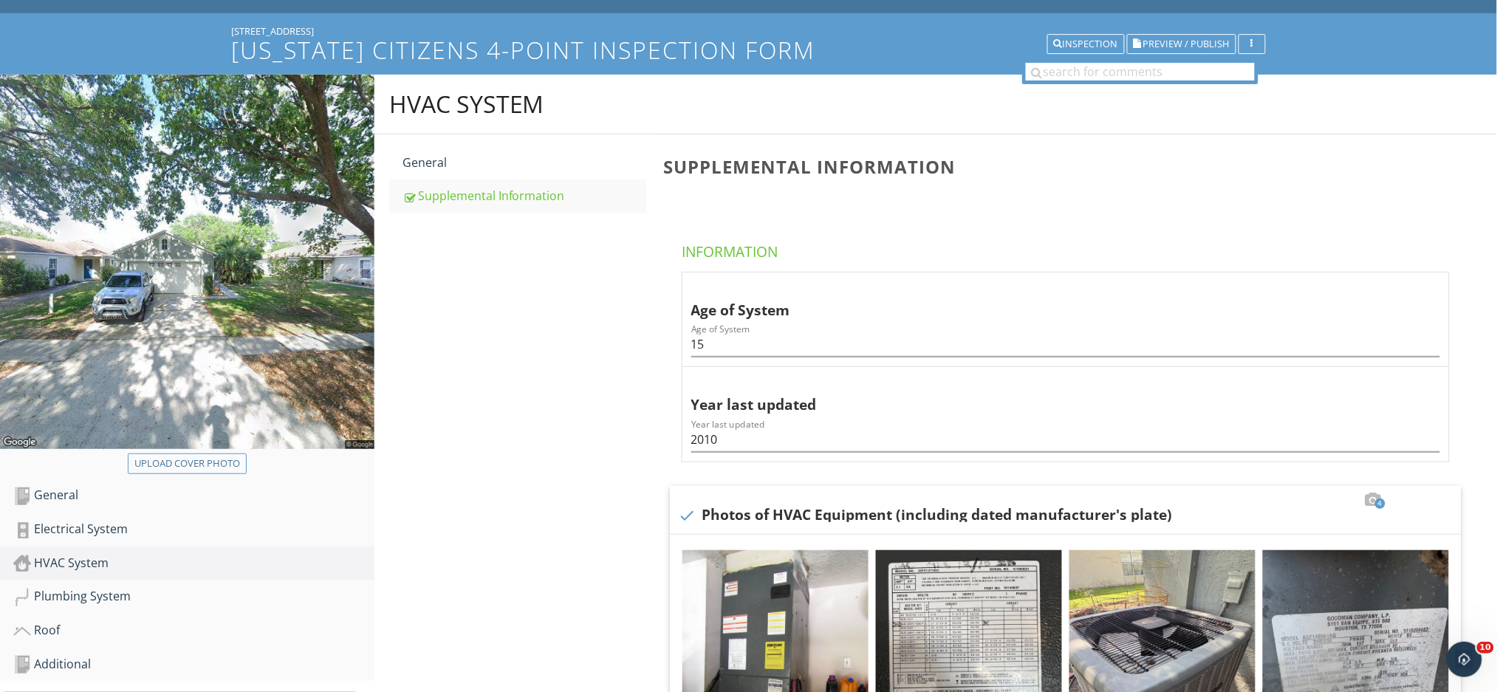
scroll to position [61, 0]
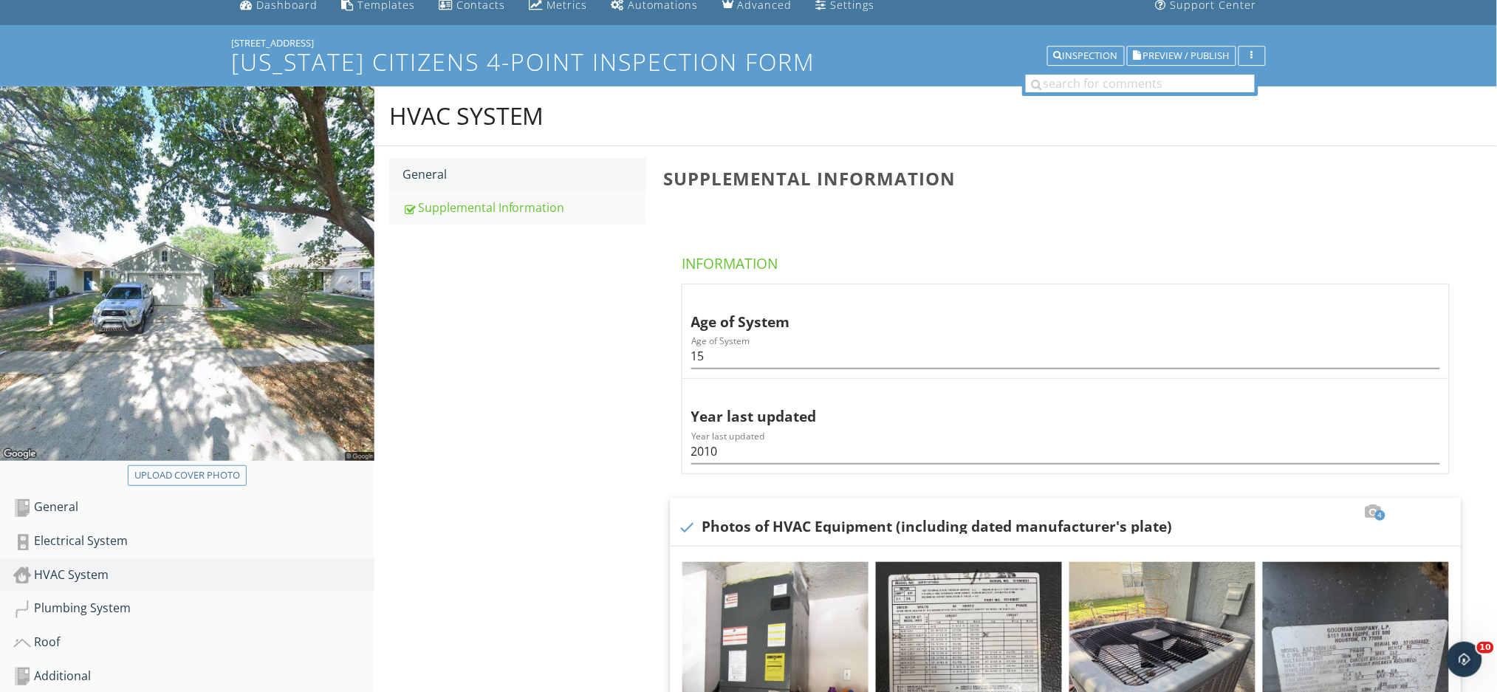
click at [549, 185] on link "General" at bounding box center [525, 174] width 244 height 32
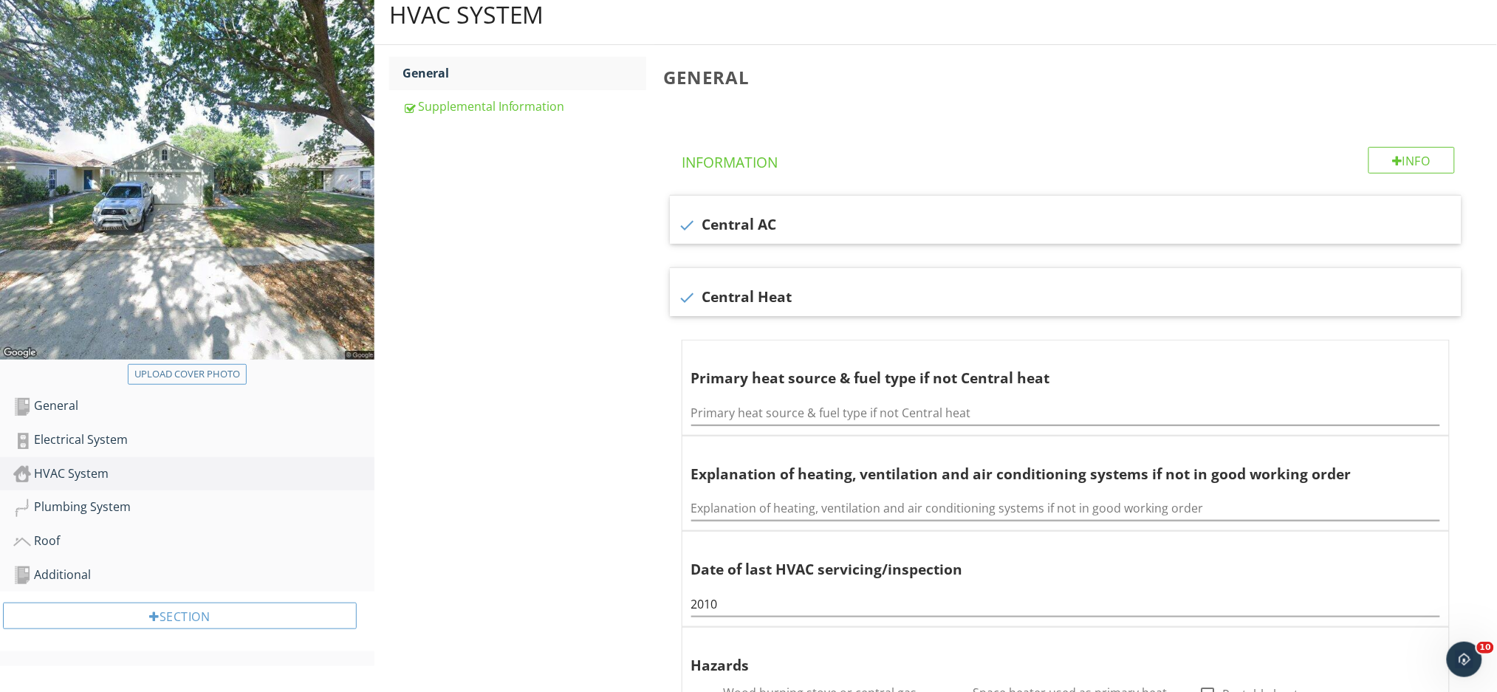
scroll to position [258, 0]
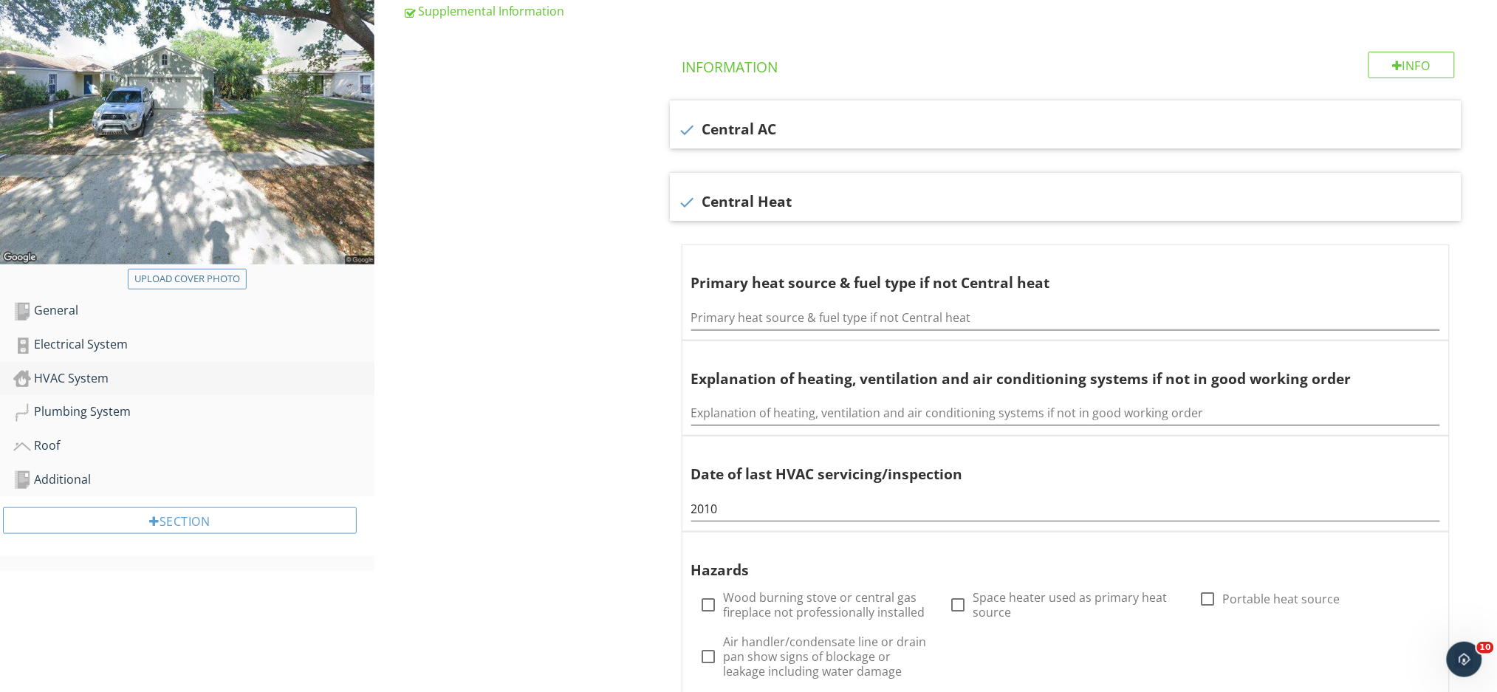
click at [168, 362] on link "HVAC System" at bounding box center [193, 379] width 361 height 34
click at [157, 352] on div "Electrical System" at bounding box center [193, 344] width 361 height 19
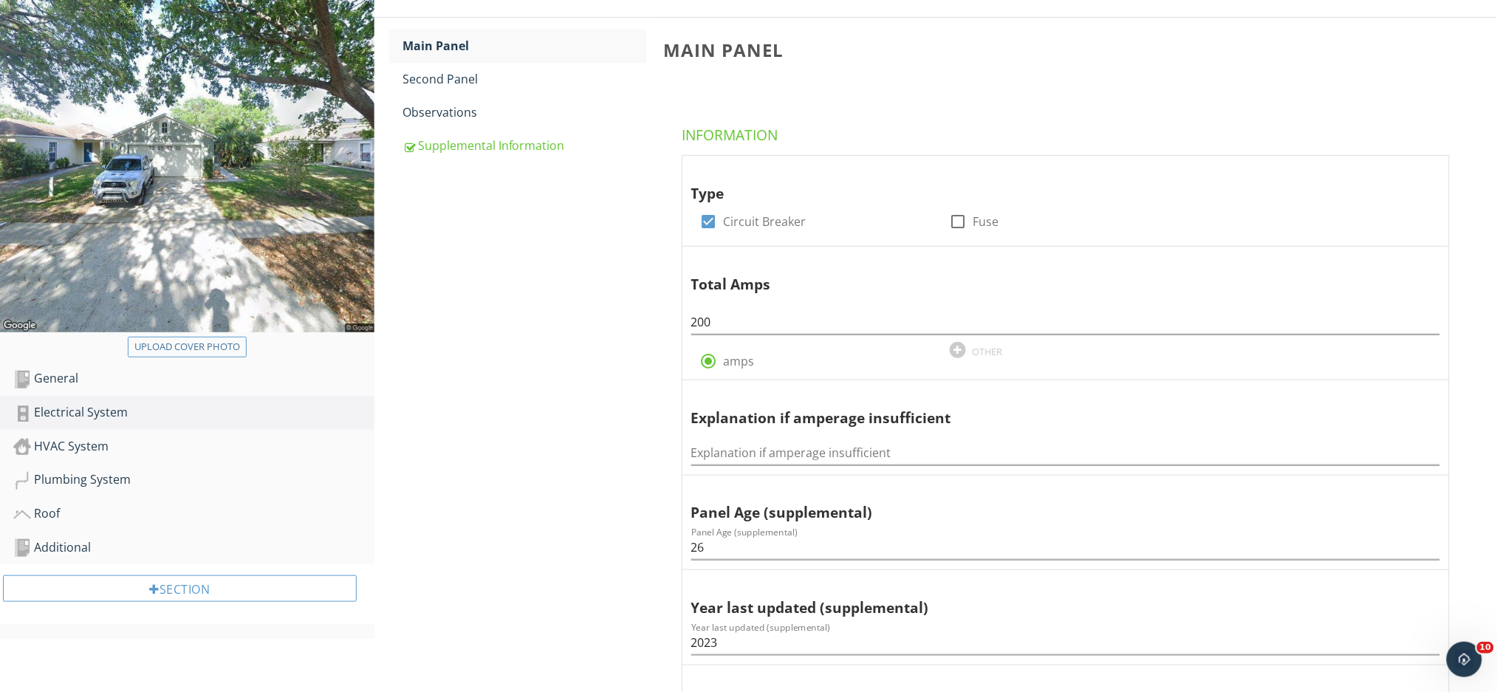
scroll to position [61, 0]
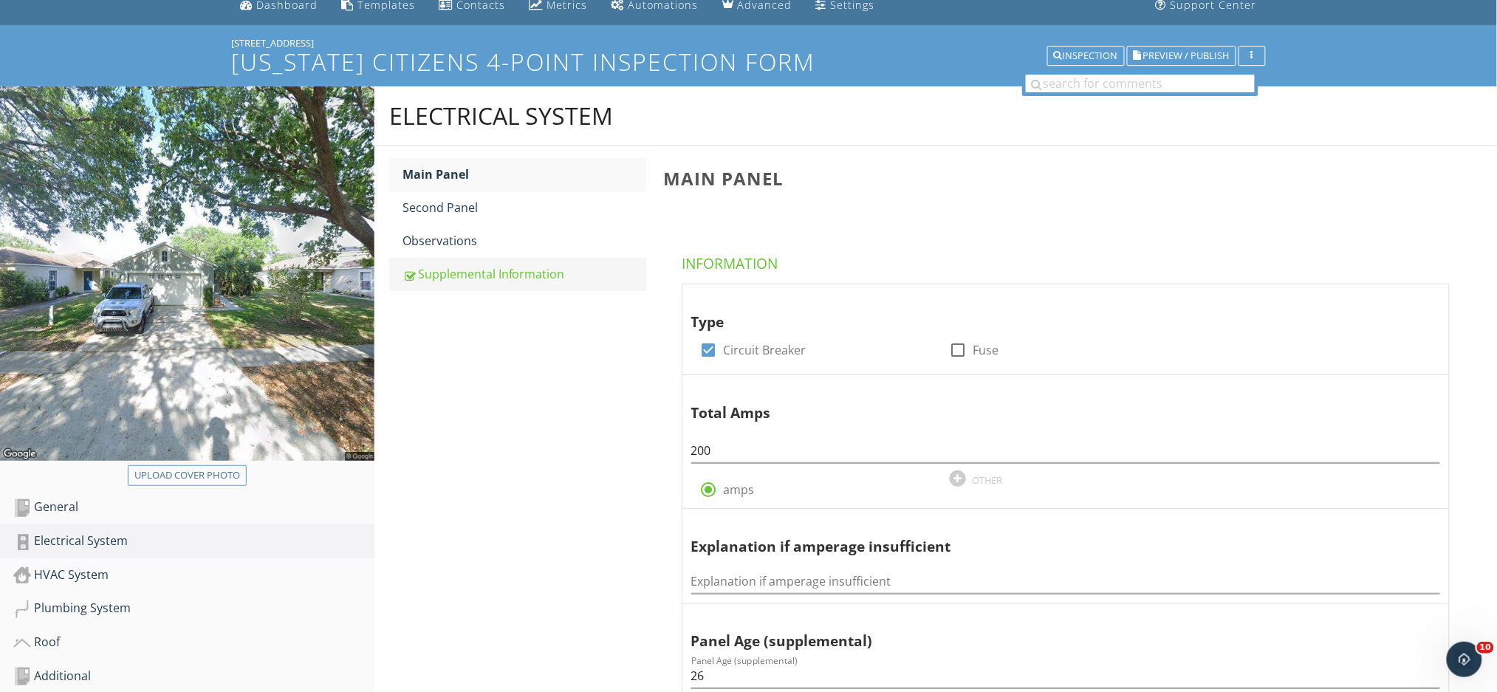
click at [501, 259] on link "Supplemental Information" at bounding box center [525, 274] width 244 height 32
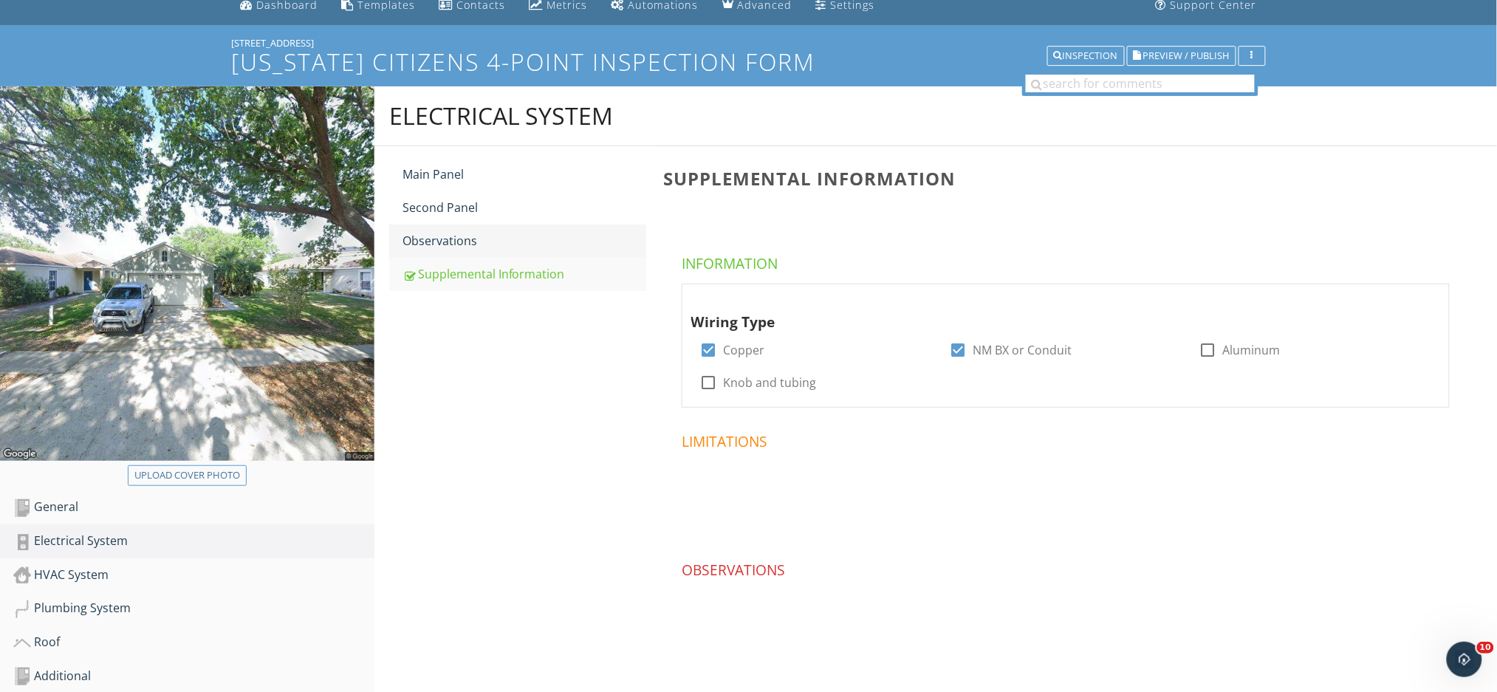
click at [492, 246] on div "Observations" at bounding box center [525, 241] width 244 height 18
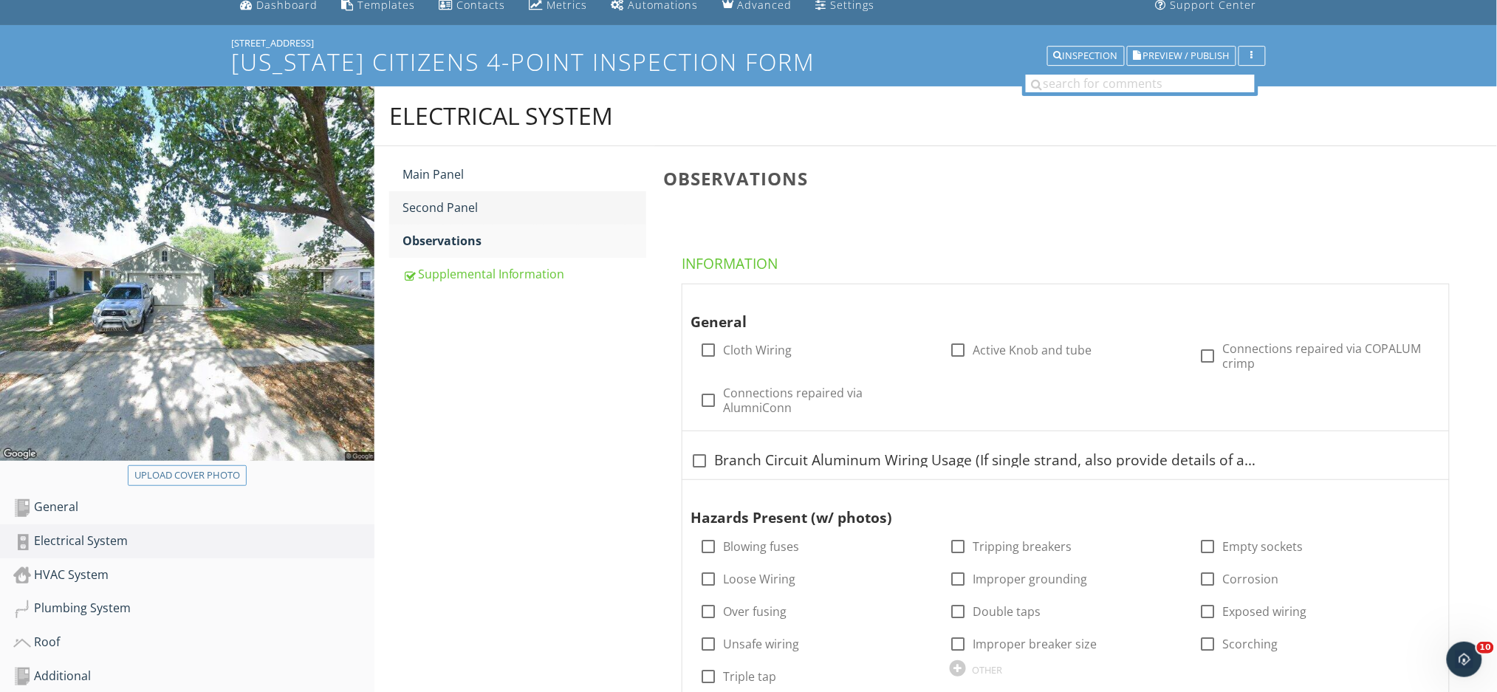
click at [481, 213] on div "Second Panel" at bounding box center [525, 208] width 244 height 18
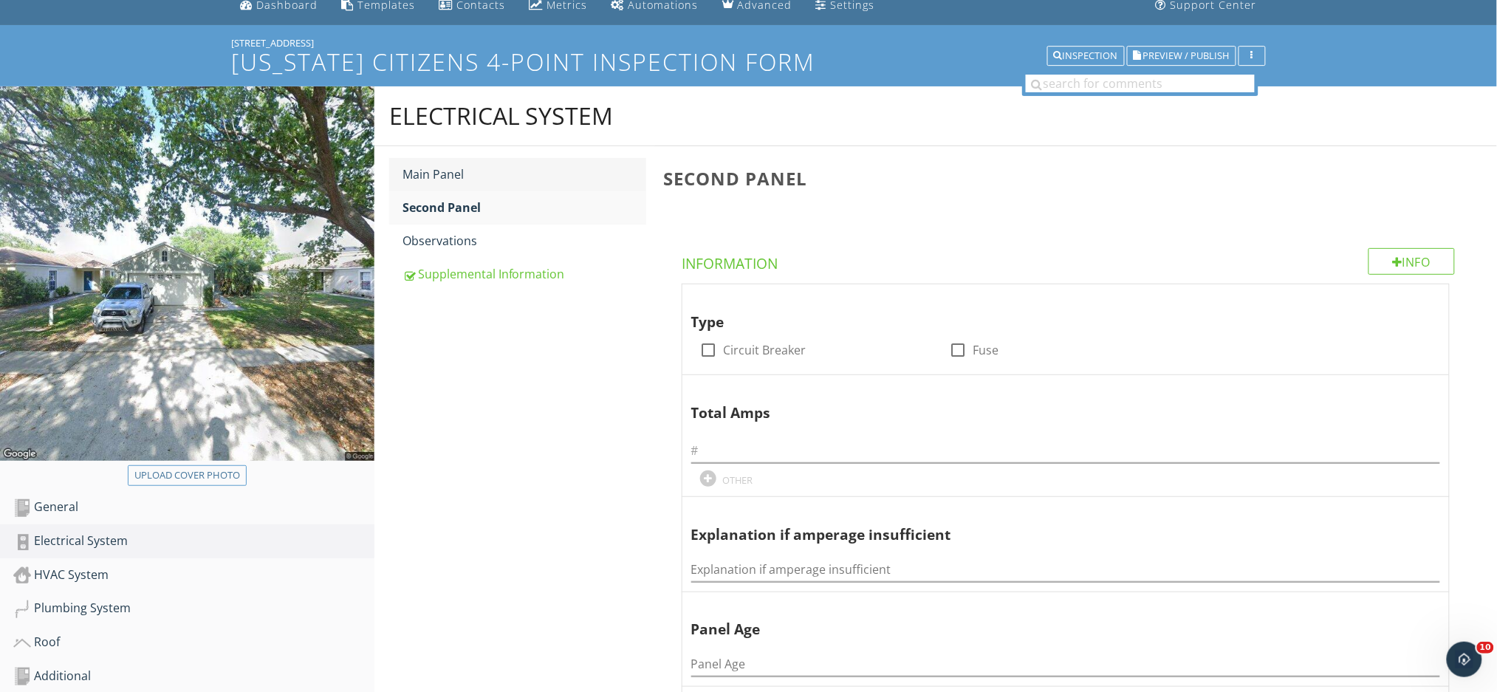
click at [476, 175] on div "Main Panel" at bounding box center [525, 174] width 244 height 18
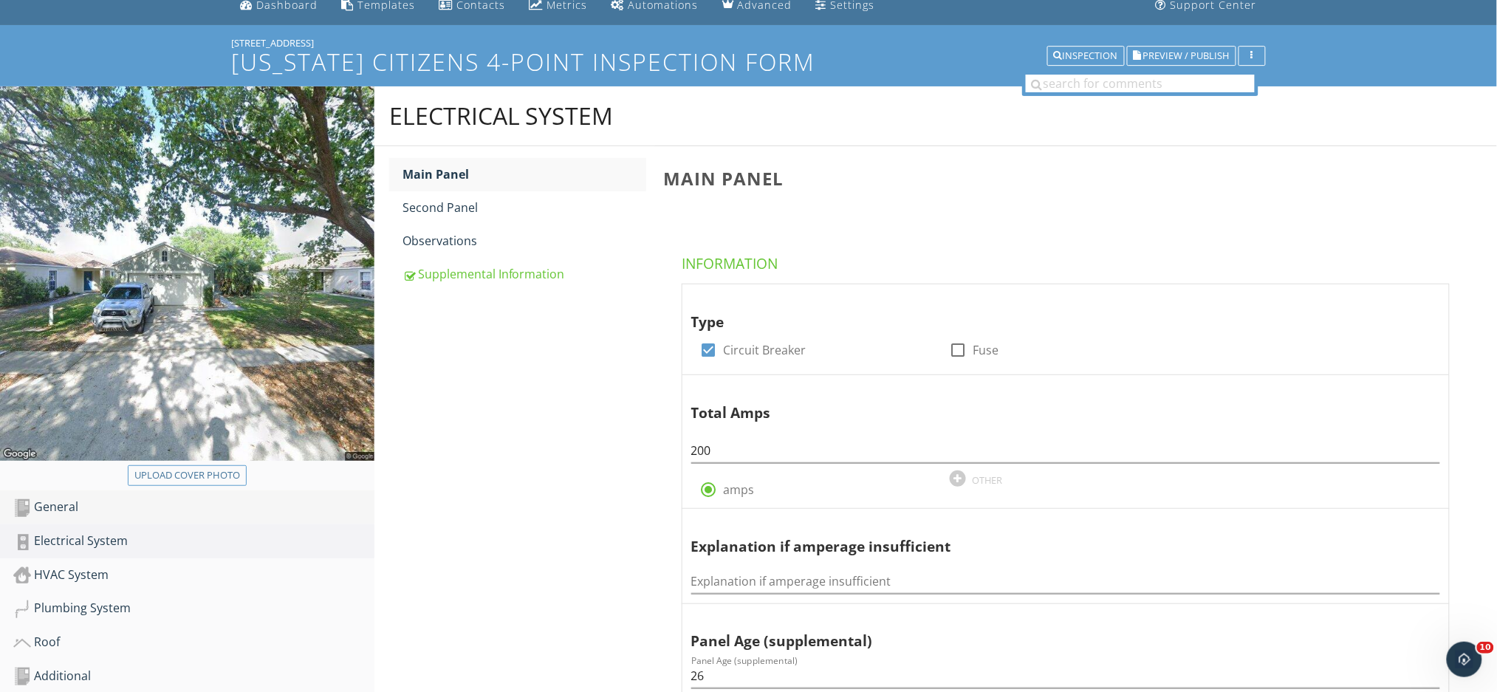
click at [104, 508] on div "General" at bounding box center [193, 507] width 361 height 19
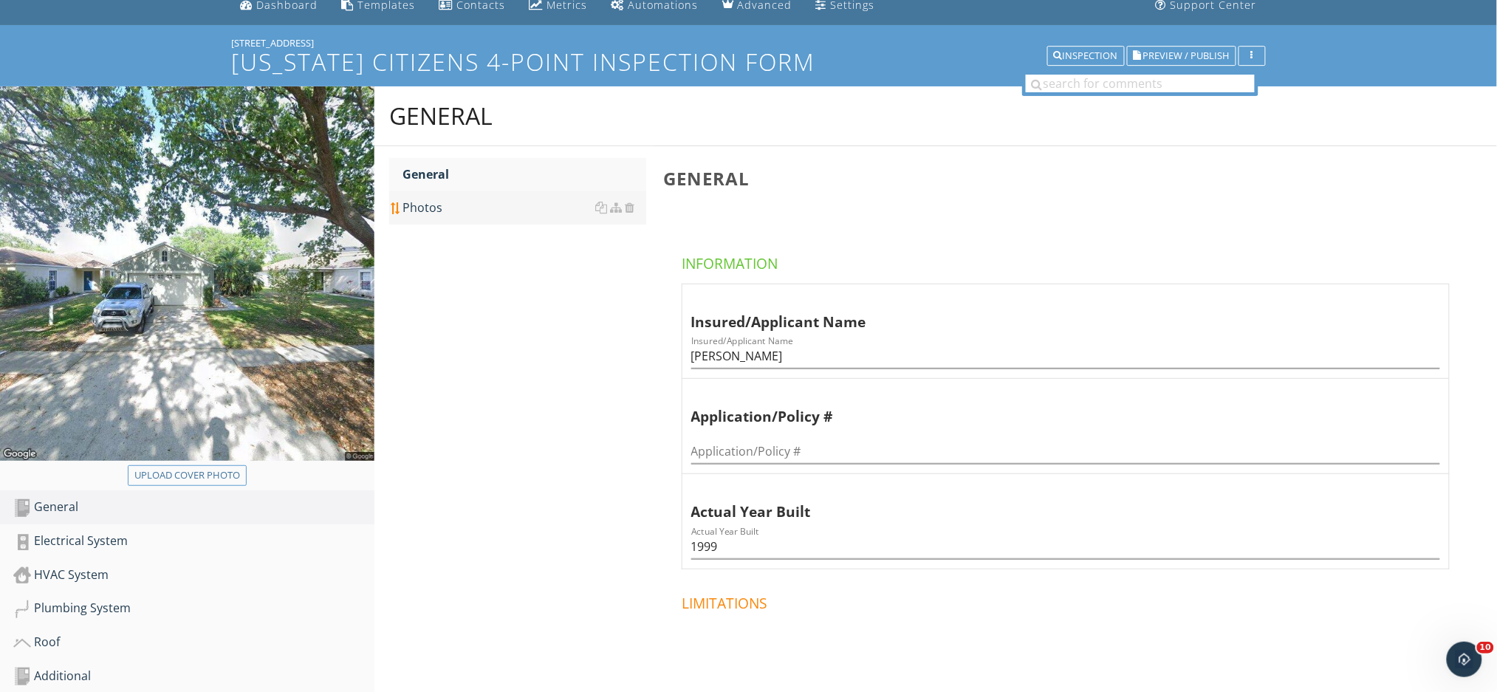
click at [499, 208] on div "Photos" at bounding box center [525, 208] width 244 height 18
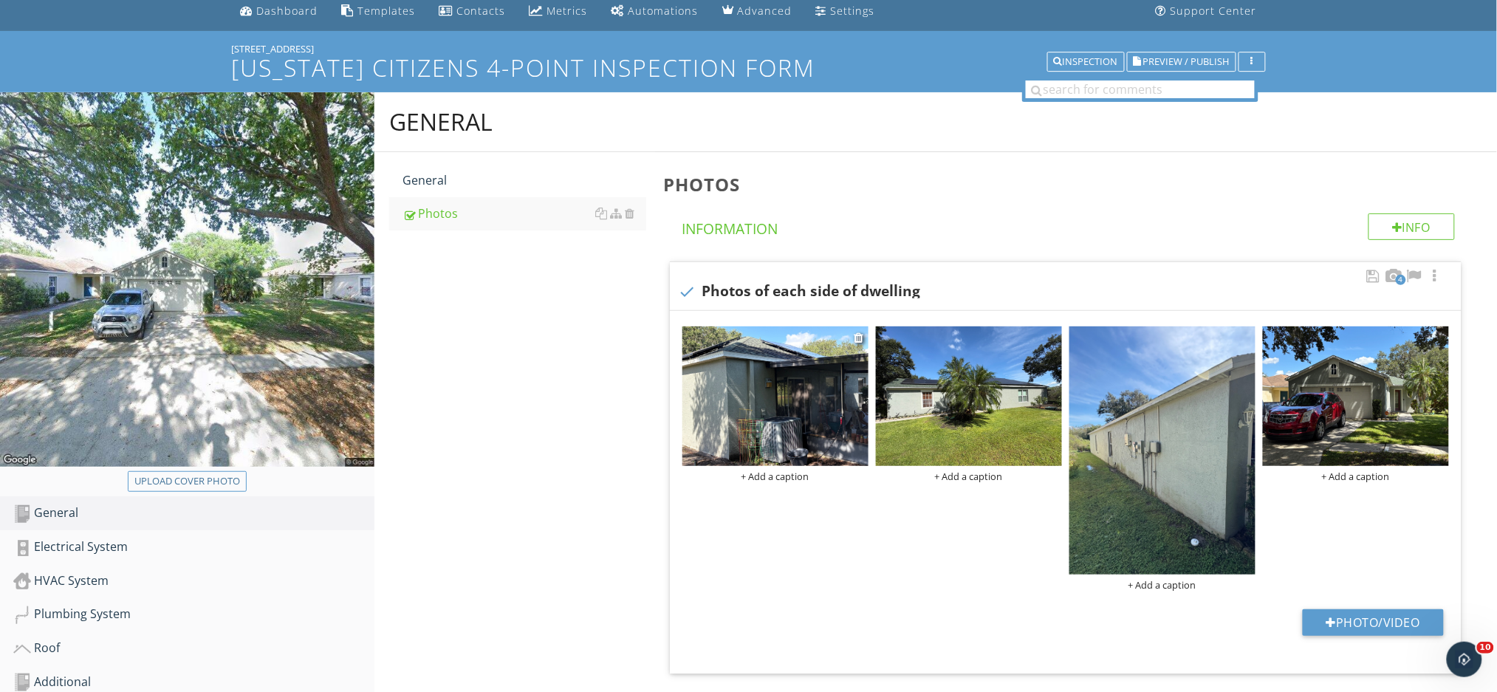
click at [789, 408] on img at bounding box center [775, 396] width 186 height 140
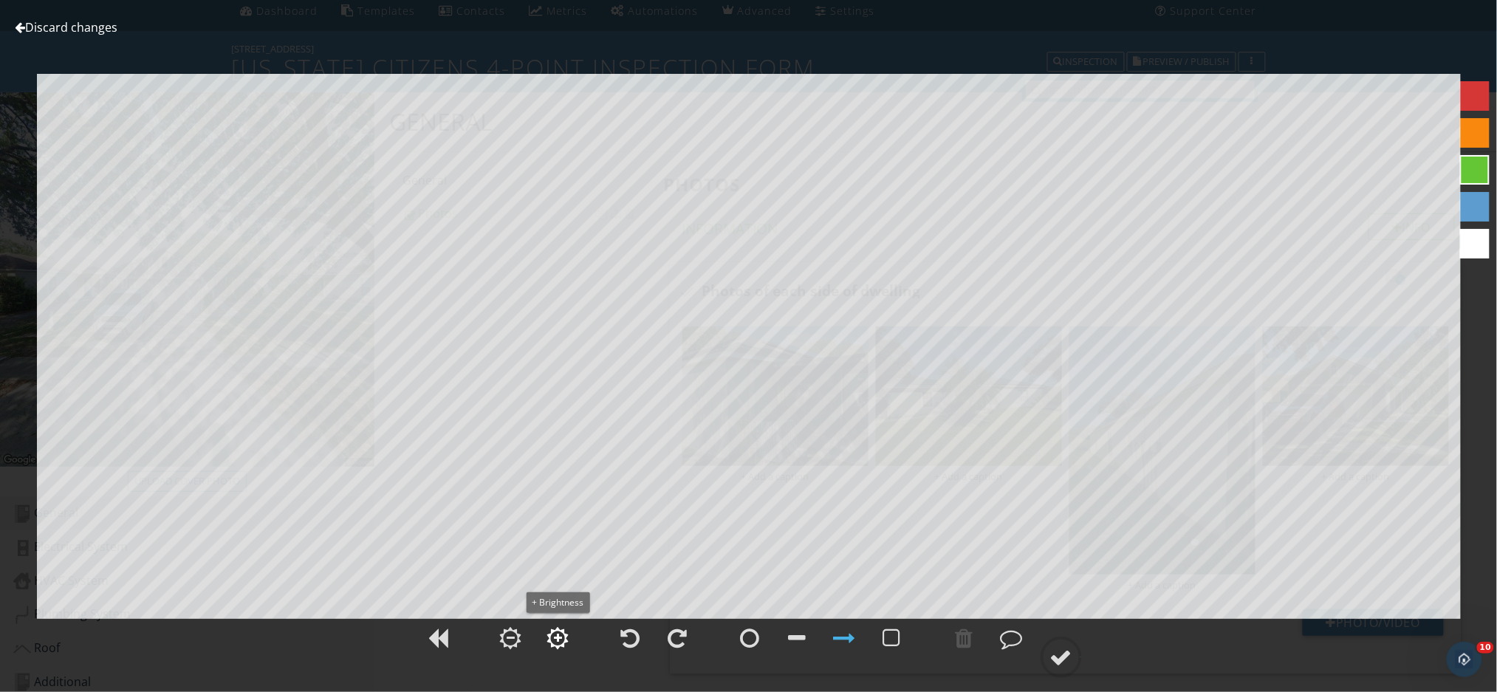
click at [561, 640] on div at bounding box center [558, 638] width 8 height 10
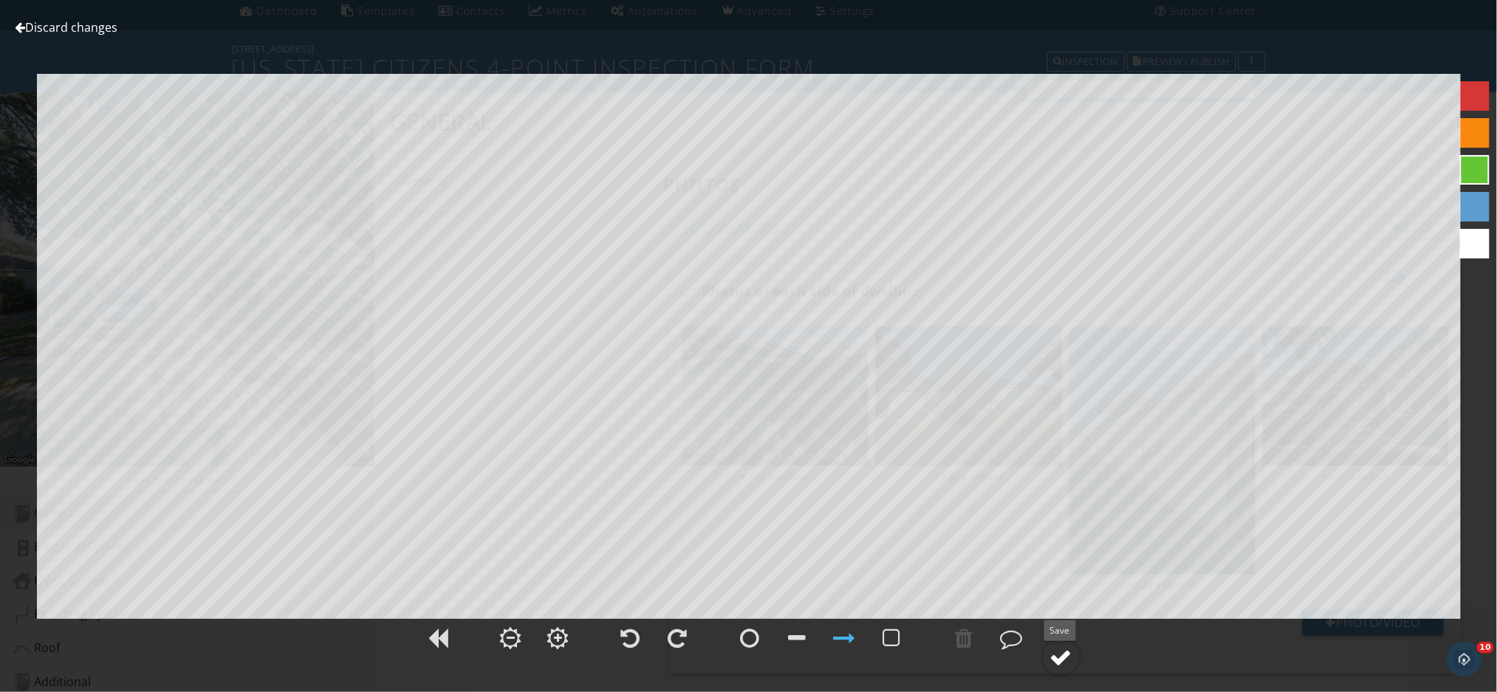
click at [1057, 660] on div at bounding box center [1061, 657] width 22 height 22
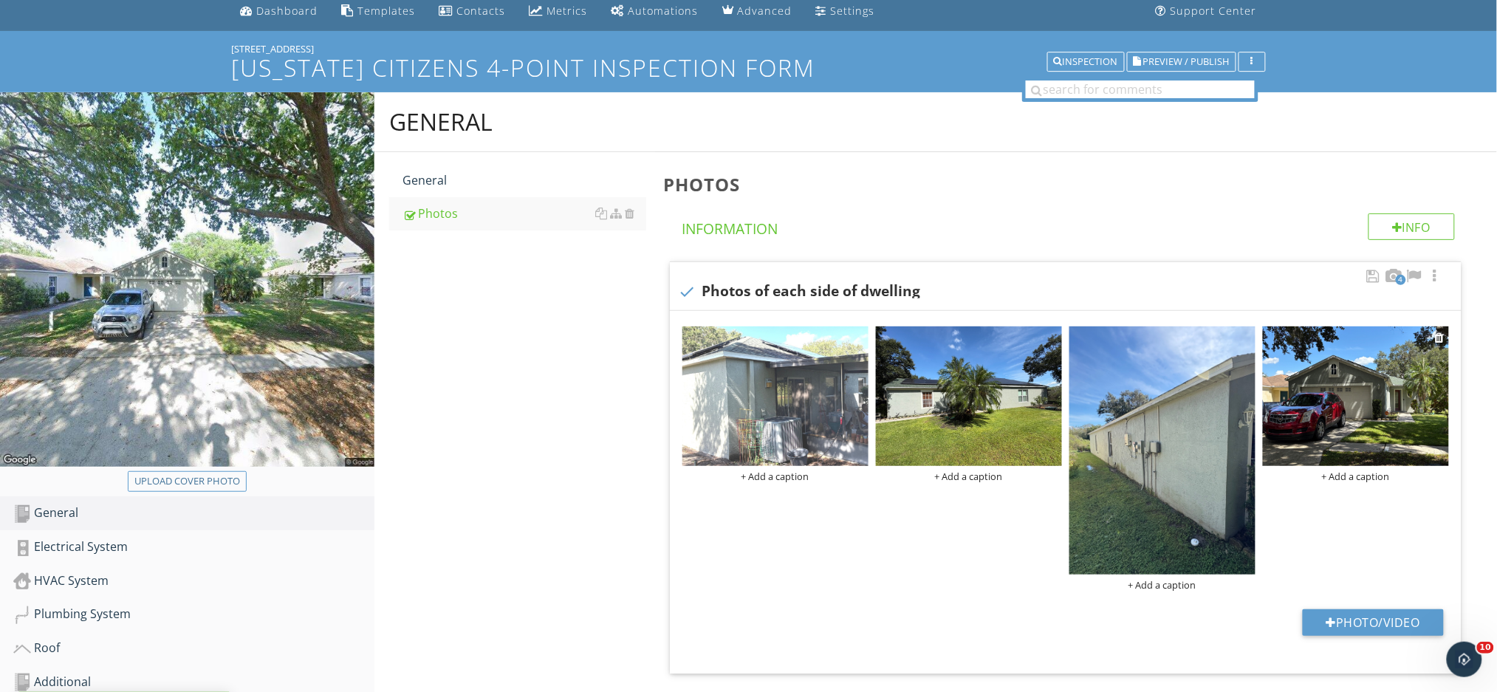
click at [1365, 403] on img at bounding box center [1356, 396] width 186 height 140
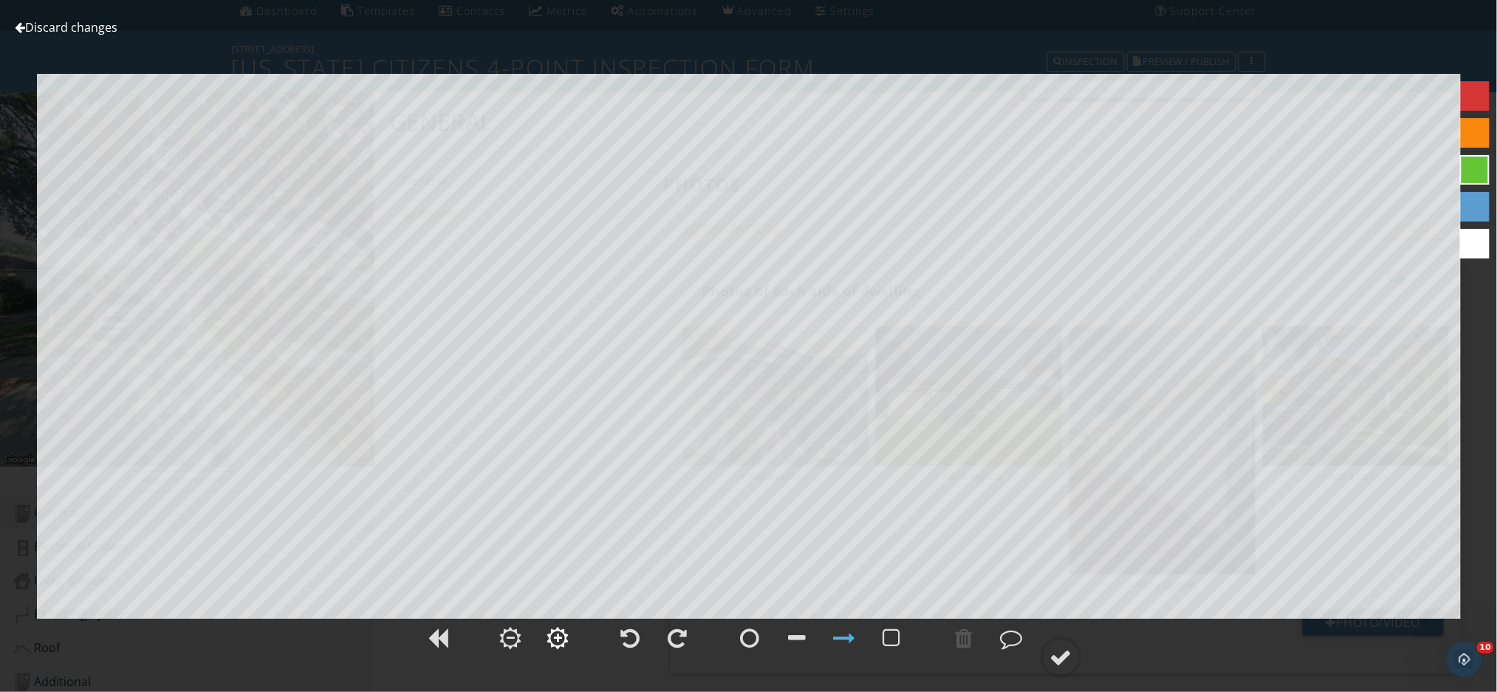
click at [558, 635] on div at bounding box center [558, 638] width 8 height 10
click at [555, 644] on div at bounding box center [558, 638] width 22 height 22
click at [1064, 665] on div at bounding box center [1061, 657] width 22 height 22
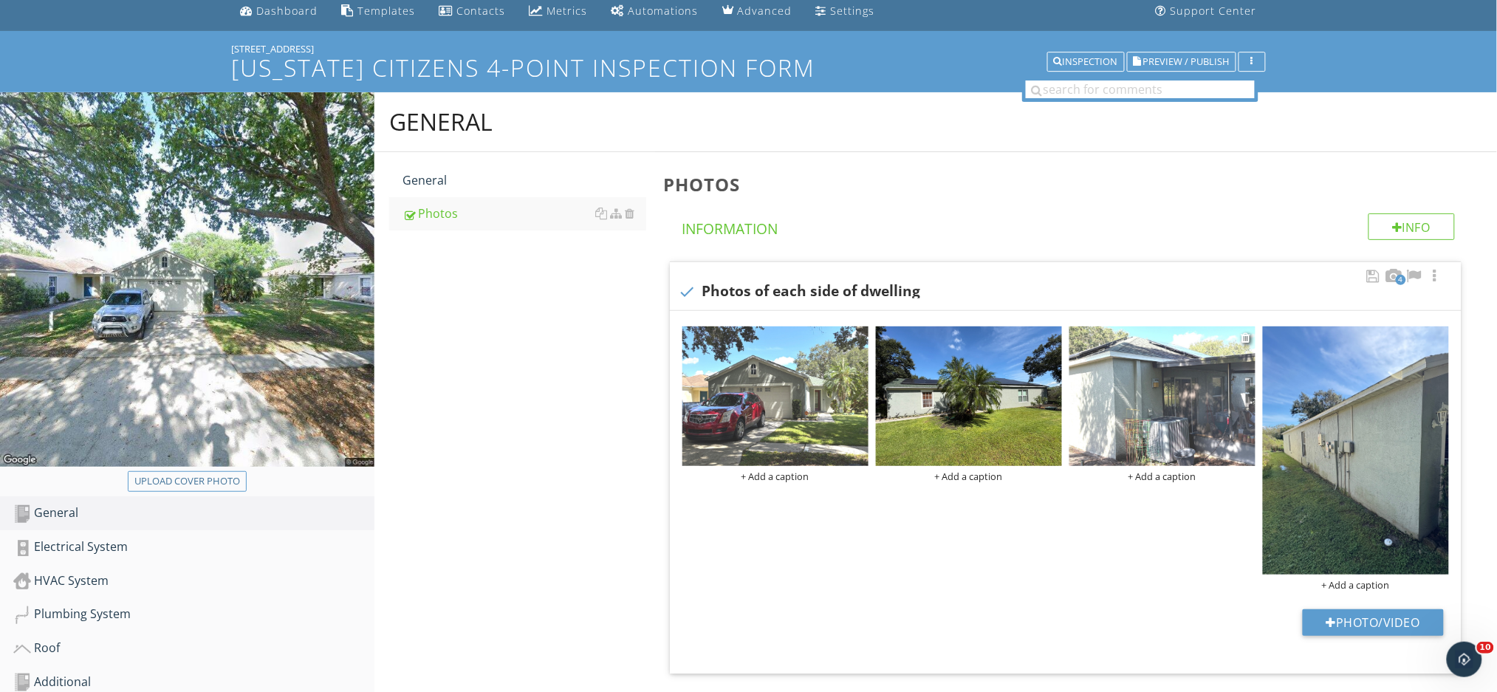
click at [1187, 479] on div "+ Add a caption" at bounding box center [1162, 476] width 186 height 12
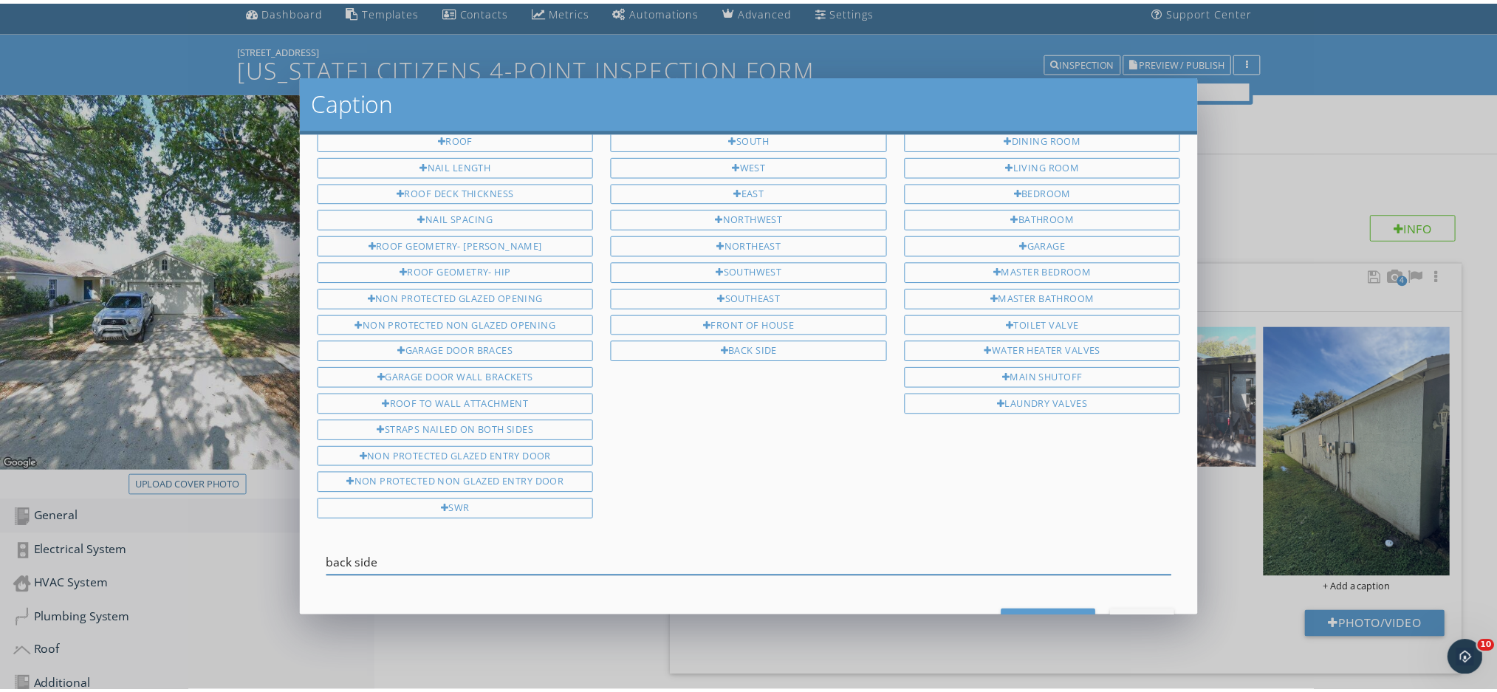
scroll to position [93, 0]
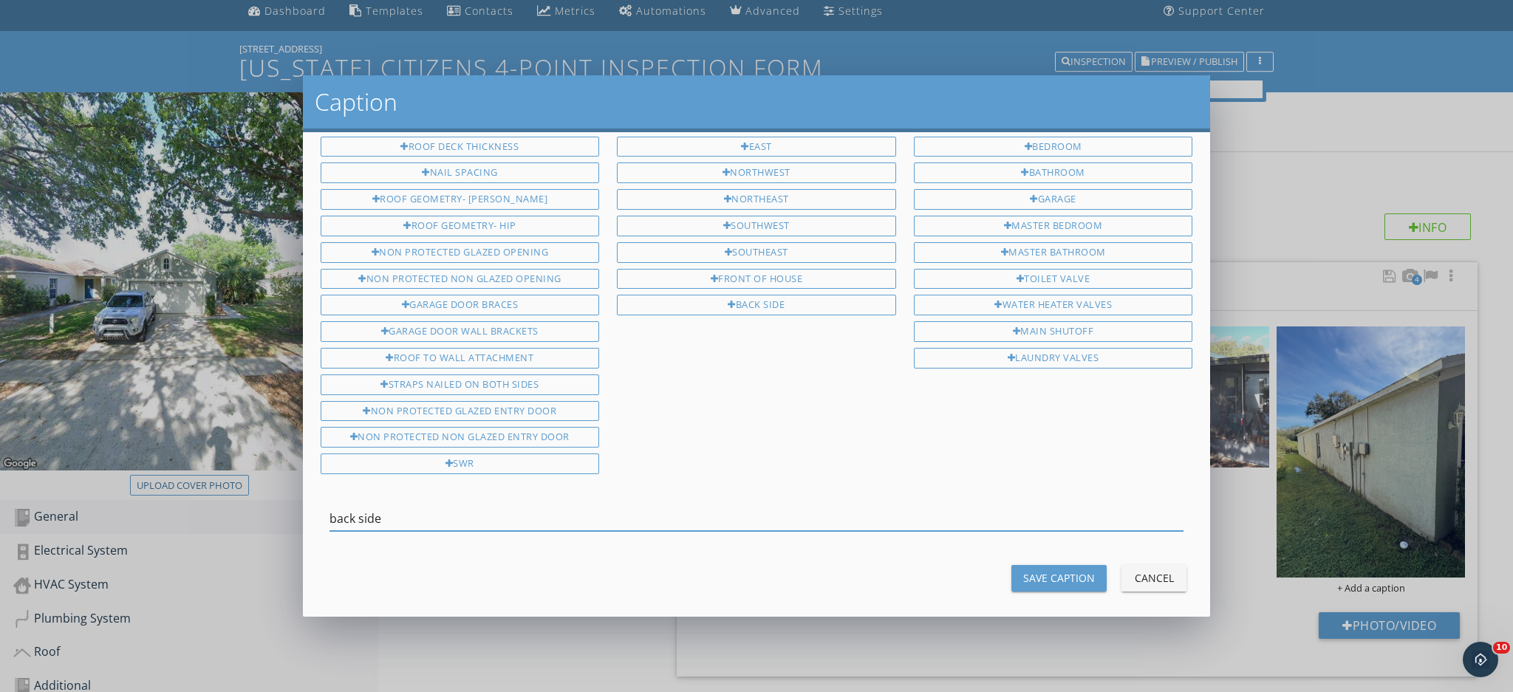
type input "back side"
click at [1076, 570] on div "Save Caption" at bounding box center [1059, 578] width 72 height 16
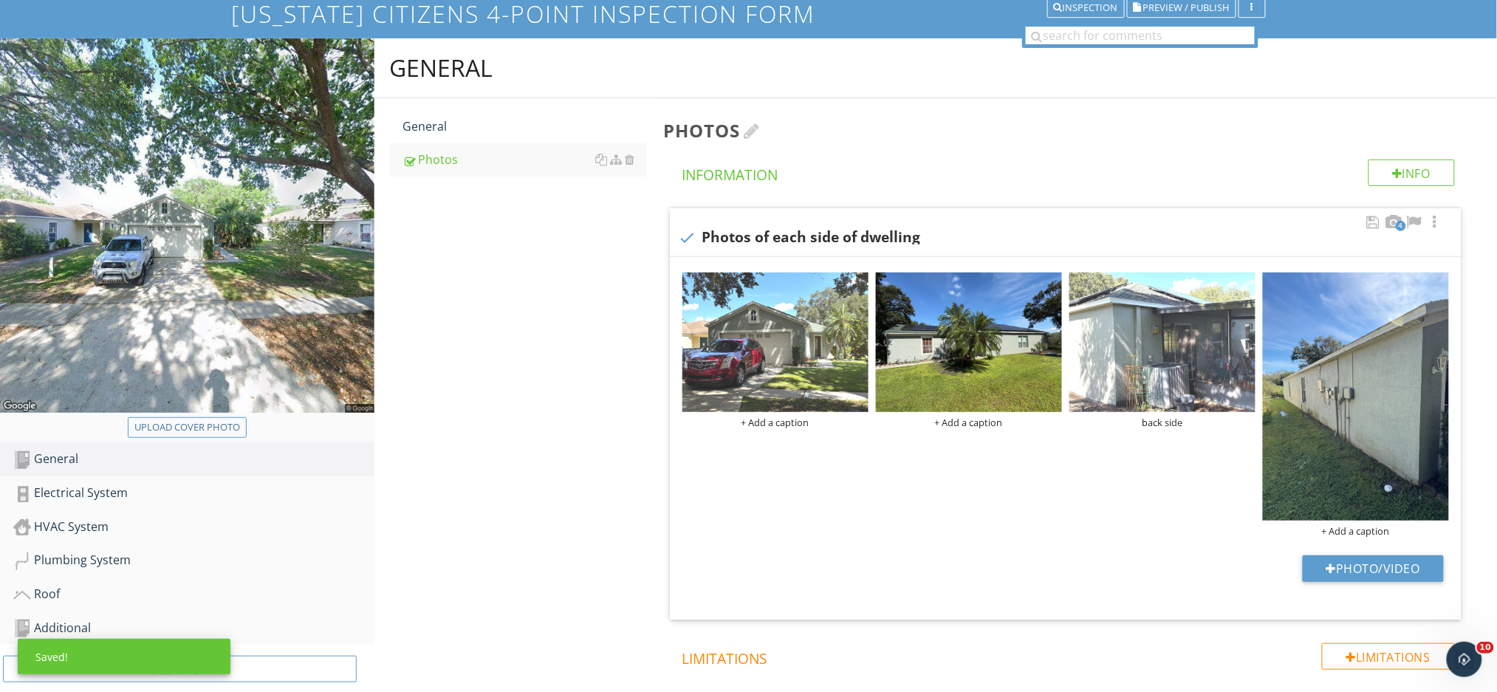
scroll to position [0, 0]
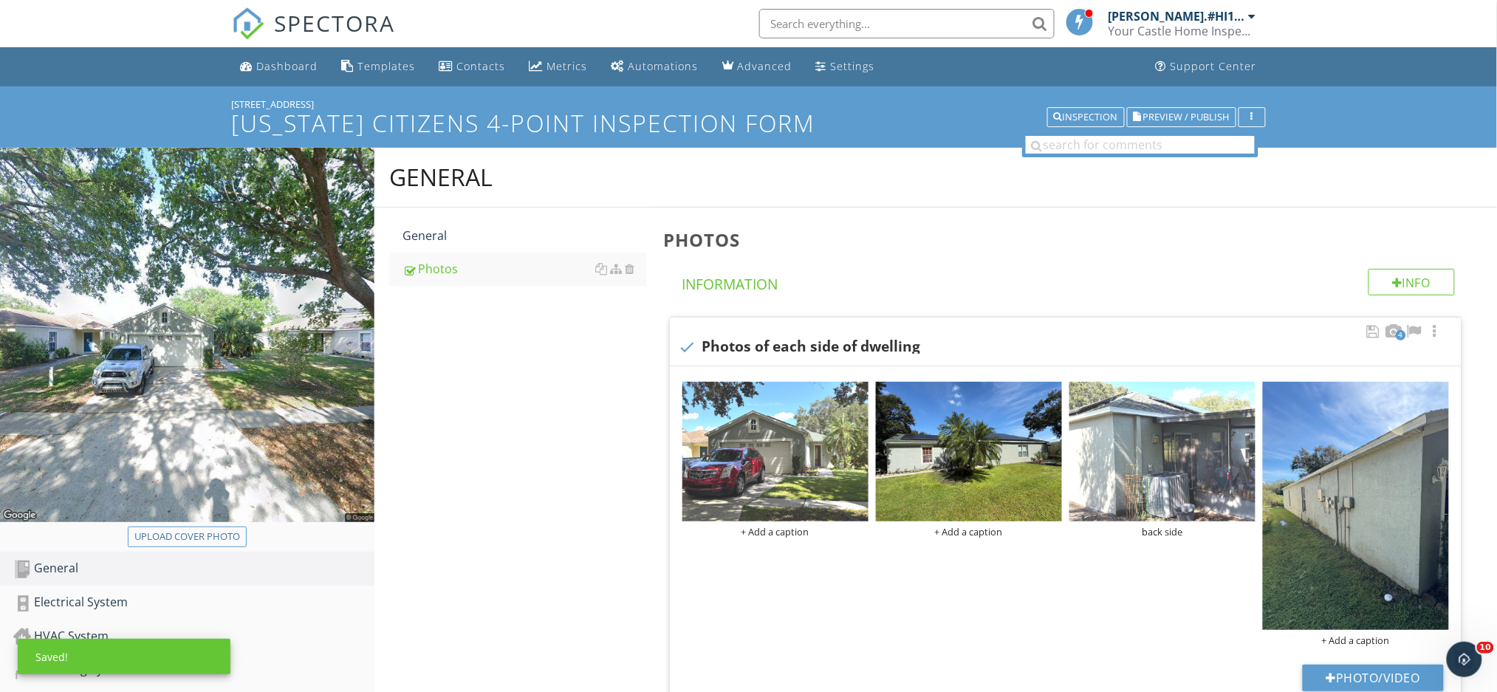
click at [1101, 105] on div "[STREET_ADDRESS]" at bounding box center [749, 104] width 1034 height 12
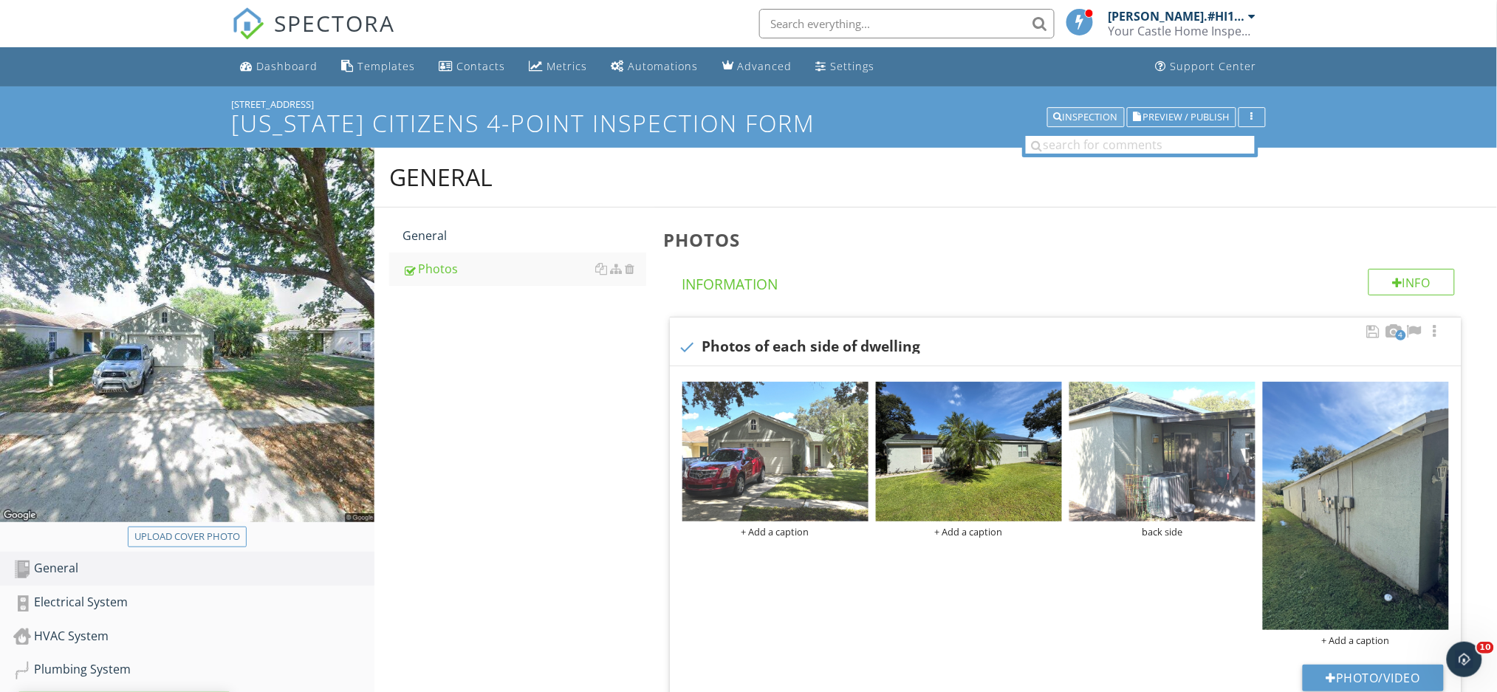
click at [1081, 116] on div "Inspection" at bounding box center [1086, 117] width 64 height 10
